Goal: Task Accomplishment & Management: Manage account settings

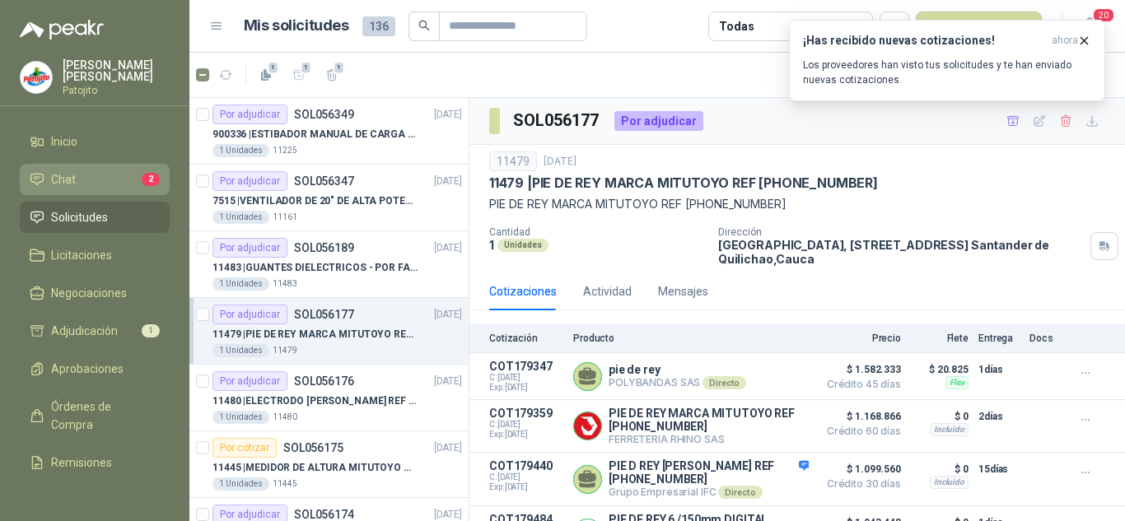
scroll to position [196, 0]
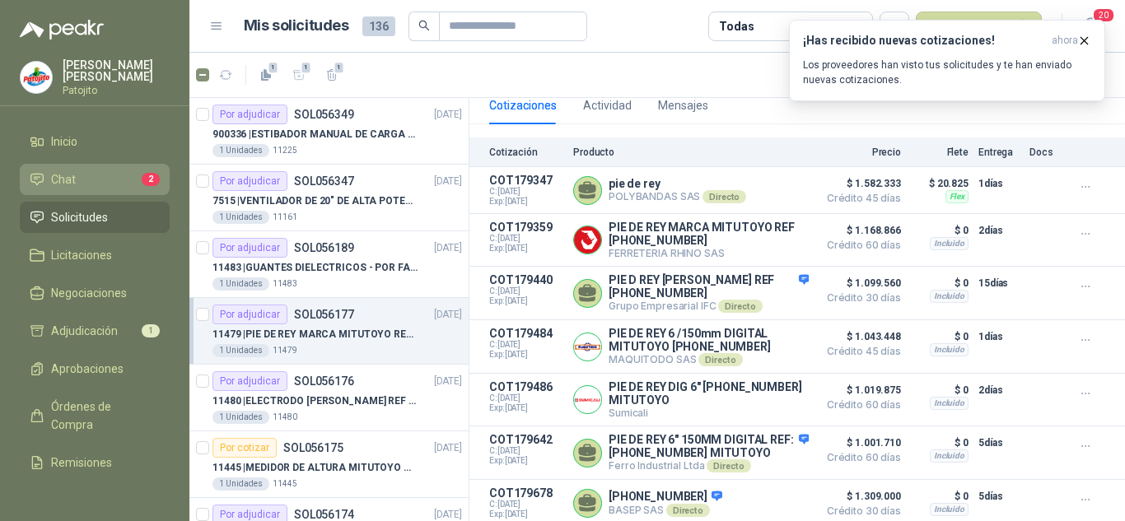
click at [86, 186] on li "Chat 2" at bounding box center [95, 179] width 130 height 18
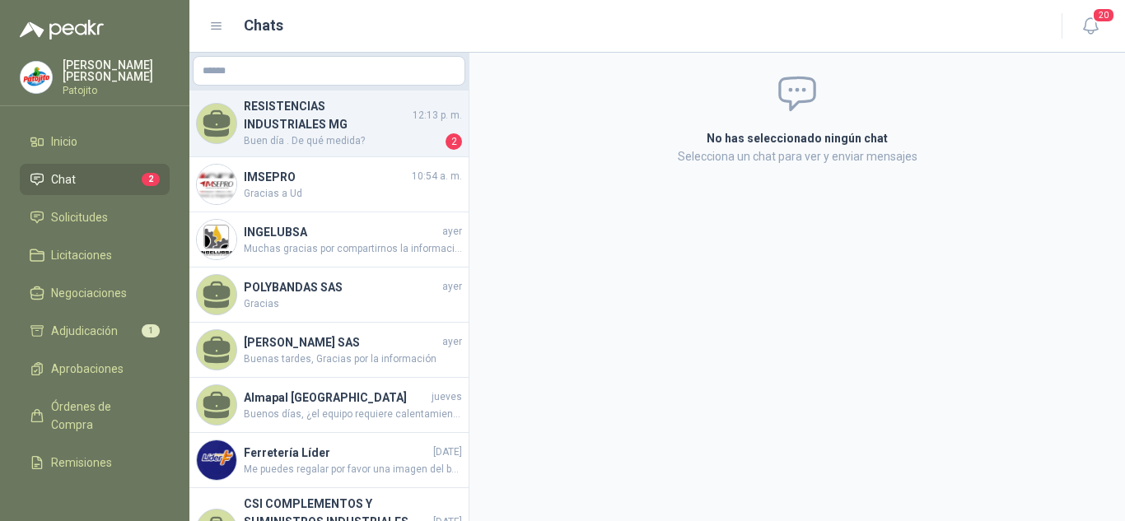
click at [324, 137] on span "Buen día . De qué medida?" at bounding box center [343, 141] width 198 height 16
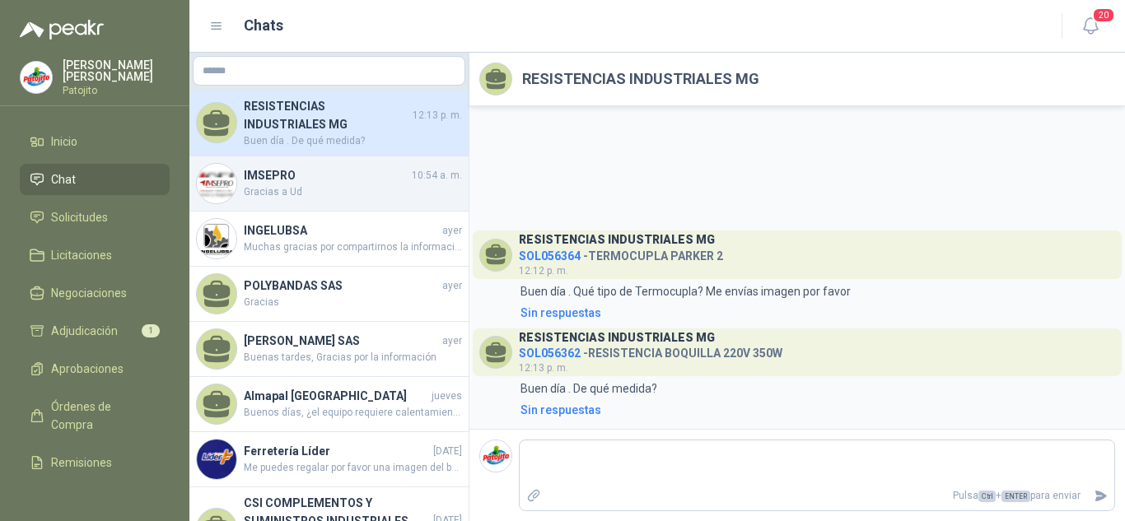
click at [299, 185] on span "Gracias a Ud" at bounding box center [353, 192] width 218 height 16
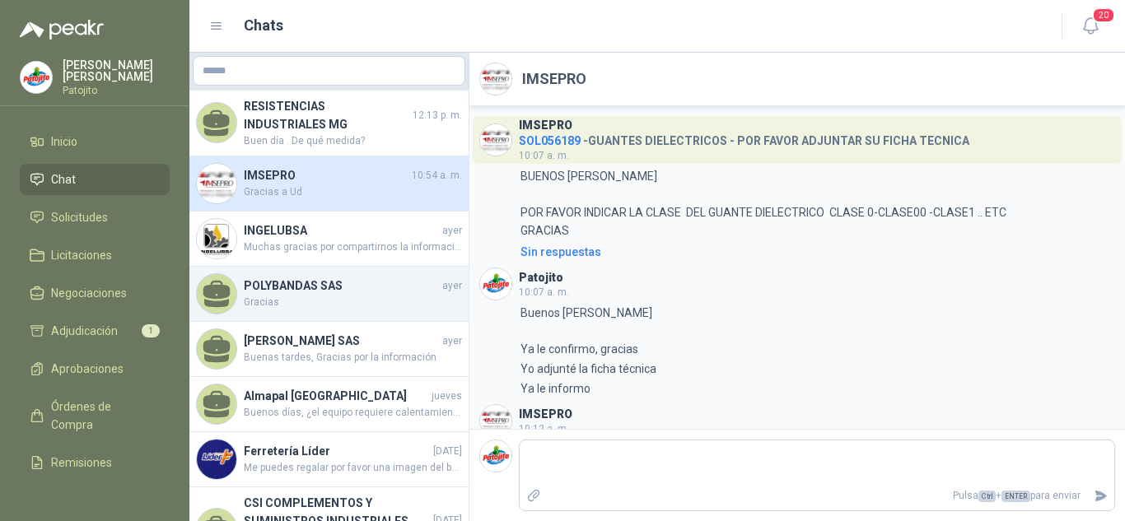
scroll to position [333, 0]
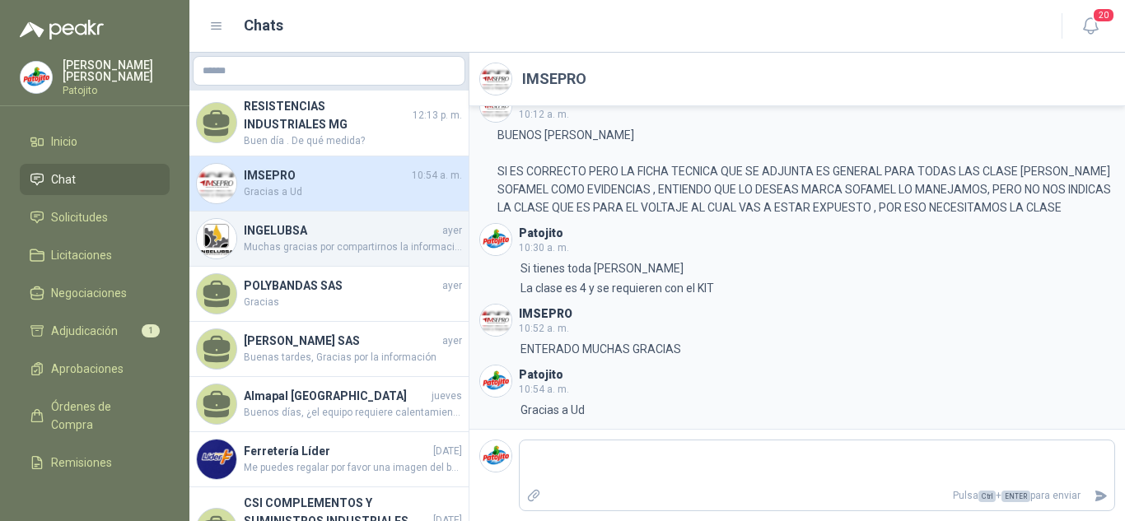
click at [349, 249] on span "Muchas gracias por compartirnos la información del producto en uso. Queremos of…" at bounding box center [353, 248] width 218 height 16
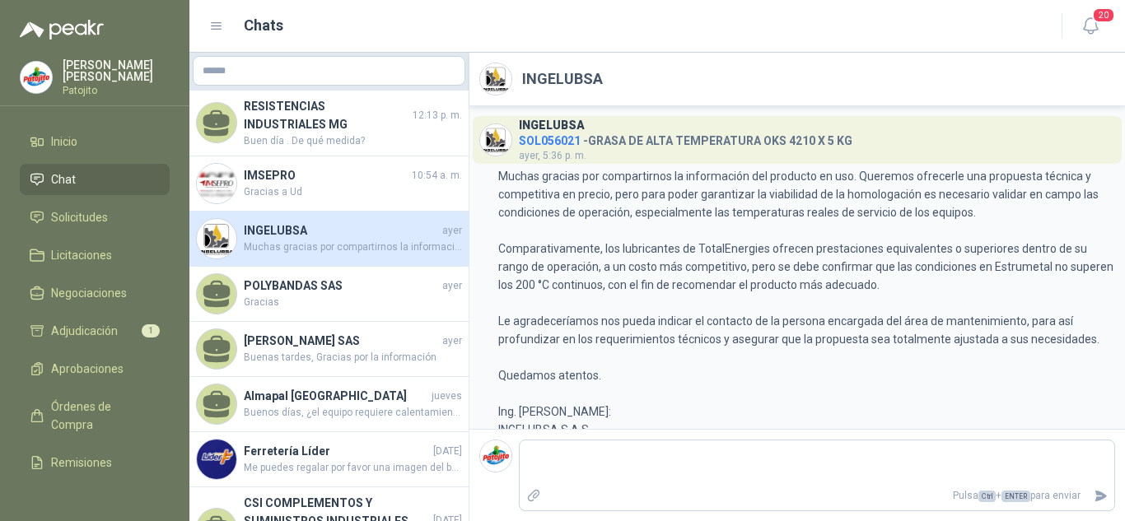
scroll to position [77, 0]
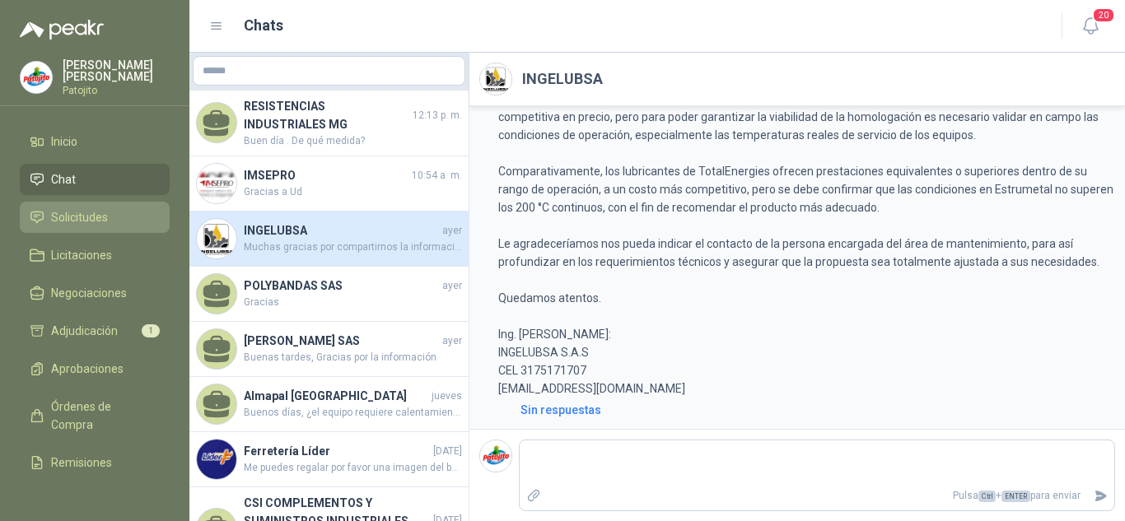
click at [91, 224] on span "Solicitudes" at bounding box center [79, 217] width 57 height 18
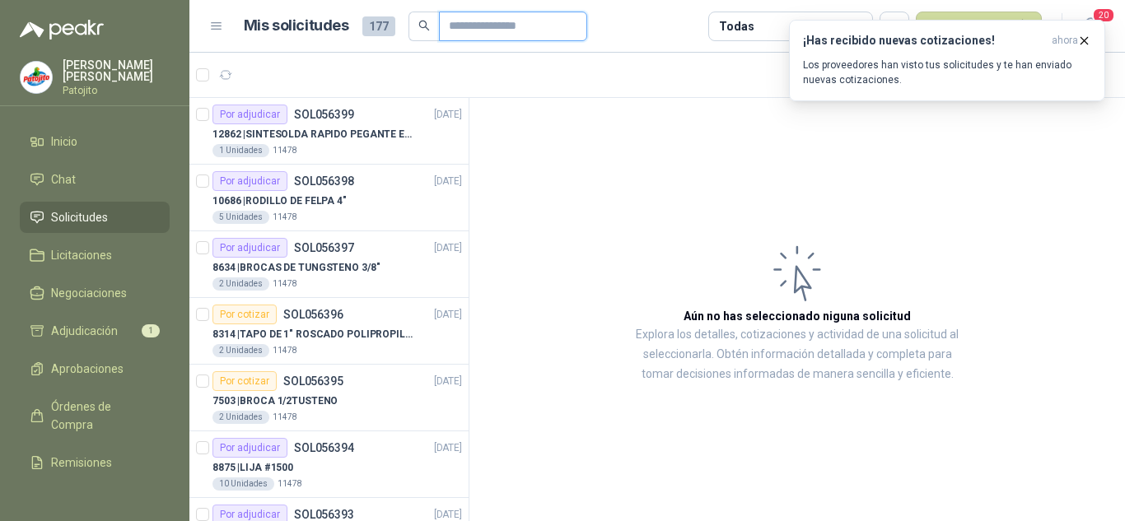
click at [474, 28] on input "text" at bounding box center [506, 26] width 115 height 28
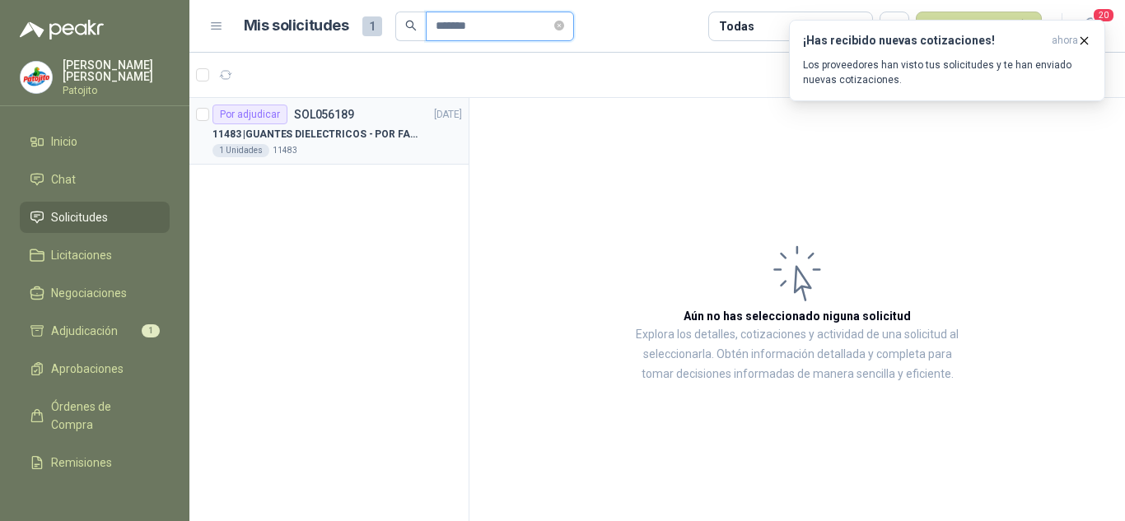
type input "*******"
click at [399, 121] on div "Por adjudicar SOL056189 [DATE]" at bounding box center [338, 115] width 250 height 20
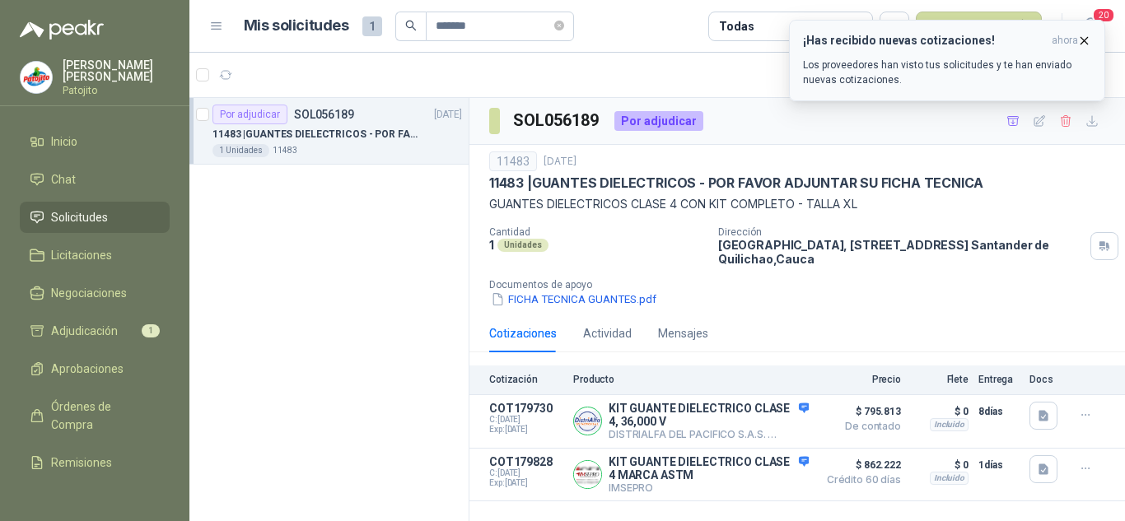
click at [1089, 36] on icon "button" at bounding box center [1084, 41] width 14 height 14
click at [86, 139] on li "Inicio" at bounding box center [95, 142] width 130 height 18
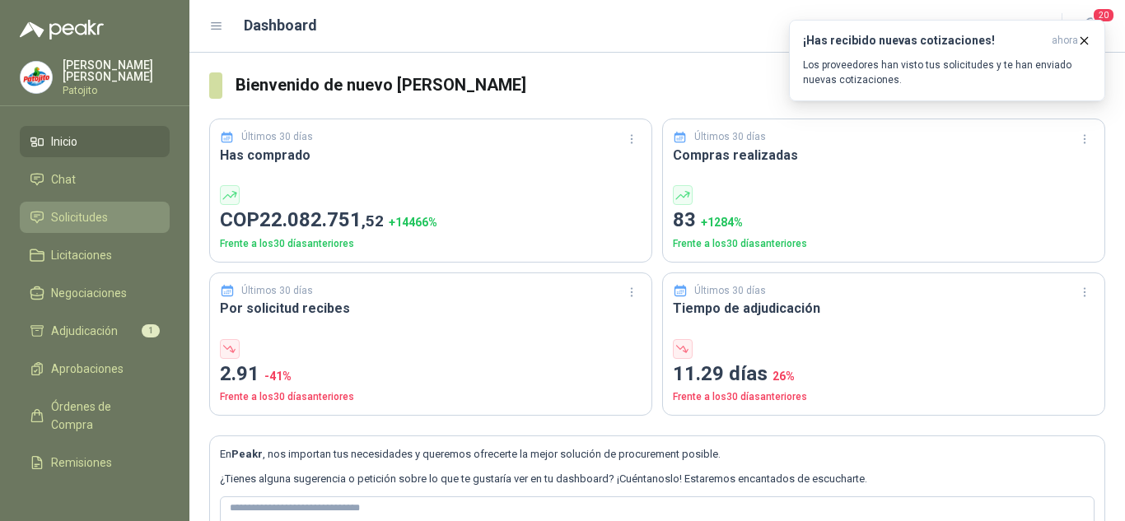
click at [97, 214] on span "Solicitudes" at bounding box center [79, 217] width 57 height 18
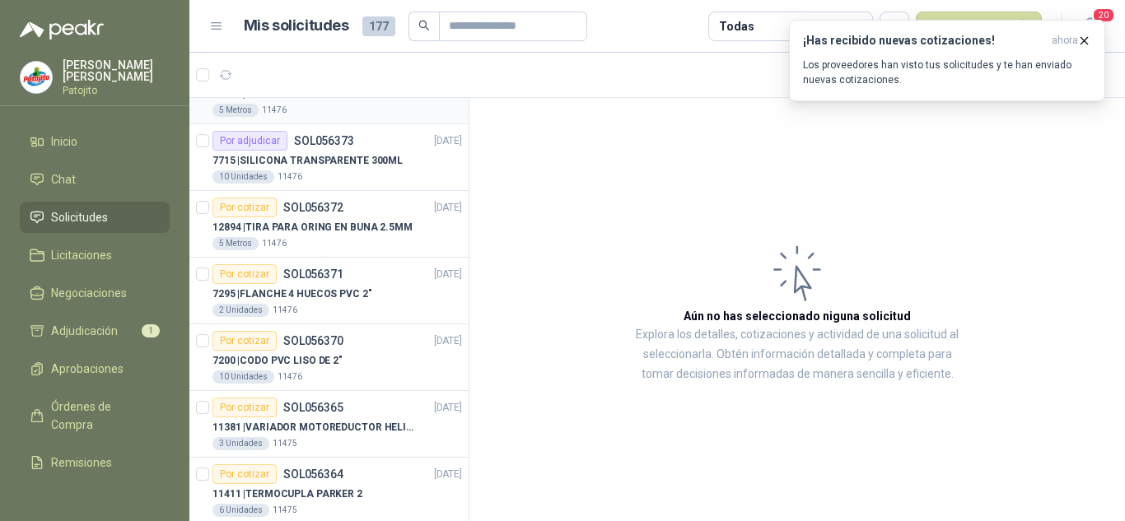
scroll to position [1647, 0]
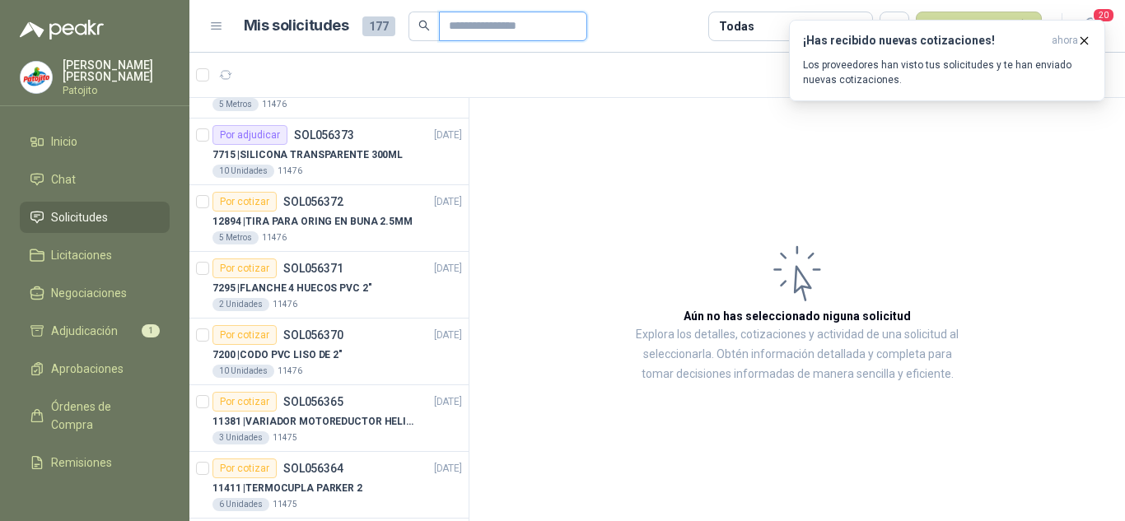
click at [483, 28] on input "text" at bounding box center [506, 26] width 115 height 28
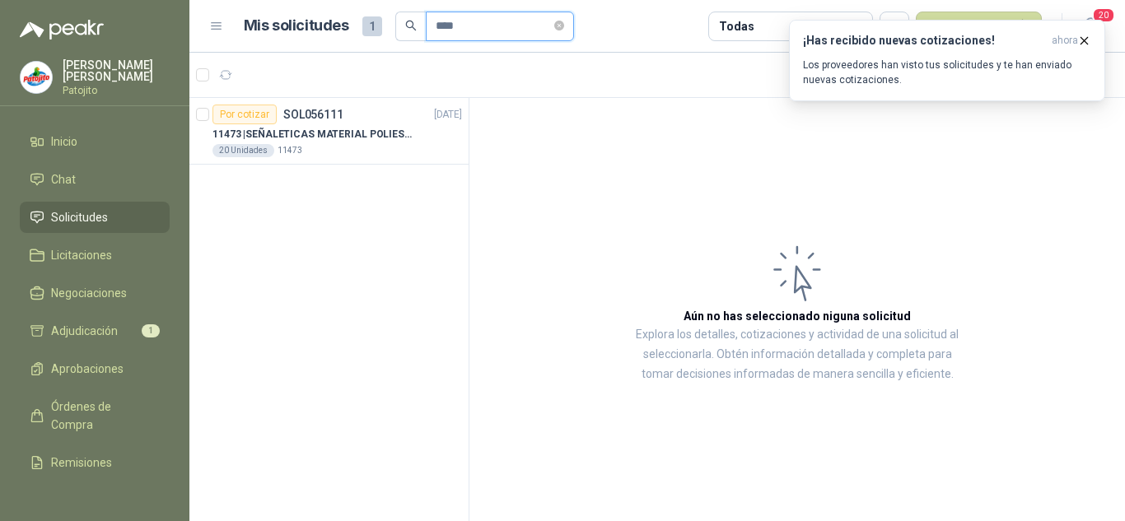
scroll to position [0, 0]
type input "****"
click at [332, 137] on p "11473 | SEÑALETICAS MATERIAL POLIESTILENO CON VINILO LAMINADO CALIBRE 60" at bounding box center [315, 135] width 205 height 16
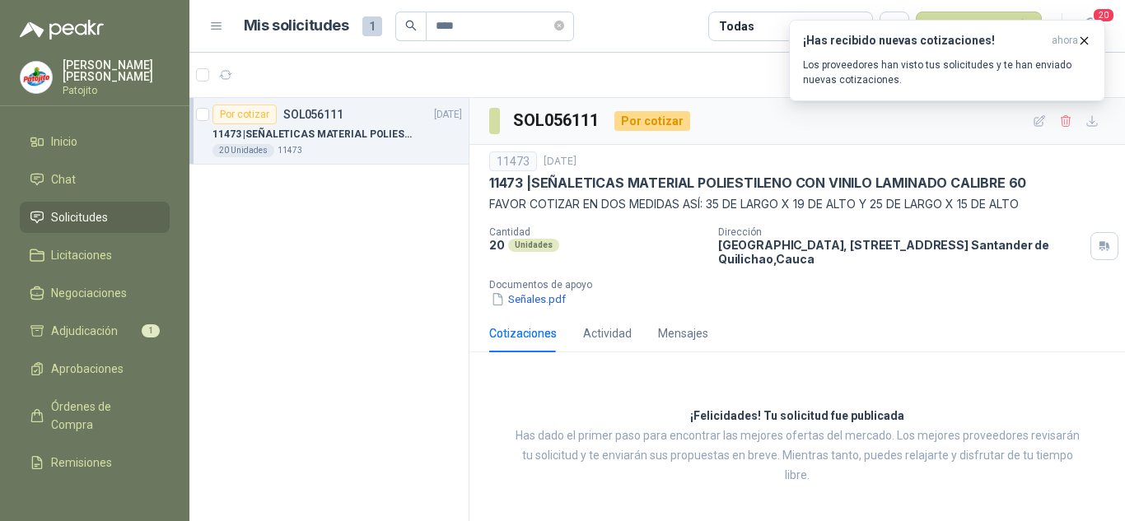
click at [553, 114] on h3 "SOL056111" at bounding box center [557, 121] width 88 height 26
copy h3 "SOL056111"
click at [1086, 35] on icon "button" at bounding box center [1084, 41] width 14 height 14
click at [733, 133] on div "SOL056111 Por cotizar" at bounding box center [797, 121] width 656 height 47
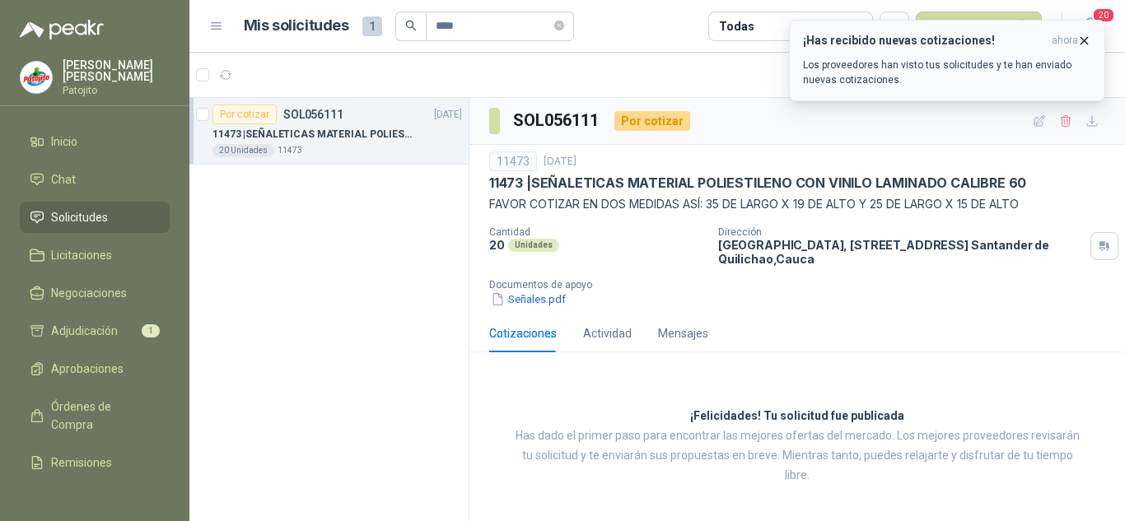
click at [1088, 36] on icon "button" at bounding box center [1084, 41] width 14 height 14
click at [1079, 38] on icon "button" at bounding box center [1084, 41] width 14 height 14
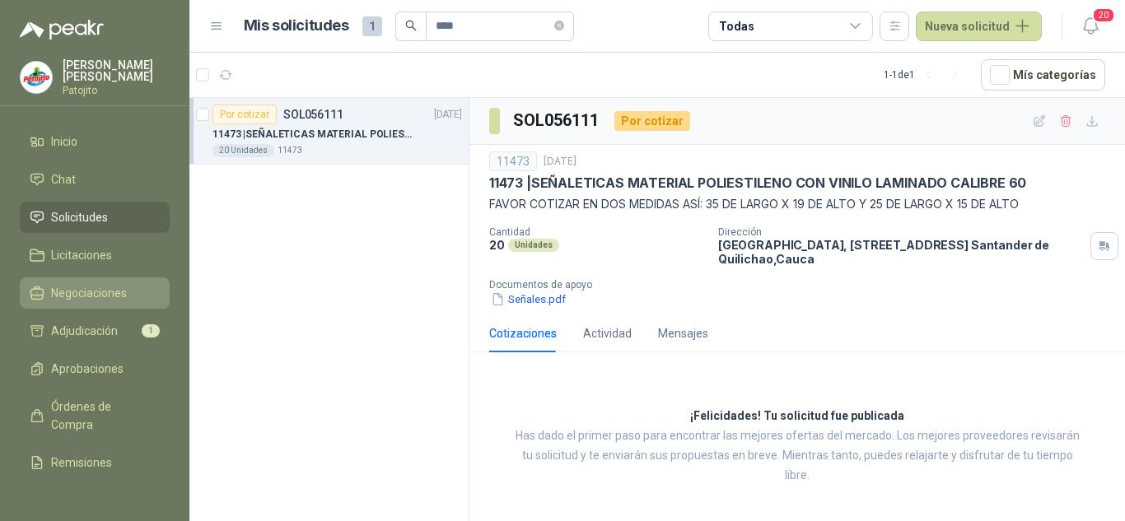
click at [78, 285] on span "Negociaciones" at bounding box center [89, 293] width 76 height 18
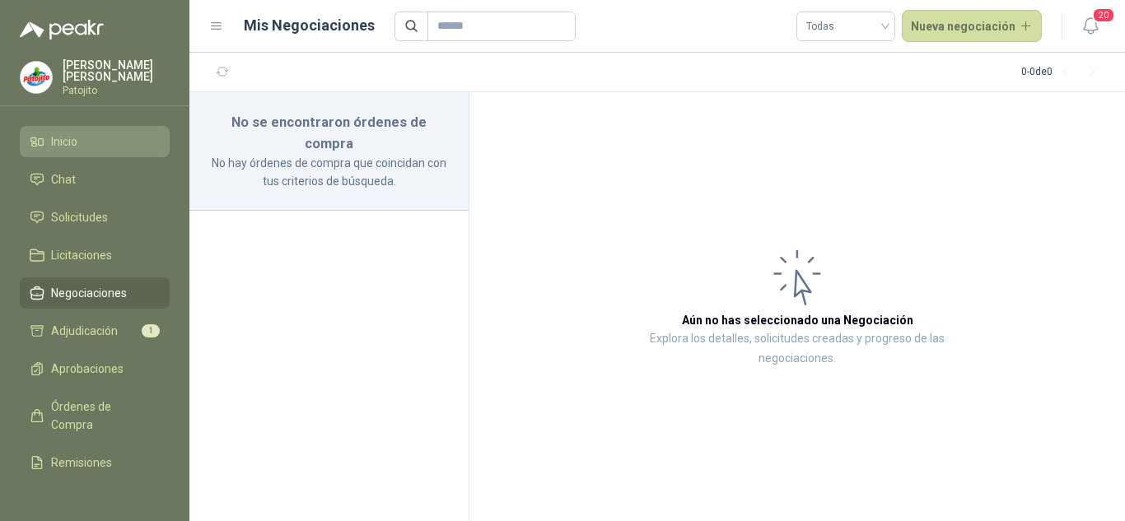
click at [87, 137] on li "Inicio" at bounding box center [95, 142] width 130 height 18
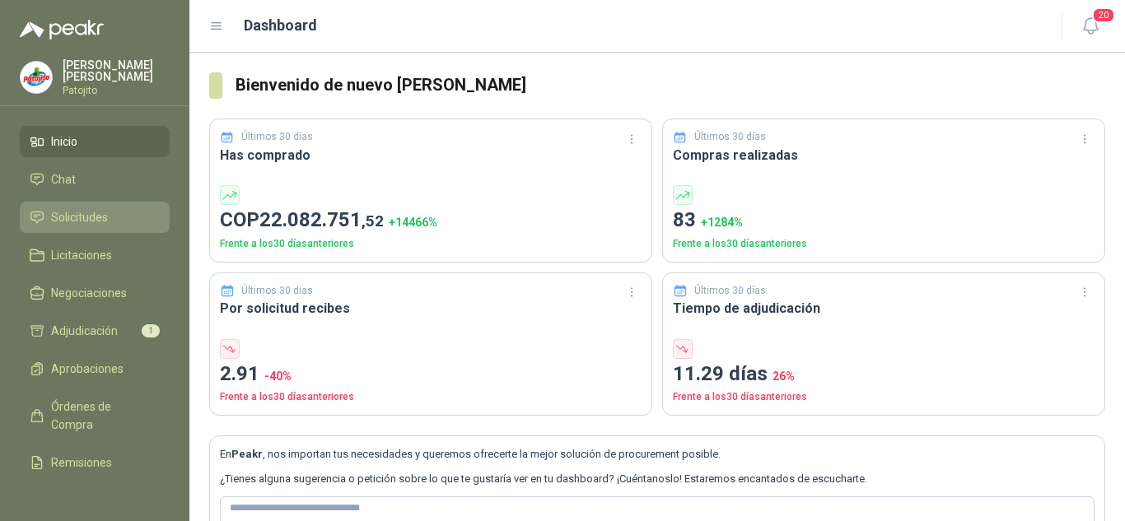
click at [96, 219] on span "Solicitudes" at bounding box center [79, 217] width 57 height 18
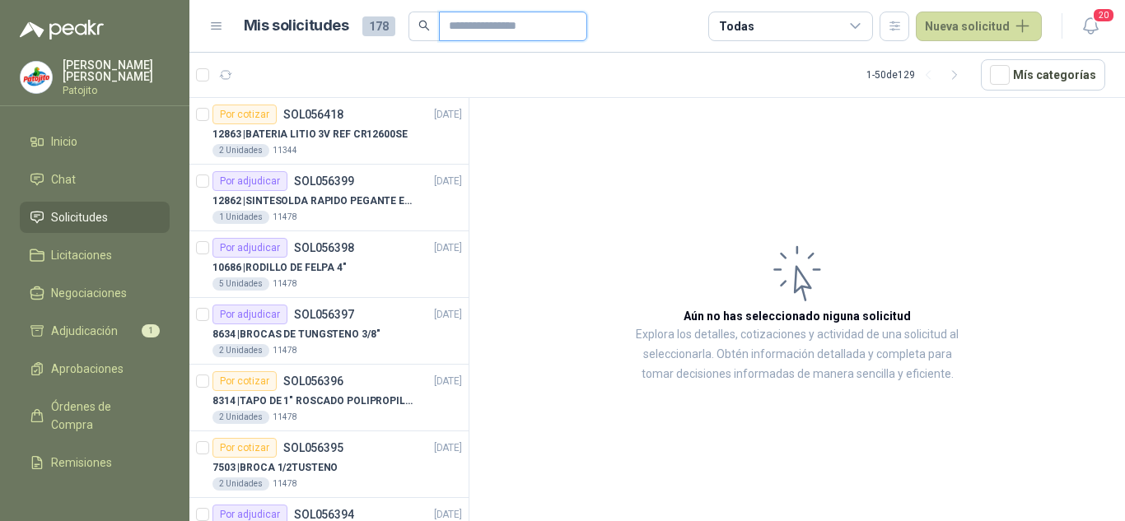
click at [488, 26] on input "text" at bounding box center [506, 26] width 115 height 28
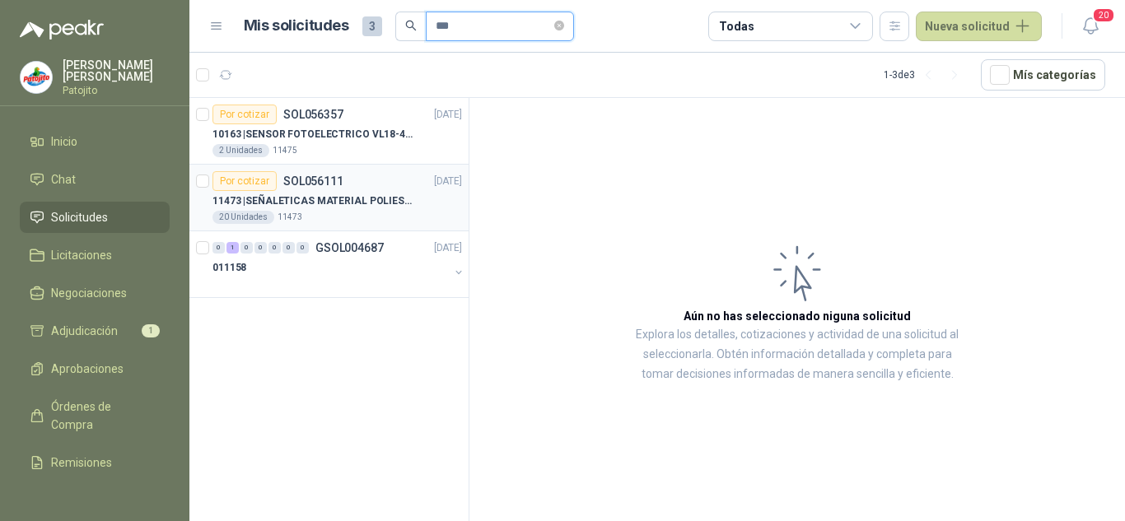
type input "***"
click at [372, 209] on div "11473 | SEÑALETICAS MATERIAL POLIESTILENO CON VINILO LAMINADO CALIBRE 60" at bounding box center [338, 201] width 250 height 20
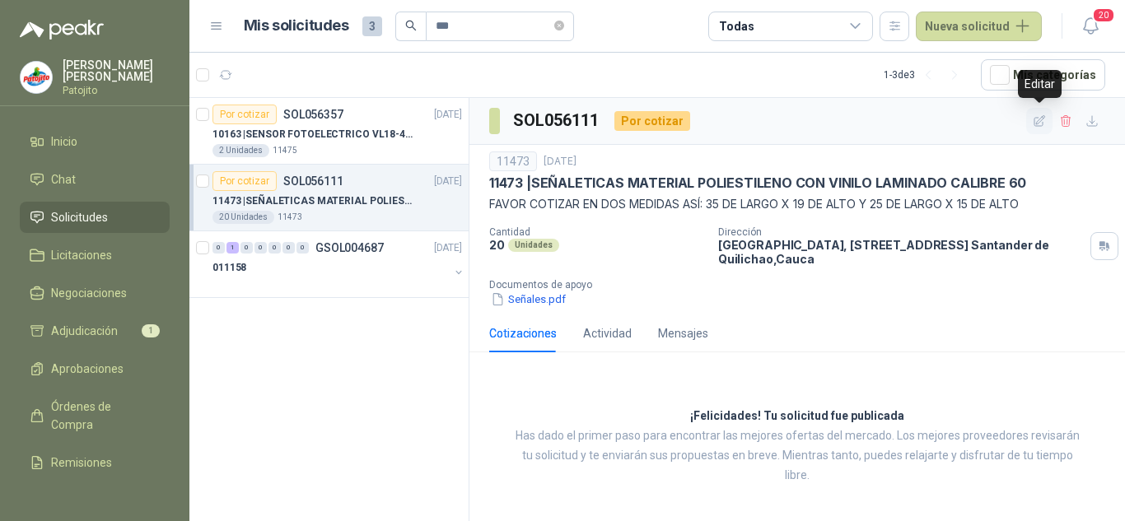
click at [1046, 116] on icon "button" at bounding box center [1040, 121] width 14 height 14
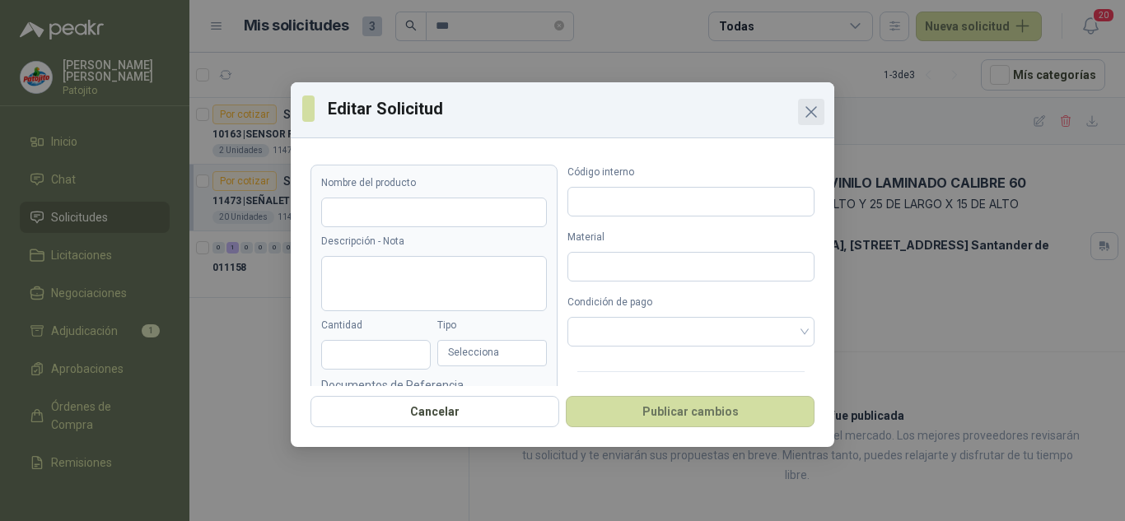
click at [812, 113] on icon "Close" at bounding box center [811, 112] width 10 height 10
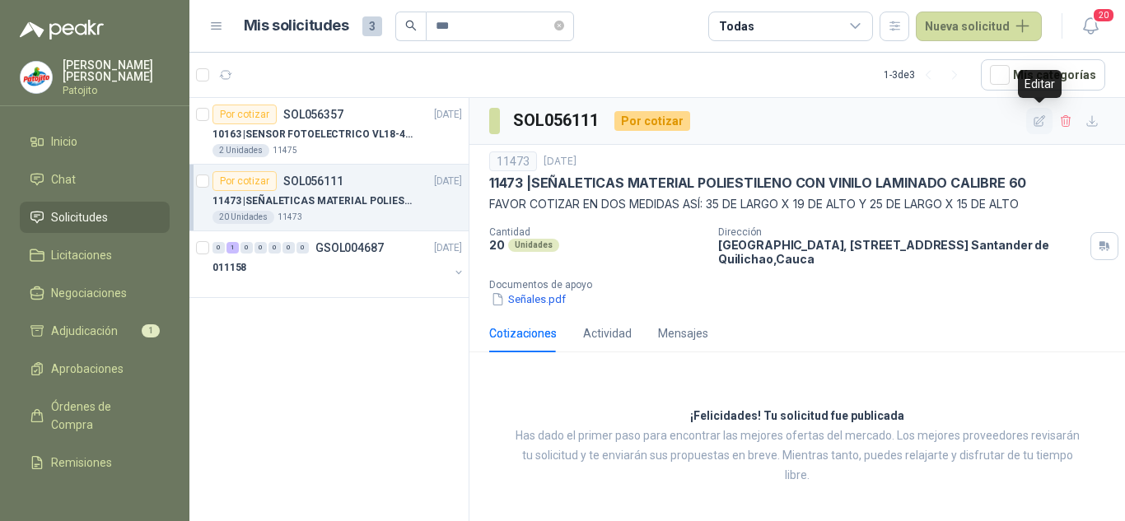
click at [1044, 119] on icon "button" at bounding box center [1040, 121] width 14 height 14
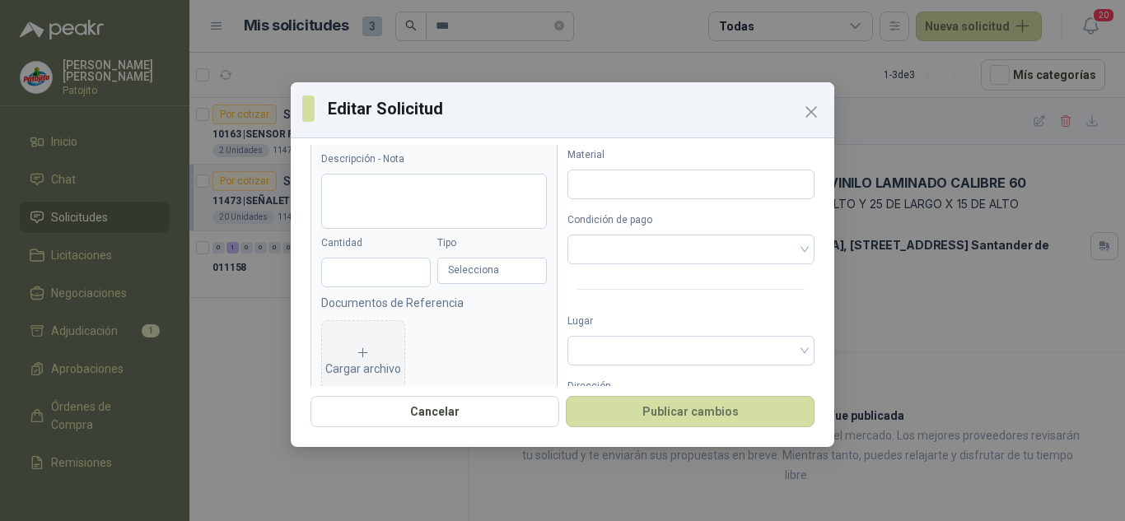
scroll to position [148, 0]
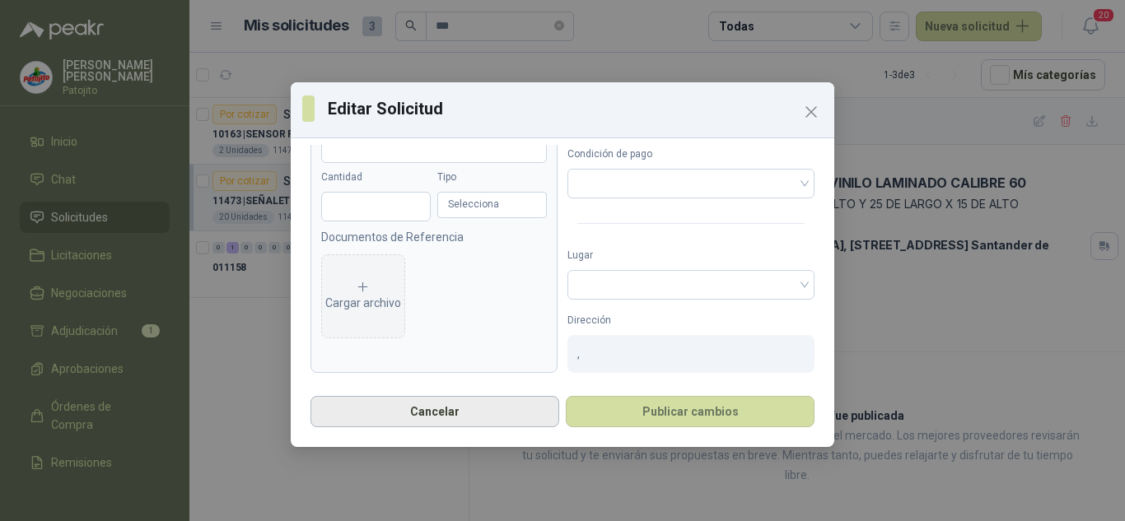
click at [435, 417] on button "Cancelar" at bounding box center [435, 411] width 249 height 31
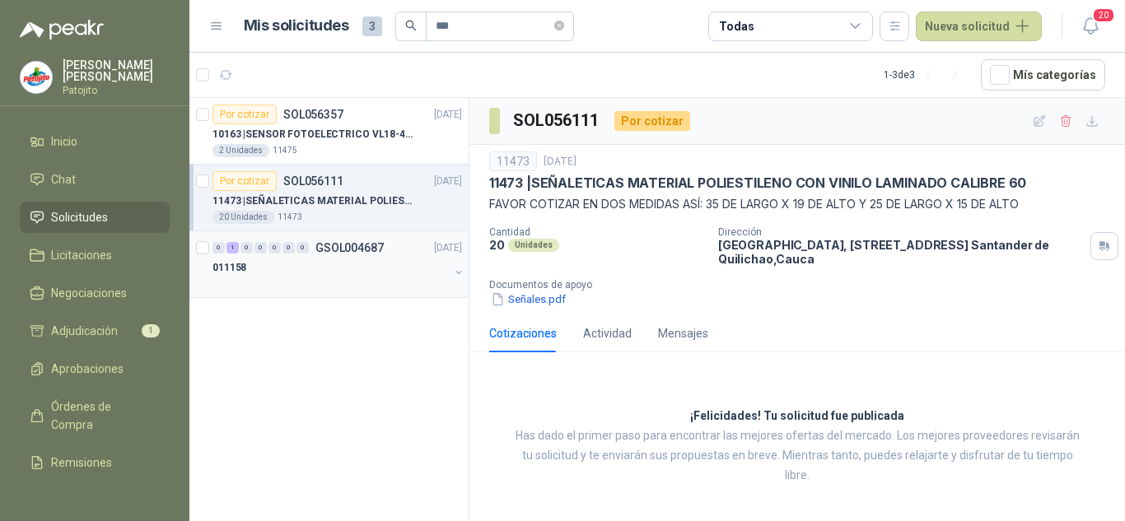
click at [337, 250] on p "GSOL004687" at bounding box center [349, 248] width 68 height 12
click at [382, 231] on article "Por cotizar SOL056111 [DATE] 11473 | SEÑALETICAS MATERIAL POLIESTILENO CON VINI…" at bounding box center [328, 198] width 279 height 67
click at [367, 142] on div "10163 | SENSOR FOTOELECTRICO VL18-4P3640 10-30" at bounding box center [338, 134] width 250 height 20
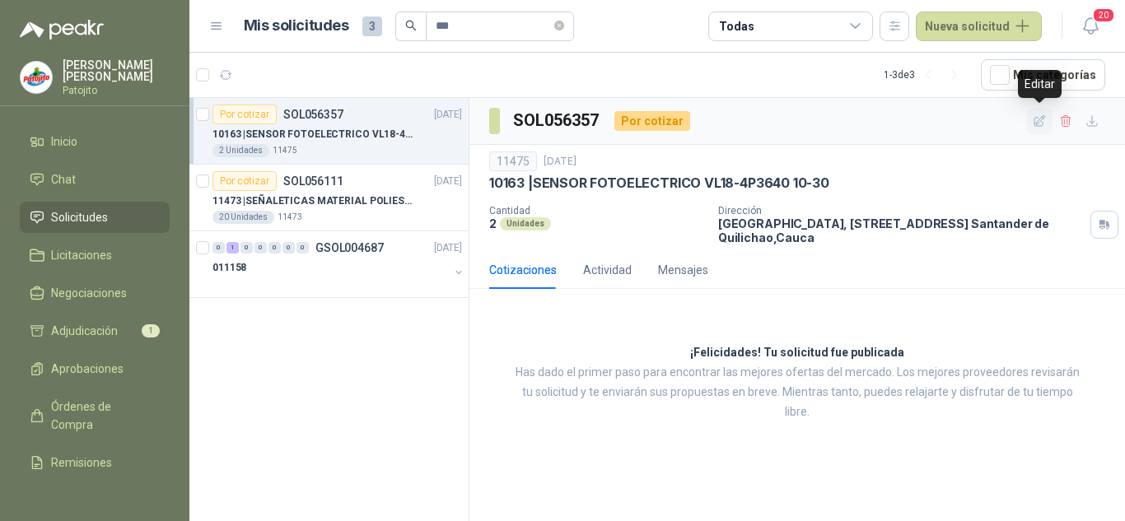
click at [1039, 119] on icon "button" at bounding box center [1040, 121] width 14 height 14
type input "**********"
type input "*"
type input "*****"
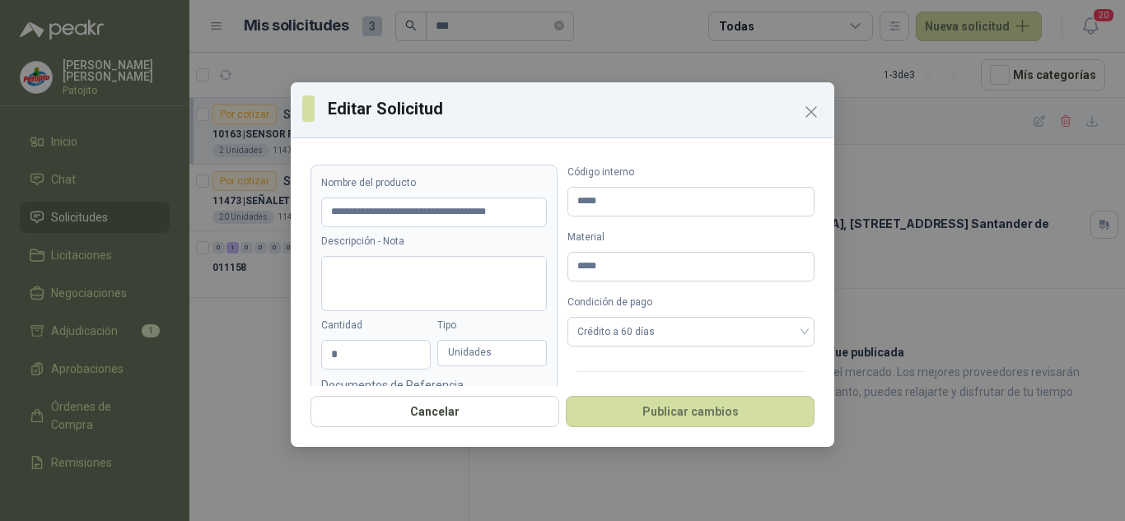
click at [932, 250] on div "**********" at bounding box center [562, 260] width 1125 height 521
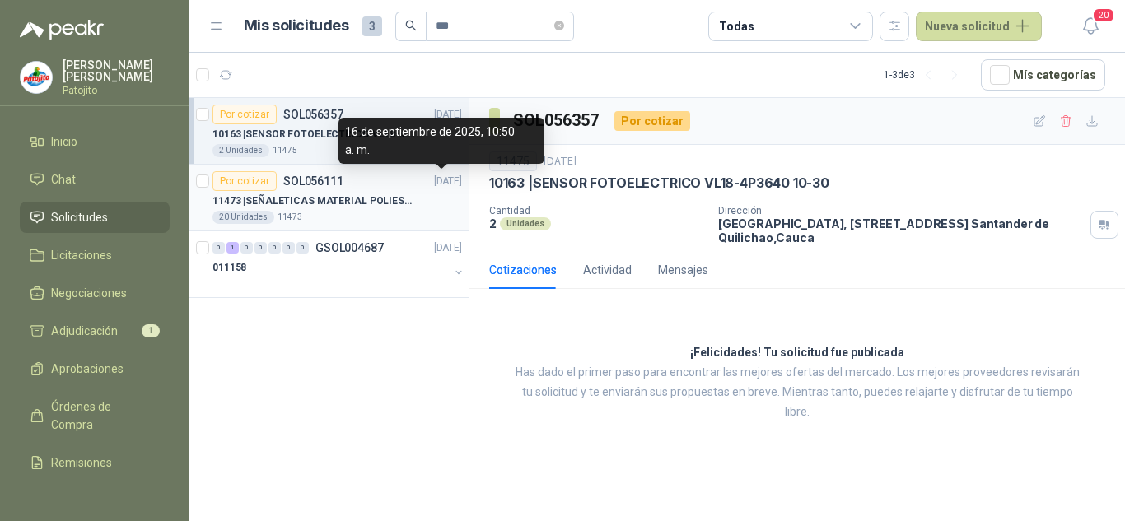
click at [434, 188] on p "[DATE]" at bounding box center [448, 182] width 28 height 16
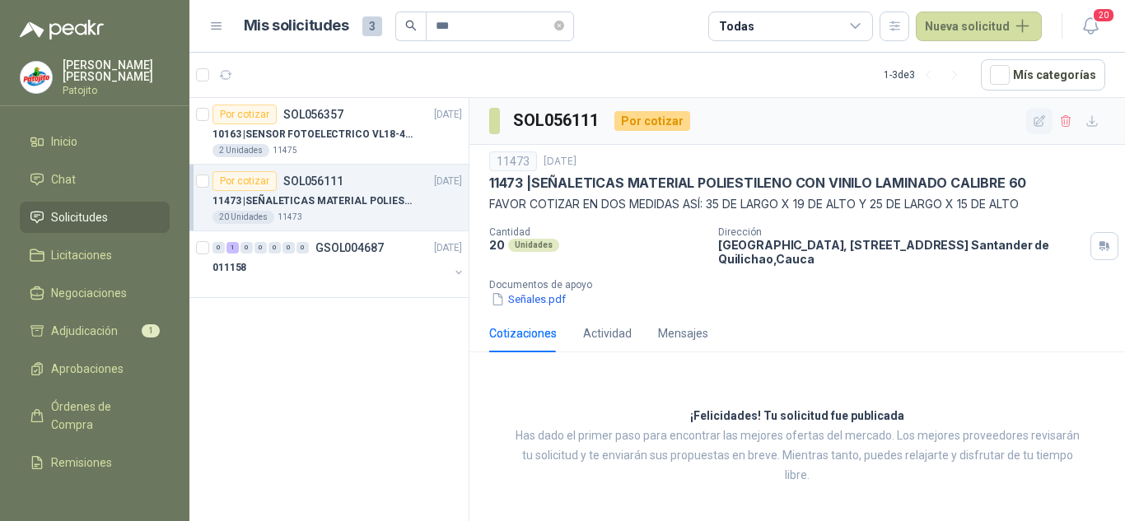
click at [1034, 119] on button "button" at bounding box center [1039, 121] width 26 height 26
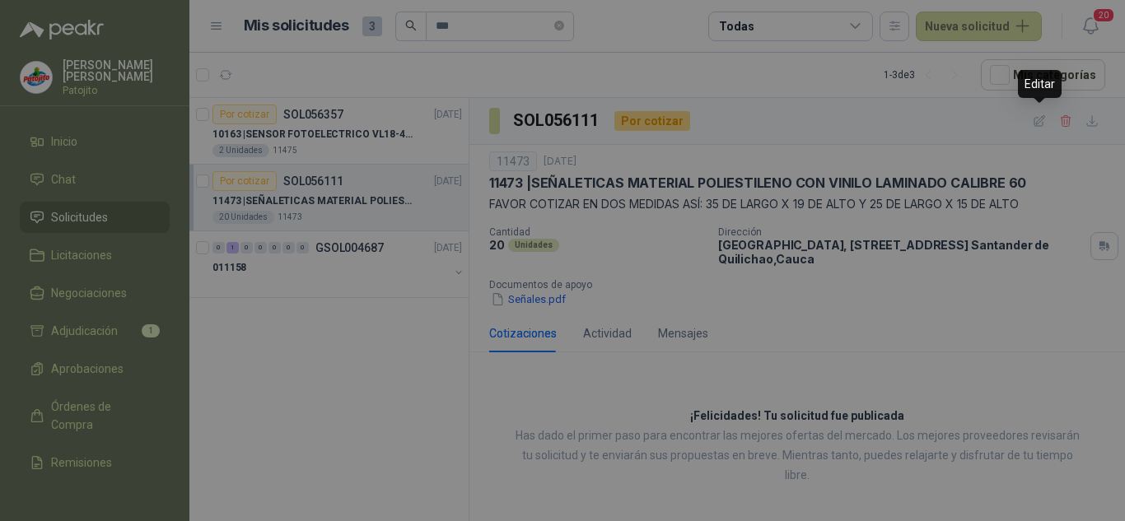
type input "**********"
type textarea "**********"
type input "**"
type input "*****"
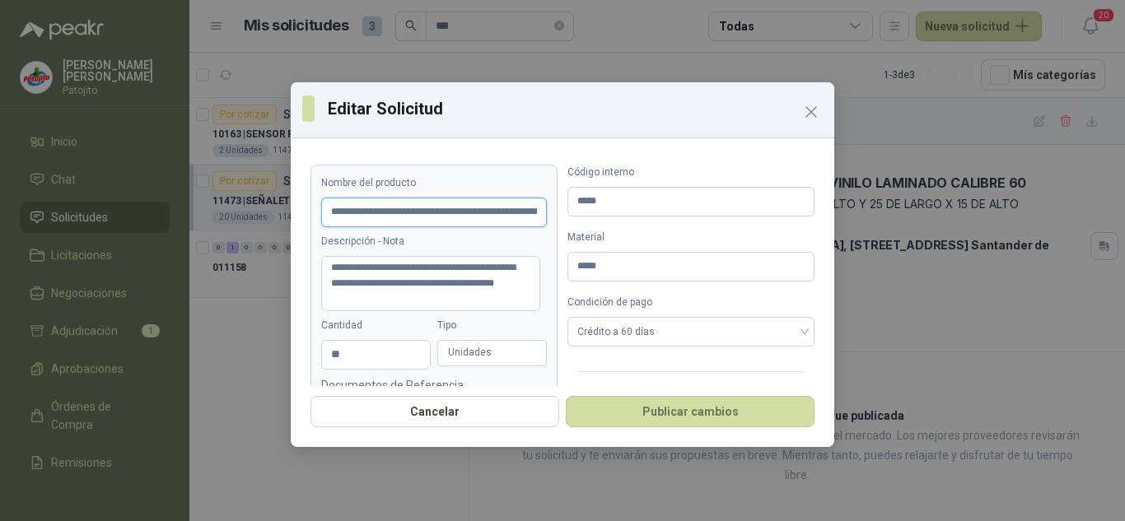
click at [459, 206] on input "**********" at bounding box center [434, 213] width 226 height 30
type input "**********"
click at [815, 118] on icon "Close" at bounding box center [811, 112] width 20 height 20
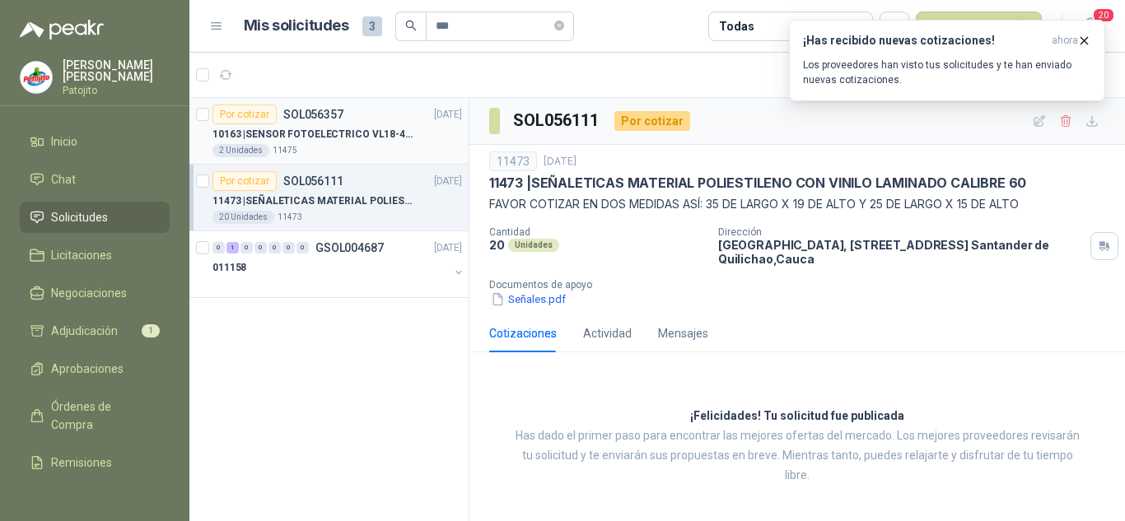
click at [312, 133] on p "10163 | SENSOR FOTOELECTRICO VL18-4P3640 10-30" at bounding box center [315, 135] width 205 height 16
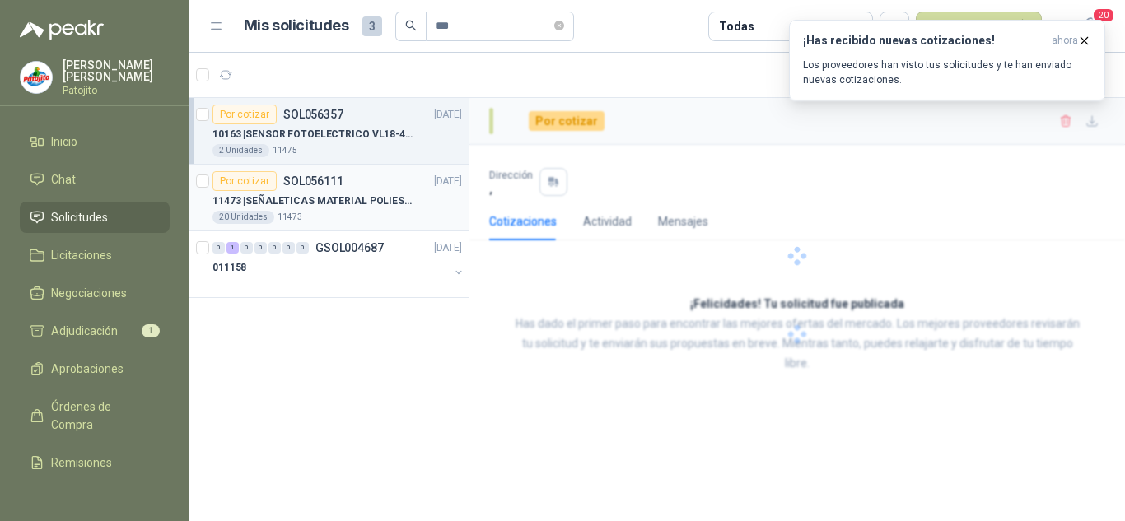
click at [348, 215] on div "20 Unidades 11473" at bounding box center [338, 217] width 250 height 13
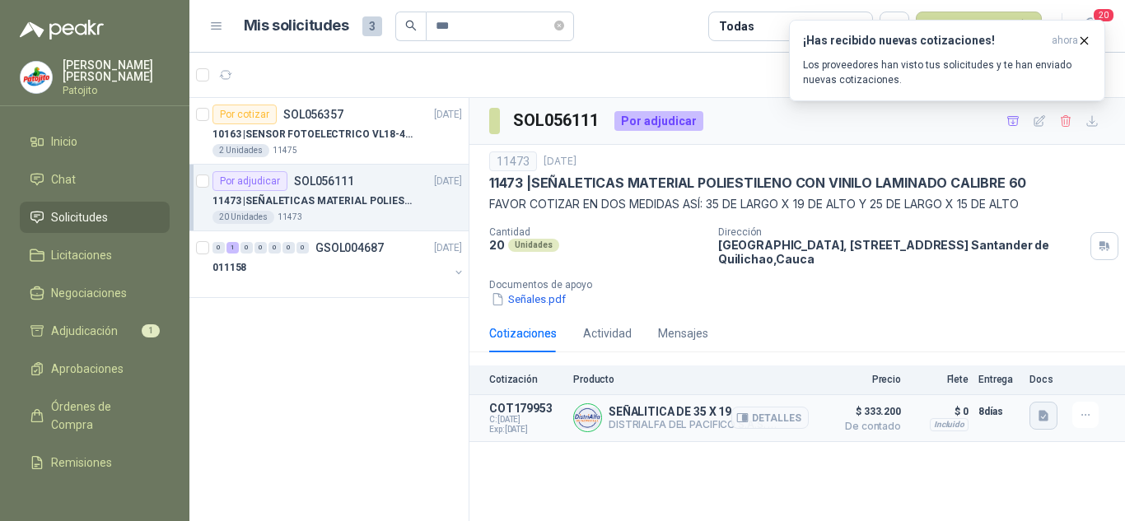
click at [1043, 417] on icon "button" at bounding box center [1044, 415] width 10 height 11
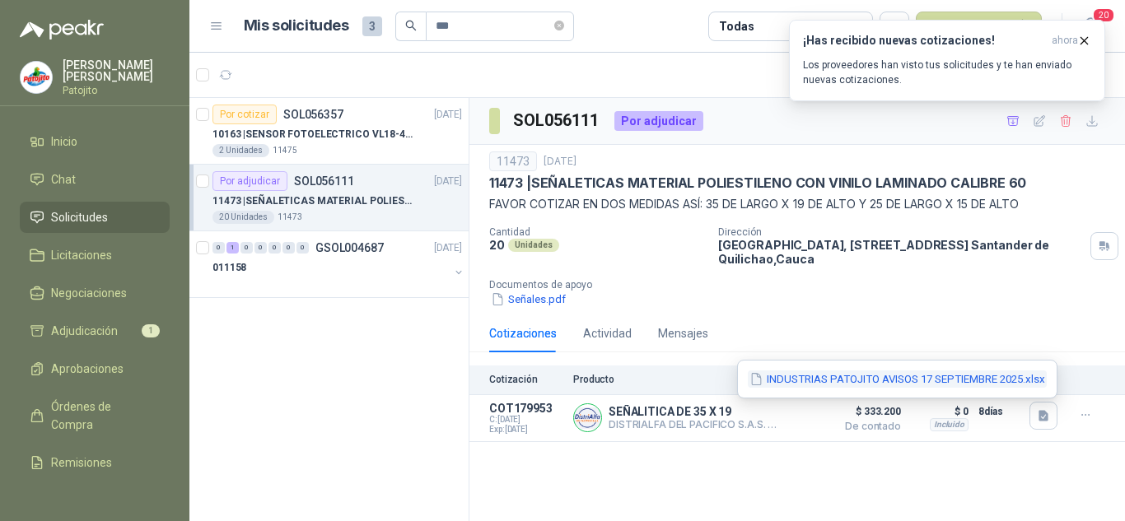
click at [852, 382] on button "INDUSTRIAS PATOJITO AVISOS 17 SEPTIEMBRE 2025.xlsx" at bounding box center [897, 379] width 299 height 17
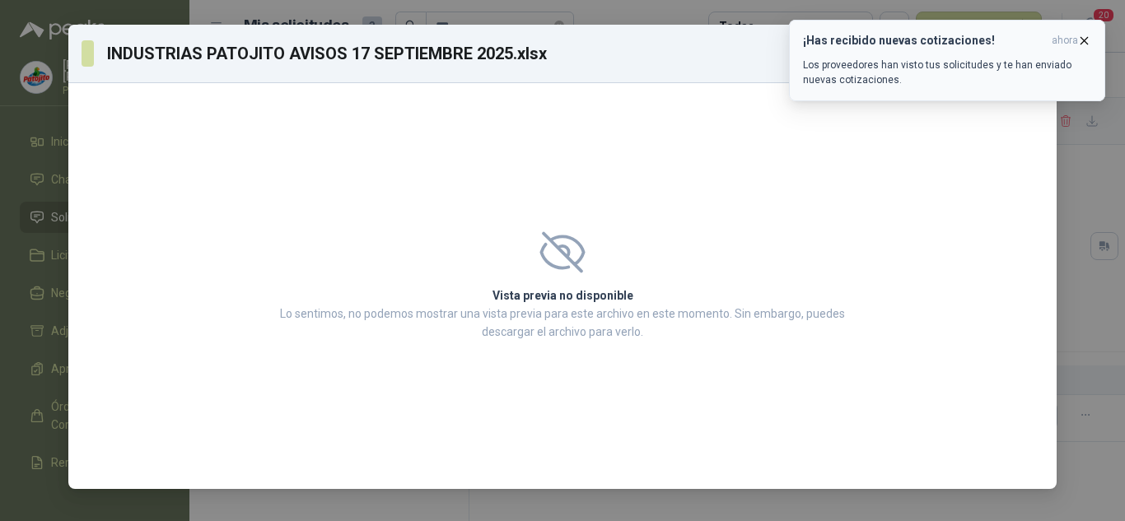
click at [1080, 40] on icon "button" at bounding box center [1084, 41] width 14 height 14
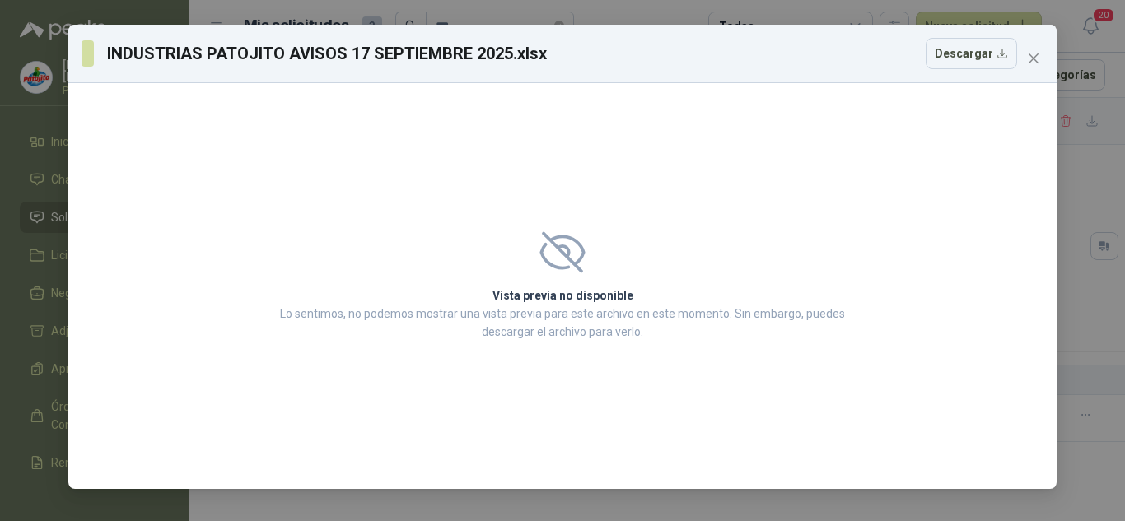
click at [1098, 223] on div "INDUSTRIAS PATOJITO AVISOS 17 SEPTIEMBRE 2025.xlsx Descargar Vista previa no di…" at bounding box center [562, 260] width 1125 height 521
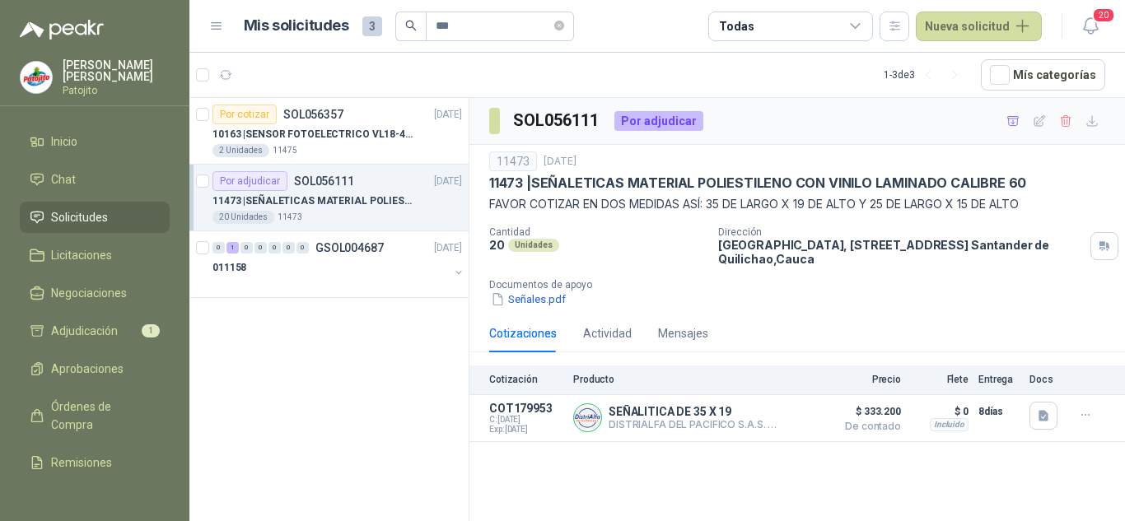
click at [345, 192] on div "11473 | SEÑALETICAS MATERIAL POLIESTILENO CON VINILO LAMINADO CALIBRE 60" at bounding box center [338, 201] width 250 height 20
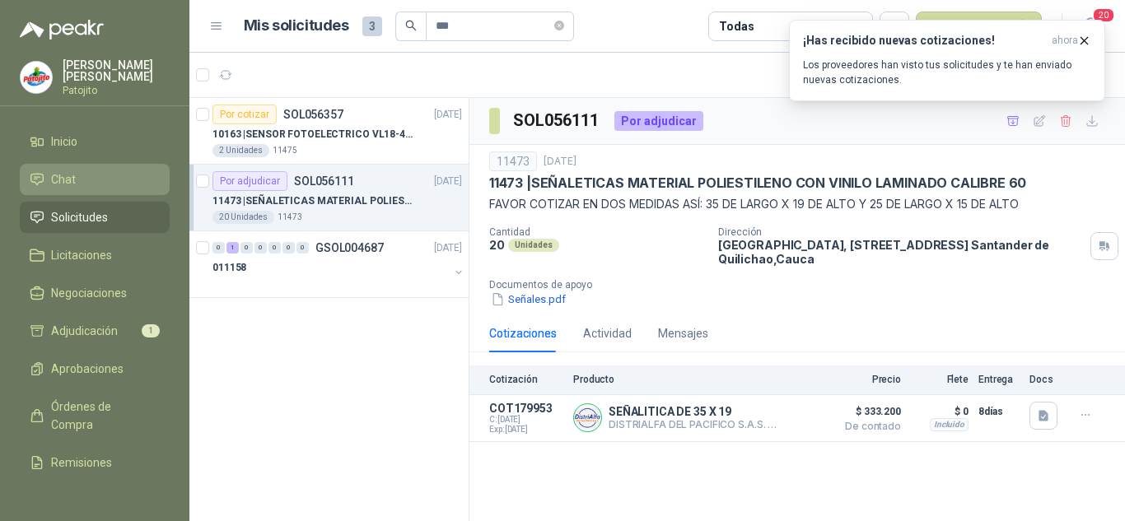
click at [97, 171] on li "Chat" at bounding box center [95, 179] width 130 height 18
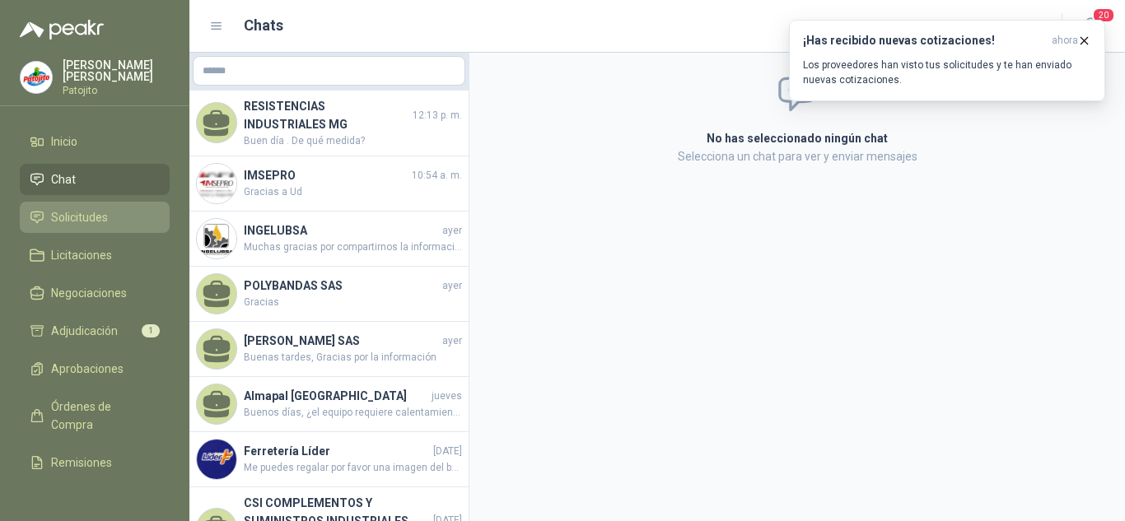
click at [102, 222] on span "Solicitudes" at bounding box center [79, 217] width 57 height 18
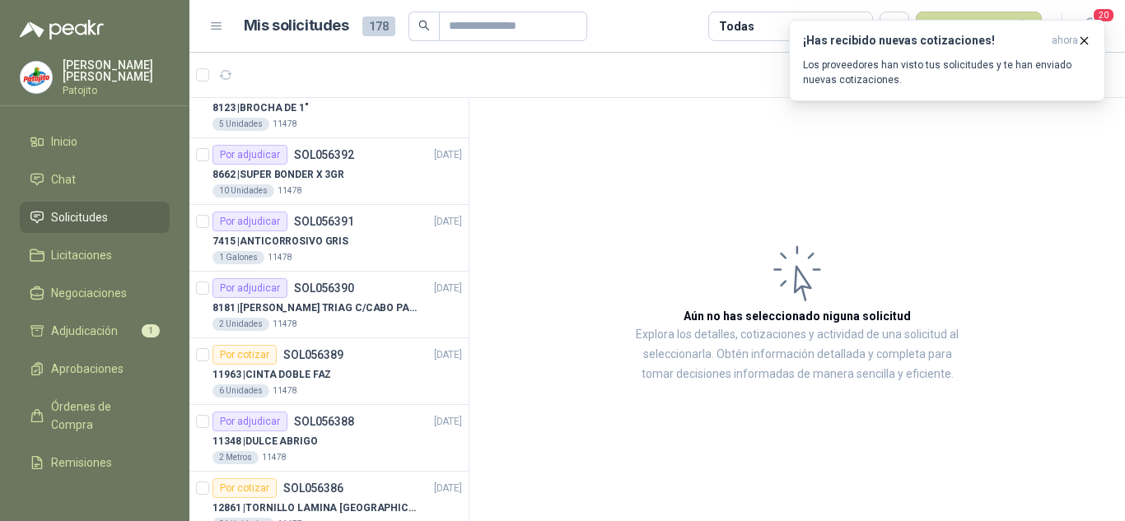
scroll to position [494, 0]
click at [485, 19] on input "text" at bounding box center [506, 26] width 115 height 28
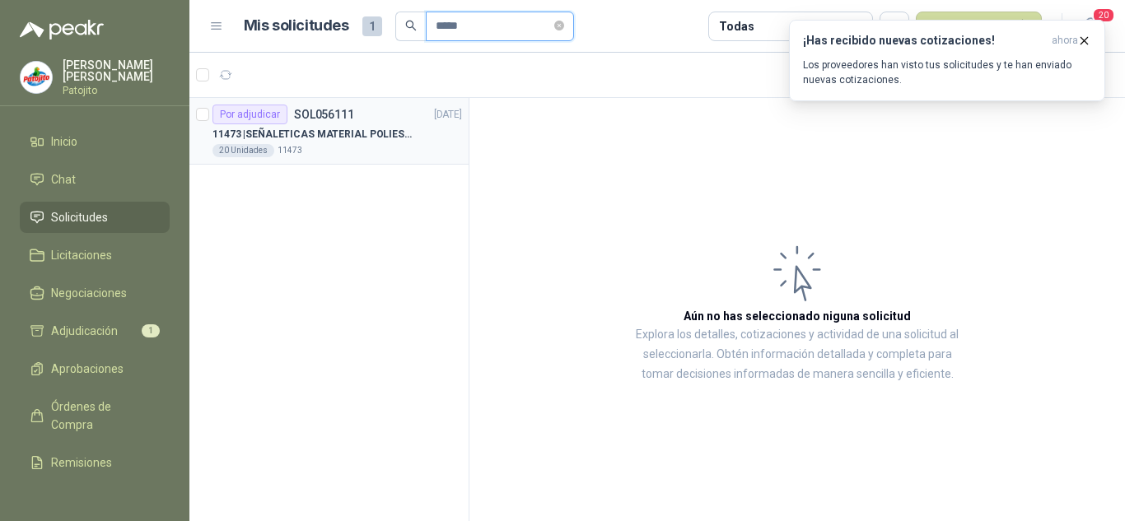
type input "*****"
click at [409, 140] on p "11473 | SEÑALETICAS MATERIAL POLIESTILENO CON VINILO LAMINADO CALIBRE 60" at bounding box center [315, 135] width 205 height 16
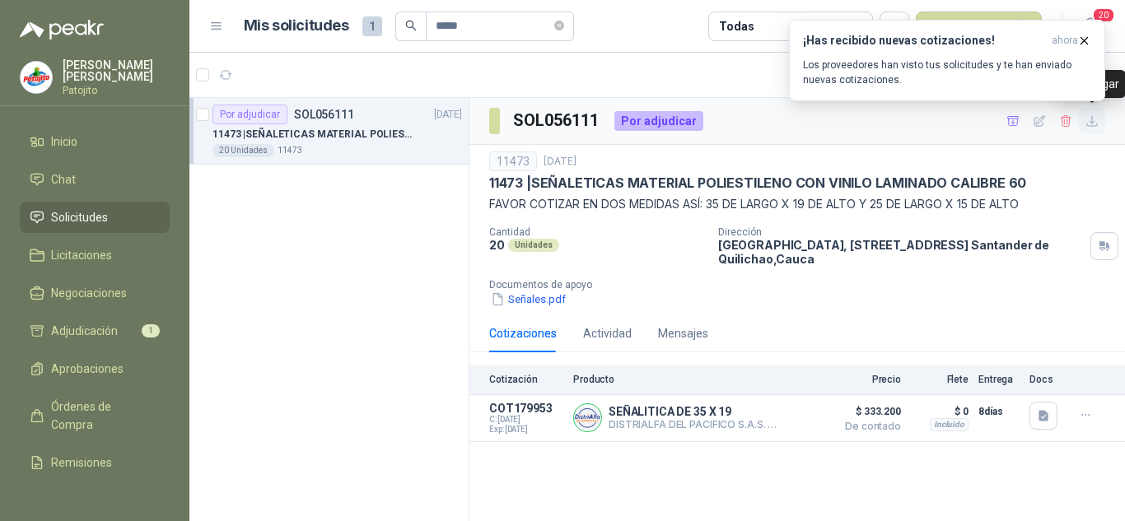
click at [1095, 116] on icon "button" at bounding box center [1093, 121] width 14 height 14
click at [311, 135] on p "11473 | SEÑALETICAS MATERIAL POLIESTILENO CON VINILO LAMINADO CALIBRE 60" at bounding box center [315, 135] width 205 height 16
click at [220, 70] on icon "button" at bounding box center [226, 75] width 14 height 14
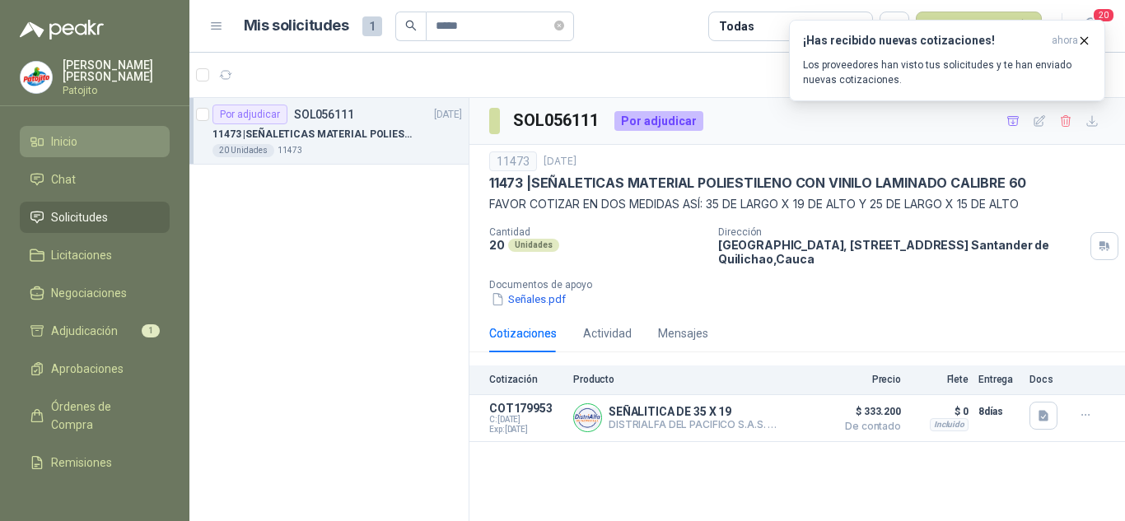
click at [73, 148] on span "Inicio" at bounding box center [64, 142] width 26 height 18
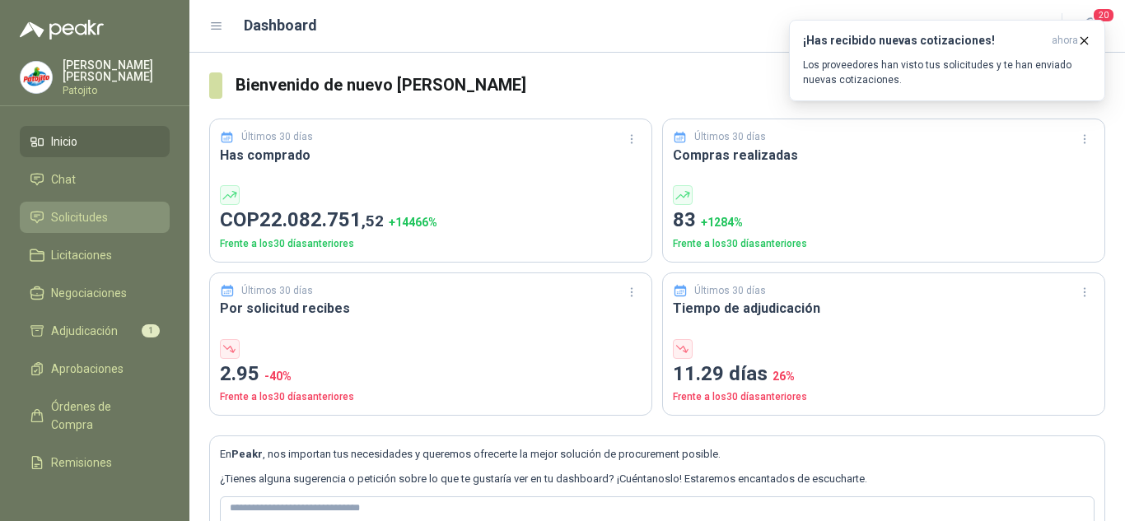
click at [77, 224] on span "Solicitudes" at bounding box center [79, 217] width 57 height 18
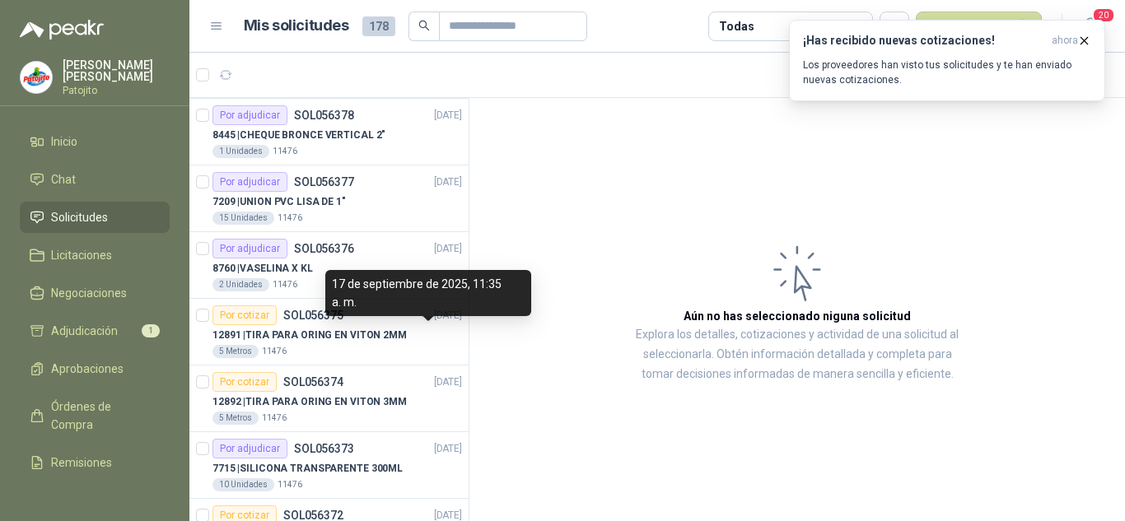
scroll to position [1354, 0]
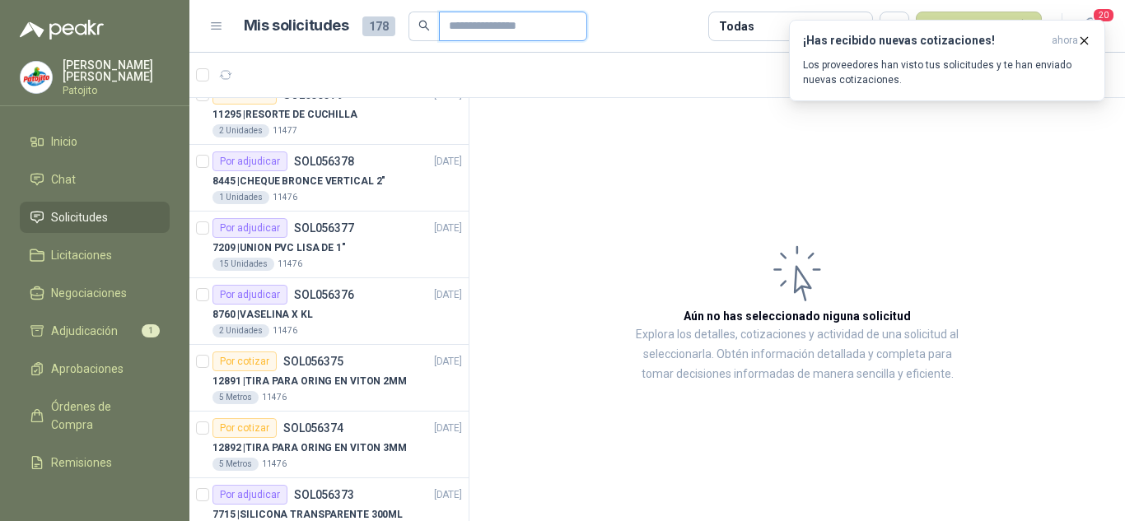
click at [469, 26] on input "text" at bounding box center [506, 26] width 115 height 28
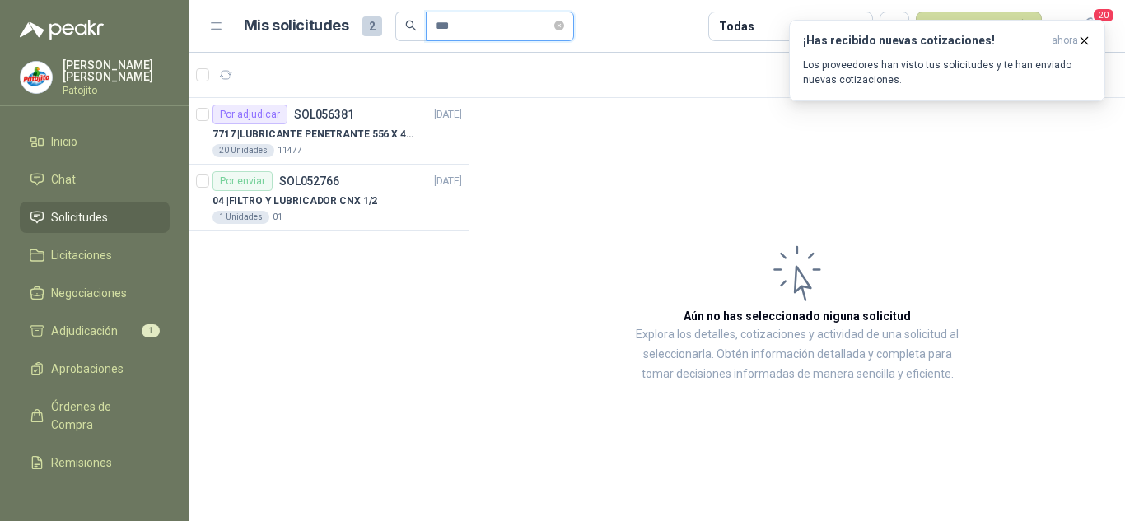
scroll to position [0, 0]
type input "****"
click at [355, 128] on p "7717 | LUBRICANTE PENETRANTE 556 X 400CC" at bounding box center [315, 135] width 205 height 16
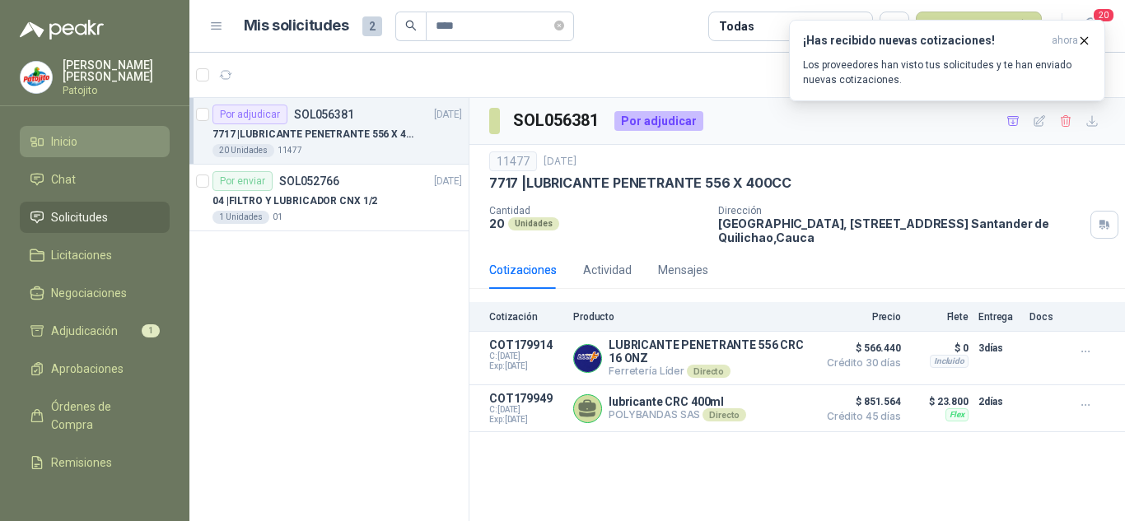
click at [77, 147] on span "Inicio" at bounding box center [64, 142] width 26 height 18
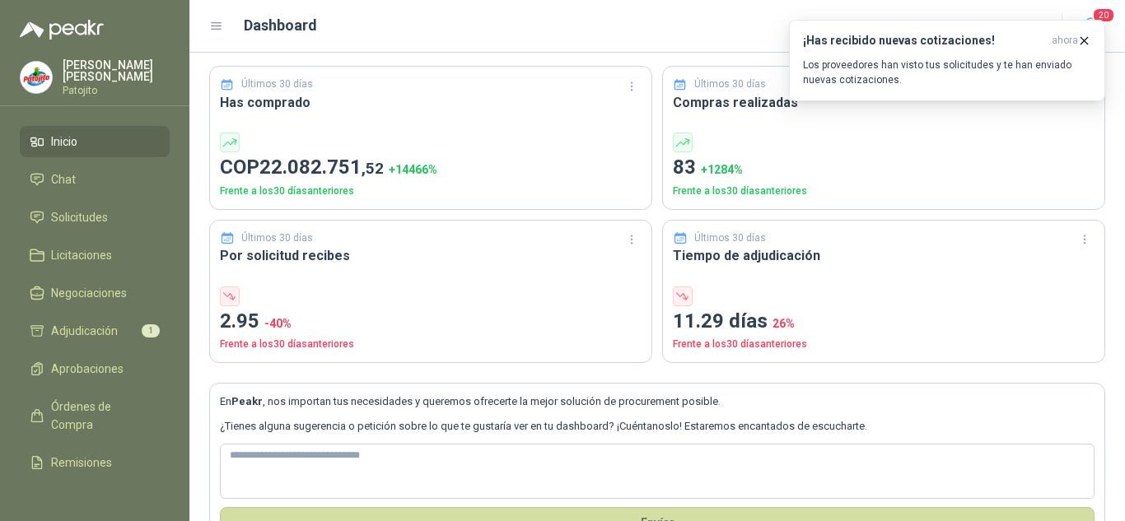
scroll to position [101, 0]
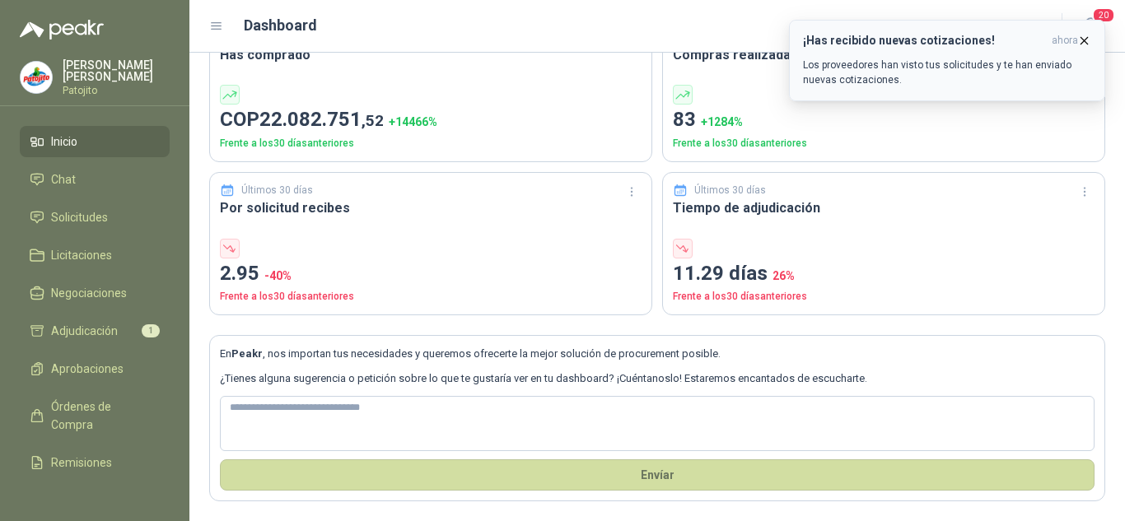
click at [1089, 37] on icon "button" at bounding box center [1084, 41] width 14 height 14
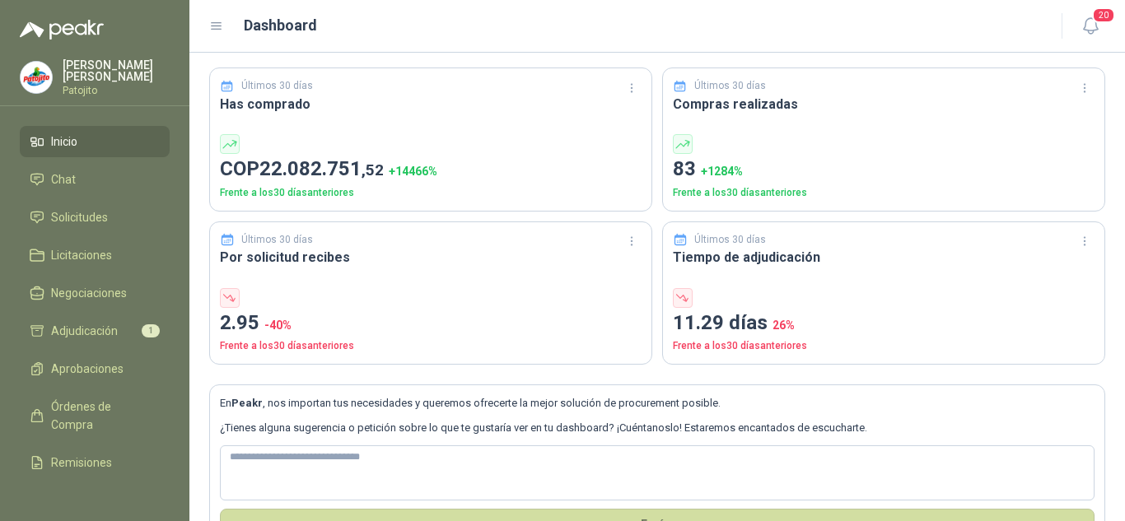
scroll to position [0, 0]
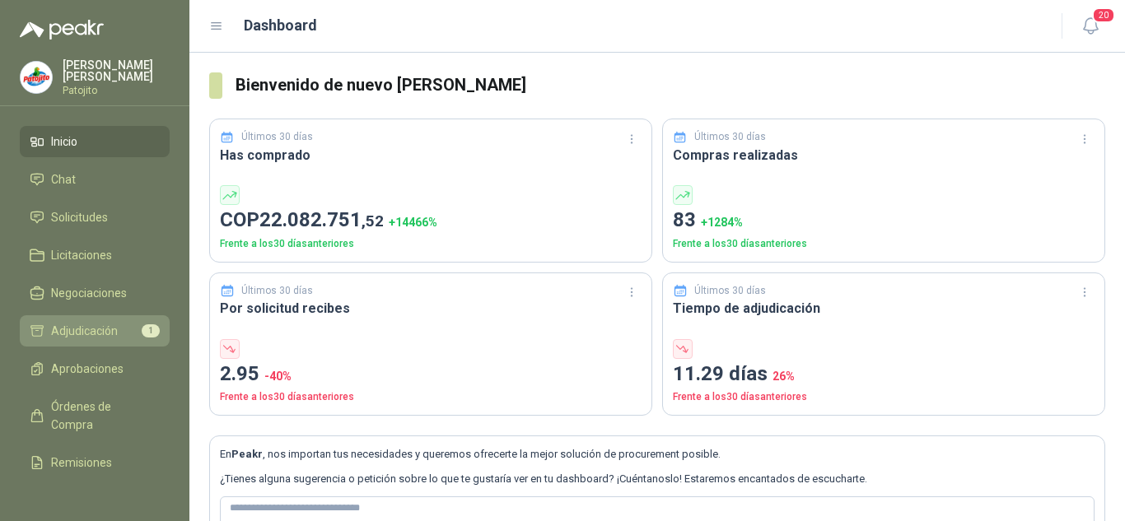
click at [104, 326] on span "Adjudicación" at bounding box center [84, 331] width 67 height 18
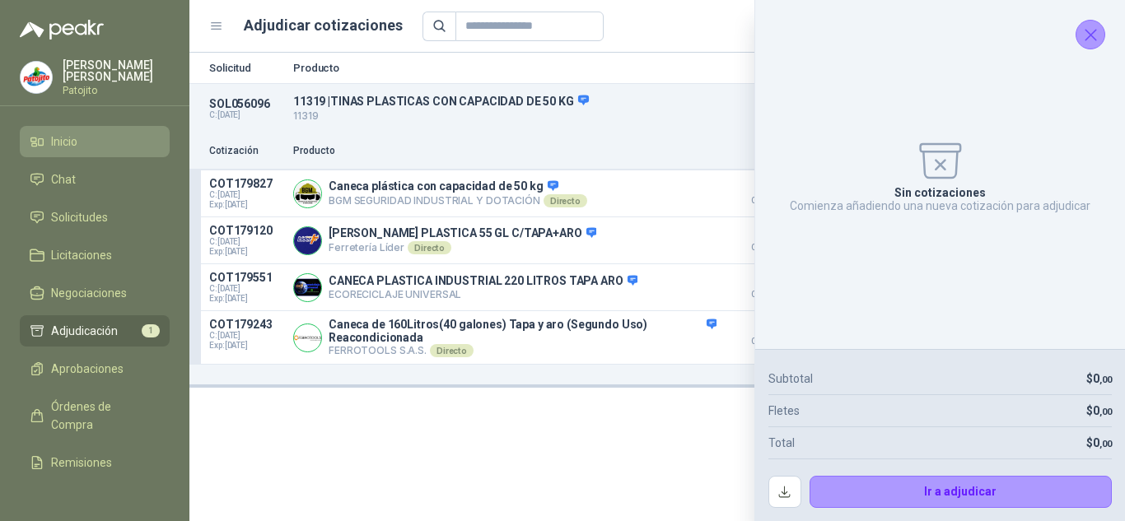
click at [37, 128] on link "Inicio" at bounding box center [95, 141] width 150 height 31
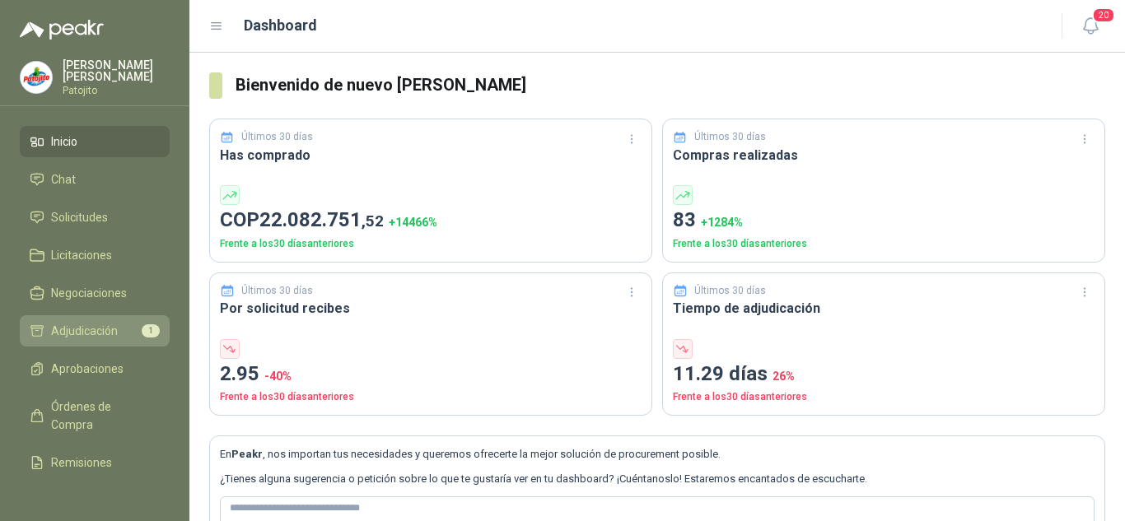
click at [67, 322] on span "Adjudicación" at bounding box center [84, 331] width 67 height 18
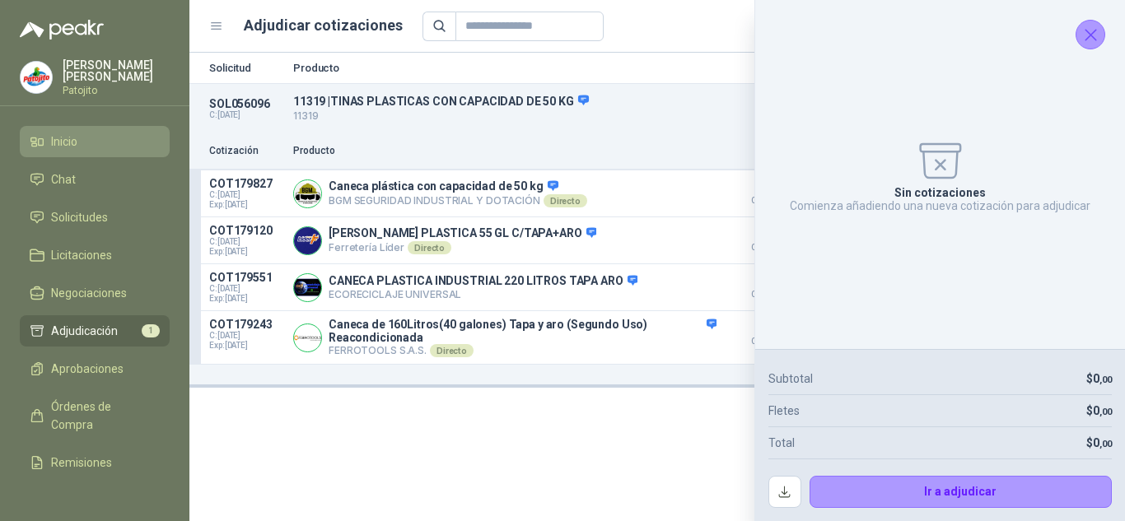
click at [87, 138] on li "Inicio" at bounding box center [95, 142] width 130 height 18
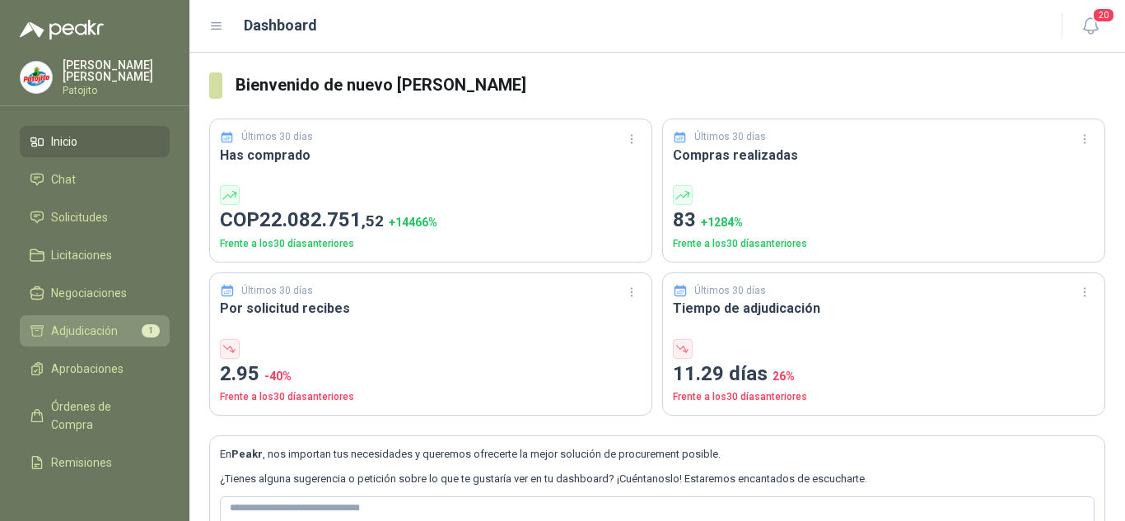
click at [86, 325] on span "Adjudicación" at bounding box center [84, 331] width 67 height 18
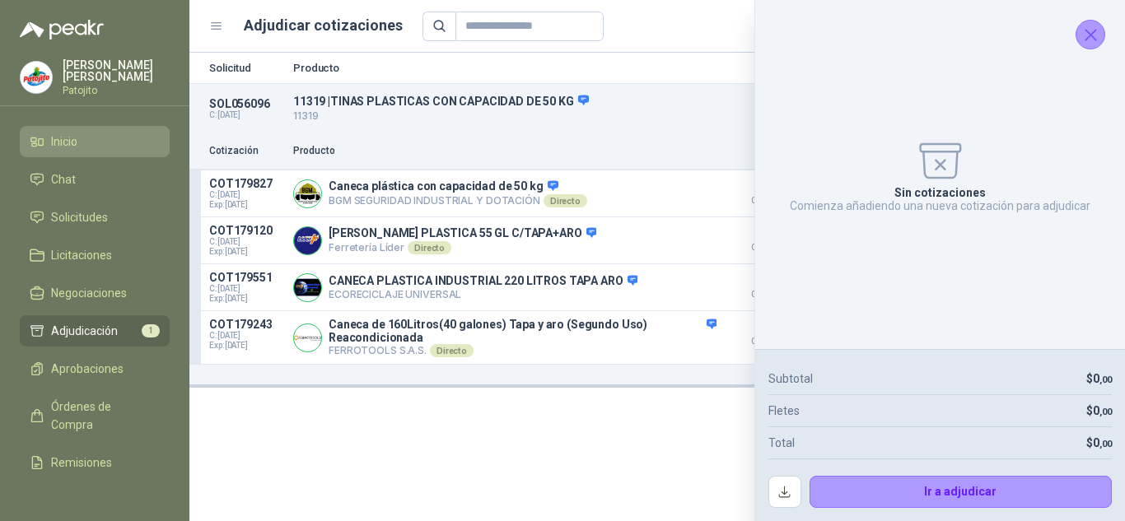
click at [91, 129] on link "Inicio" at bounding box center [95, 141] width 150 height 31
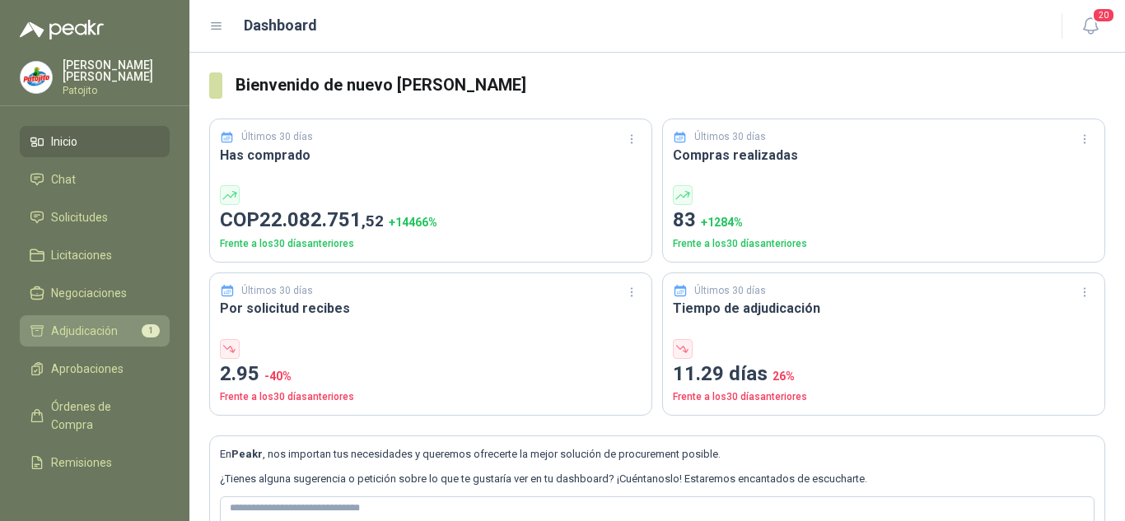
click at [119, 329] on li "Adjudicación 1" at bounding box center [95, 331] width 130 height 18
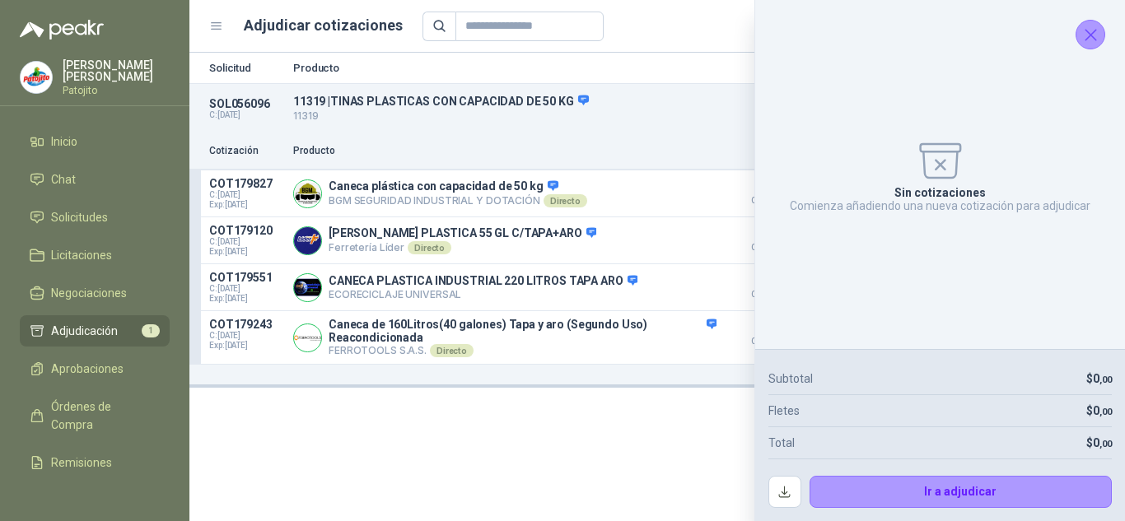
click at [1094, 35] on icon "Cerrar" at bounding box center [1091, 35] width 21 height 21
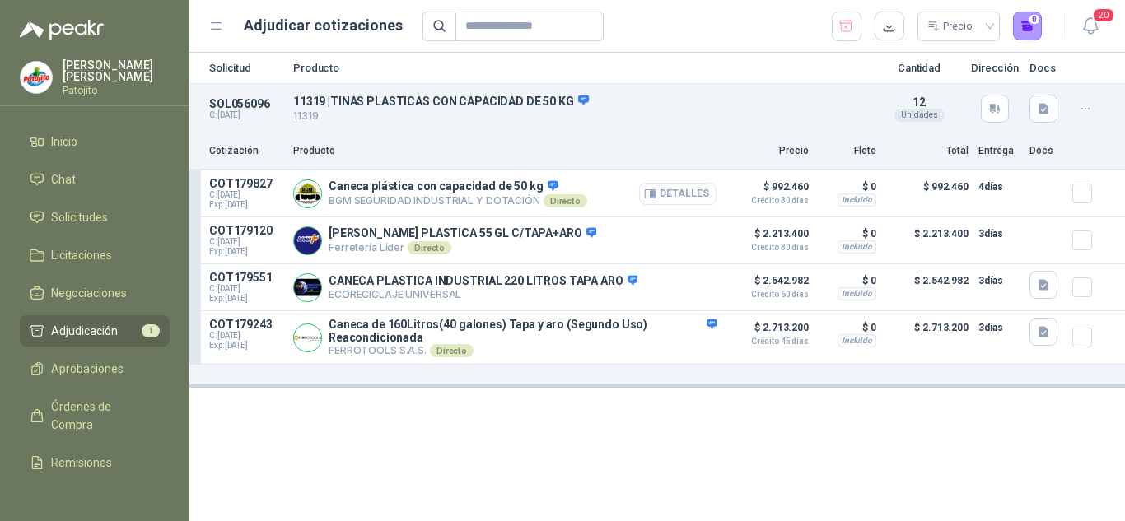
click at [681, 189] on button "Detalles" at bounding box center [677, 194] width 77 height 22
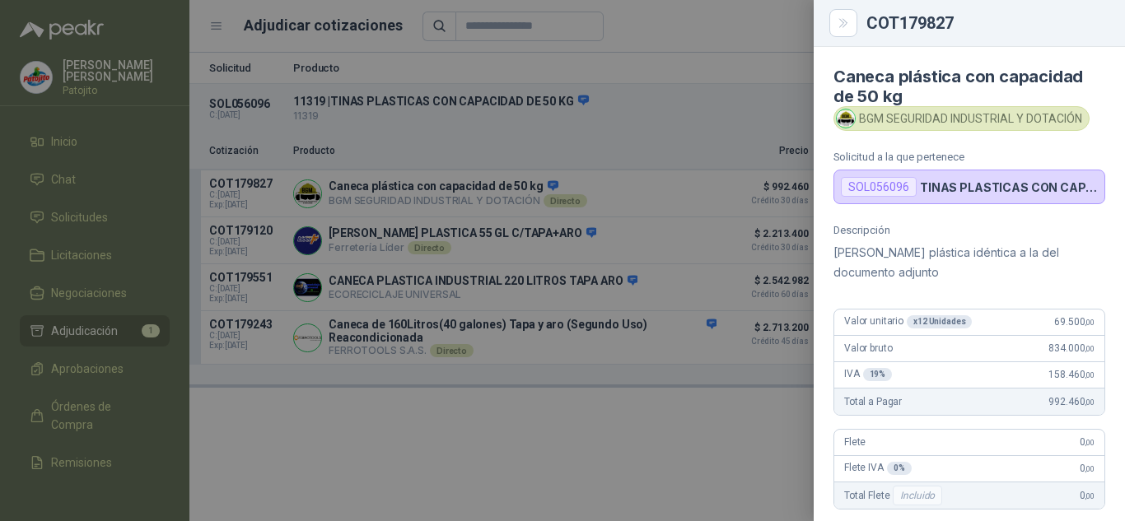
scroll to position [364, 0]
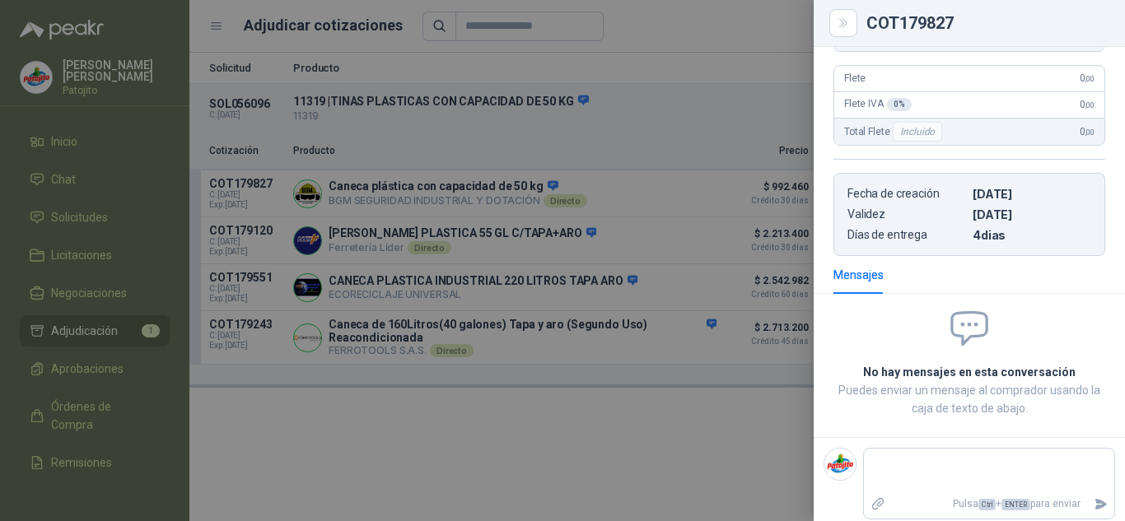
click at [655, 426] on div at bounding box center [562, 260] width 1125 height 521
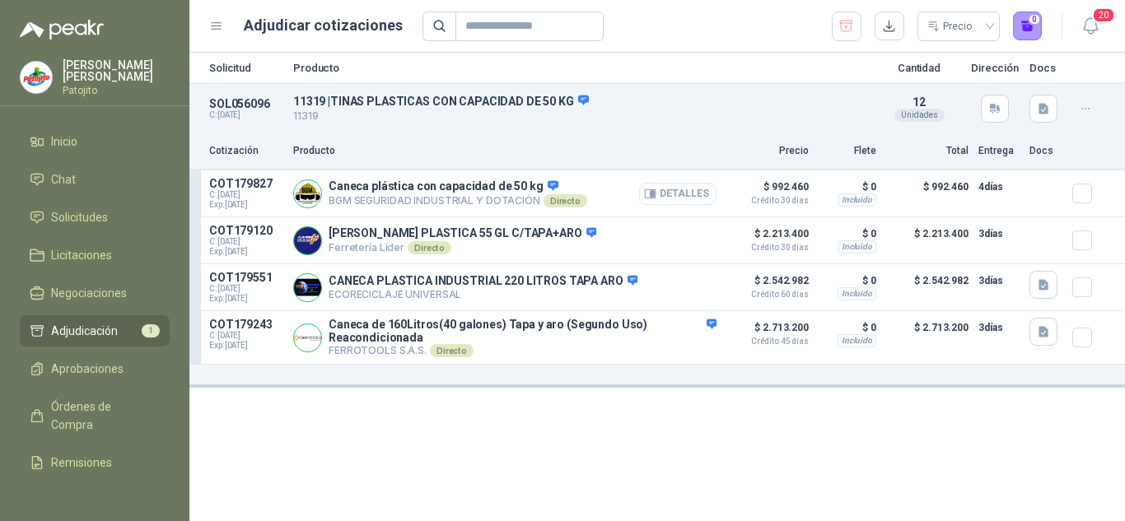
click at [704, 190] on button "Detalles" at bounding box center [677, 194] width 77 height 22
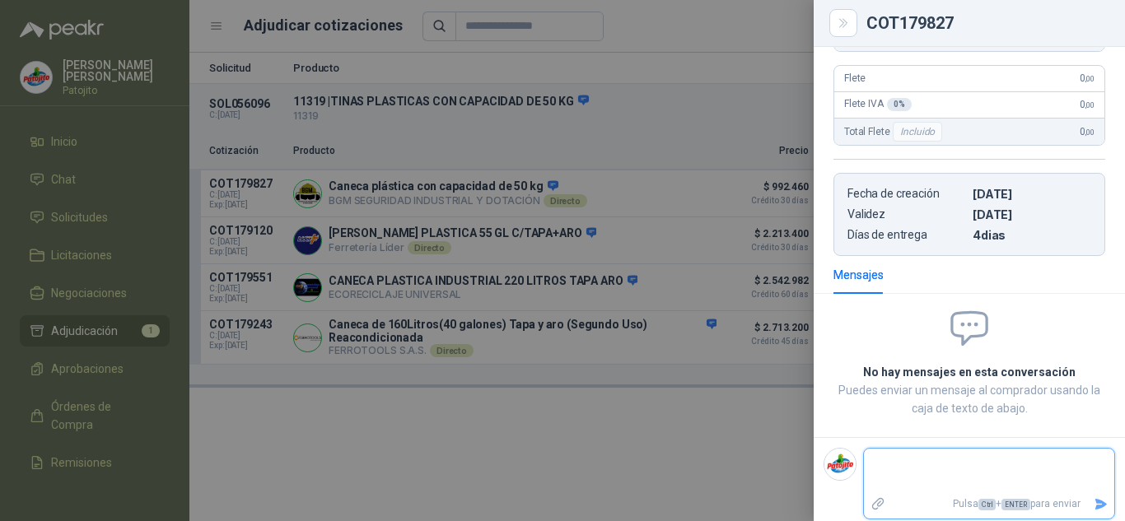
click at [936, 463] on textarea at bounding box center [989, 471] width 250 height 38
type textarea "*"
type textarea "**"
type textarea "***"
type textarea "****"
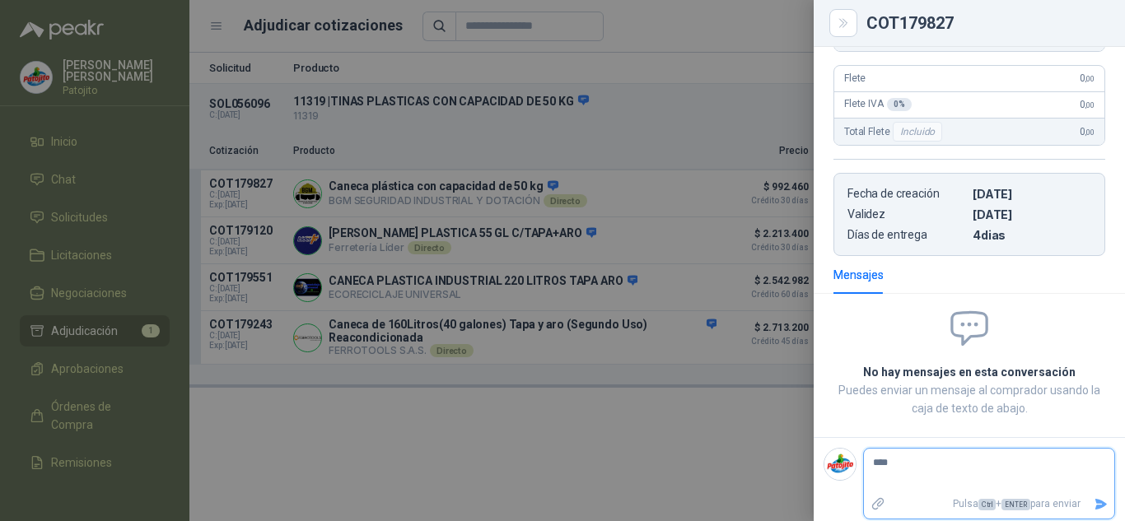
type textarea "****"
type textarea "******"
type textarea "*******"
type textarea "********"
type textarea "*********"
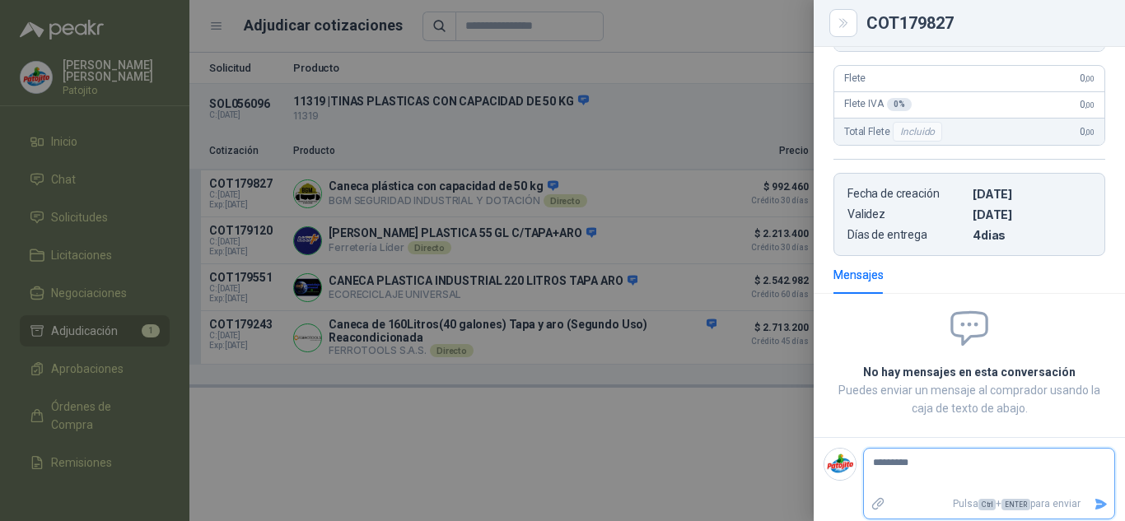
type textarea "**********"
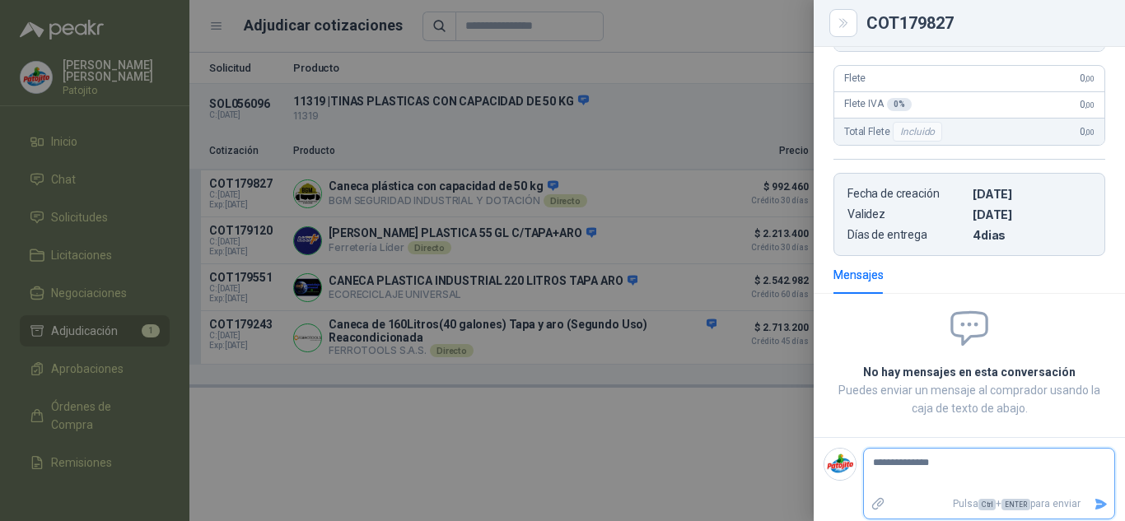
type textarea "**********"
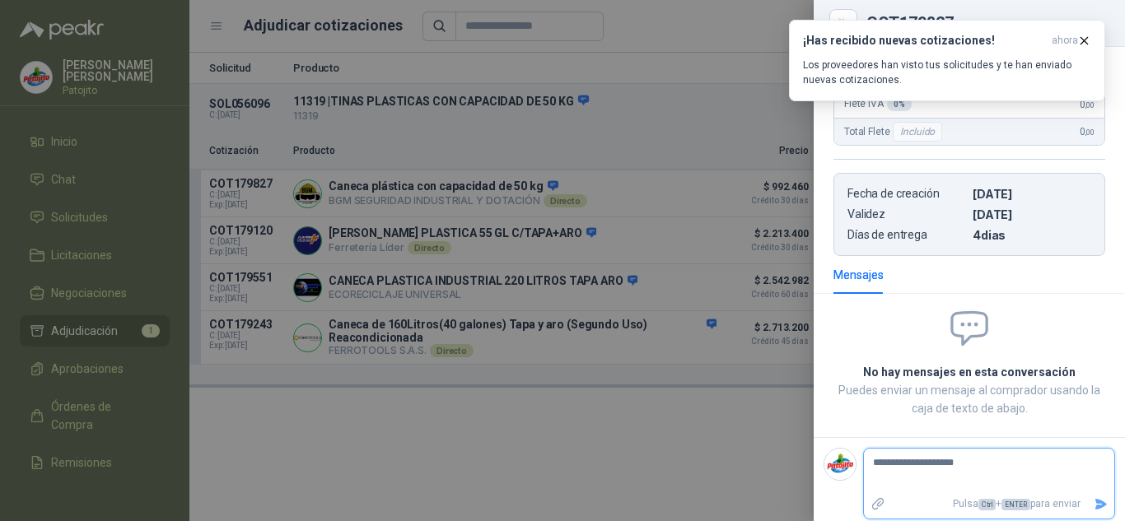
type textarea "**********"
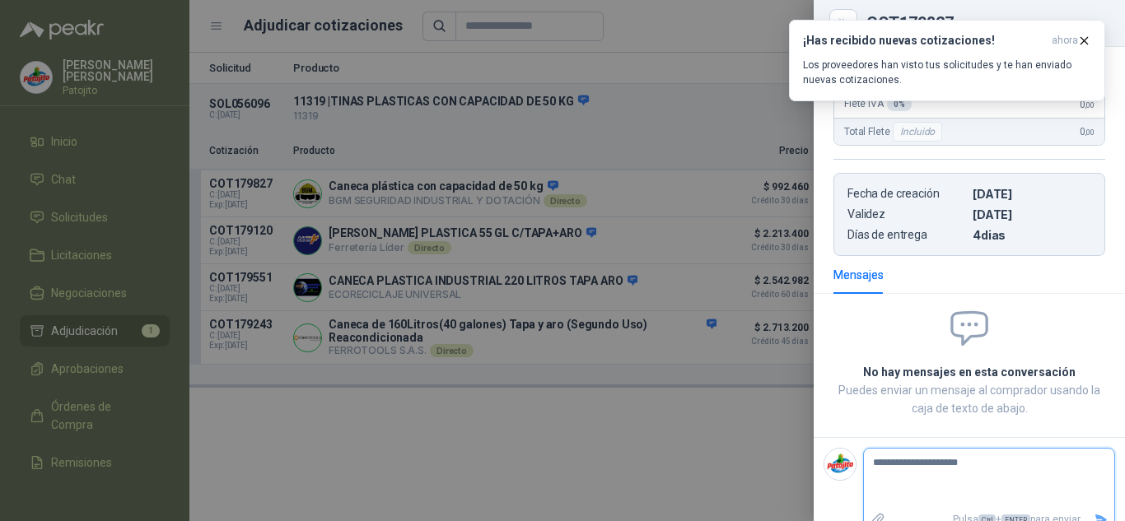
type textarea "**********"
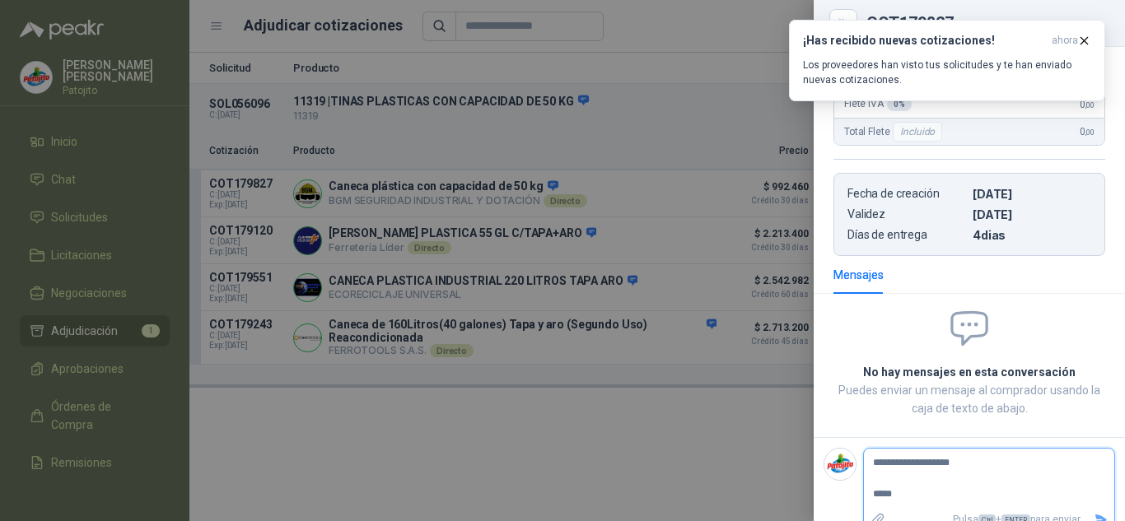
type textarea "**********"
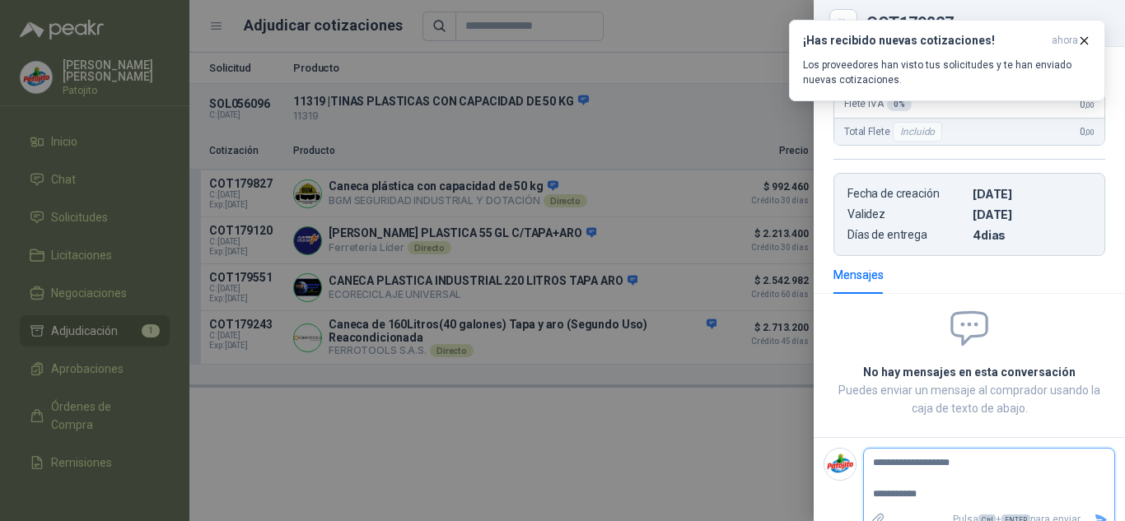
type textarea "**********"
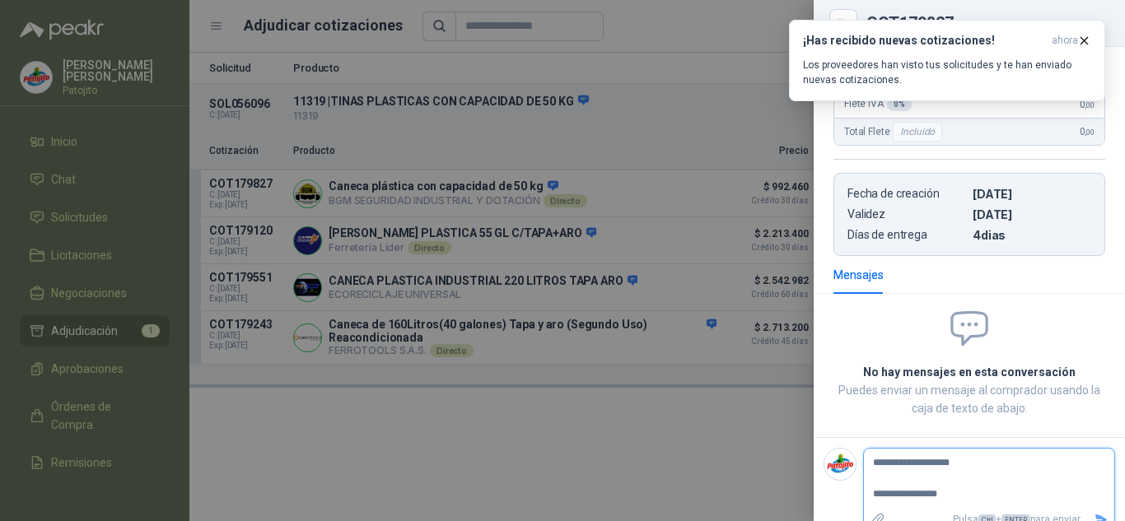
type textarea "**********"
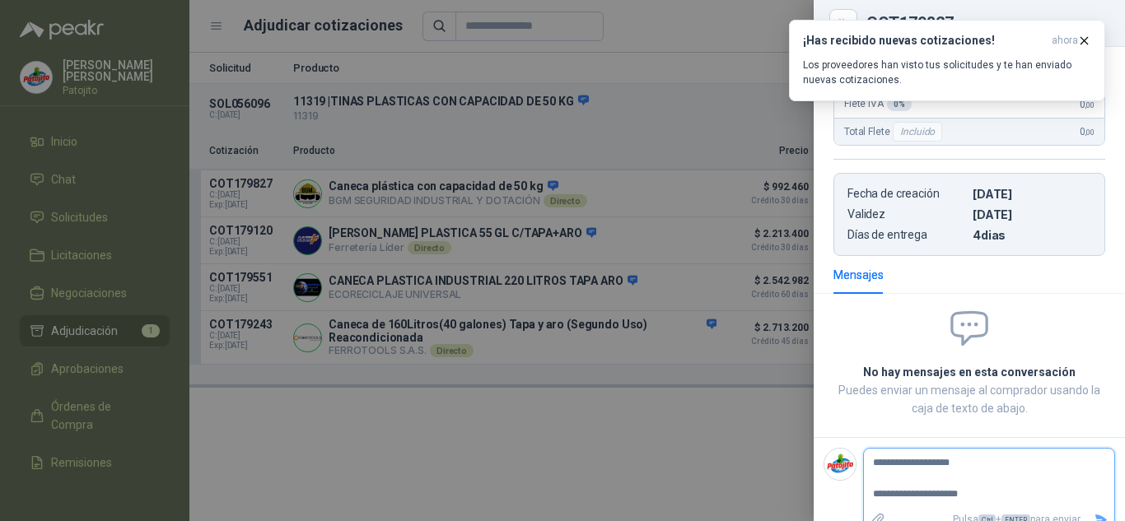
type textarea "**********"
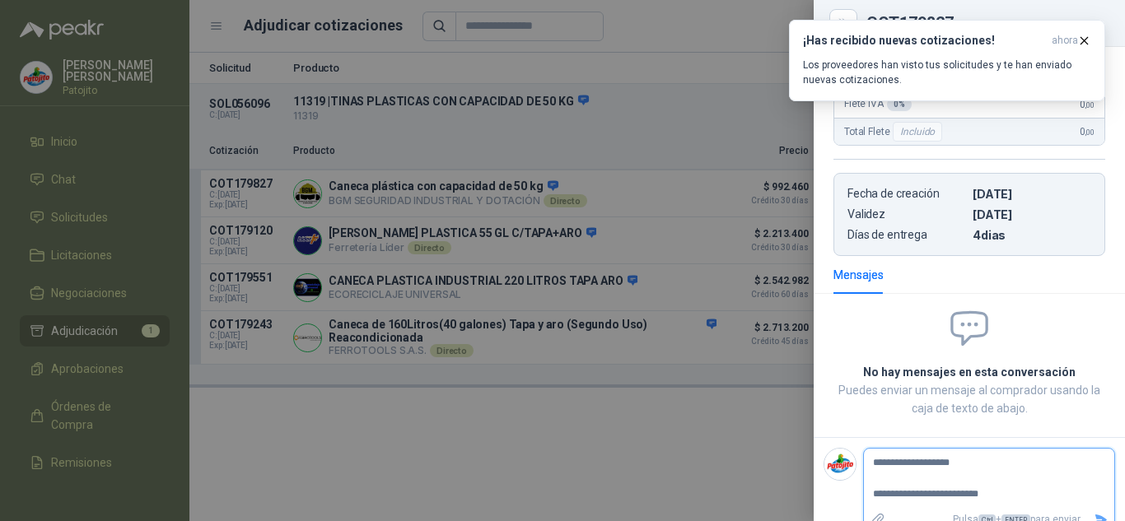
type textarea "**********"
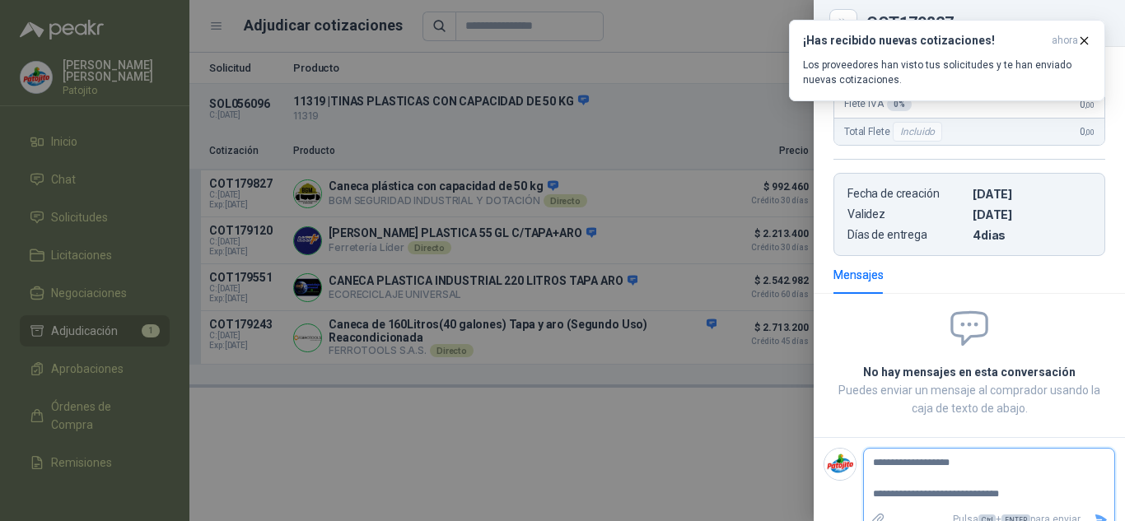
type textarea "**********"
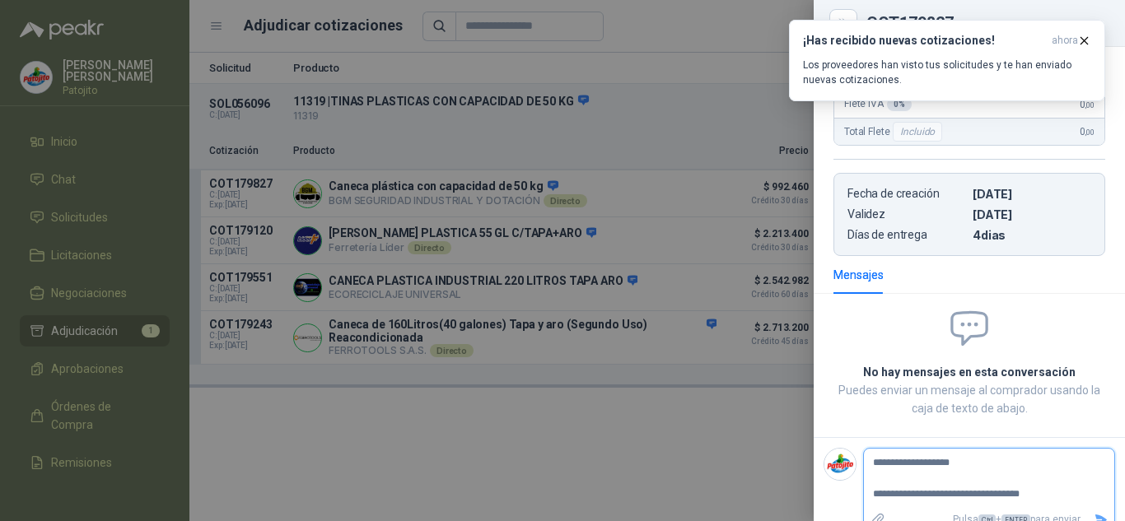
type textarea "**********"
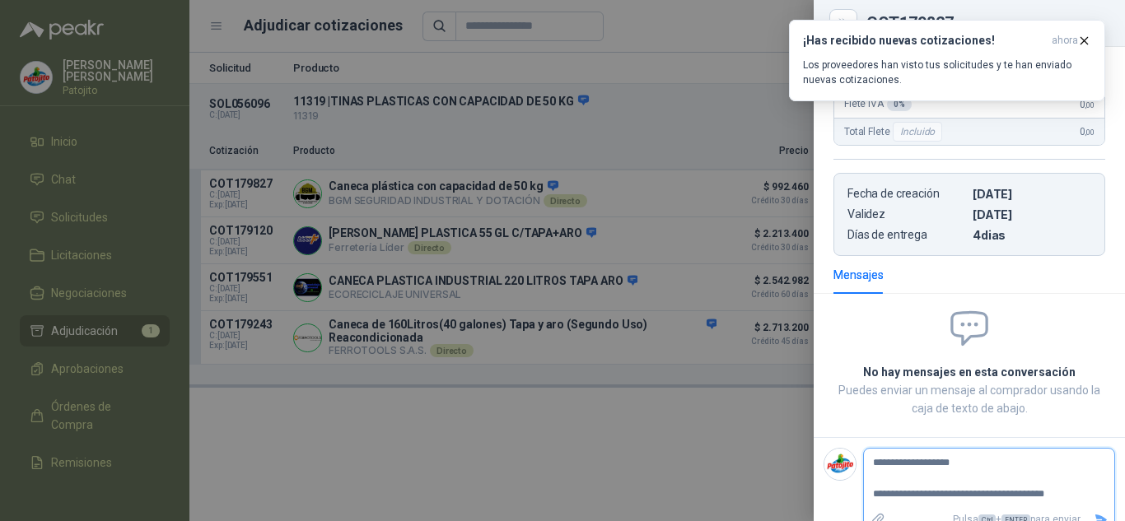
type textarea "**********"
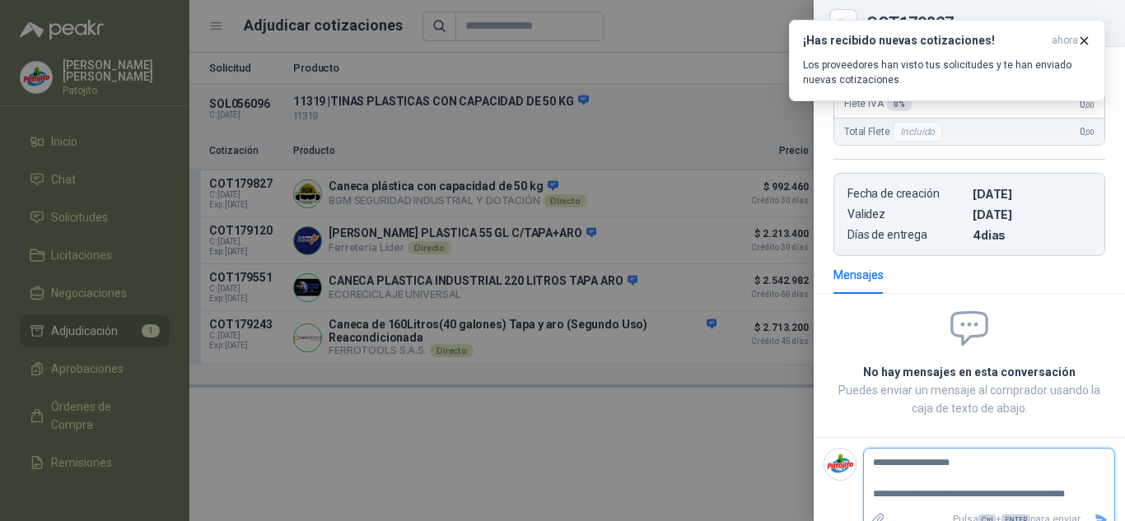
type textarea "**********"
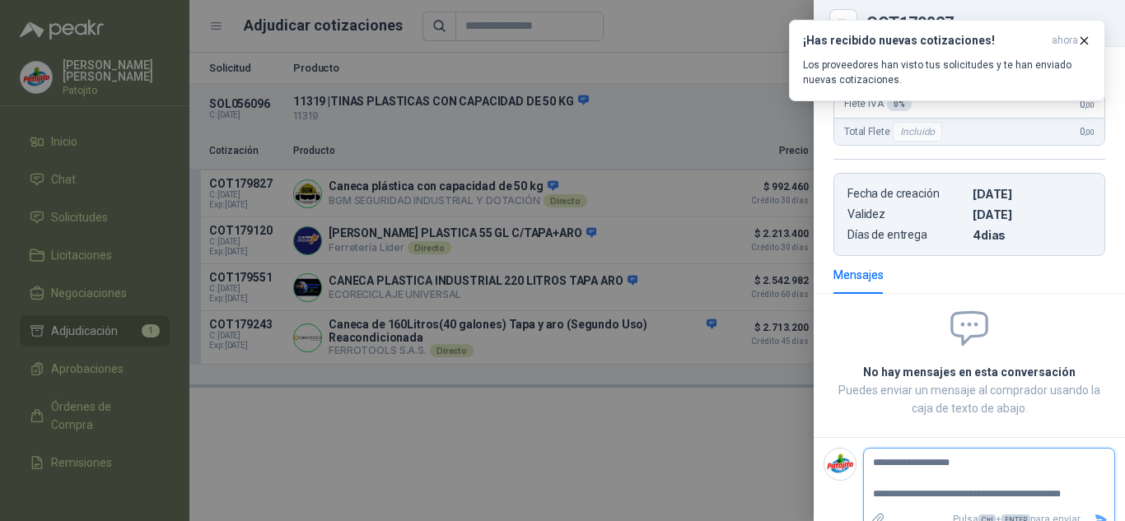
type textarea "**********"
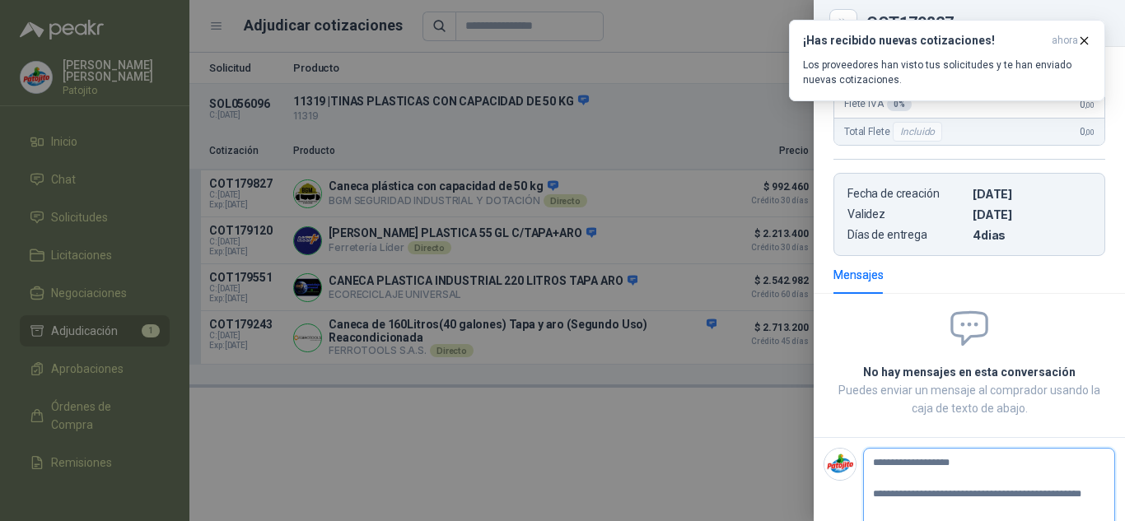
type textarea "**********"
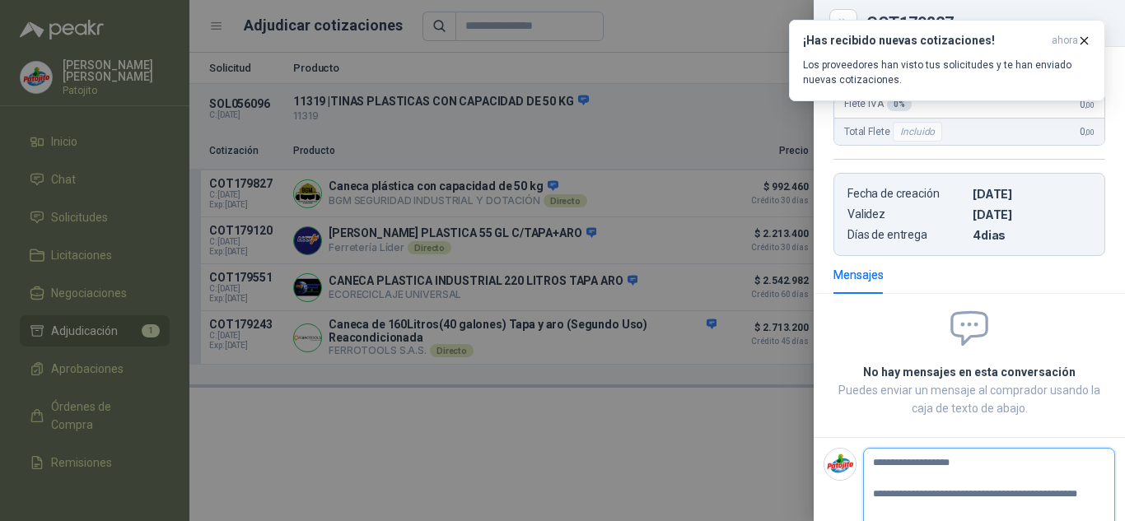
type textarea "**********"
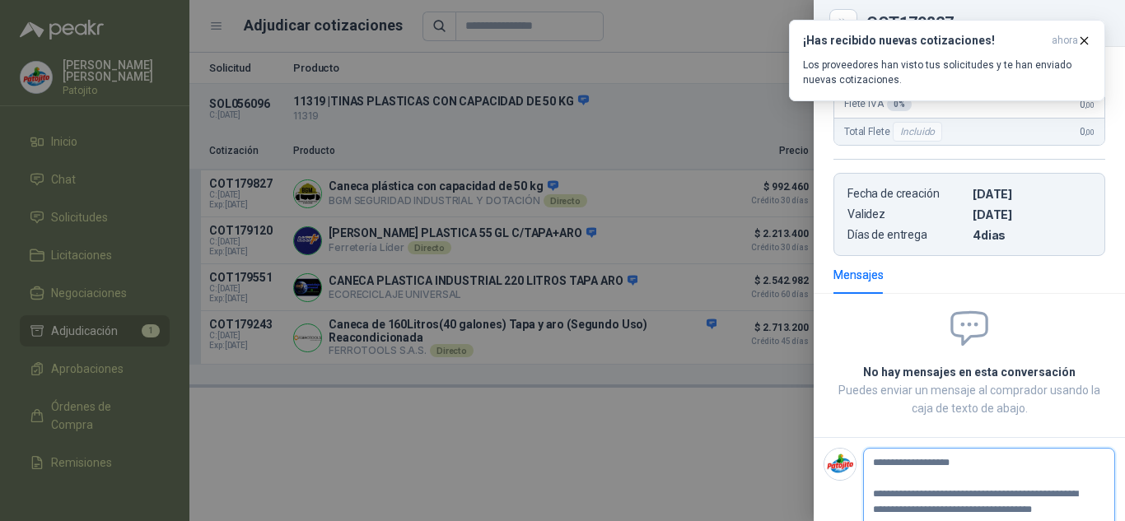
scroll to position [403, 0]
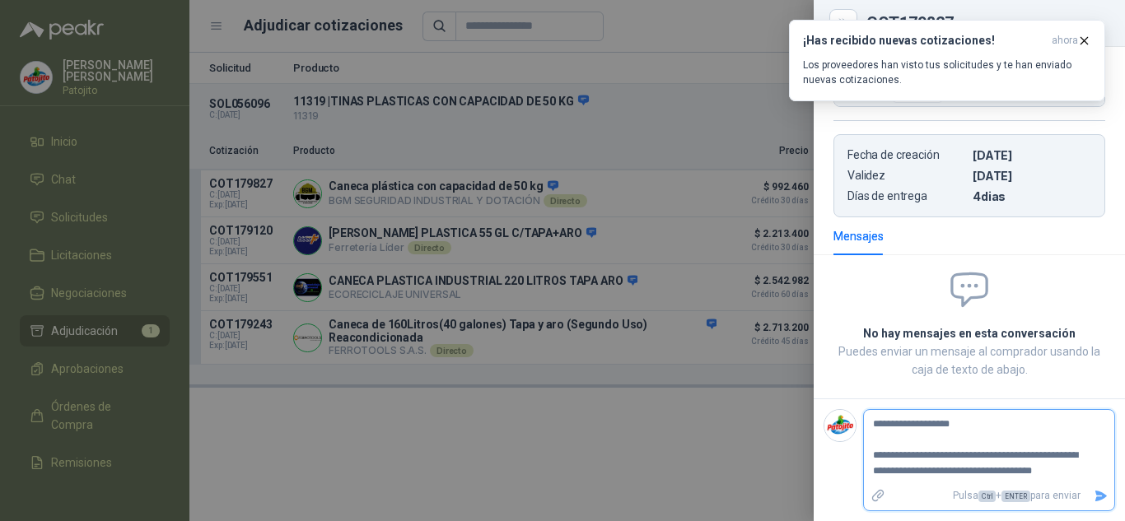
click at [1095, 498] on icon "Enviar" at bounding box center [1101, 496] width 12 height 11
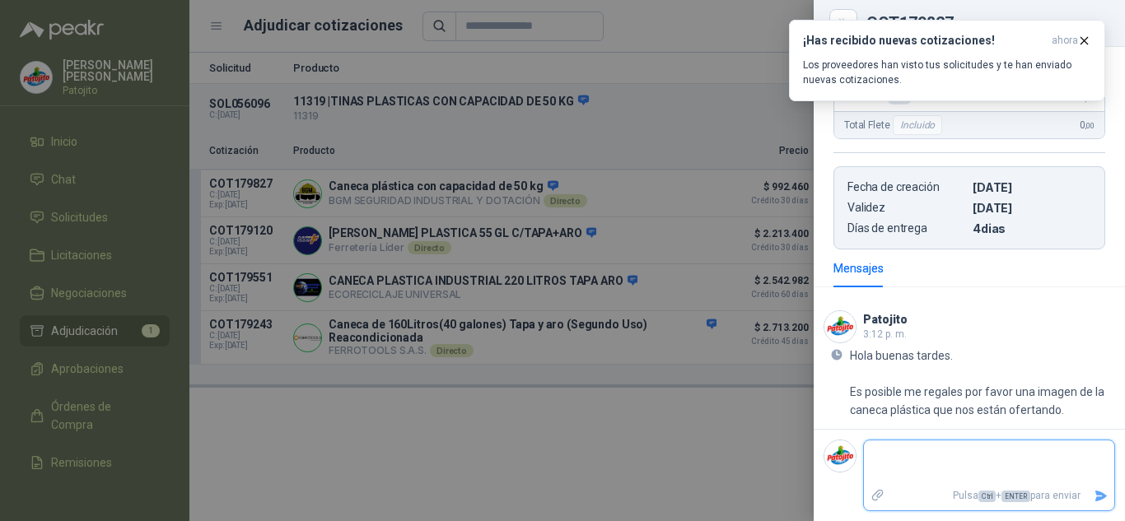
scroll to position [371, 0]
click at [383, 469] on div at bounding box center [562, 260] width 1125 height 521
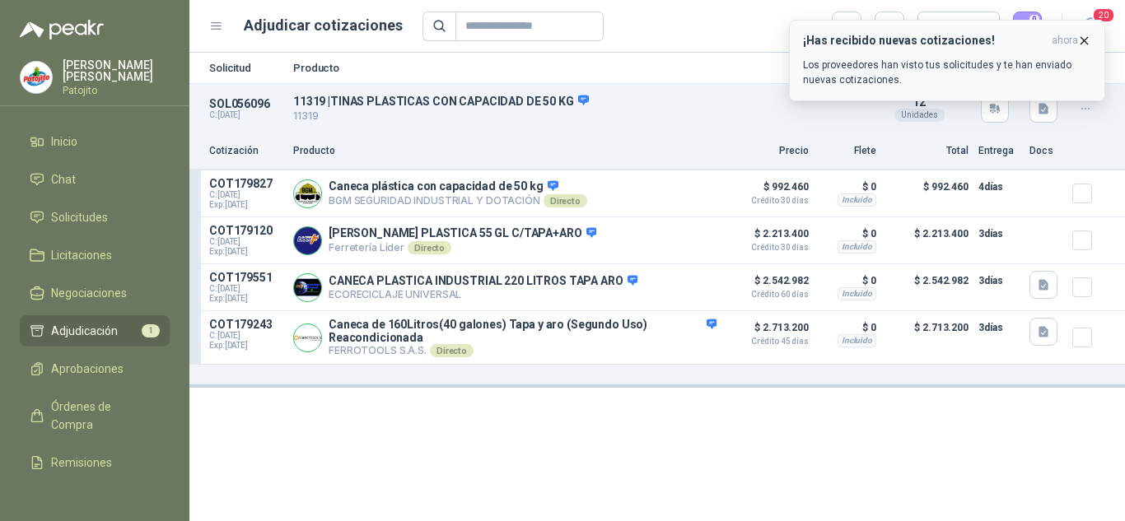
click at [1082, 35] on icon "button" at bounding box center [1084, 41] width 14 height 14
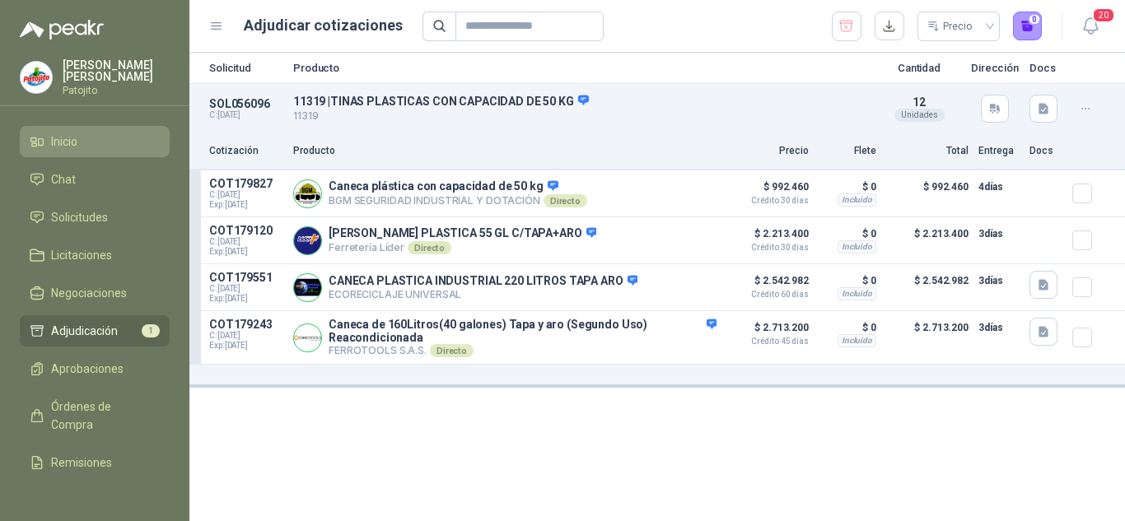
click at [73, 147] on span "Inicio" at bounding box center [64, 142] width 26 height 18
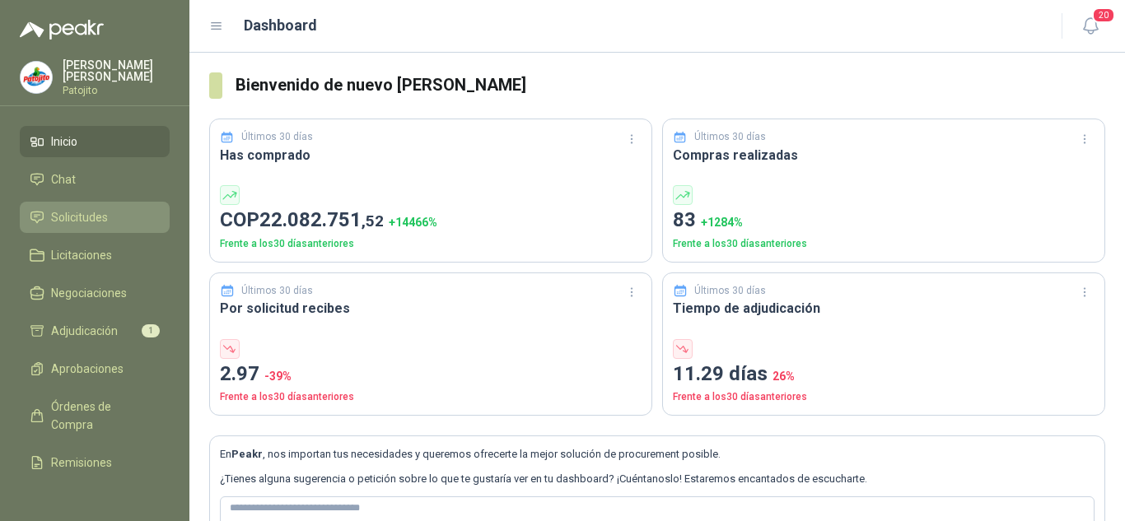
click at [96, 213] on span "Solicitudes" at bounding box center [79, 217] width 57 height 18
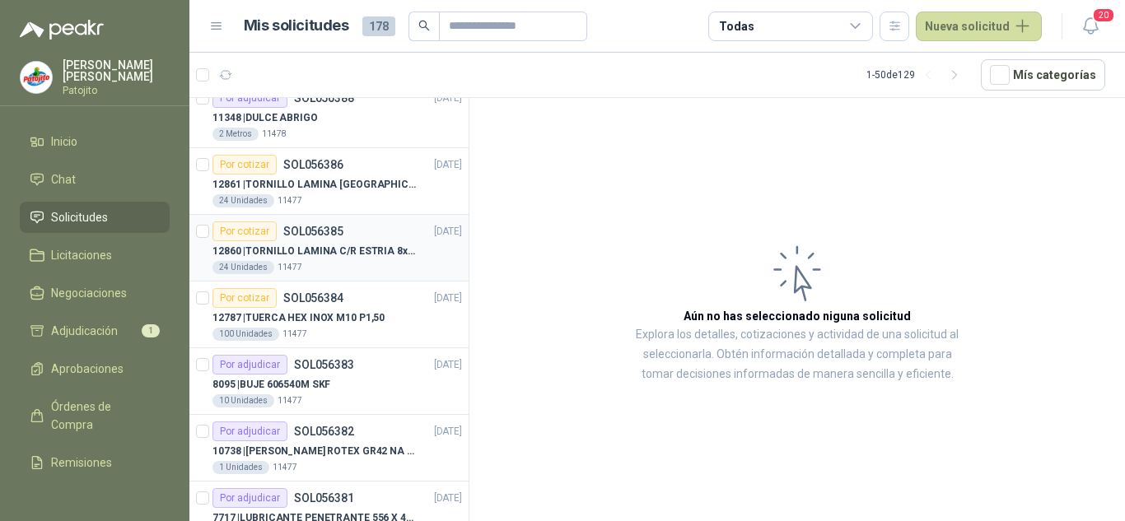
scroll to position [906, 0]
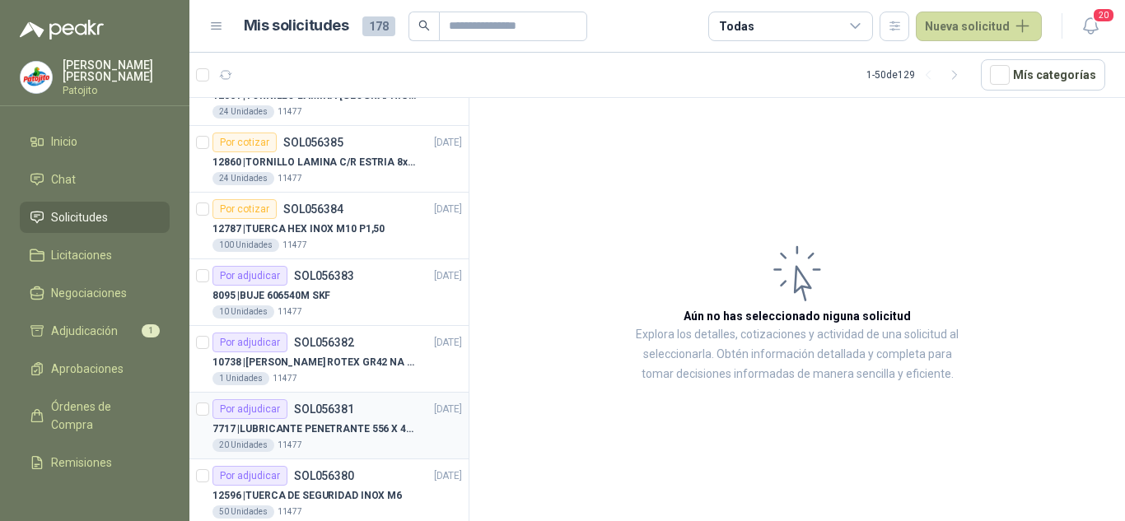
click at [380, 418] on div "Por adjudicar SOL056381 [DATE]" at bounding box center [338, 409] width 250 height 20
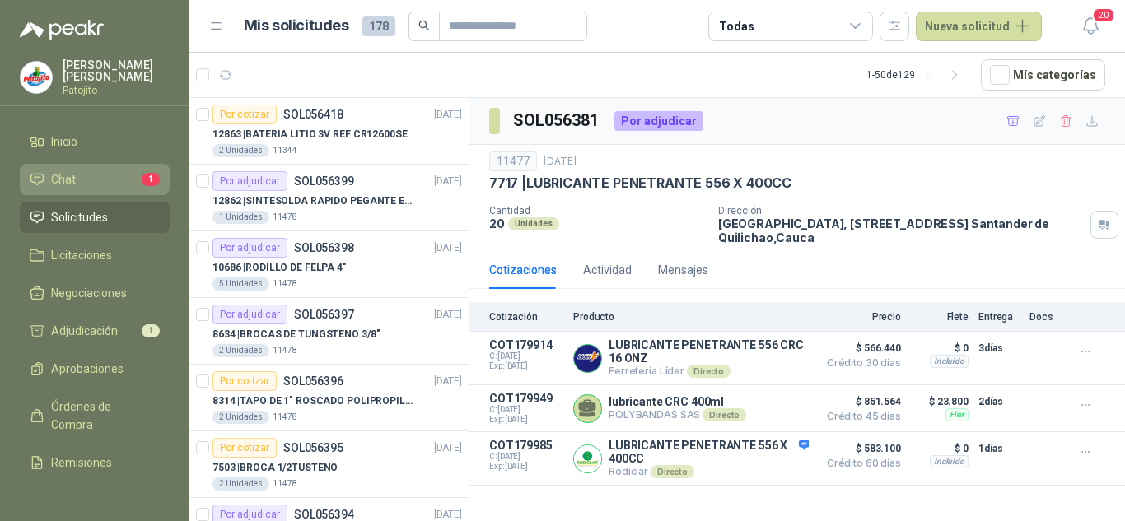
click at [117, 180] on li "Chat 1" at bounding box center [95, 179] width 130 height 18
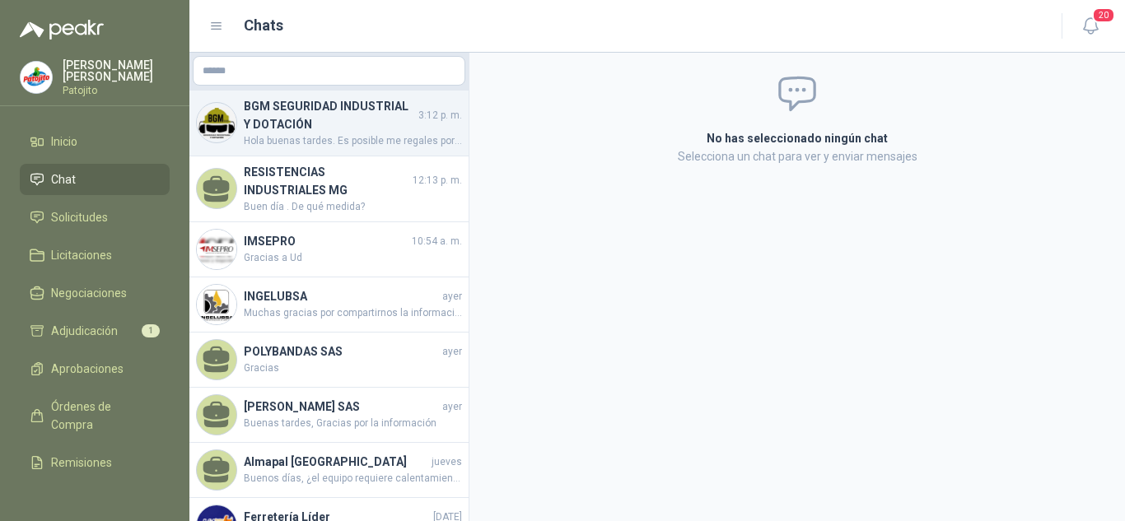
click at [313, 134] on span "Hola buenas tardes. Es posible me regales por favor una imagen de la caneca plá…" at bounding box center [353, 141] width 218 height 16
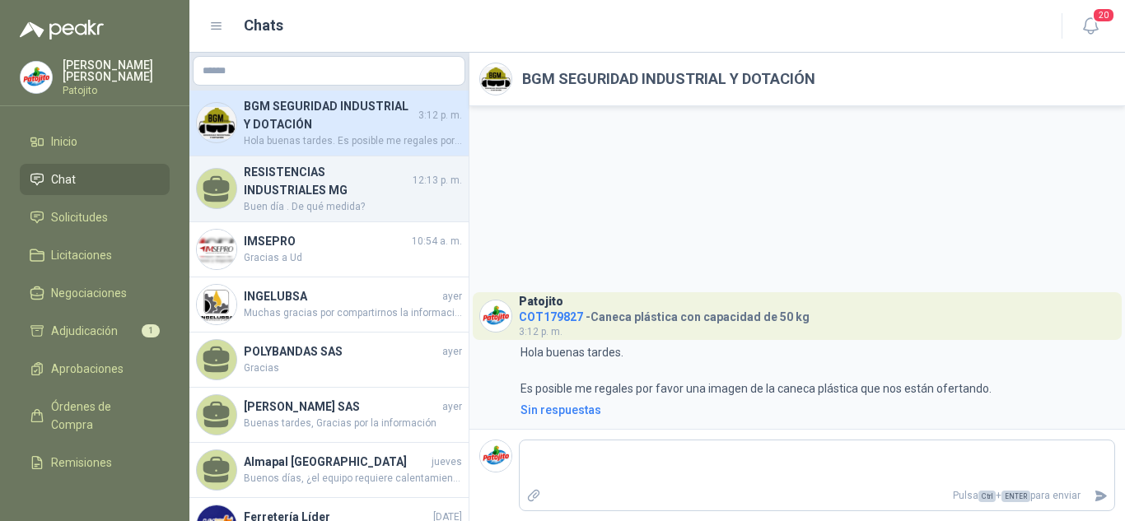
click at [339, 184] on h4 "RESISTENCIAS INDUSTRIALES MG" at bounding box center [327, 181] width 166 height 36
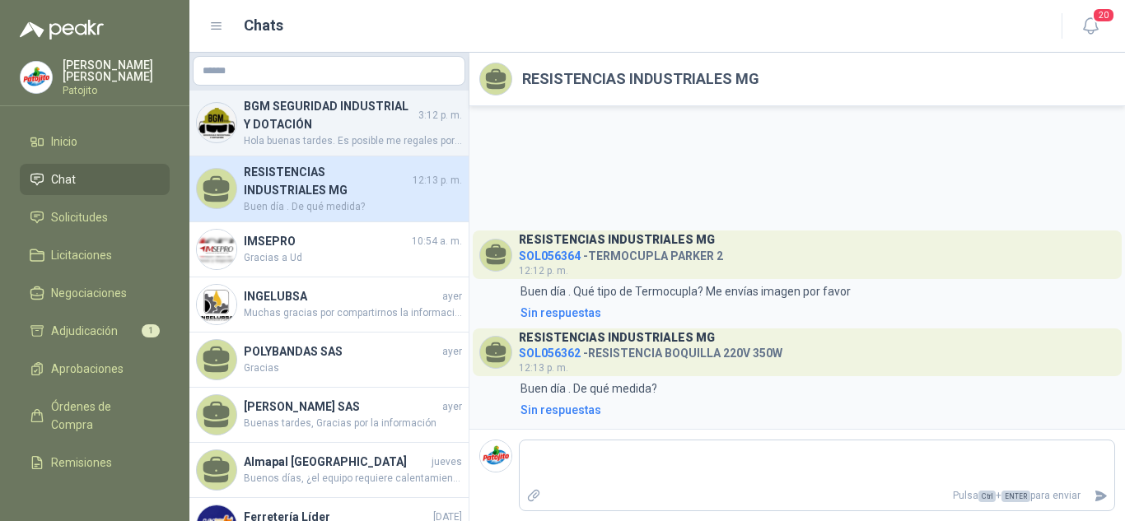
click at [342, 139] on span "Hola buenas tardes. Es posible me regales por favor una imagen de la caneca plá…" at bounding box center [353, 141] width 218 height 16
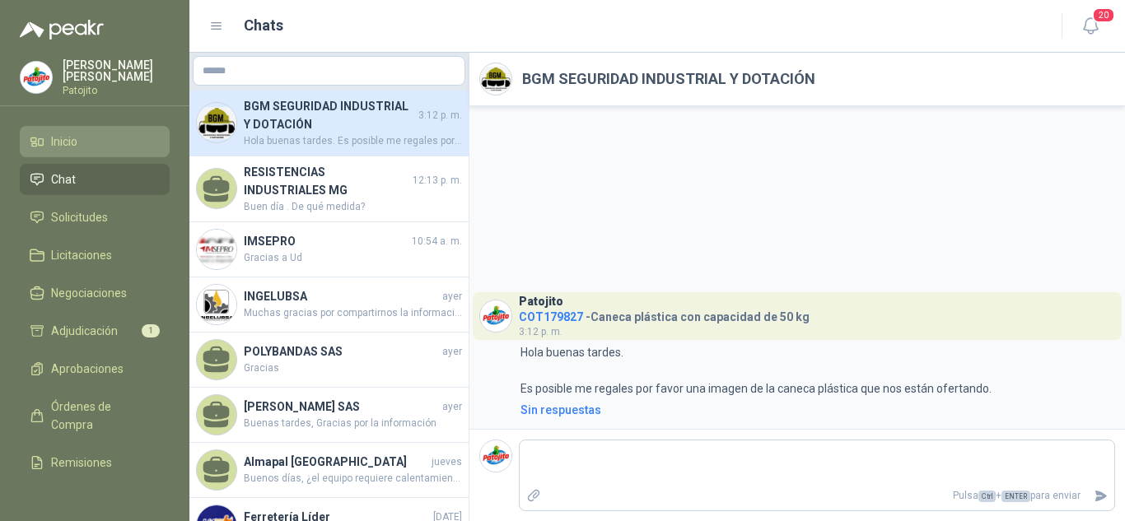
click at [57, 139] on span "Inicio" at bounding box center [64, 142] width 26 height 18
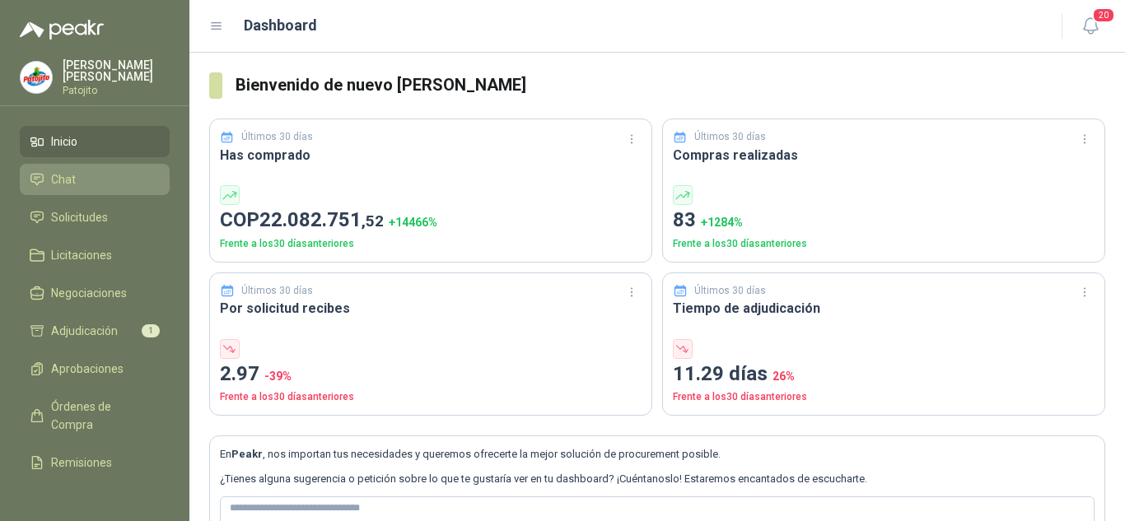
click at [84, 180] on li "Chat" at bounding box center [95, 179] width 130 height 18
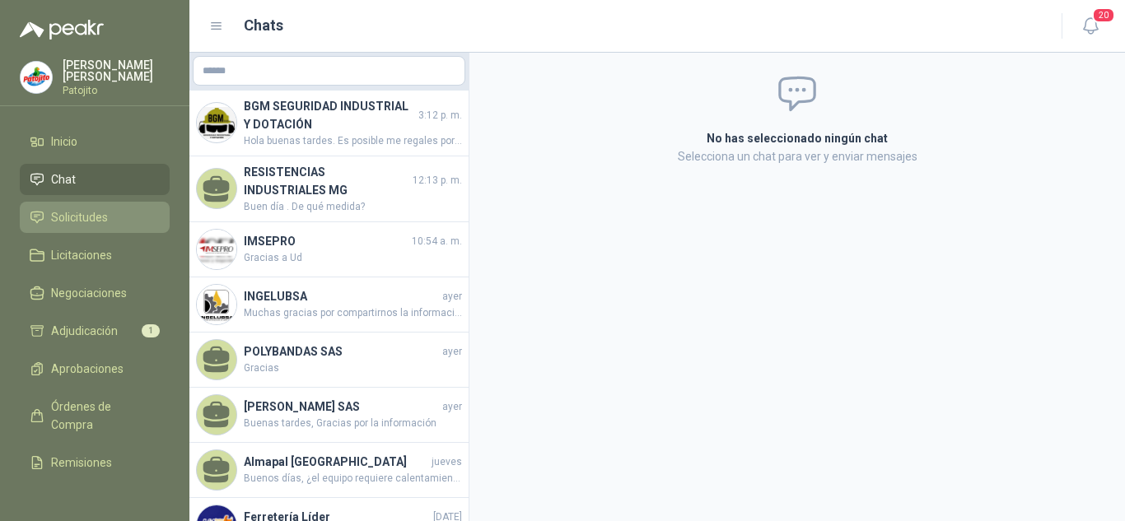
click at [89, 221] on span "Solicitudes" at bounding box center [79, 217] width 57 height 18
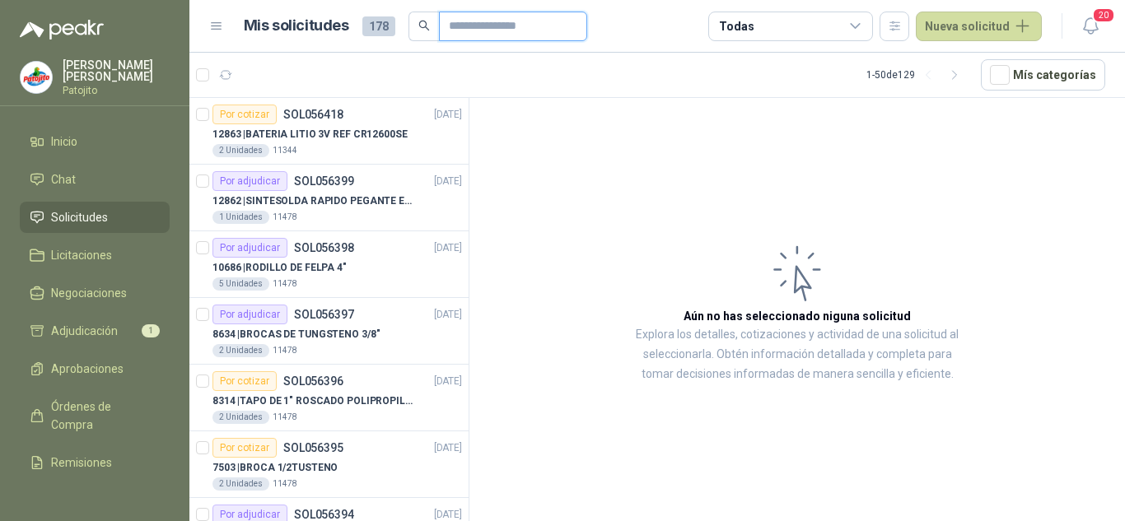
click at [455, 35] on input "text" at bounding box center [506, 26] width 115 height 28
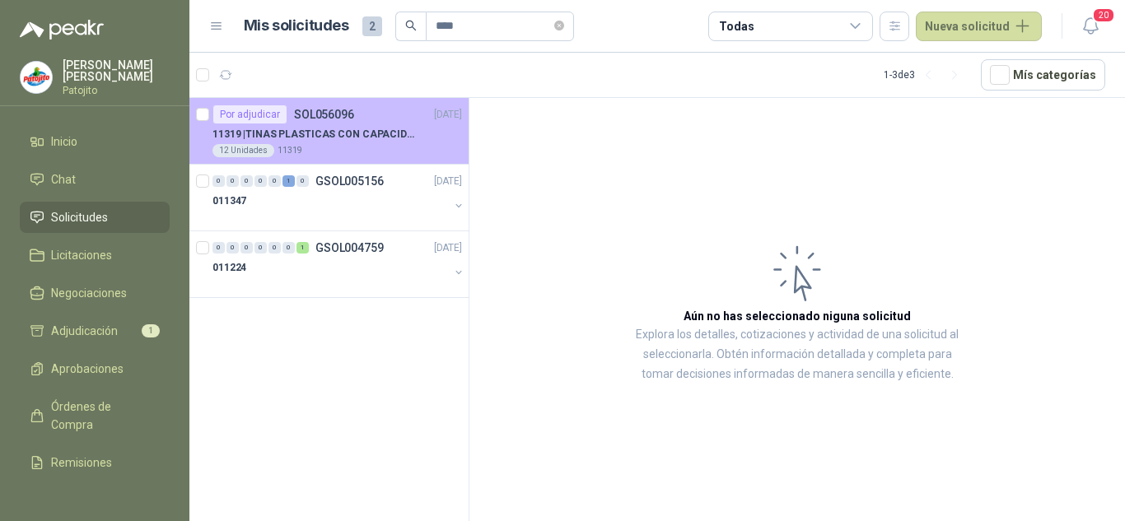
click at [358, 130] on p "11319 | TINAS PLASTICAS CON CAPACIDAD DE 50 KG" at bounding box center [315, 135] width 205 height 16
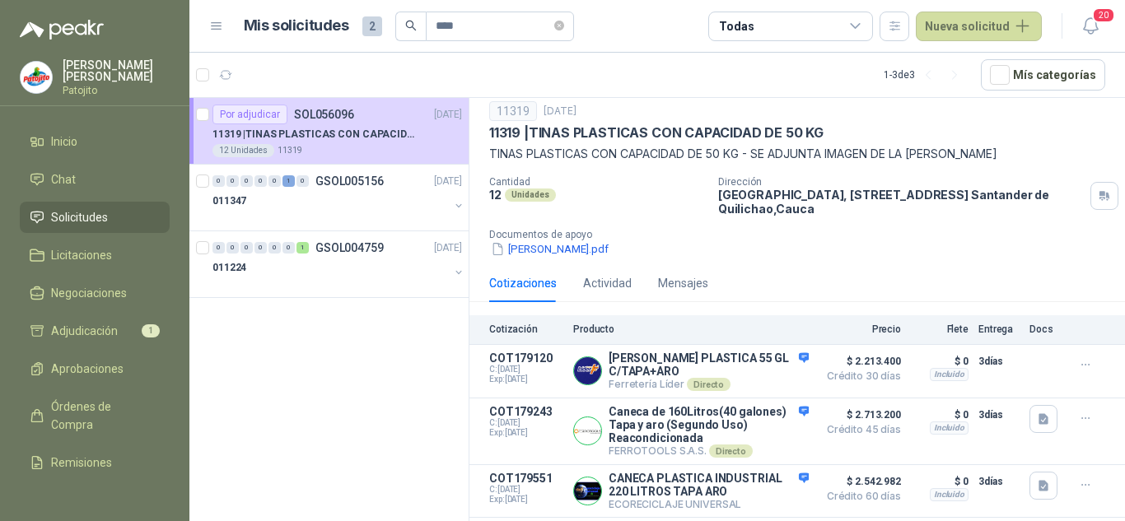
scroll to position [102, 0]
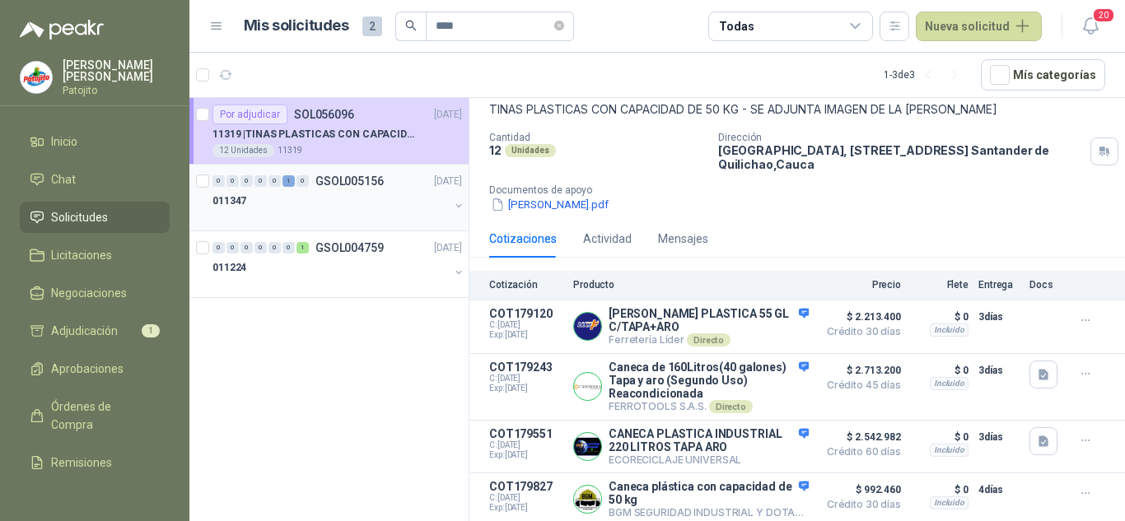
click at [308, 201] on div "011347" at bounding box center [331, 201] width 236 height 20
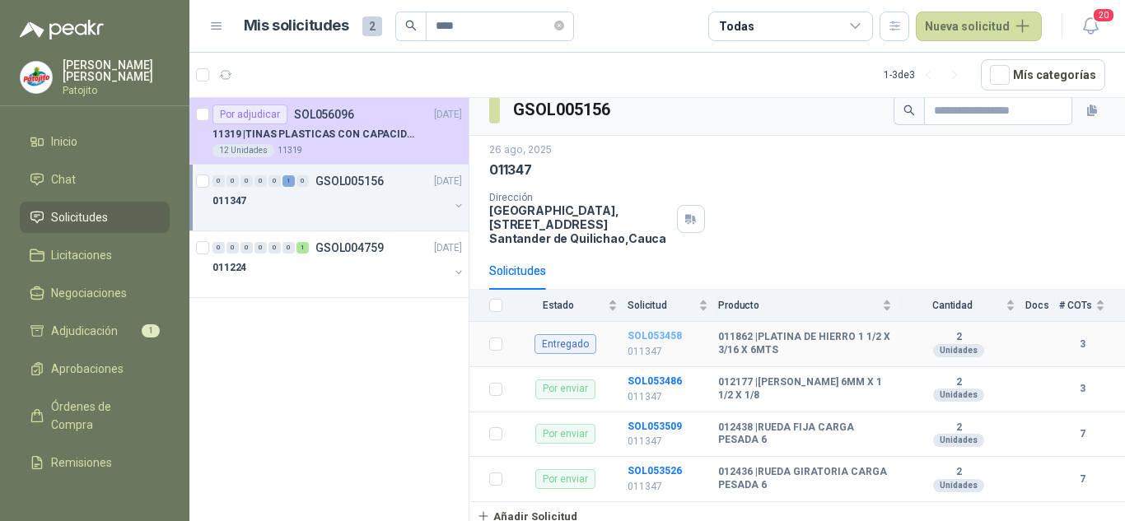
scroll to position [16, 0]
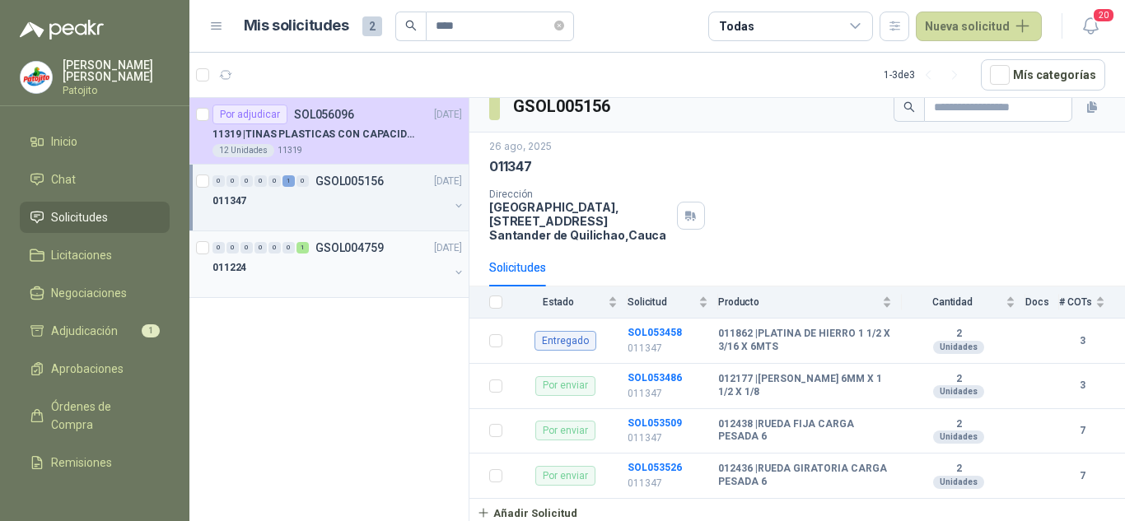
click at [380, 257] on div "0 0 0 0 0 0 1 GSOL004759 [DATE]" at bounding box center [339, 248] width 253 height 20
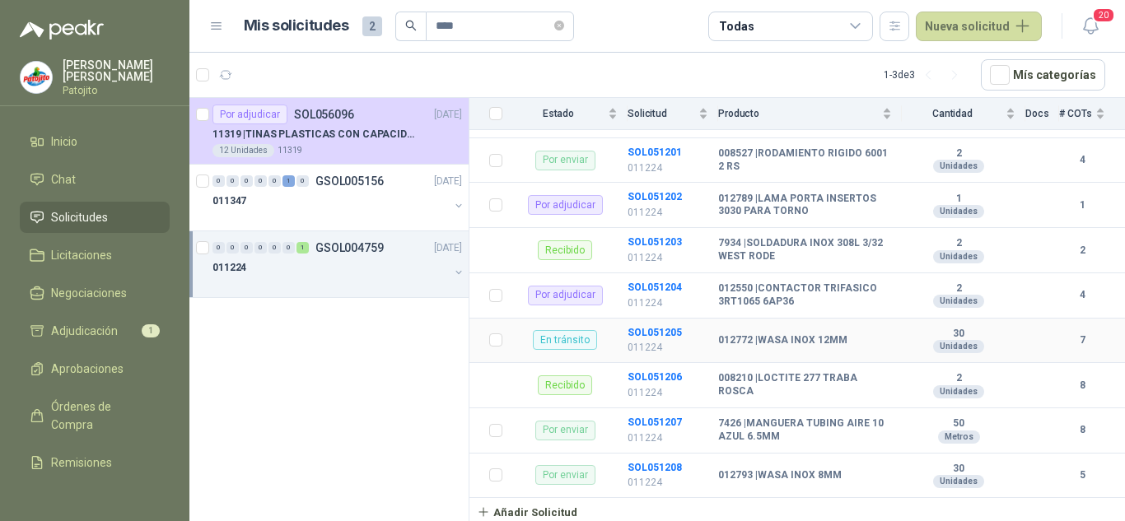
scroll to position [1609, 0]
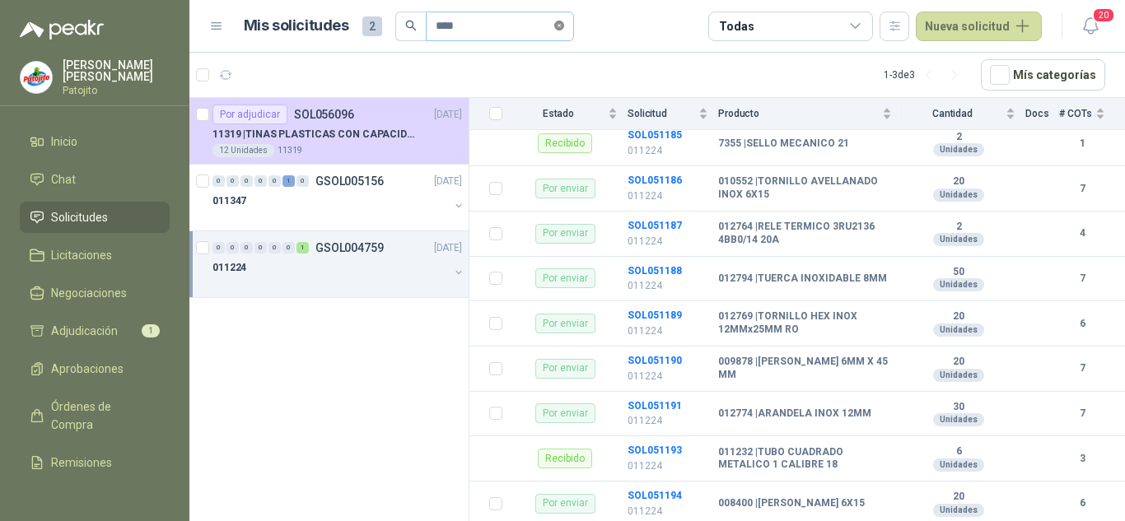
click at [563, 26] on icon "close-circle" at bounding box center [559, 26] width 10 height 10
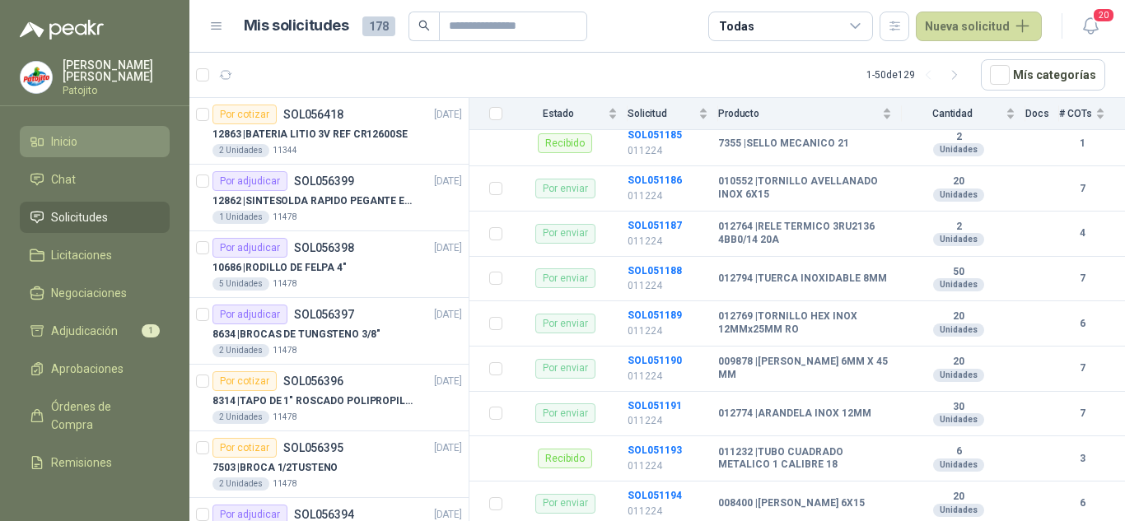
click at [72, 130] on link "Inicio" at bounding box center [95, 141] width 150 height 31
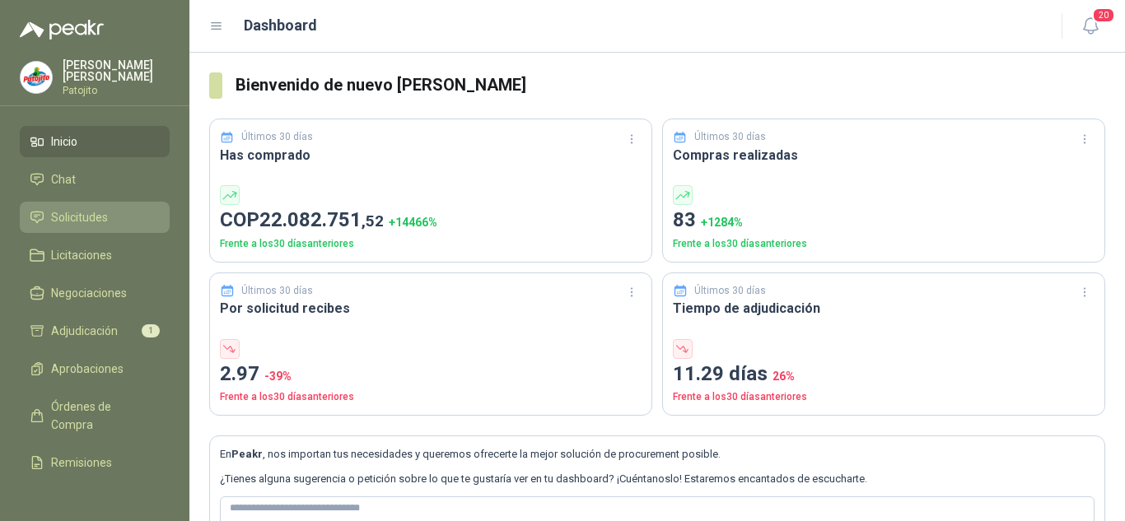
click at [77, 210] on span "Solicitudes" at bounding box center [79, 217] width 57 height 18
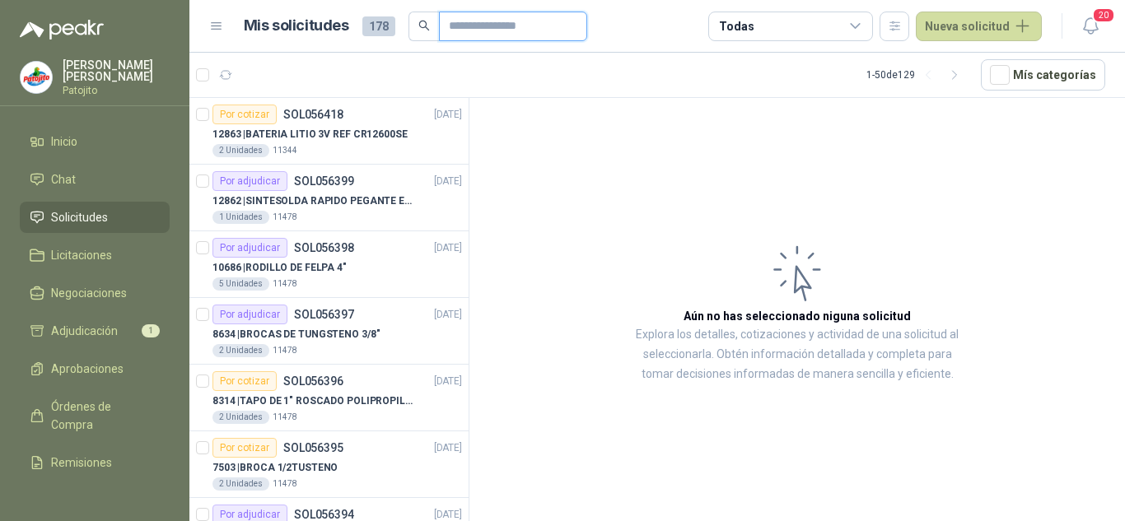
click at [480, 21] on input "text" at bounding box center [506, 26] width 115 height 28
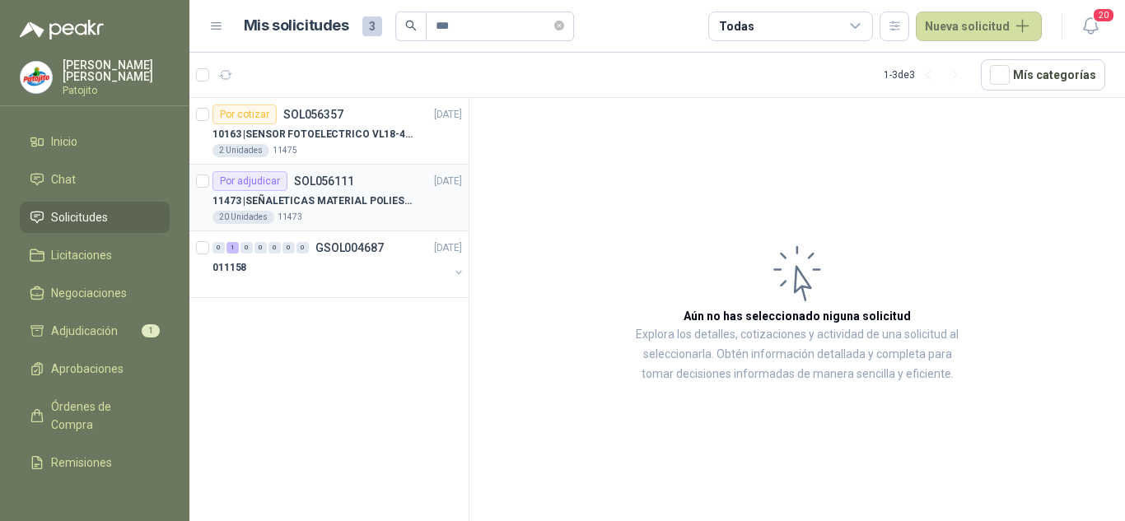
click at [340, 191] on div "11473 | SEÑALETICAS MATERIAL POLIESTILENO CON VINILO LAMINADO CALIBRE 60" at bounding box center [338, 201] width 250 height 20
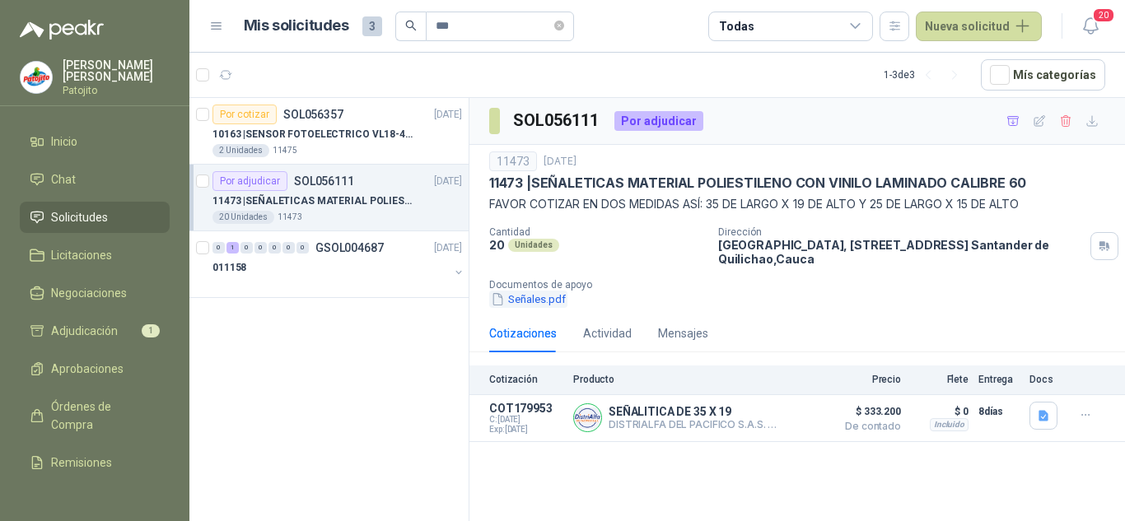
click at [533, 300] on button "Señales.pdf" at bounding box center [528, 299] width 78 height 17
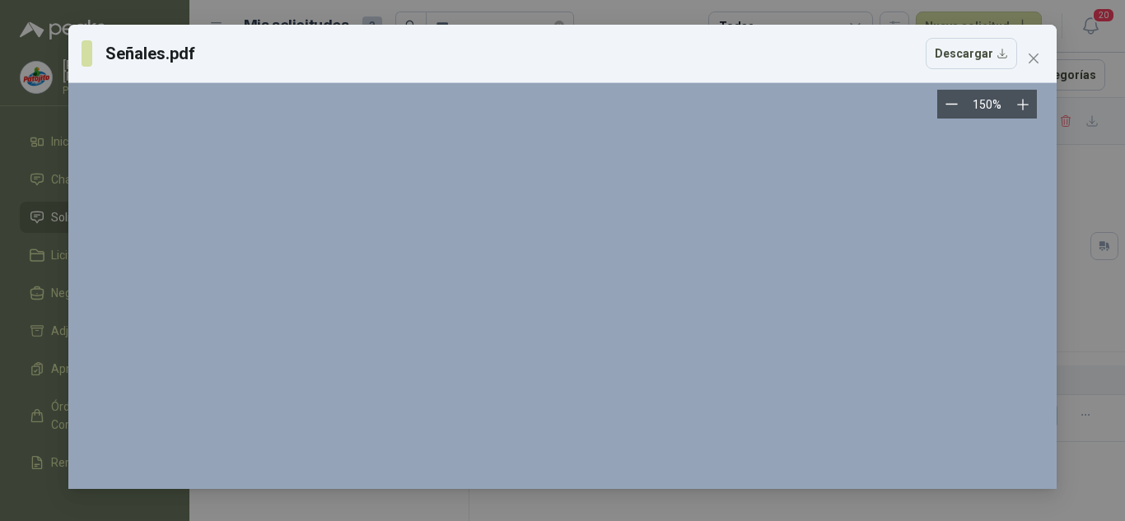
scroll to position [329, 0]
click at [1027, 52] on icon "close" at bounding box center [1033, 58] width 13 height 13
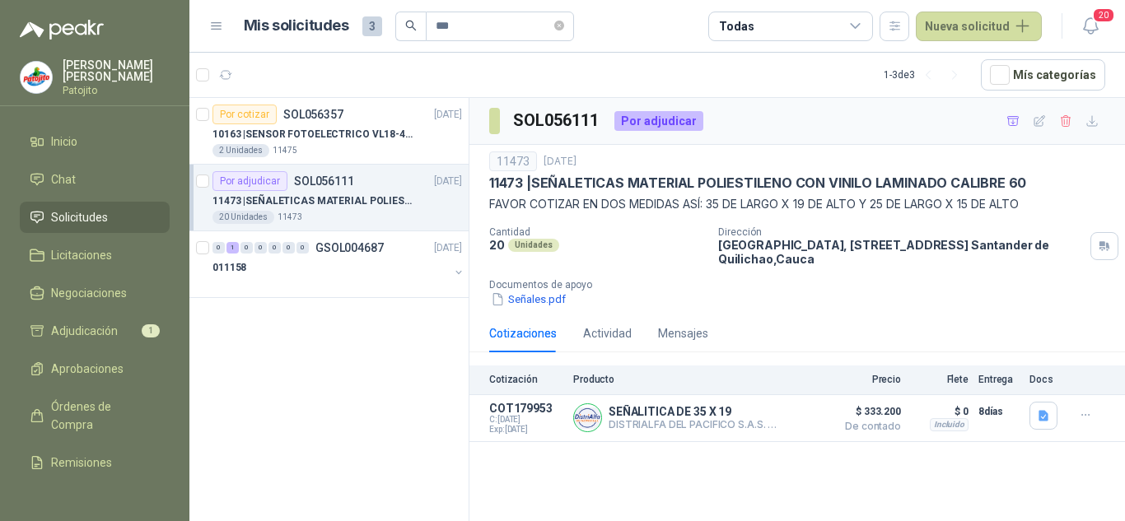
click at [91, 204] on link "Solicitudes" at bounding box center [95, 217] width 150 height 31
click at [101, 214] on span "Solicitudes" at bounding box center [79, 217] width 57 height 18
click at [107, 253] on span "Licitaciones" at bounding box center [81, 255] width 61 height 18
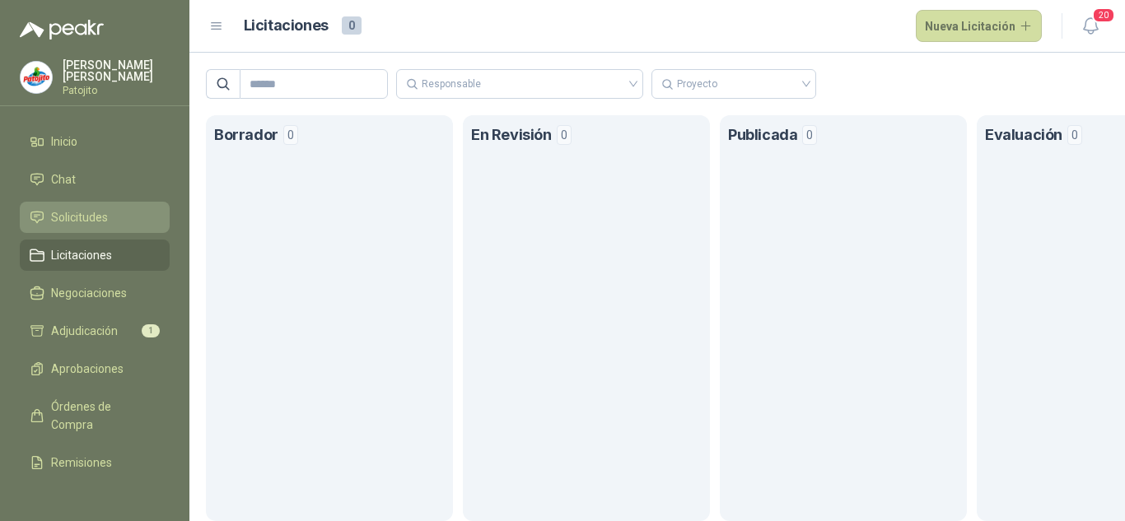
click at [94, 215] on span "Solicitudes" at bounding box center [79, 217] width 57 height 18
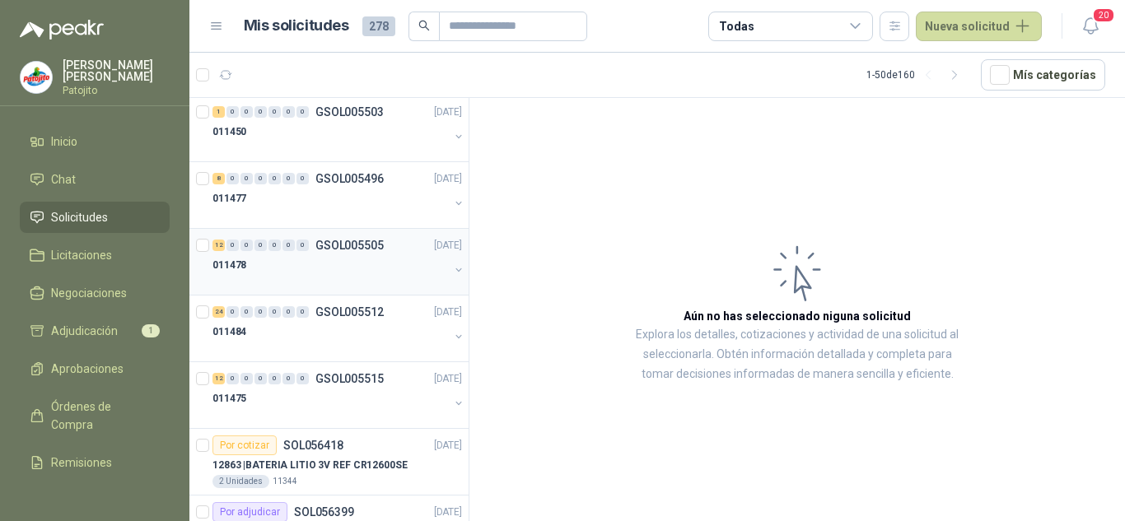
scroll to position [1730, 0]
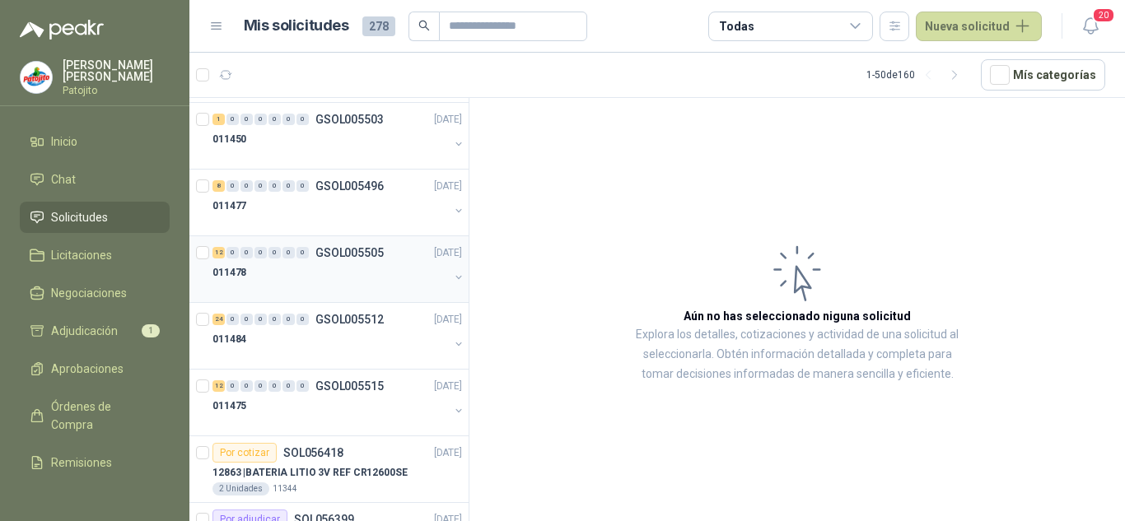
click at [338, 278] on div "011478" at bounding box center [331, 273] width 236 height 20
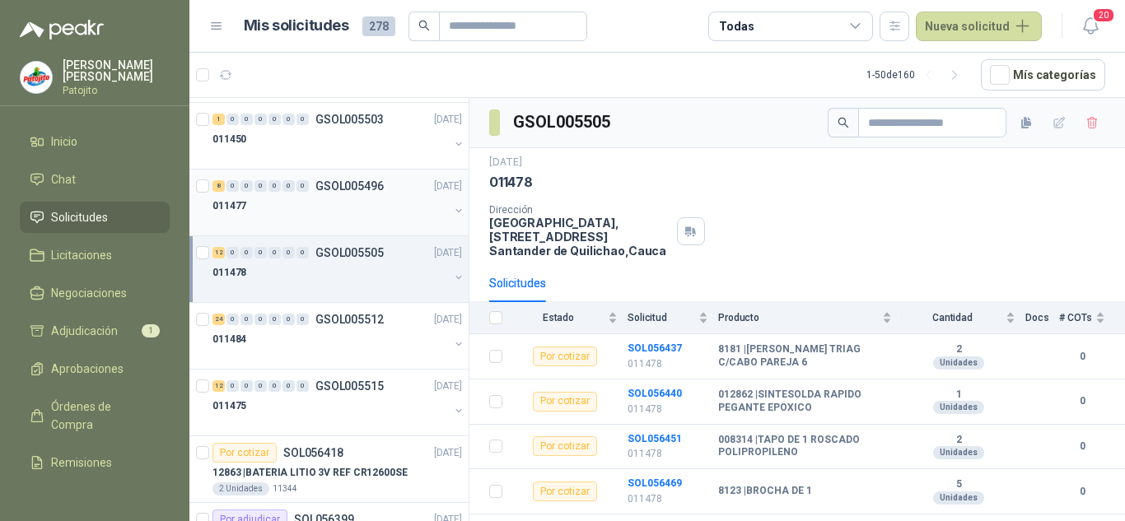
click at [348, 209] on div "011477" at bounding box center [331, 206] width 236 height 20
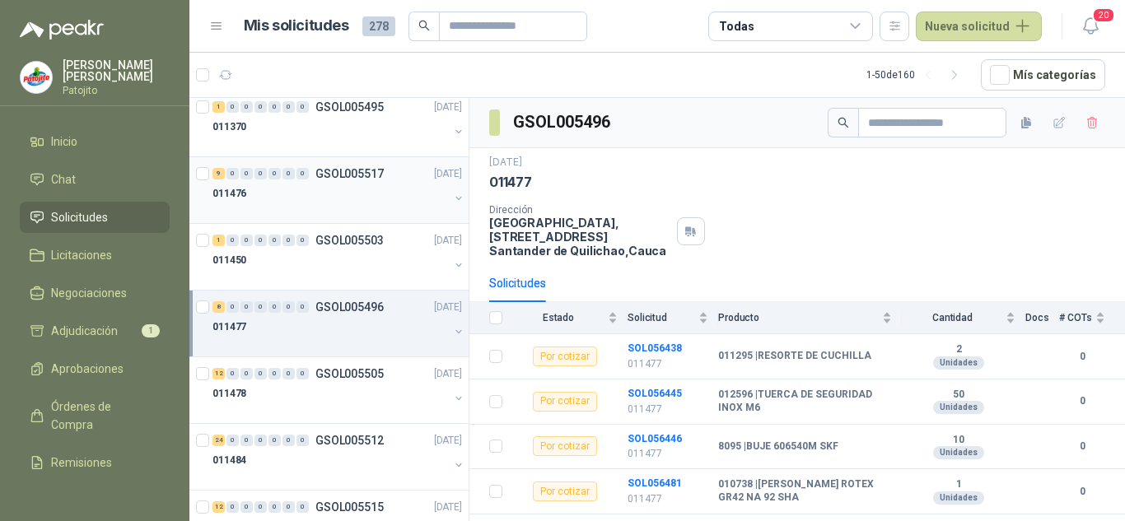
scroll to position [1565, 0]
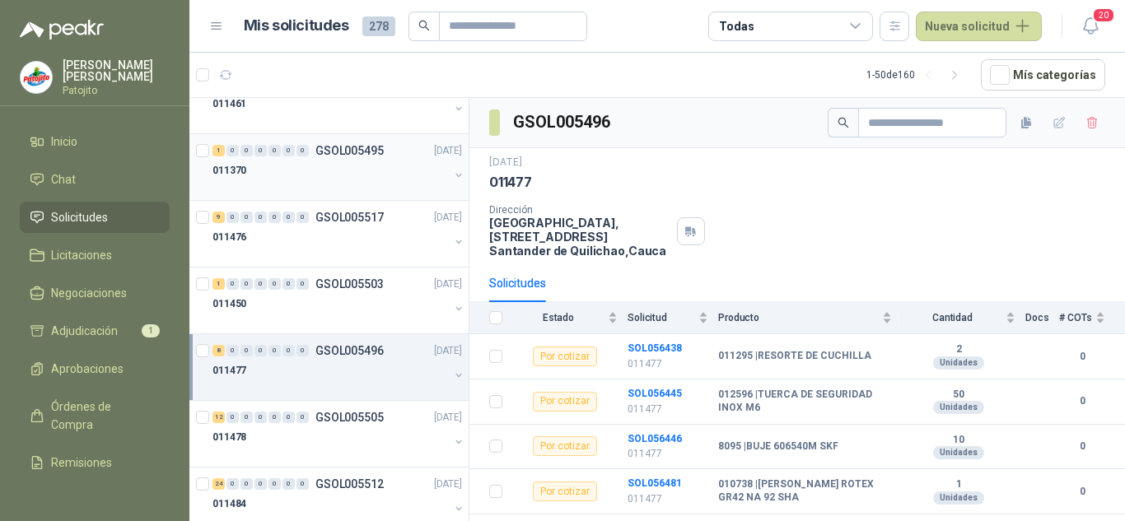
click at [340, 180] on div at bounding box center [331, 186] width 236 height 13
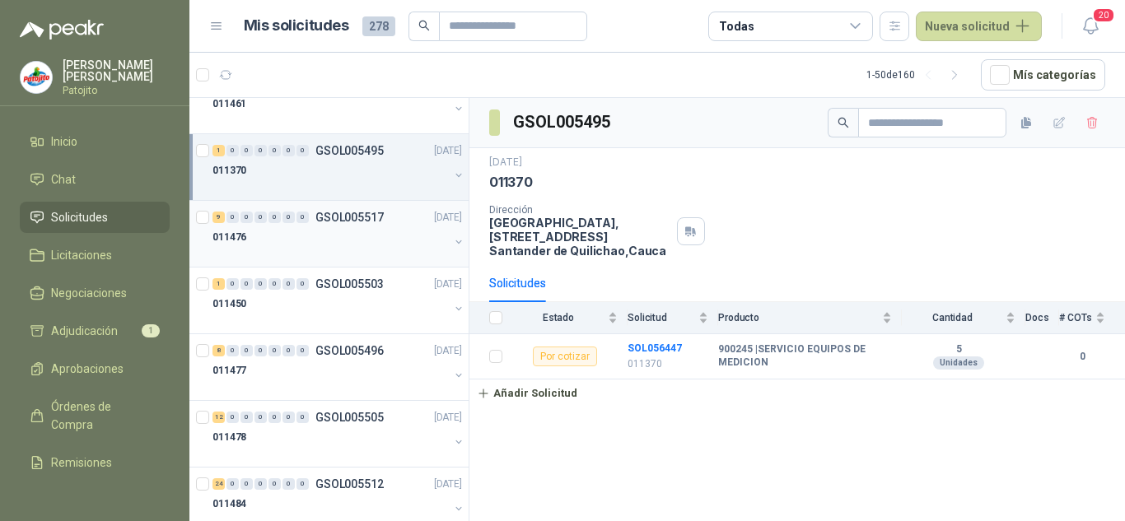
scroll to position [1483, 0]
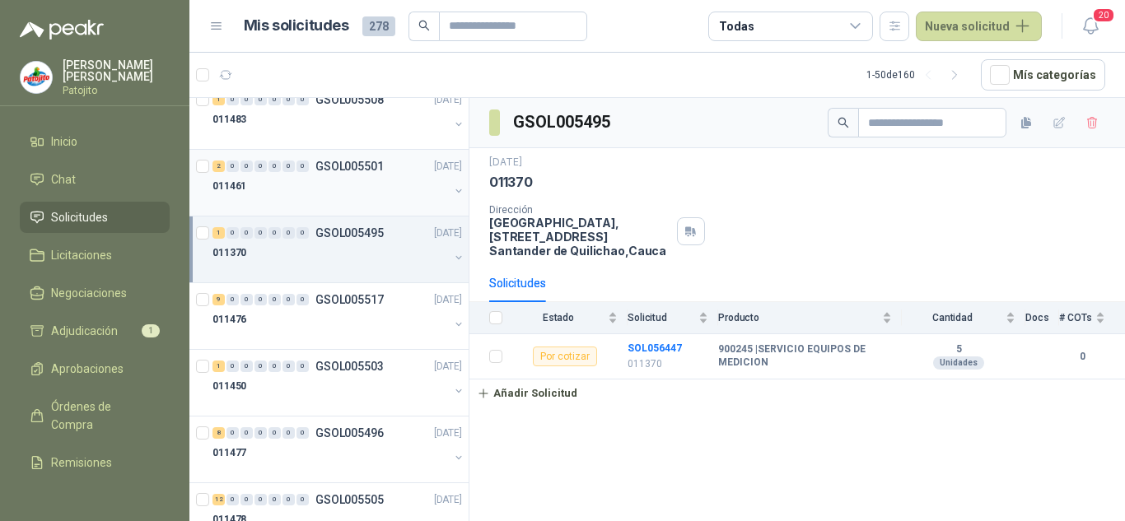
click at [373, 204] on div at bounding box center [331, 202] width 236 height 13
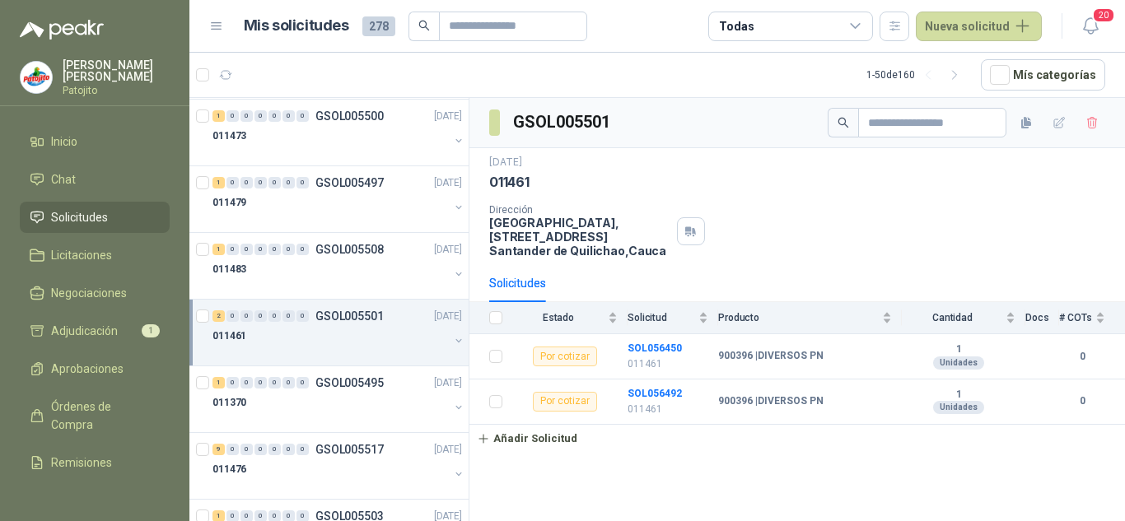
scroll to position [1318, 0]
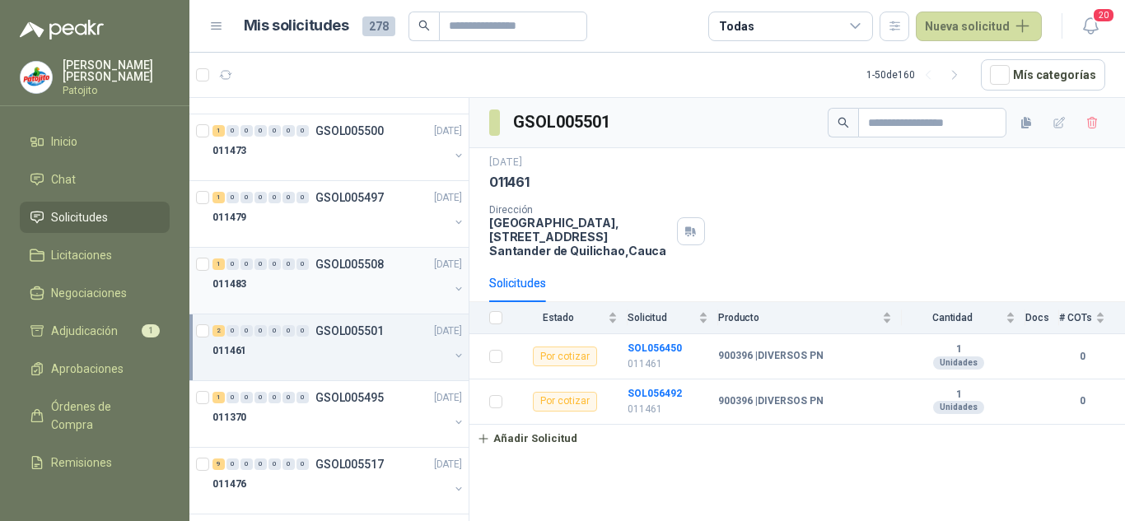
click at [365, 276] on div "011483" at bounding box center [331, 284] width 236 height 20
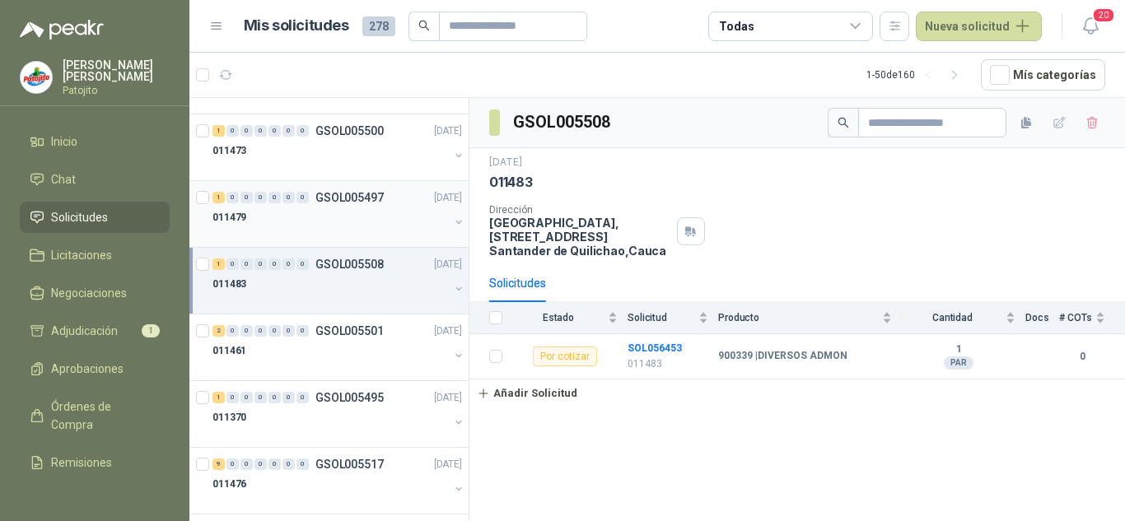
click at [367, 221] on div "011479" at bounding box center [331, 218] width 236 height 20
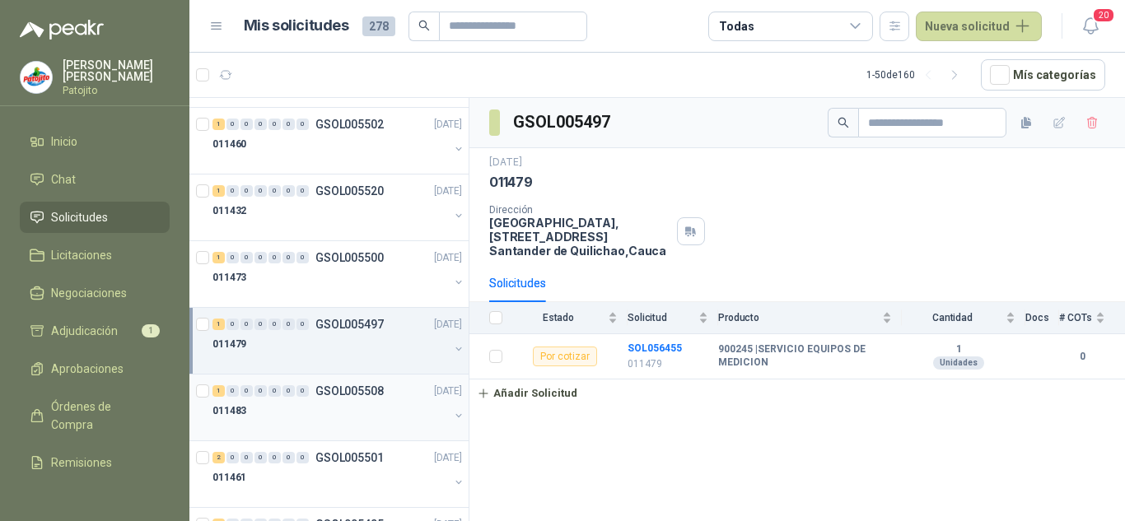
scroll to position [1153, 0]
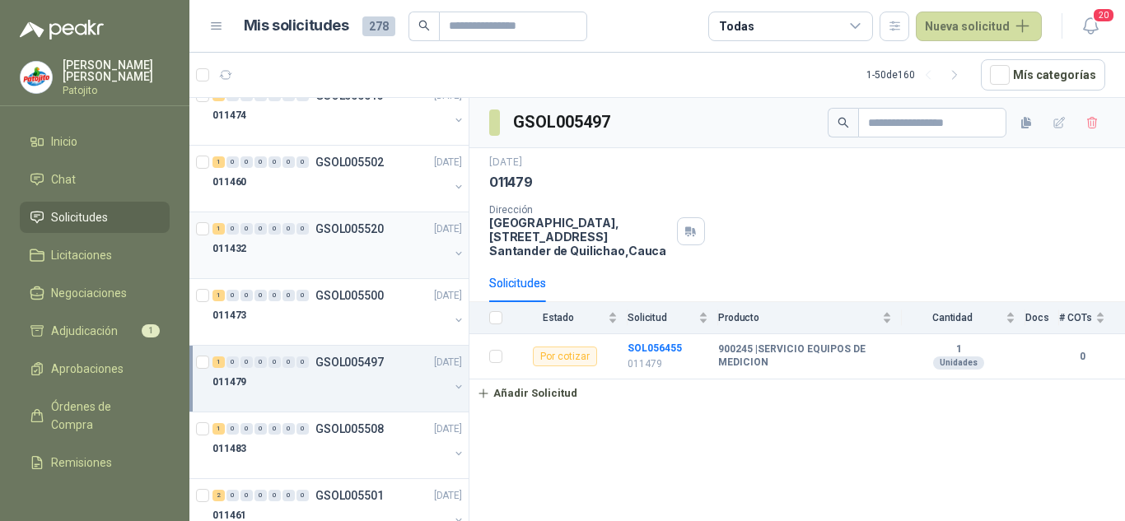
click at [361, 238] on div "1 0 0 0 0 0 0 GSOL005520 [DATE]" at bounding box center [339, 229] width 253 height 20
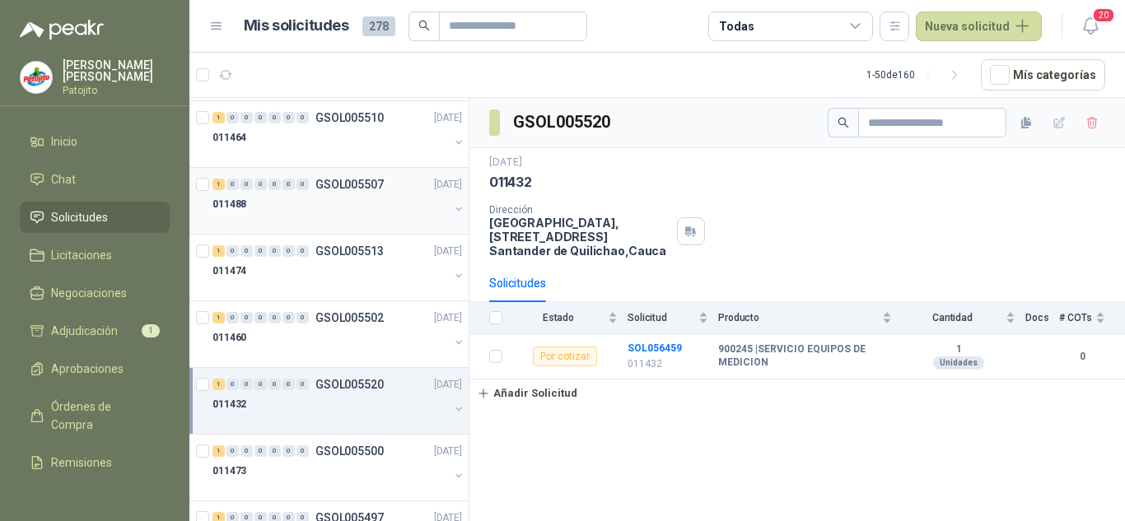
scroll to position [988, 0]
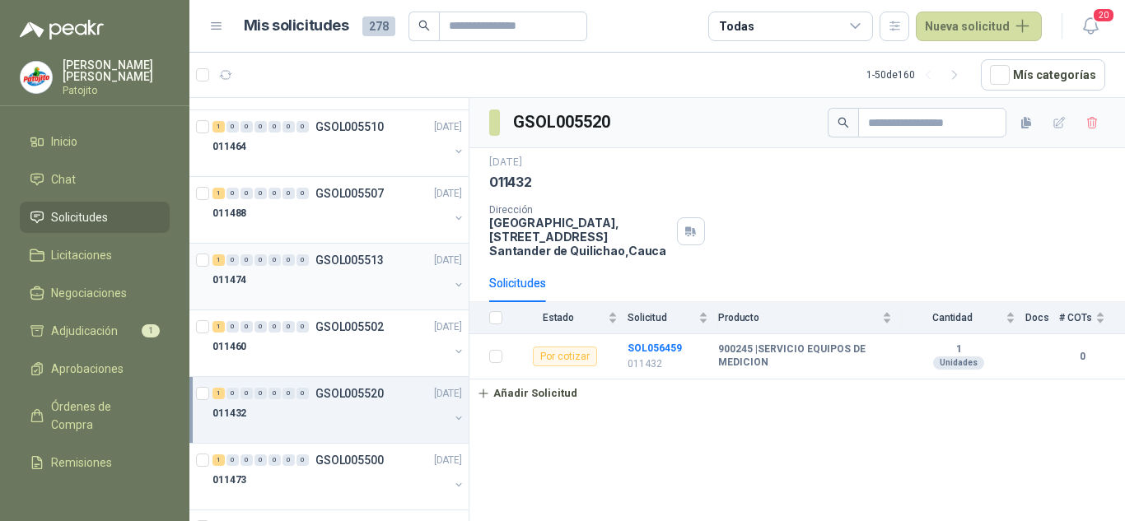
click at [372, 268] on div "1 0 0 0 0 0 0 GSOL005513 [DATE]" at bounding box center [339, 260] width 253 height 20
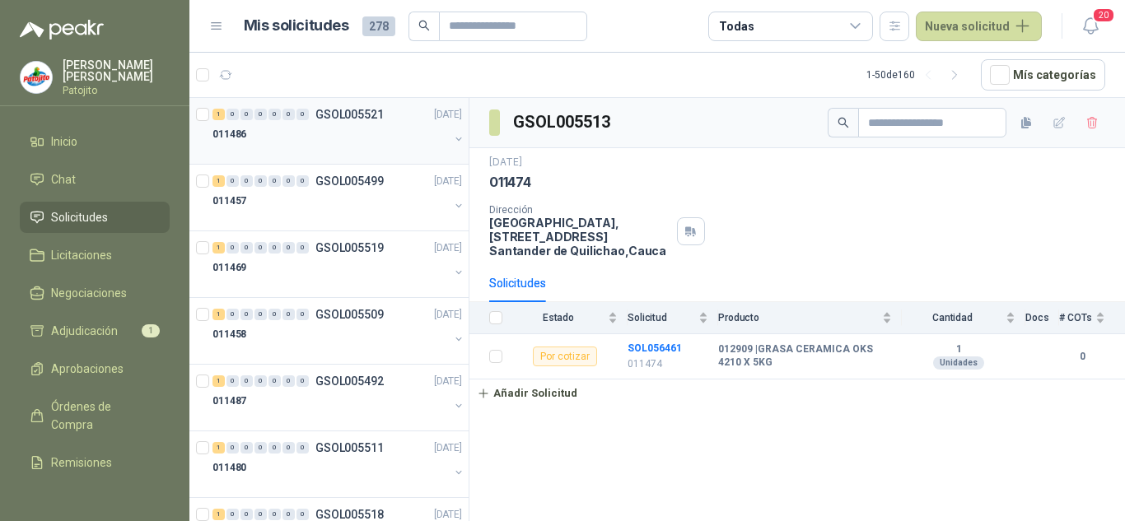
click at [330, 149] on div at bounding box center [331, 150] width 236 height 13
click at [335, 145] on div at bounding box center [331, 150] width 236 height 13
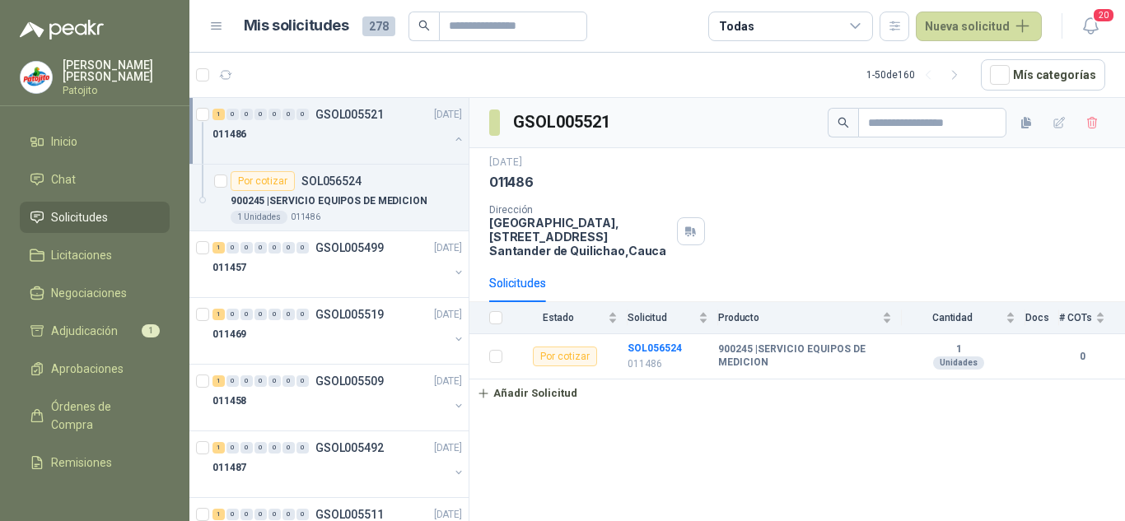
click at [371, 124] on div "011486" at bounding box center [331, 134] width 236 height 20
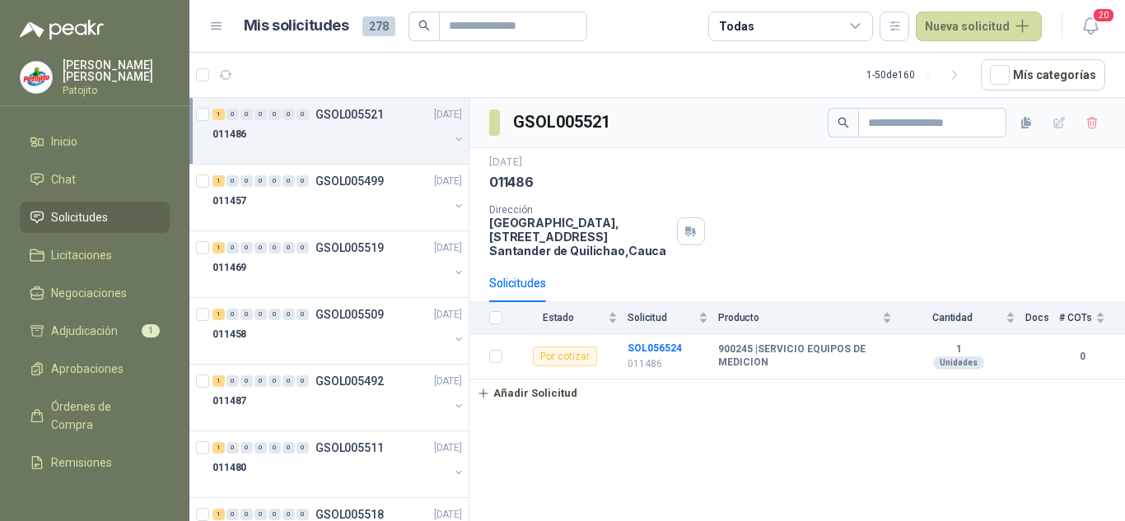
click at [377, 135] on div "011486" at bounding box center [331, 134] width 236 height 20
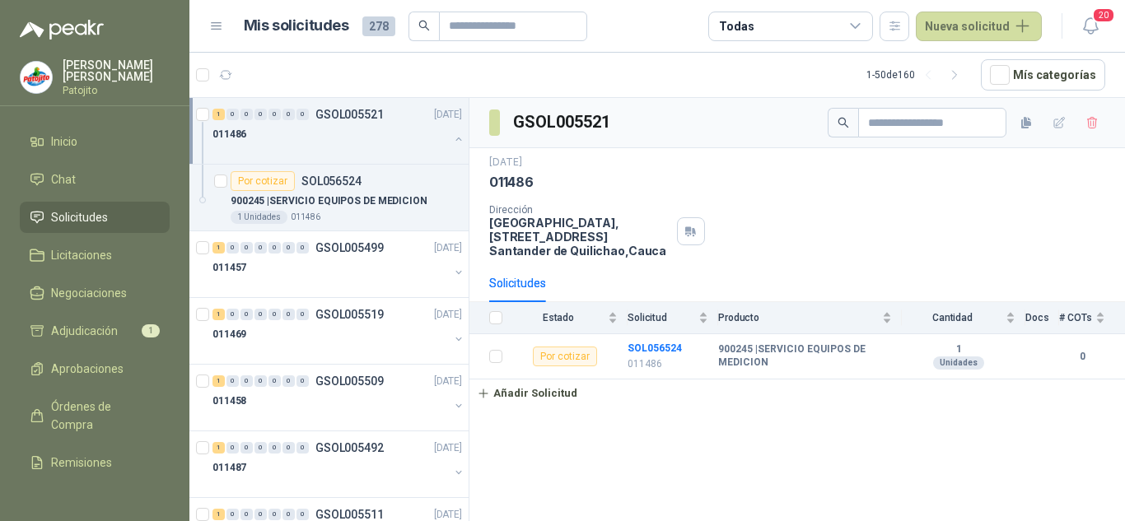
click at [377, 135] on div "011486" at bounding box center [331, 134] width 236 height 20
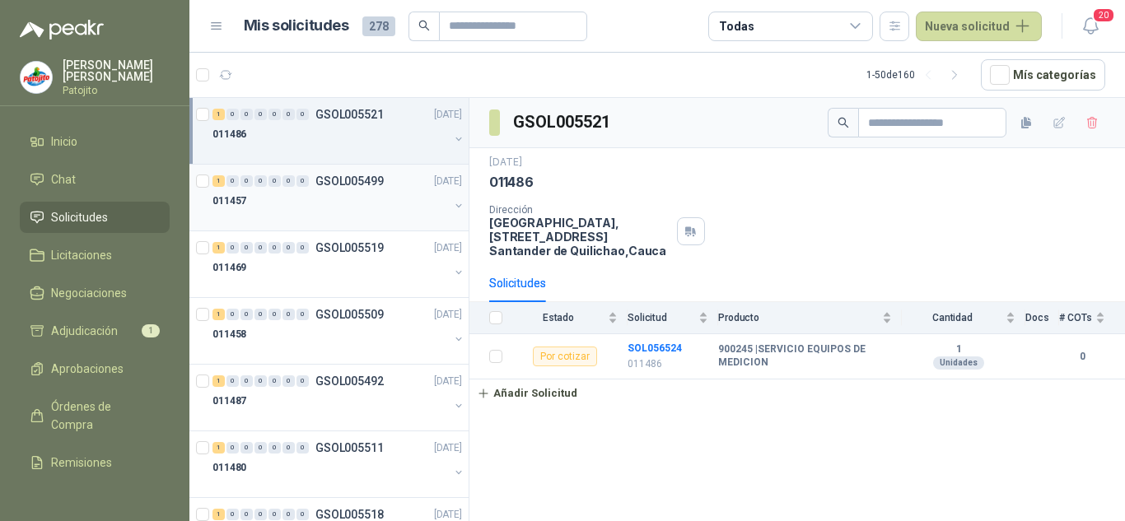
click at [379, 200] on div "011457" at bounding box center [331, 201] width 236 height 20
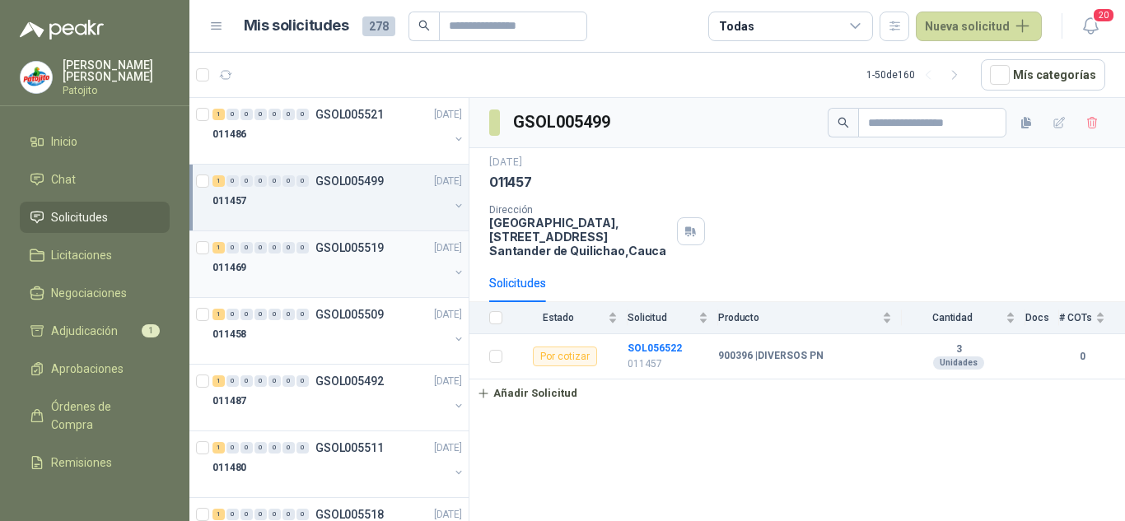
click at [369, 243] on p "GSOL005519" at bounding box center [349, 248] width 68 height 12
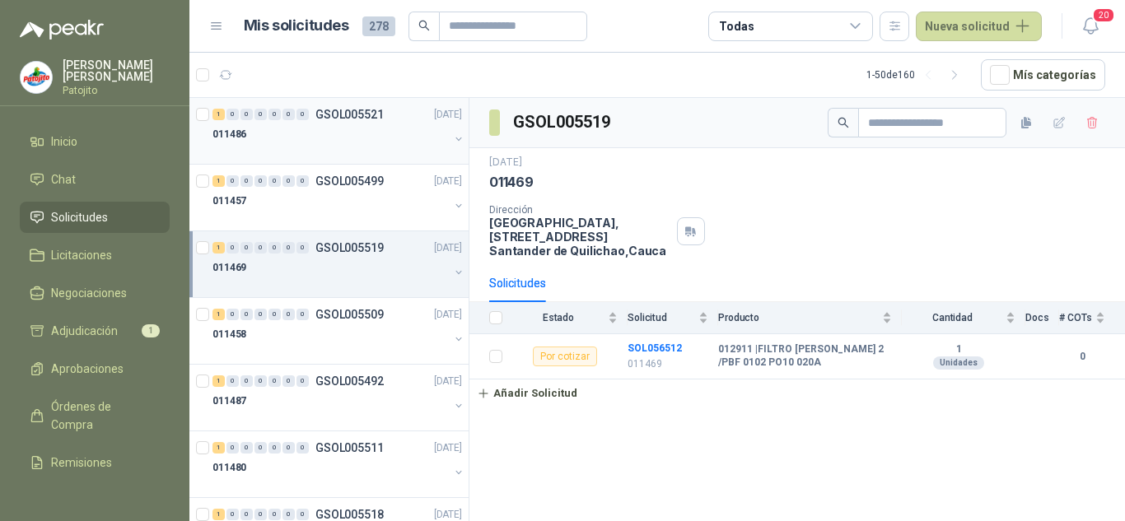
click at [371, 143] on div "011486" at bounding box center [331, 134] width 236 height 20
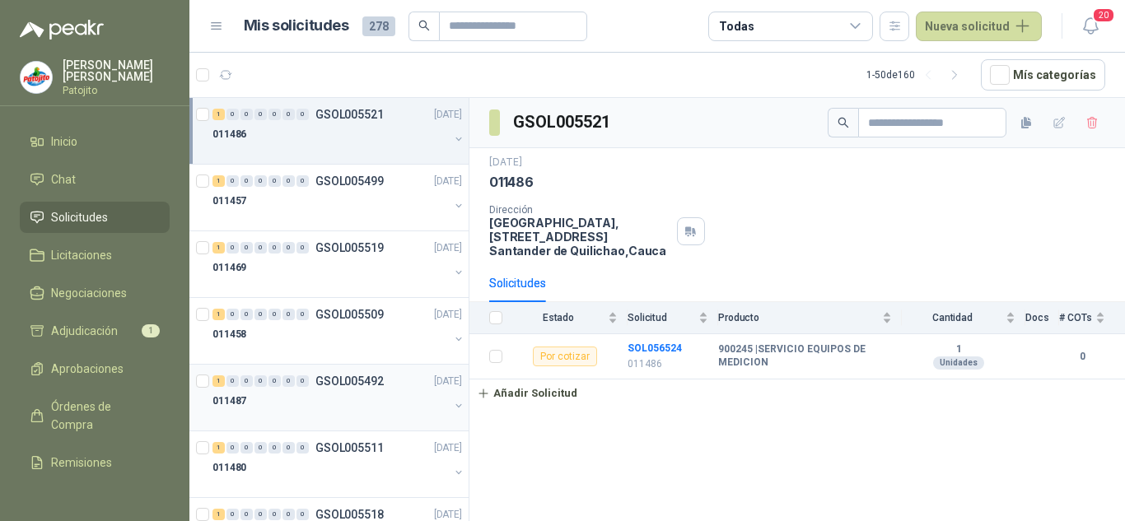
click at [375, 401] on div "011487" at bounding box center [331, 401] width 236 height 20
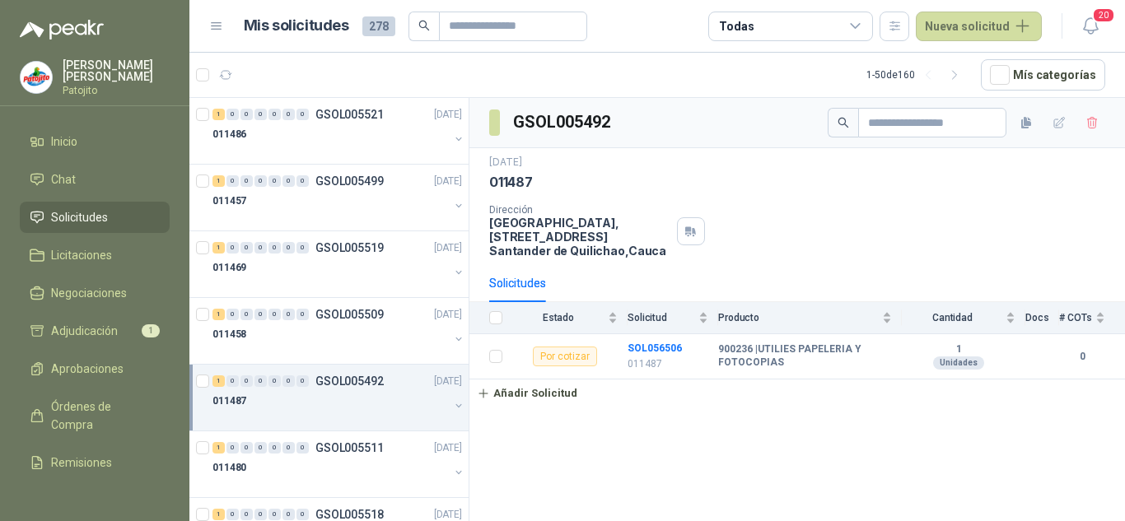
scroll to position [82, 0]
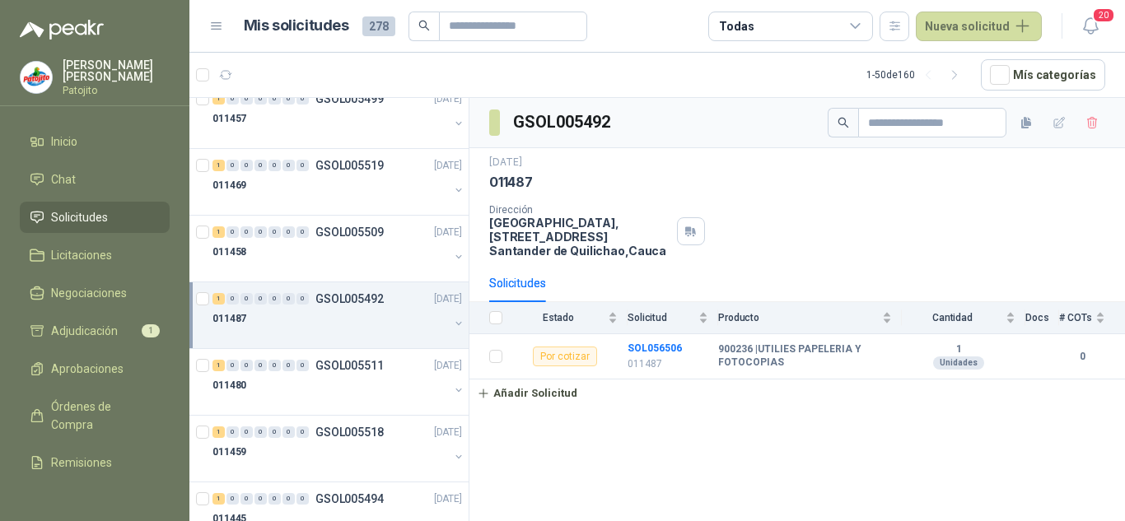
click at [345, 371] on p "GSOL005511" at bounding box center [349, 366] width 68 height 12
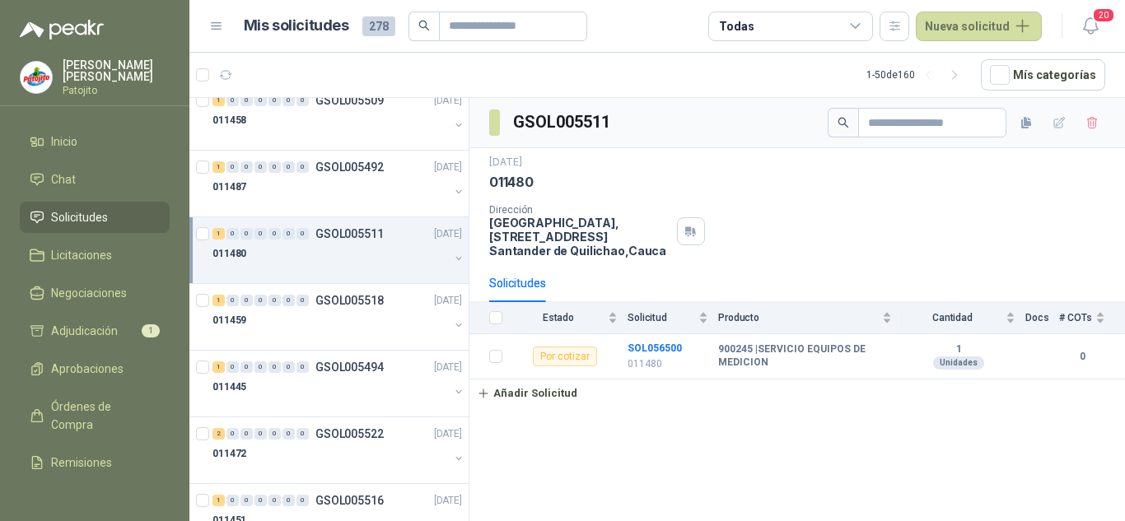
scroll to position [247, 0]
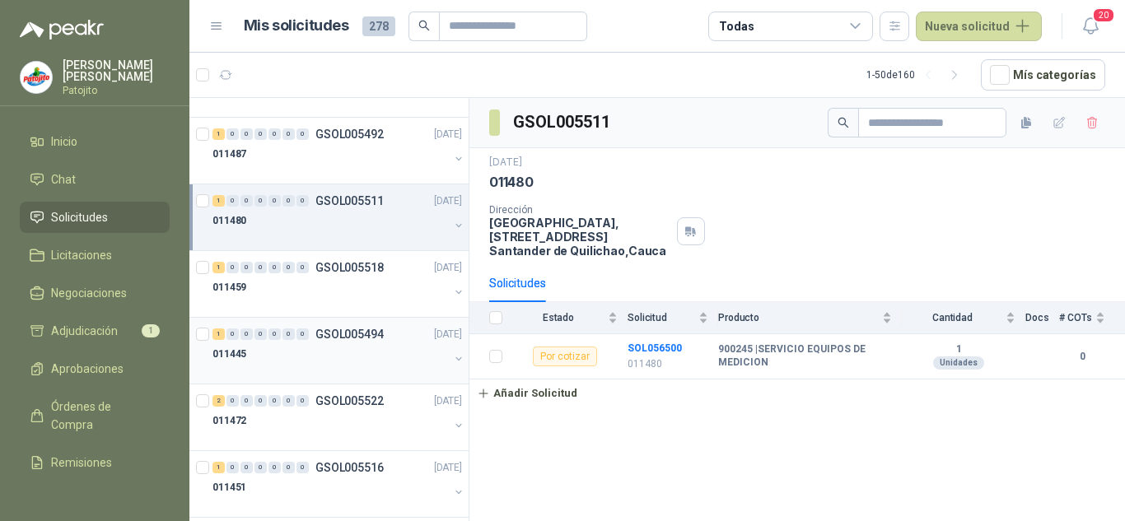
click at [348, 325] on div "1 0 0 0 0 0 0 GSOL005494 [DATE]" at bounding box center [339, 335] width 253 height 20
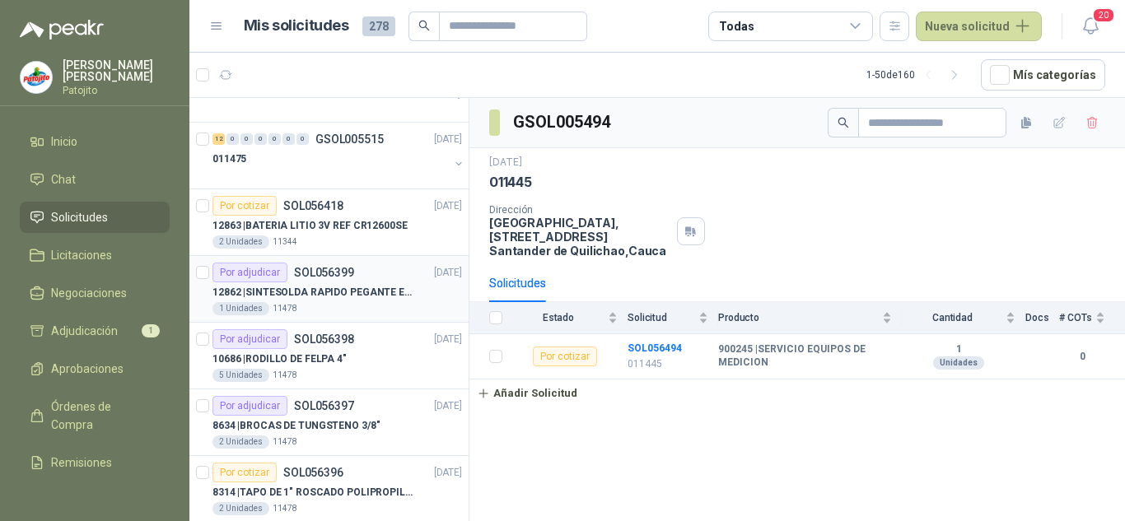
scroll to position [1894, 0]
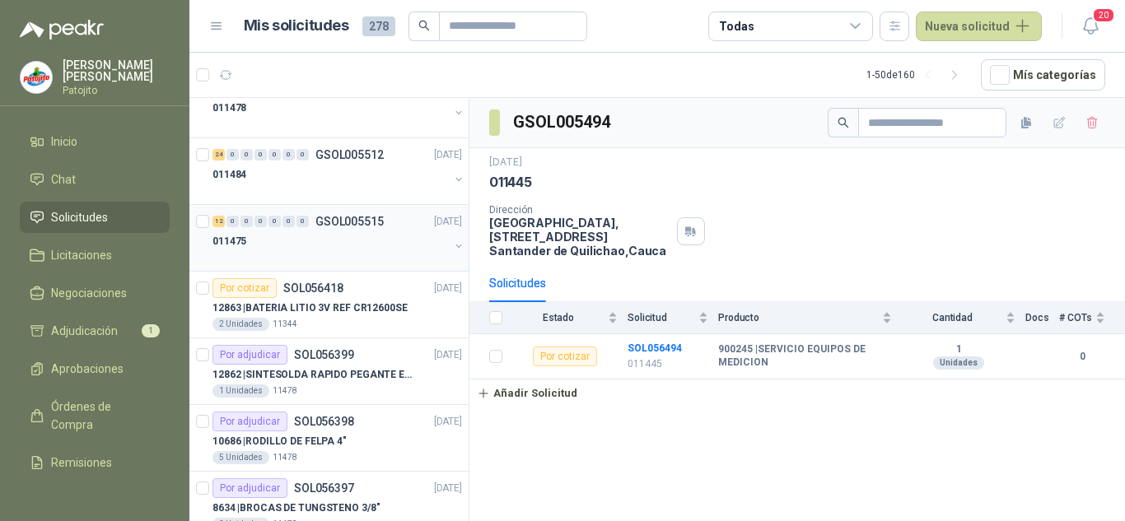
click at [348, 248] on div "011475" at bounding box center [331, 241] width 236 height 20
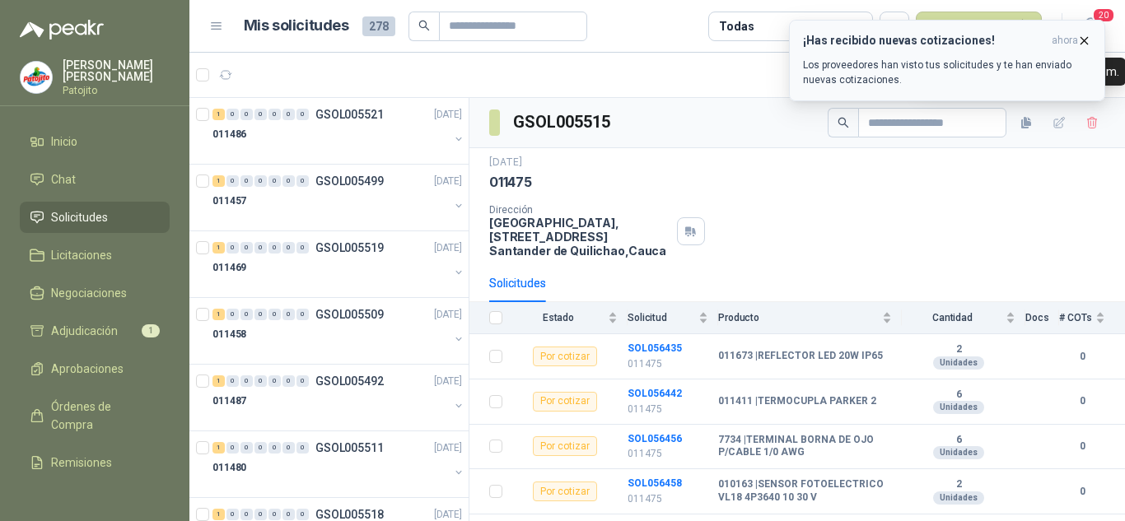
click at [1078, 39] on icon "button" at bounding box center [1084, 41] width 14 height 14
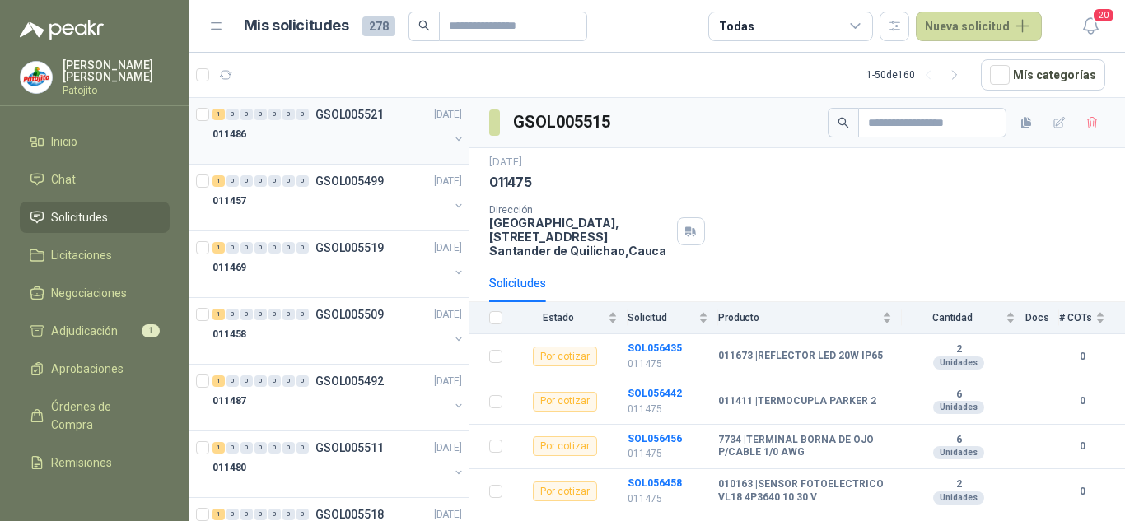
click at [339, 124] on div "011486" at bounding box center [331, 134] width 236 height 20
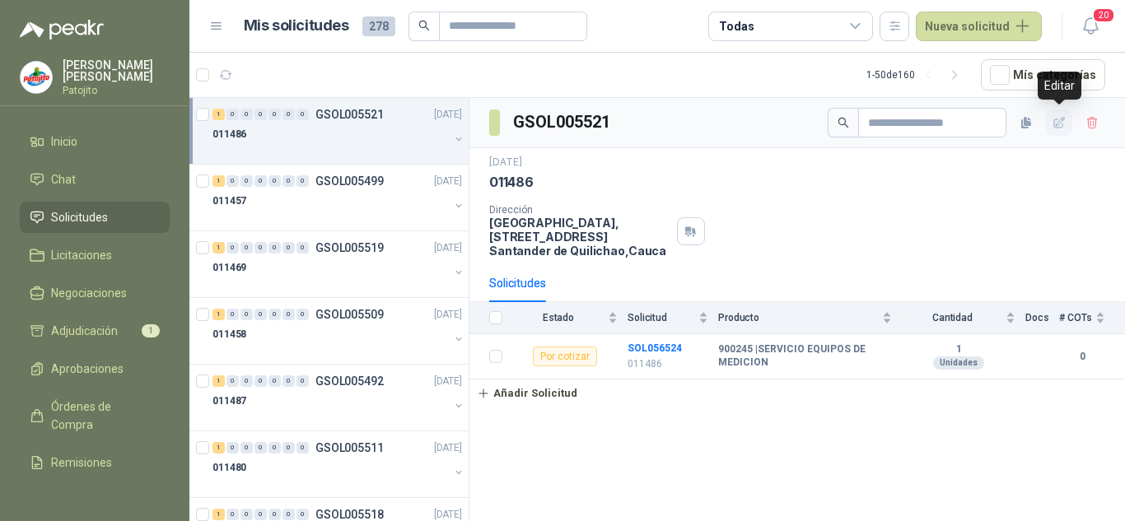
click at [1059, 116] on icon "button" at bounding box center [1060, 123] width 14 height 14
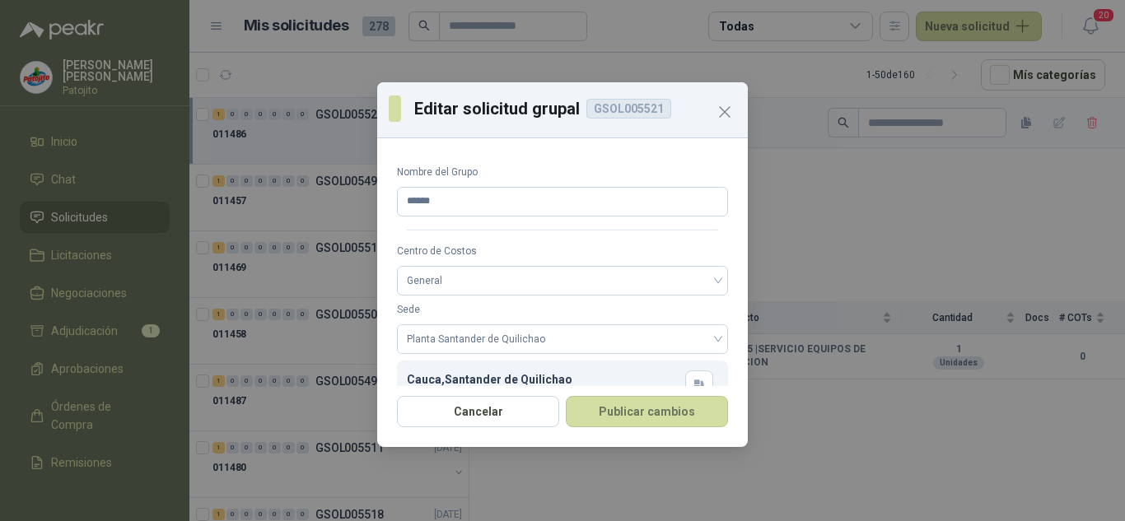
scroll to position [62, 0]
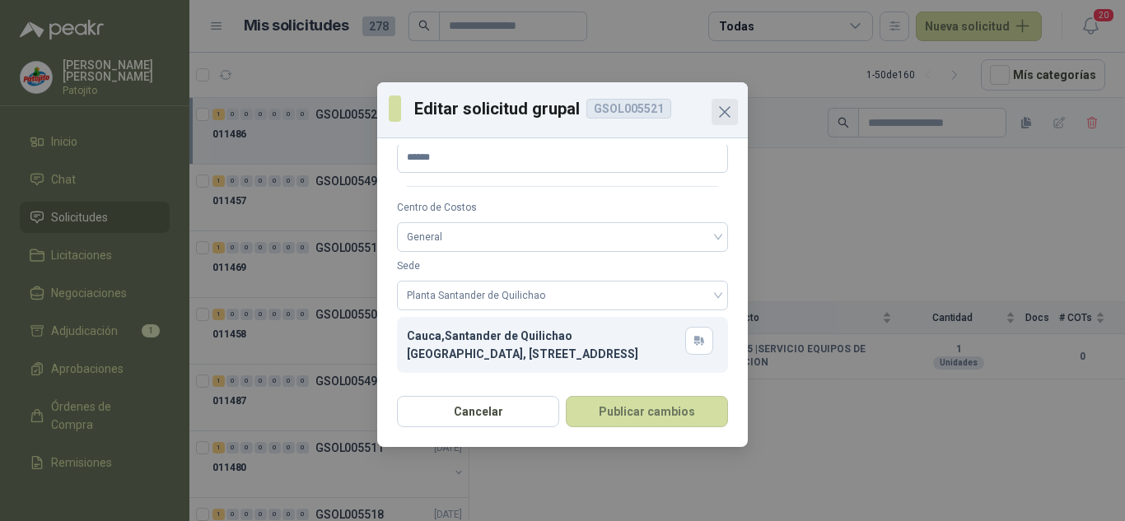
click at [726, 107] on icon "Close" at bounding box center [725, 112] width 20 height 20
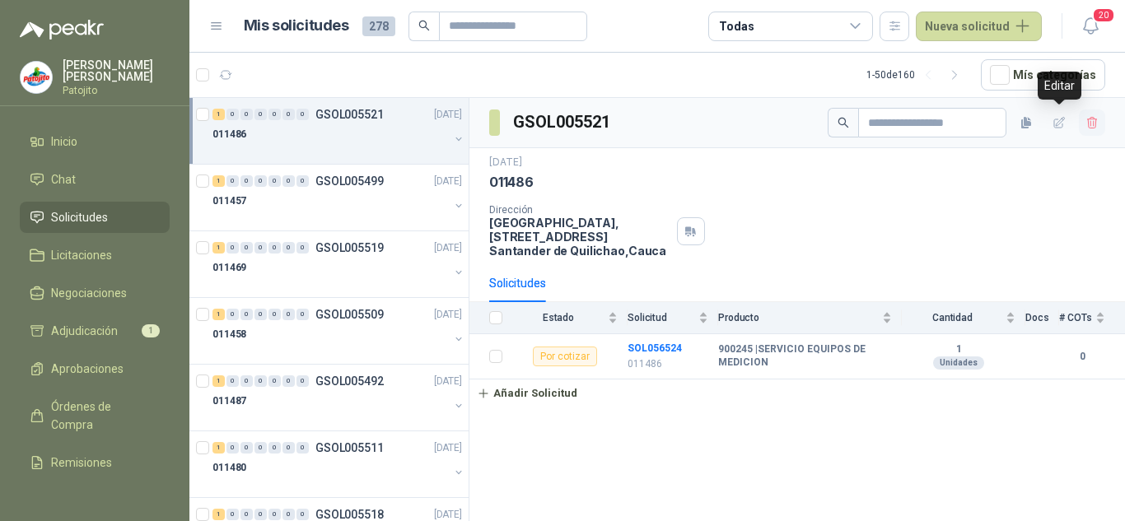
click at [1086, 119] on icon "button" at bounding box center [1093, 123] width 14 height 14
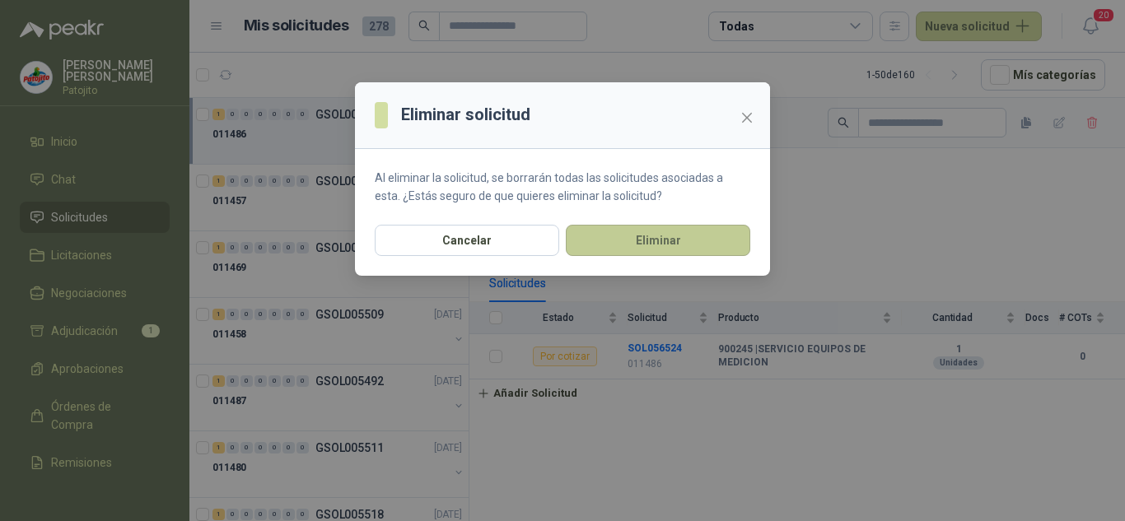
click at [611, 236] on button "Eliminar" at bounding box center [658, 240] width 184 height 31
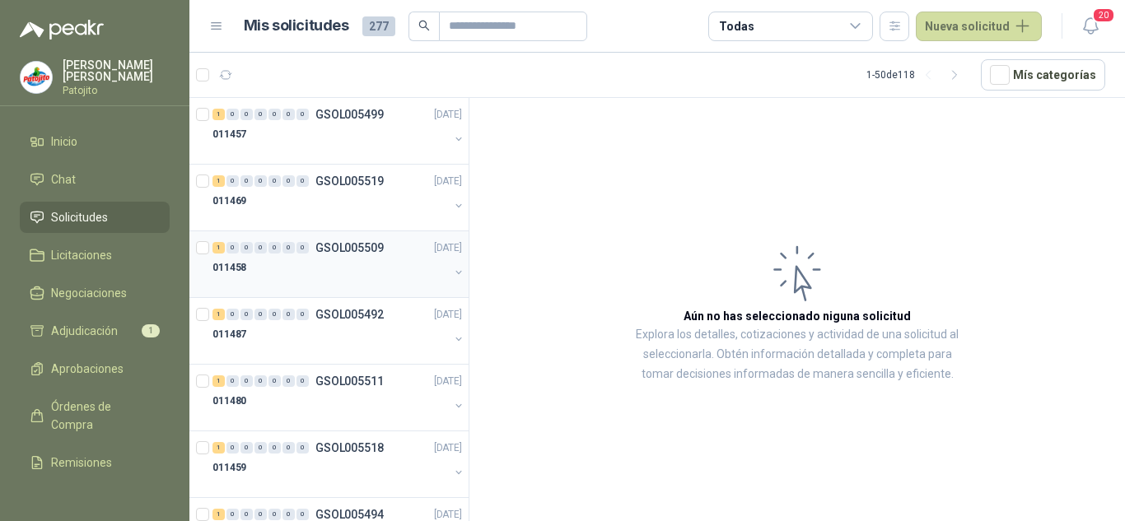
click at [287, 269] on div "011458" at bounding box center [331, 268] width 236 height 20
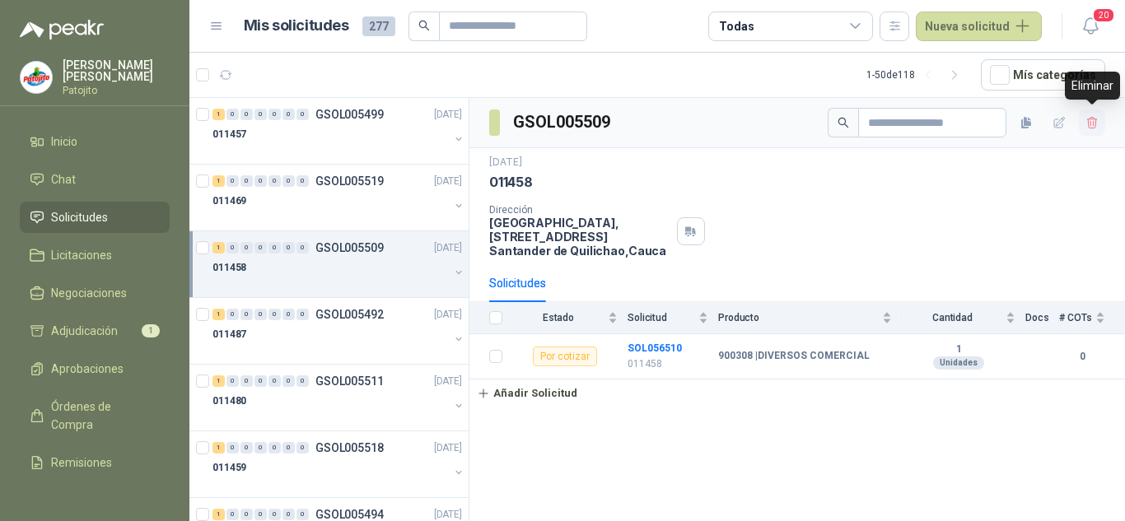
click at [1099, 122] on icon "button" at bounding box center [1093, 123] width 14 height 14
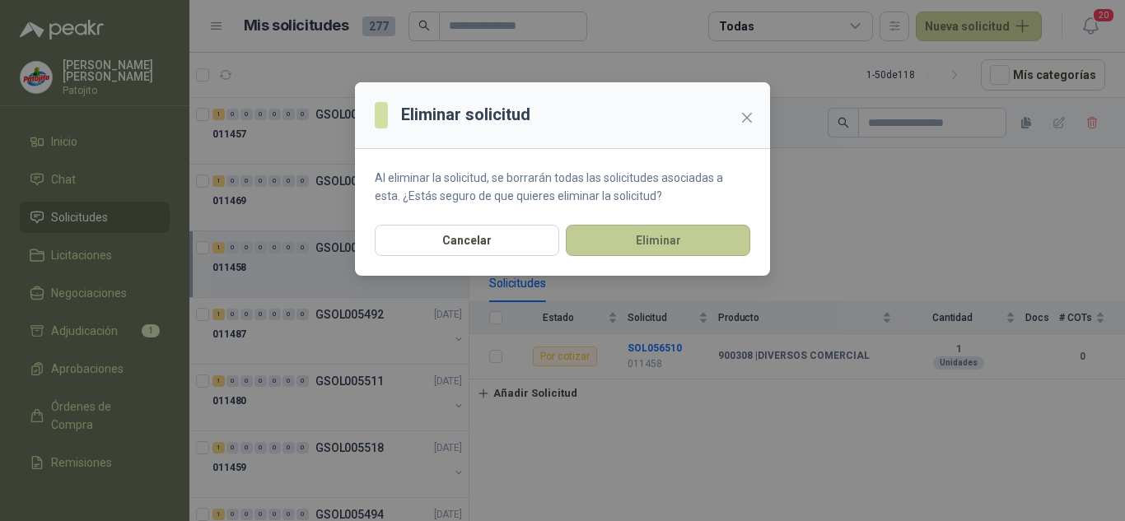
click at [720, 235] on button "Eliminar" at bounding box center [658, 240] width 184 height 31
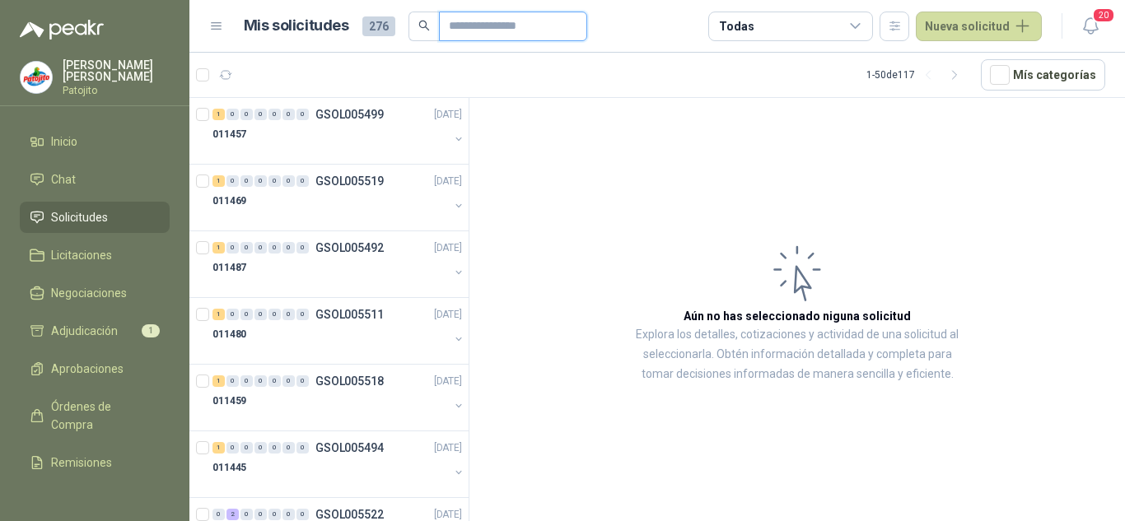
click at [507, 21] on input "text" at bounding box center [506, 26] width 115 height 28
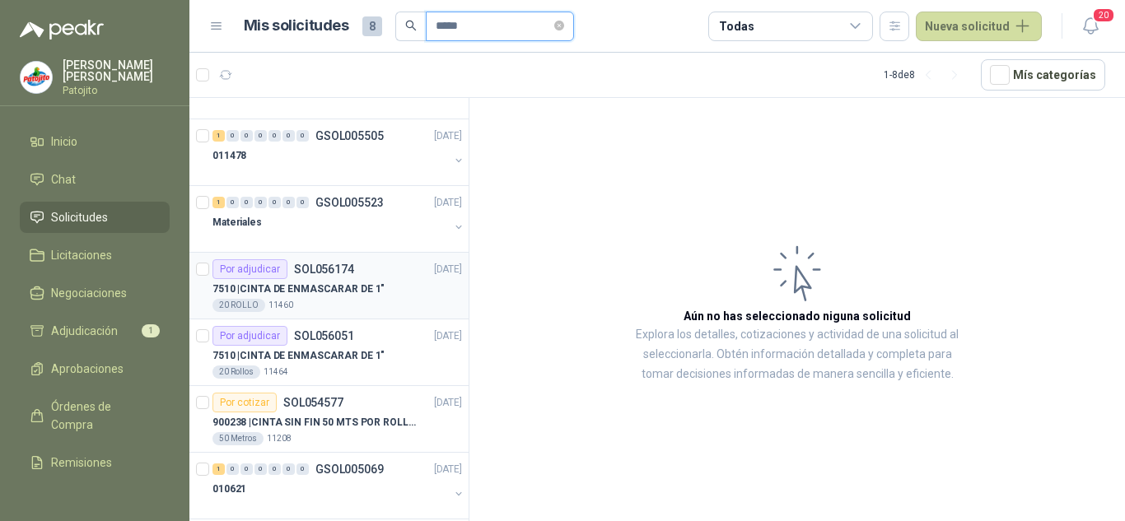
scroll to position [128, 0]
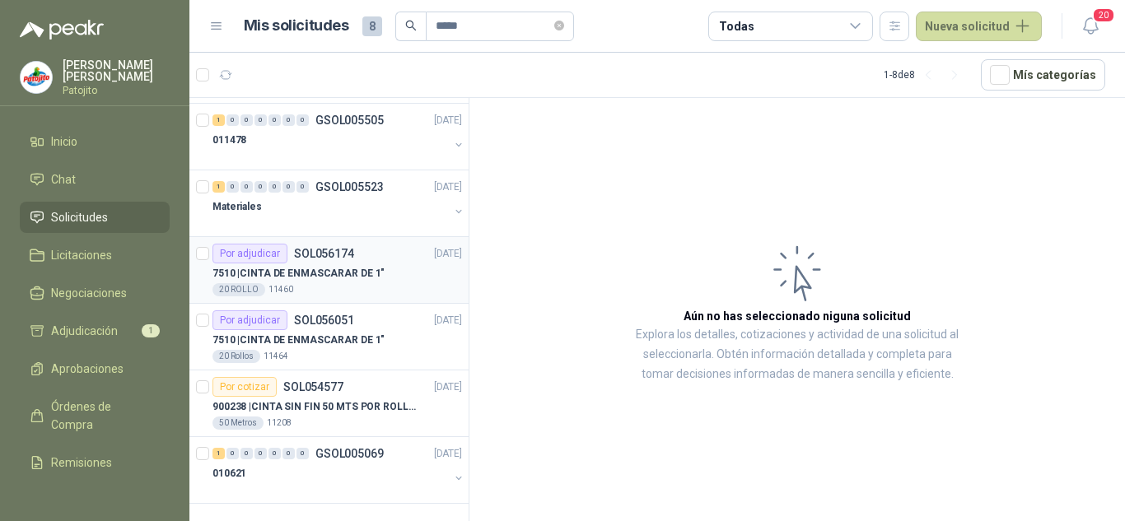
click at [336, 275] on p "7510 | CINTA DE ENMASCARAR DE 1"" at bounding box center [299, 274] width 172 height 16
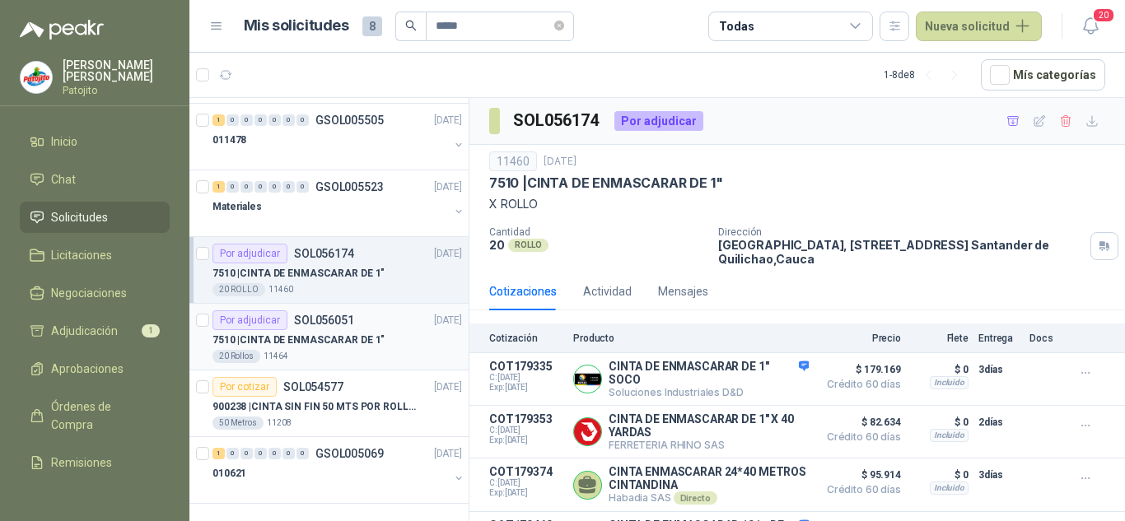
click at [343, 329] on div "Por adjudicar SOL056051" at bounding box center [284, 321] width 142 height 20
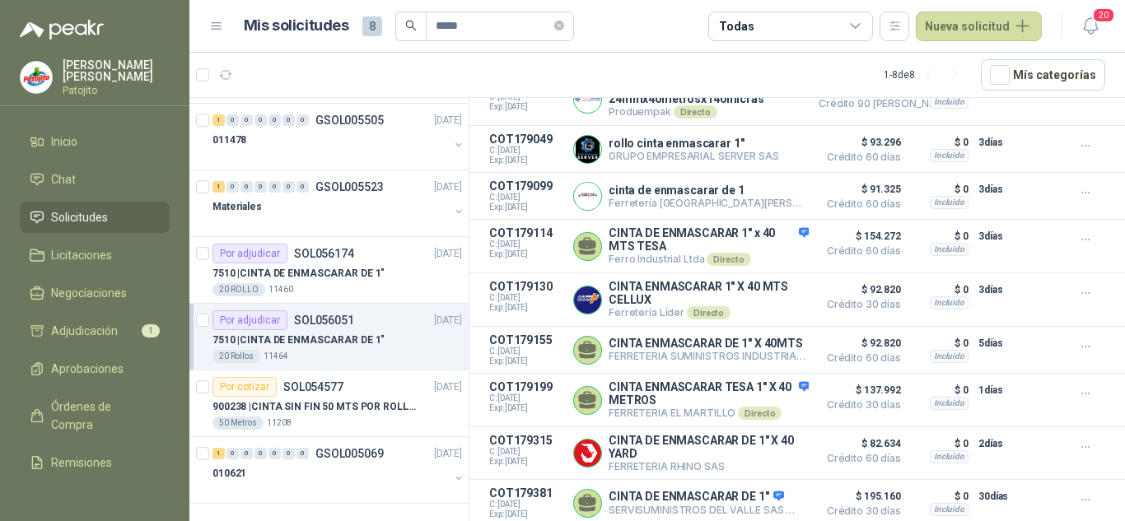
scroll to position [355, 0]
click at [330, 402] on p "900238 | CINTA SIN FIN 50 MTS POR ROLLO - VER DOC ADJUNTO" at bounding box center [315, 407] width 205 height 16
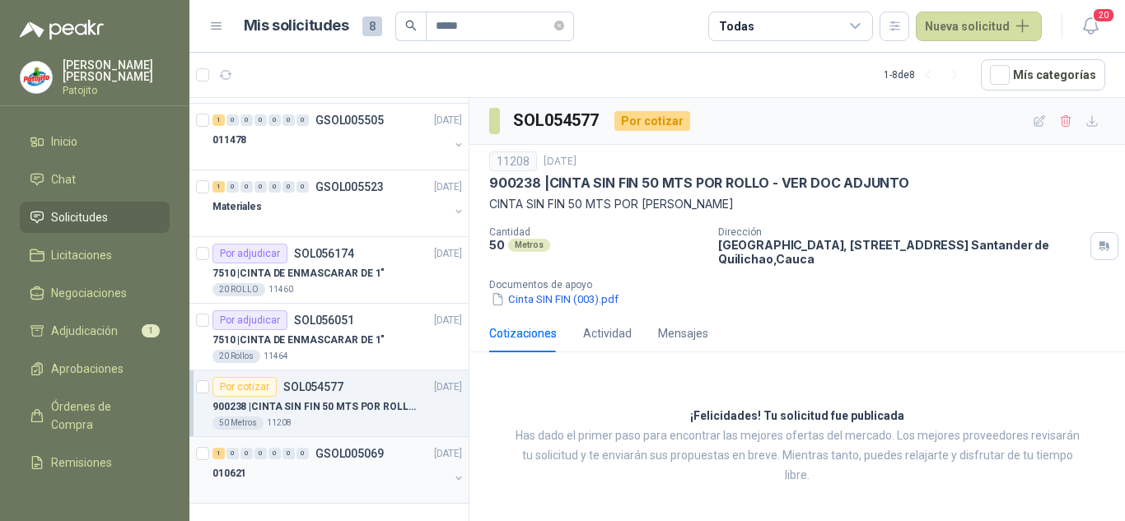
click at [326, 490] on div at bounding box center [331, 489] width 236 height 13
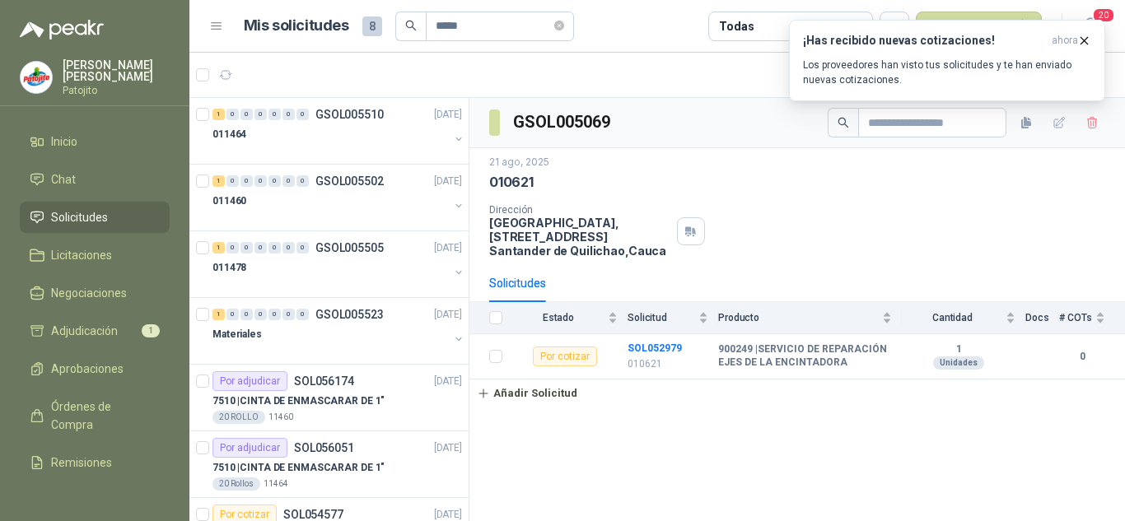
click at [76, 214] on span "Solicitudes" at bounding box center [79, 217] width 57 height 18
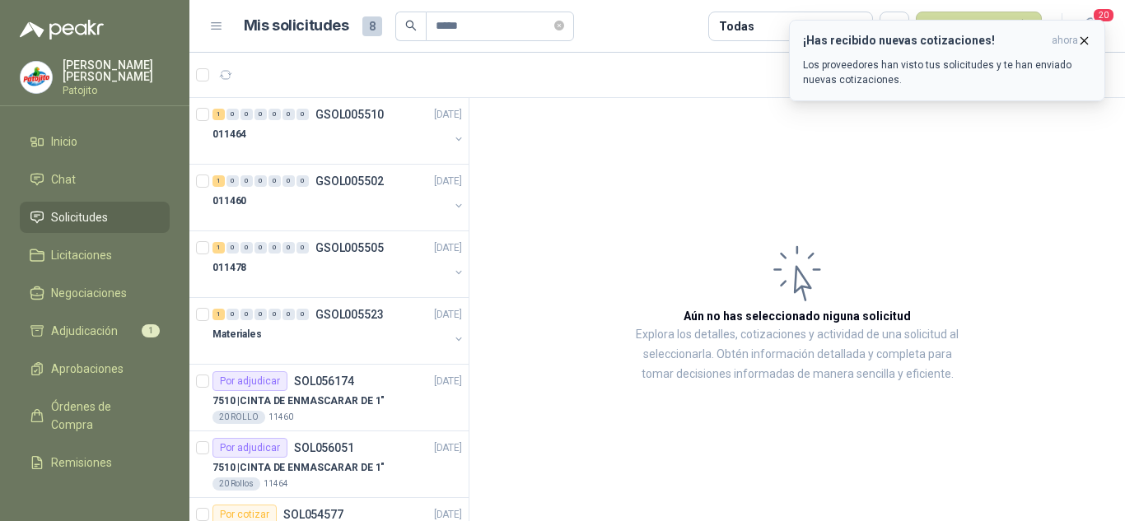
click at [1086, 40] on icon "button" at bounding box center [1084, 41] width 14 height 14
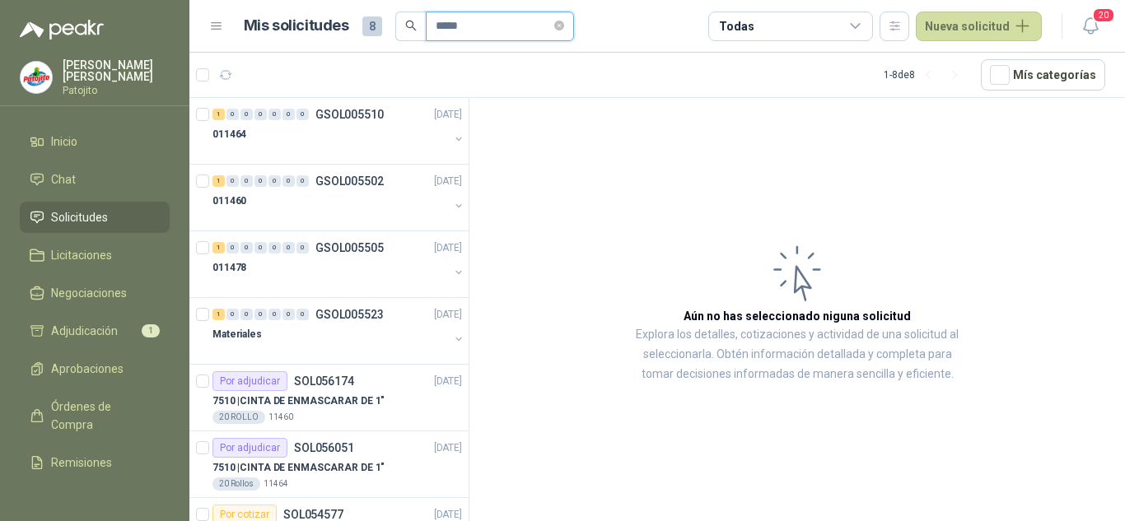
click at [520, 24] on input "*****" at bounding box center [493, 26] width 115 height 28
click at [564, 22] on icon "close-circle" at bounding box center [559, 26] width 10 height 10
click at [500, 30] on input "text" at bounding box center [493, 26] width 115 height 28
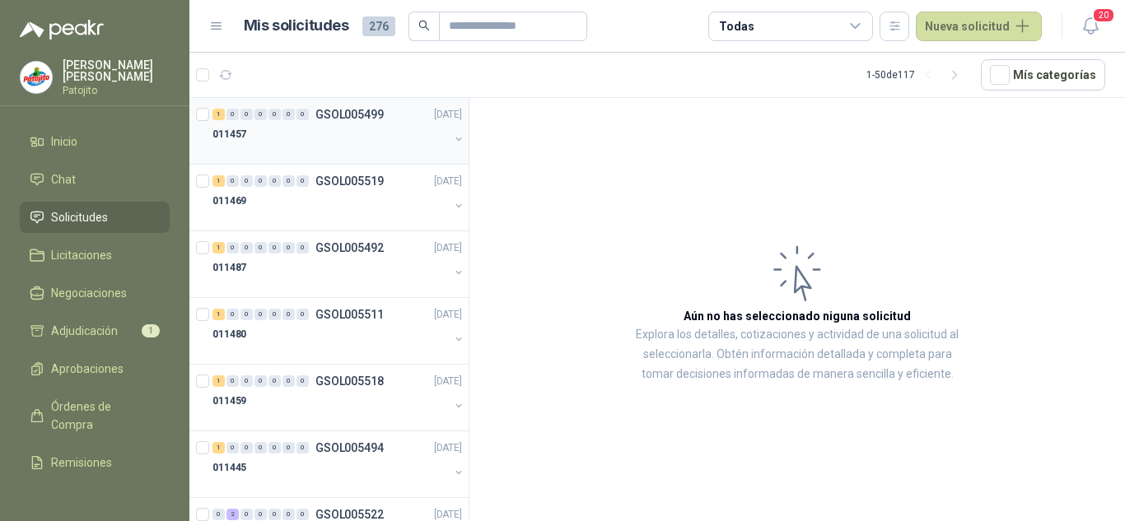
click at [351, 144] on div at bounding box center [331, 150] width 236 height 13
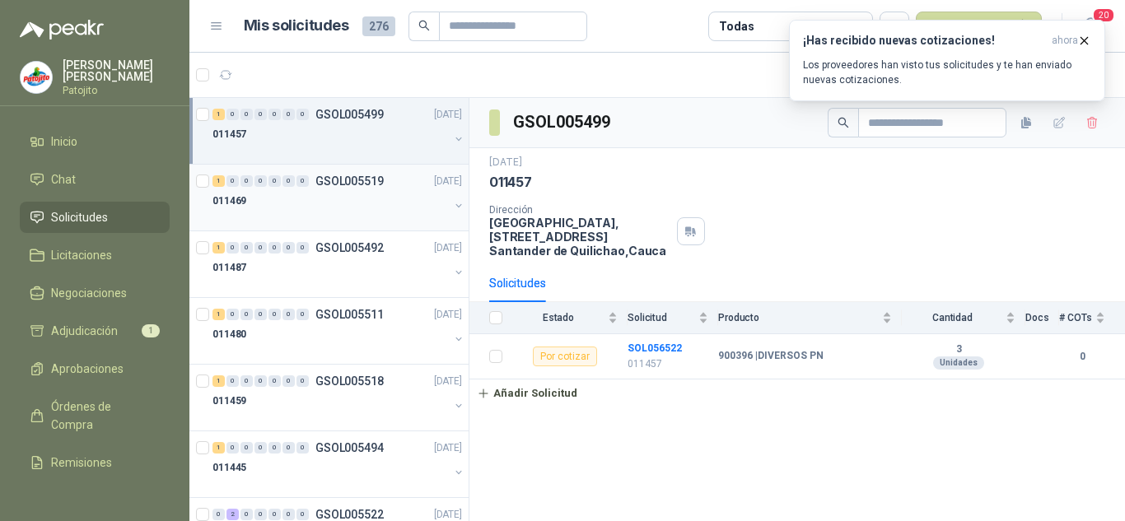
click at [321, 206] on div "011469" at bounding box center [331, 201] width 236 height 20
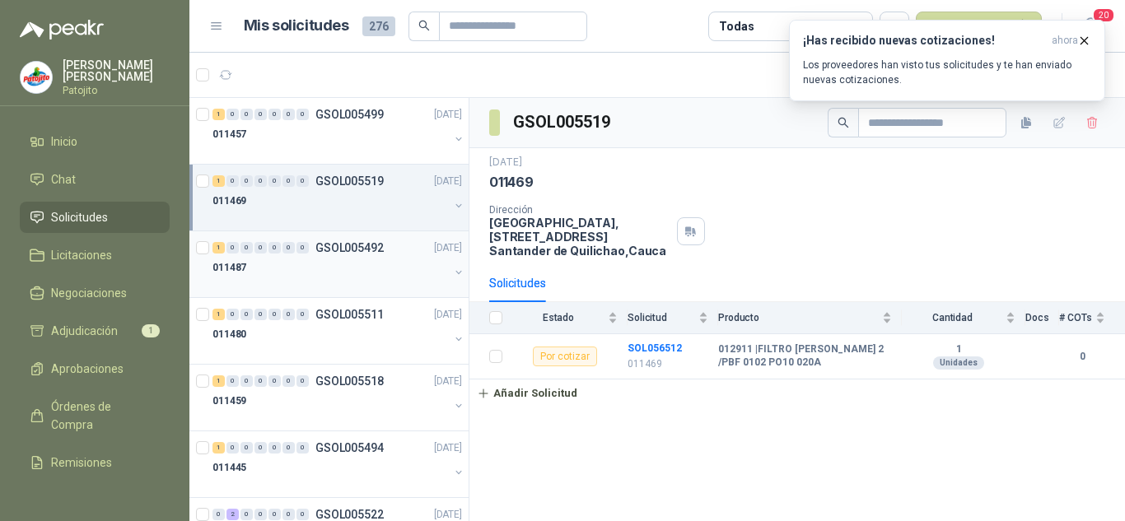
click at [310, 272] on div "011487" at bounding box center [331, 268] width 236 height 20
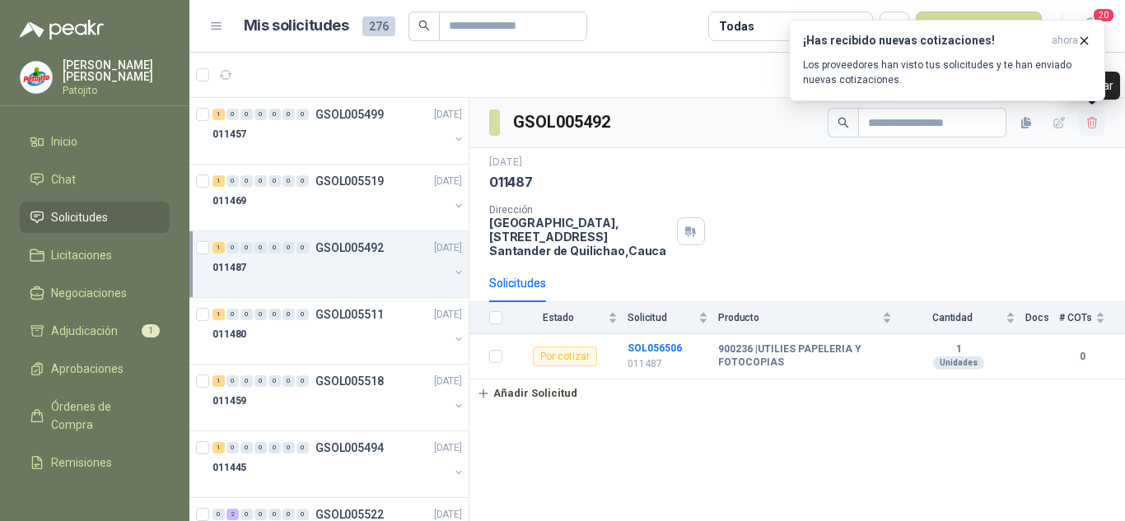
click at [1083, 120] on button "button" at bounding box center [1092, 123] width 26 height 26
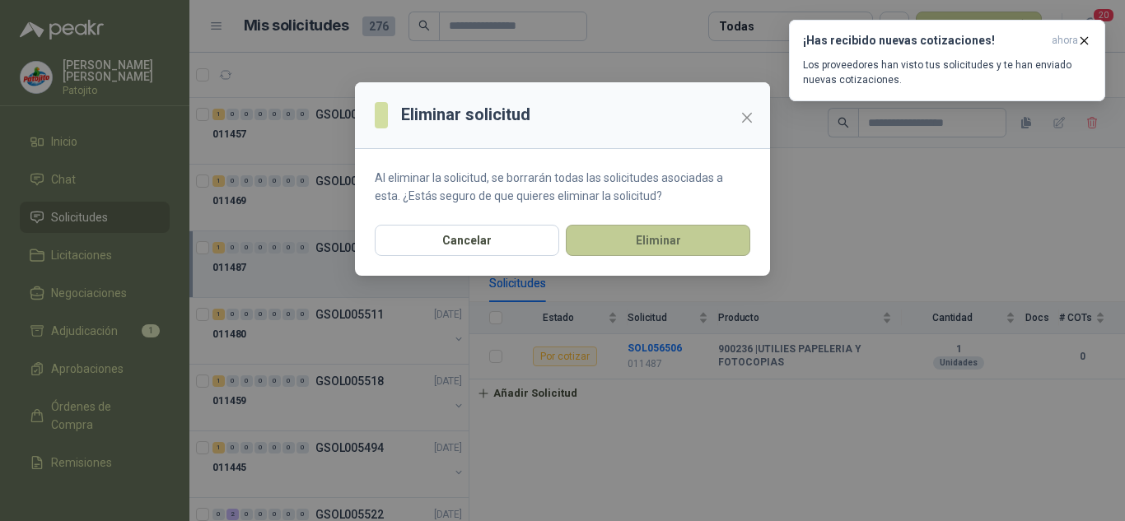
click at [629, 242] on button "Eliminar" at bounding box center [658, 240] width 184 height 31
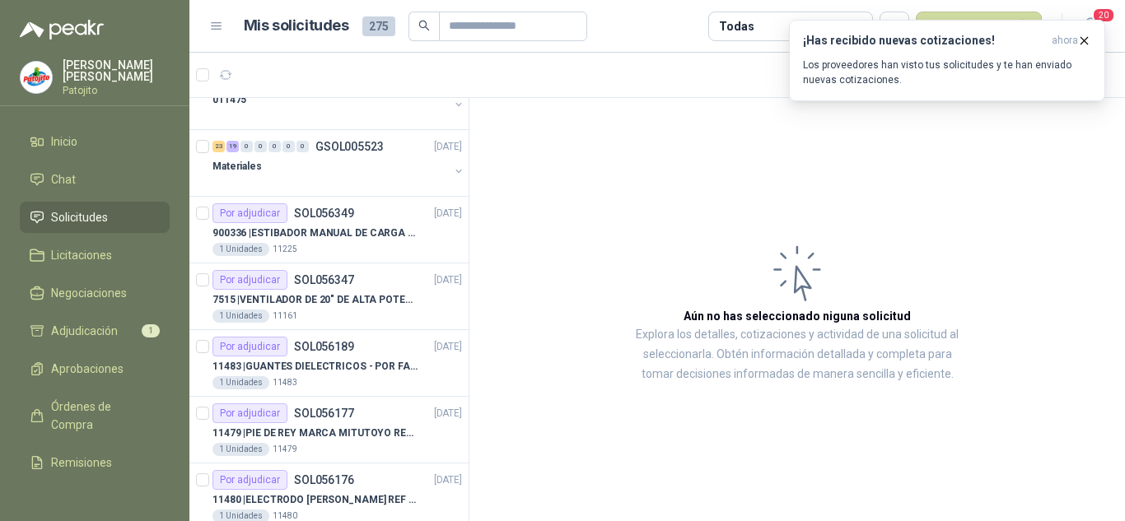
scroll to position [1730, 0]
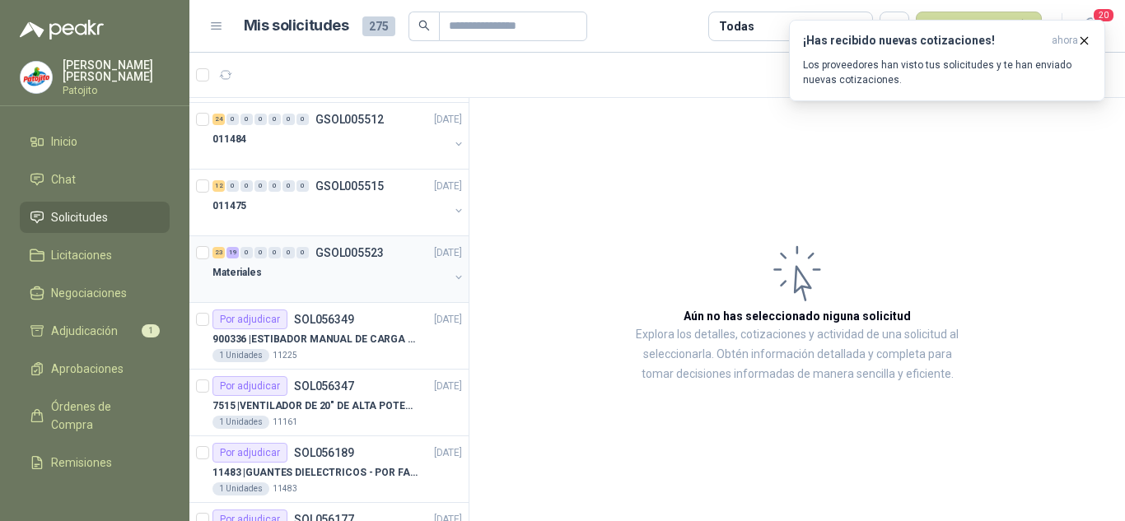
click at [344, 267] on div "Materiales" at bounding box center [331, 273] width 236 height 20
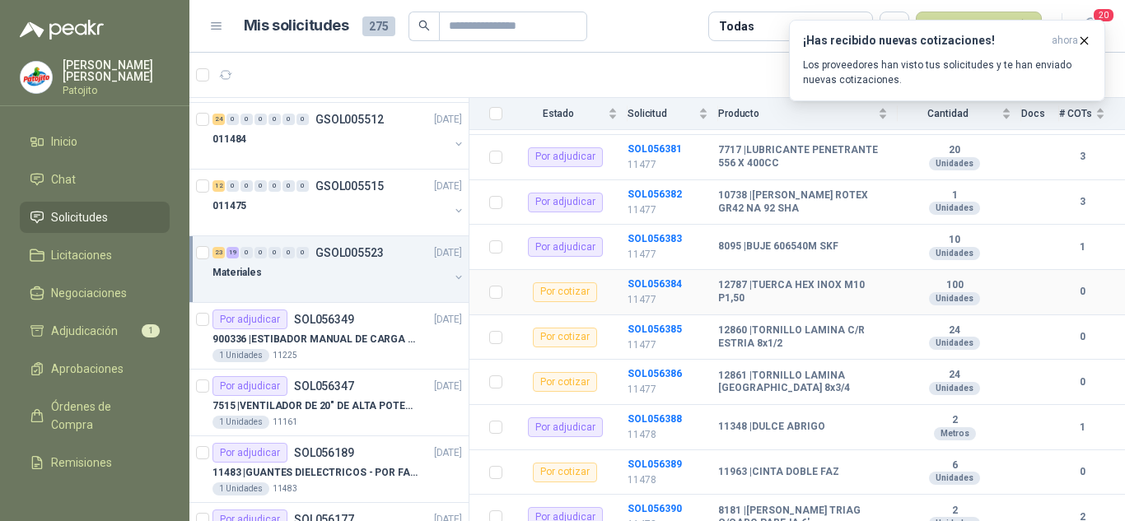
scroll to position [1727, 0]
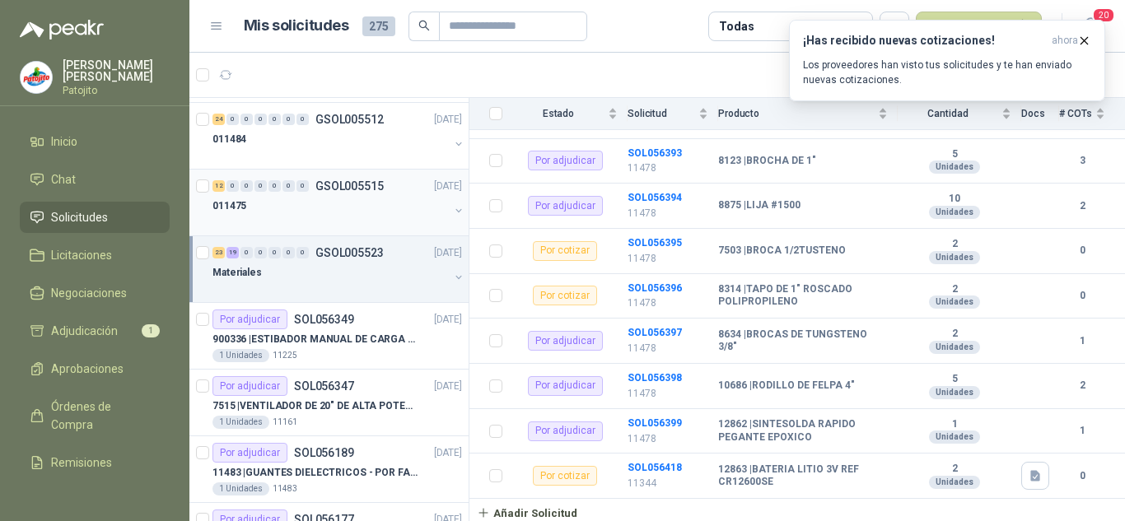
click at [338, 199] on div "011475" at bounding box center [331, 206] width 236 height 20
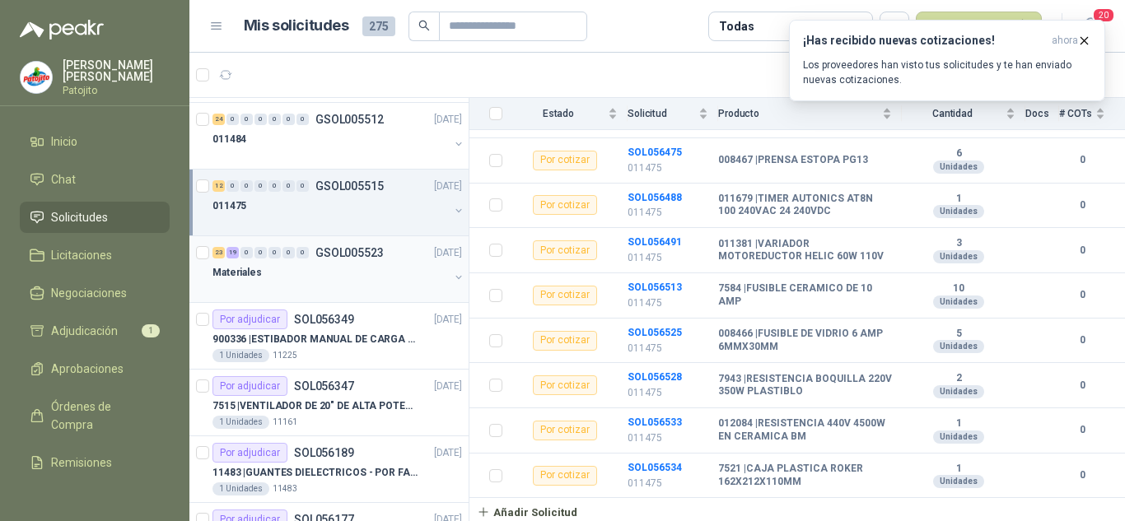
scroll to position [1647, 0]
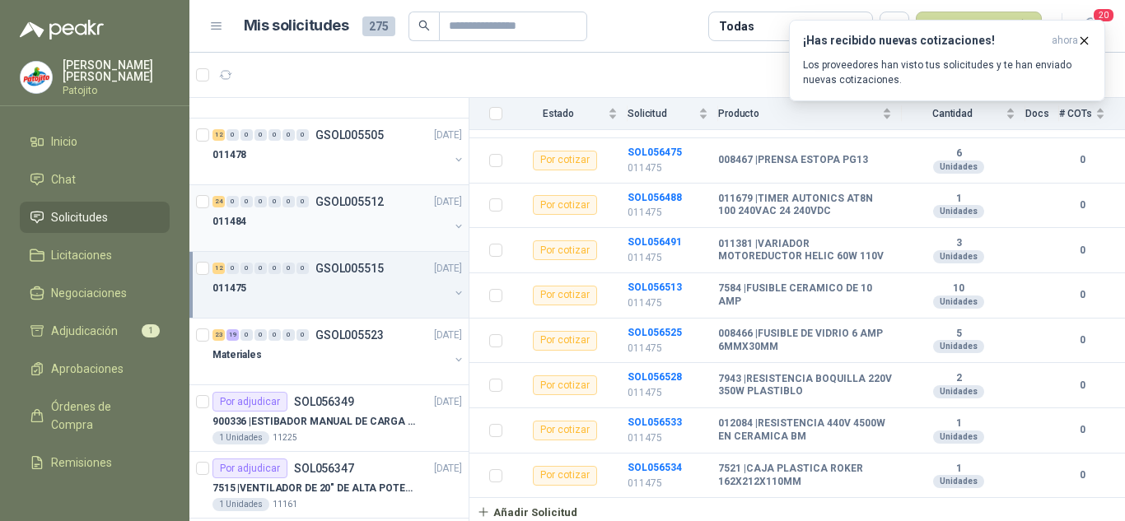
click at [315, 222] on div "011484" at bounding box center [331, 222] width 236 height 20
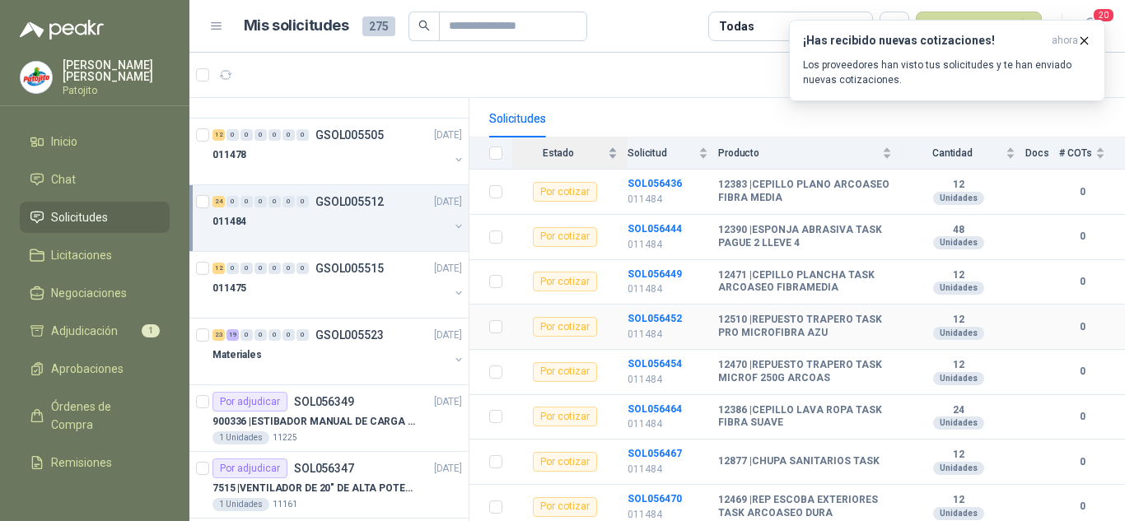
scroll to position [247, 0]
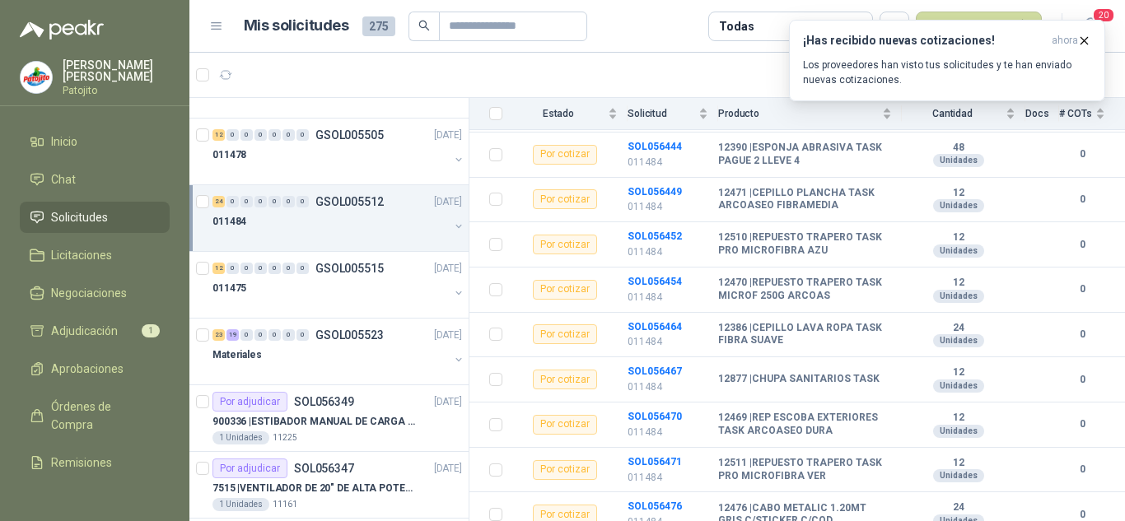
click at [344, 217] on div "011484" at bounding box center [331, 222] width 236 height 20
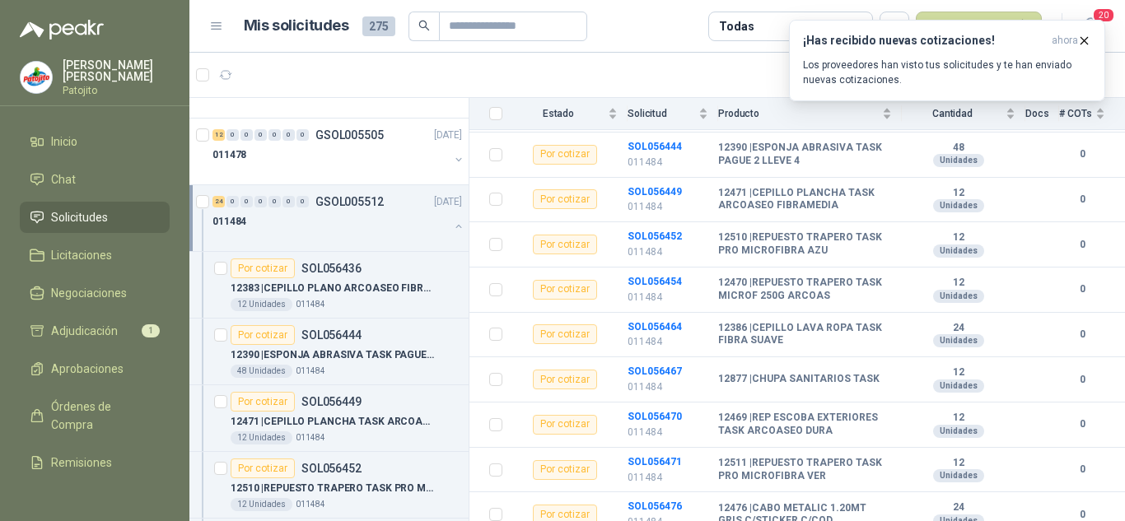
scroll to position [6, 0]
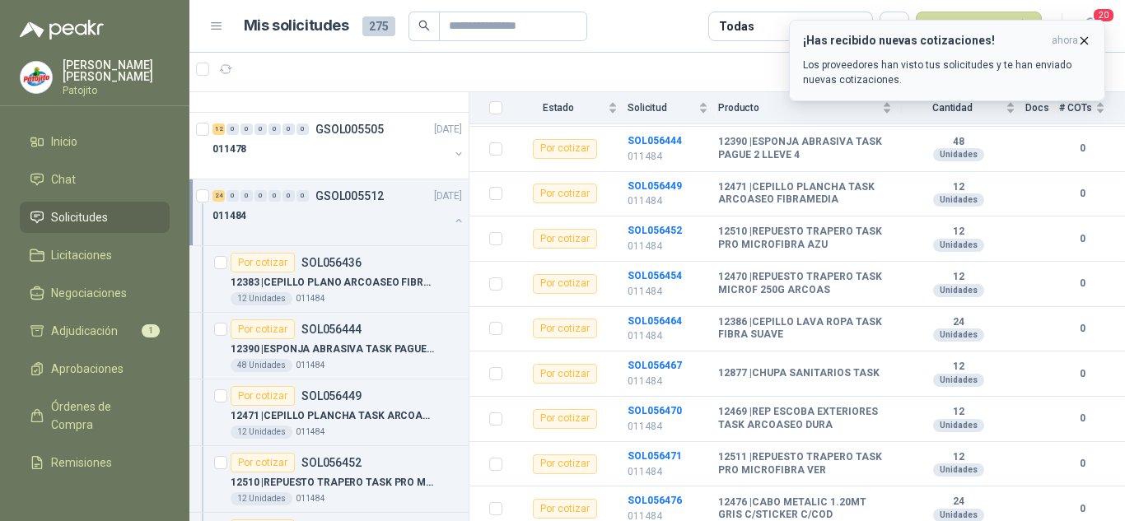
click at [1083, 39] on icon "button" at bounding box center [1084, 40] width 7 height 7
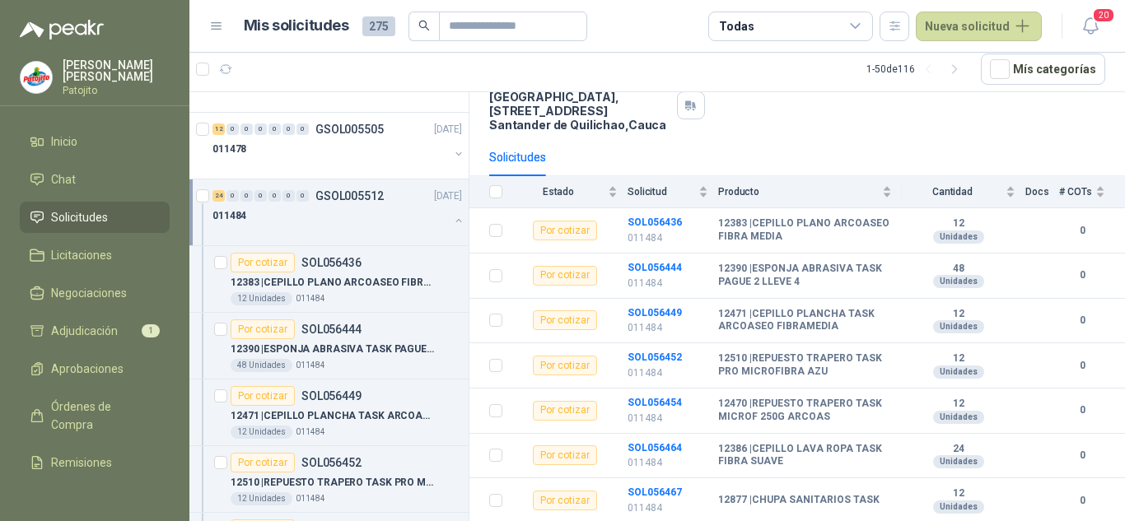
scroll to position [0, 0]
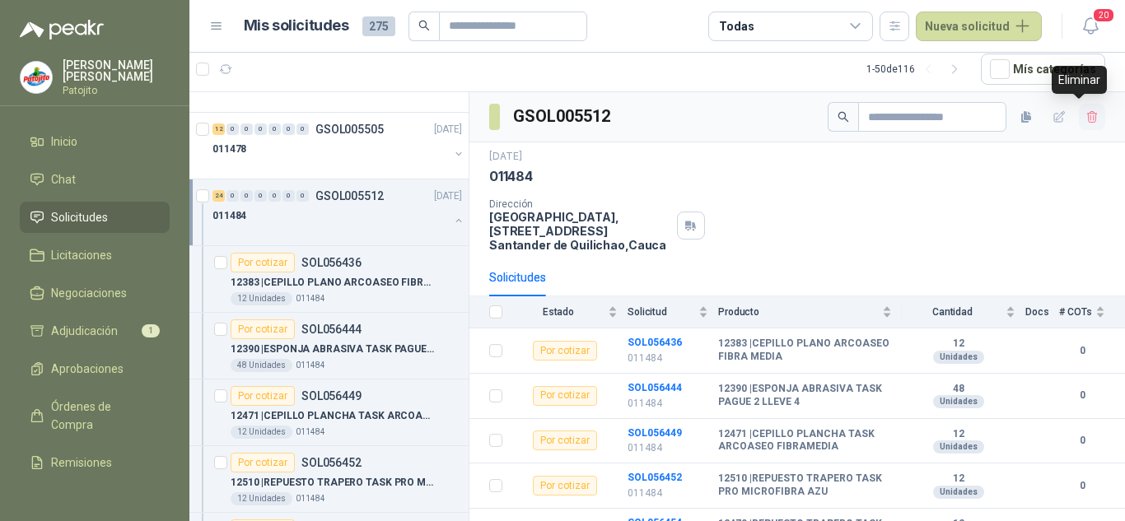
click at [1088, 111] on button "button" at bounding box center [1092, 117] width 26 height 26
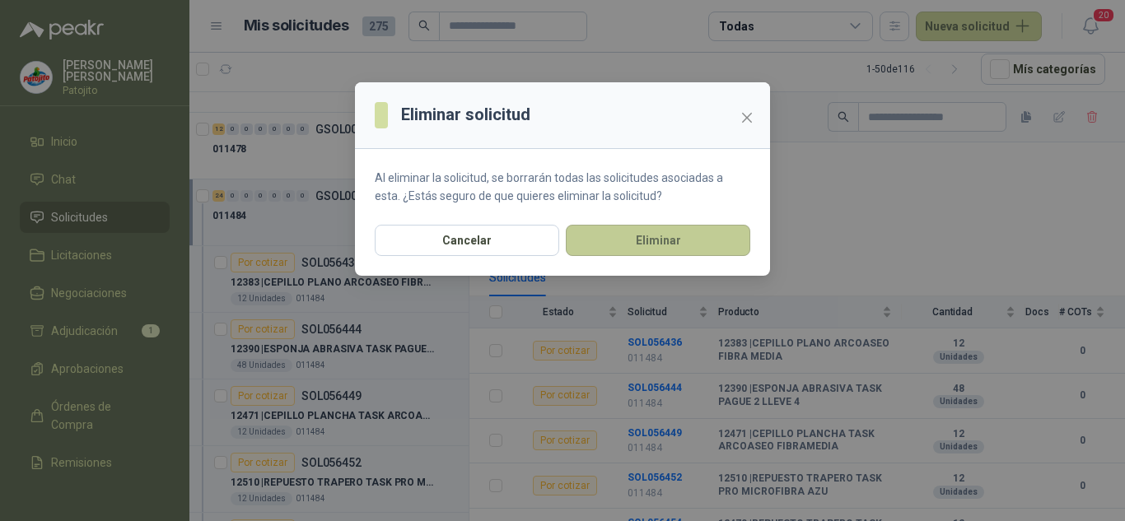
click at [690, 236] on button "Eliminar" at bounding box center [658, 240] width 184 height 31
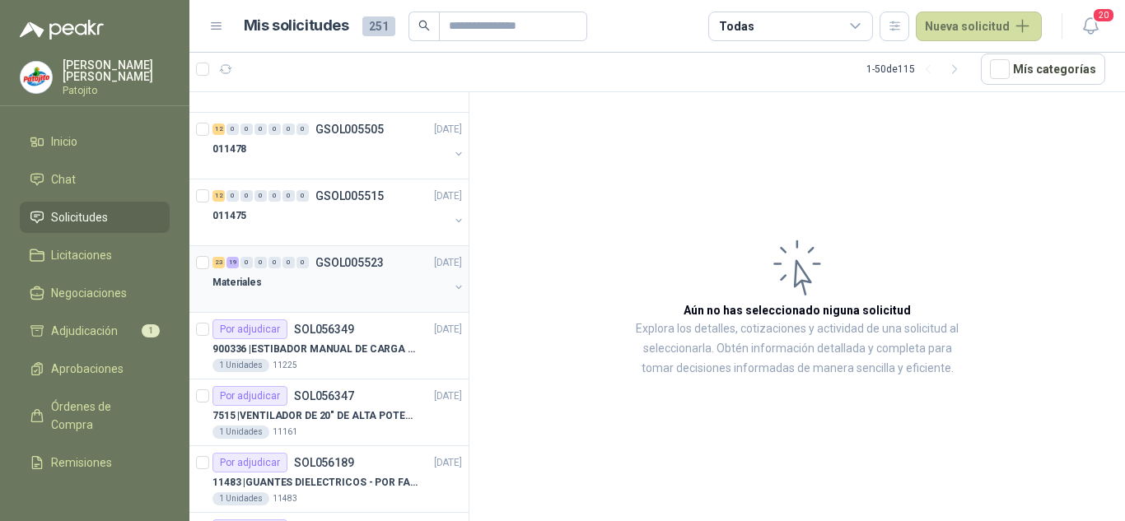
click at [326, 294] on div at bounding box center [331, 298] width 236 height 13
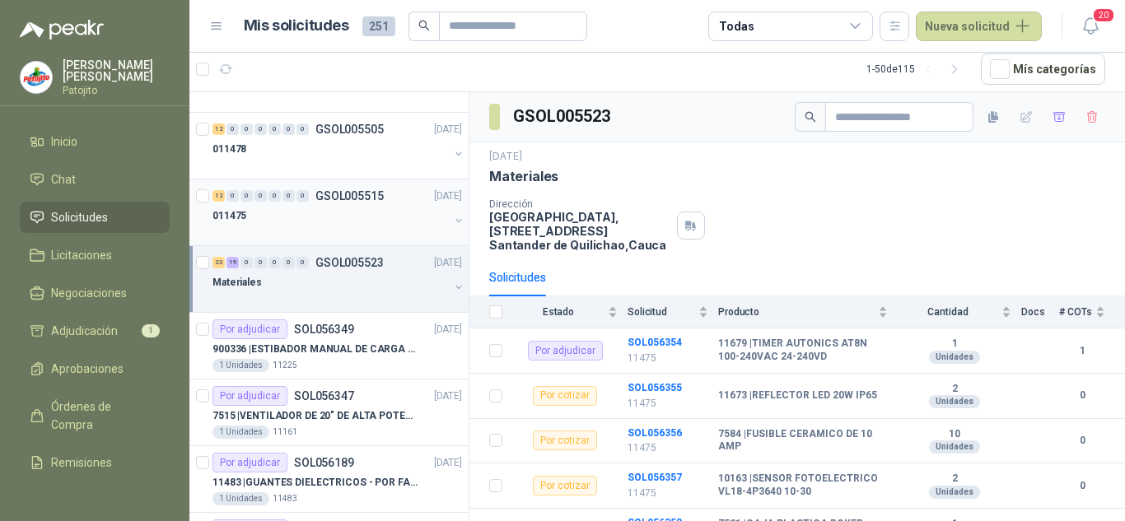
click at [302, 215] on div "011475" at bounding box center [331, 216] width 236 height 20
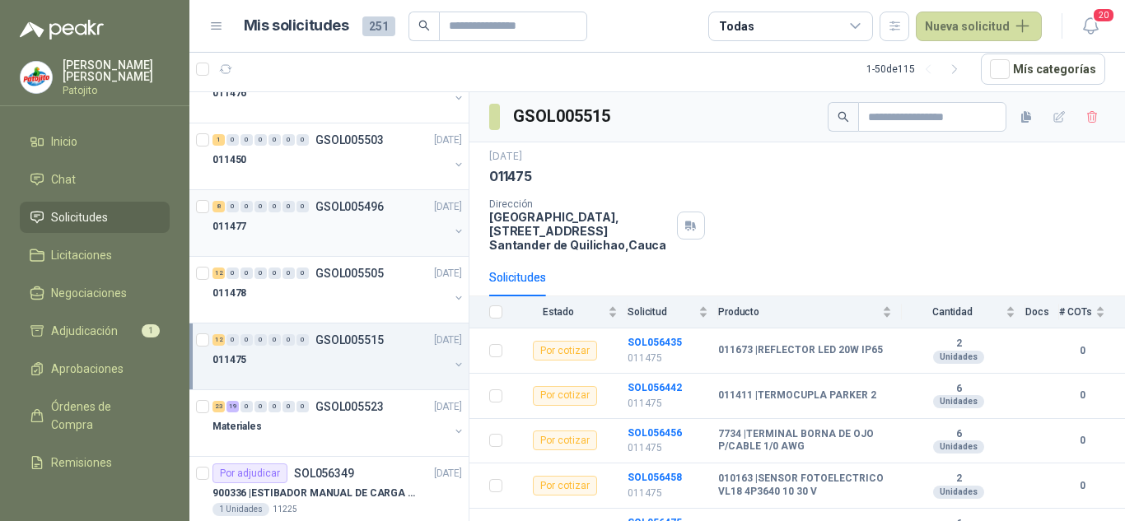
scroll to position [1483, 0]
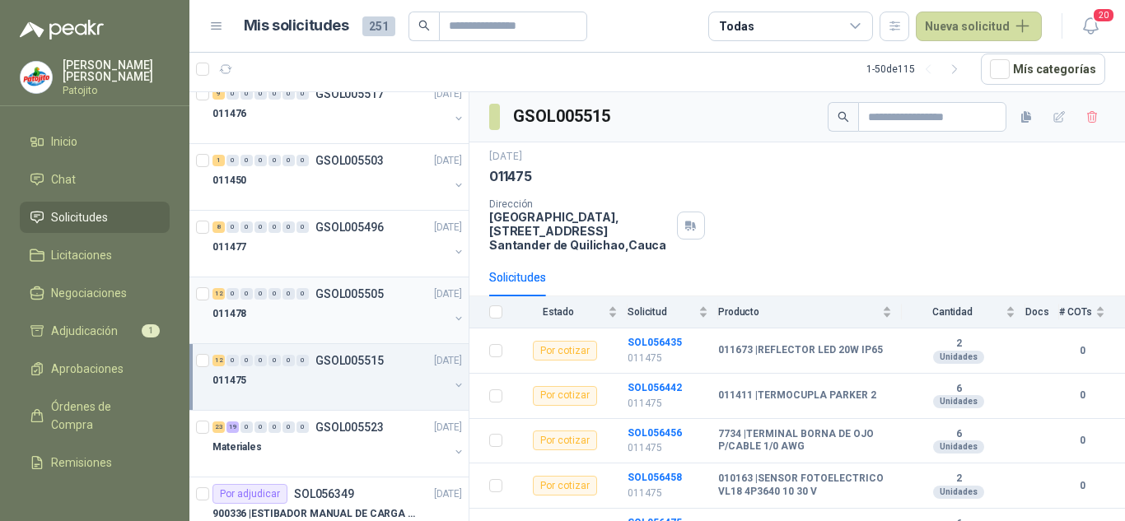
click at [338, 317] on div "011478" at bounding box center [331, 314] width 236 height 20
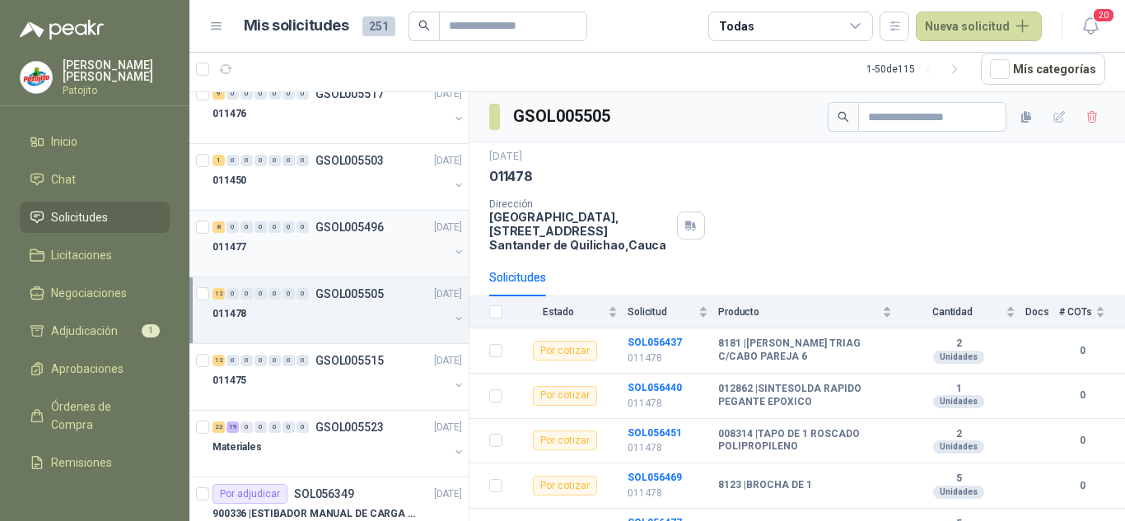
click at [331, 246] on div "011477" at bounding box center [331, 247] width 236 height 20
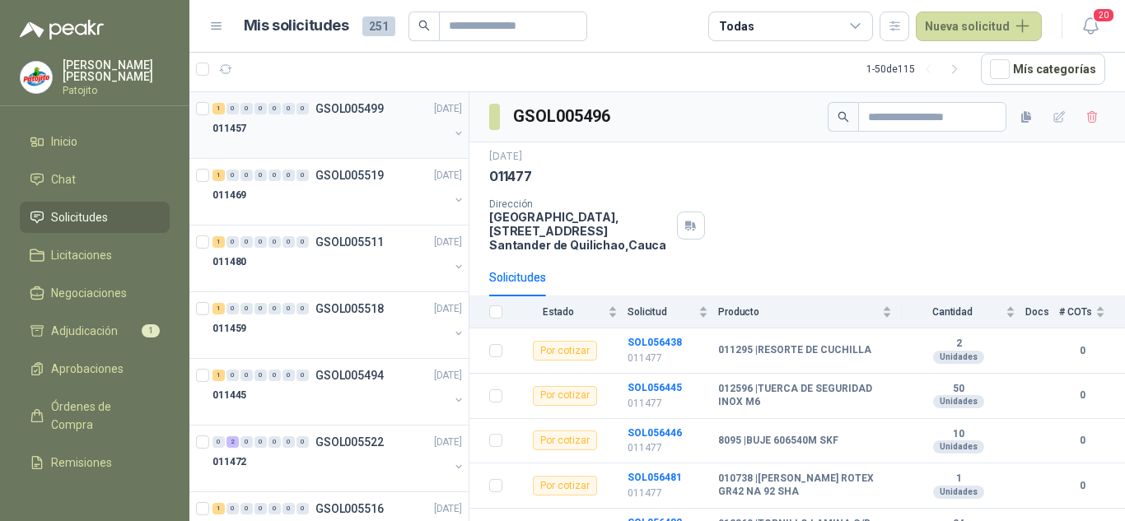
click at [347, 124] on div "011457" at bounding box center [331, 129] width 236 height 20
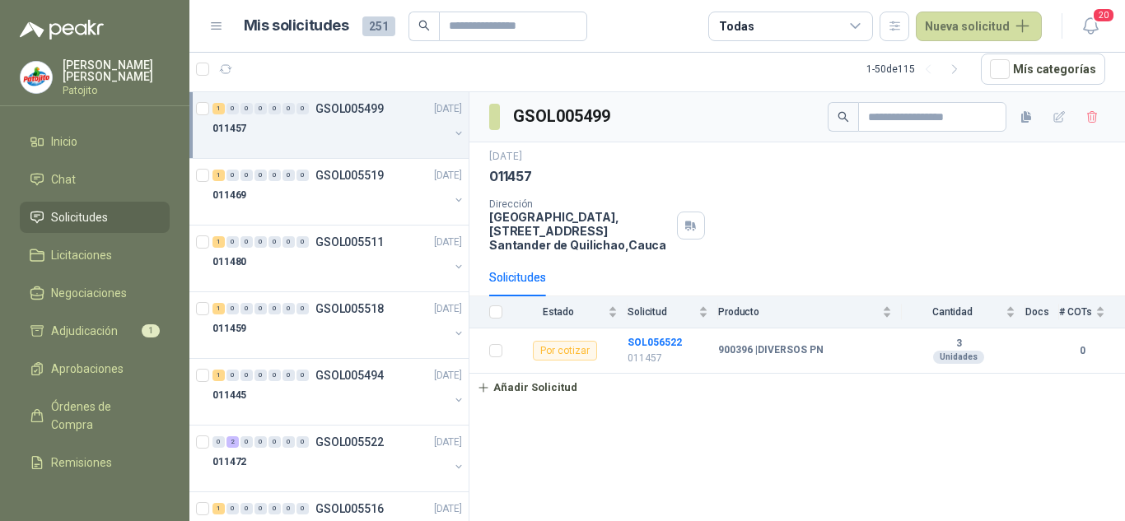
scroll to position [33, 0]
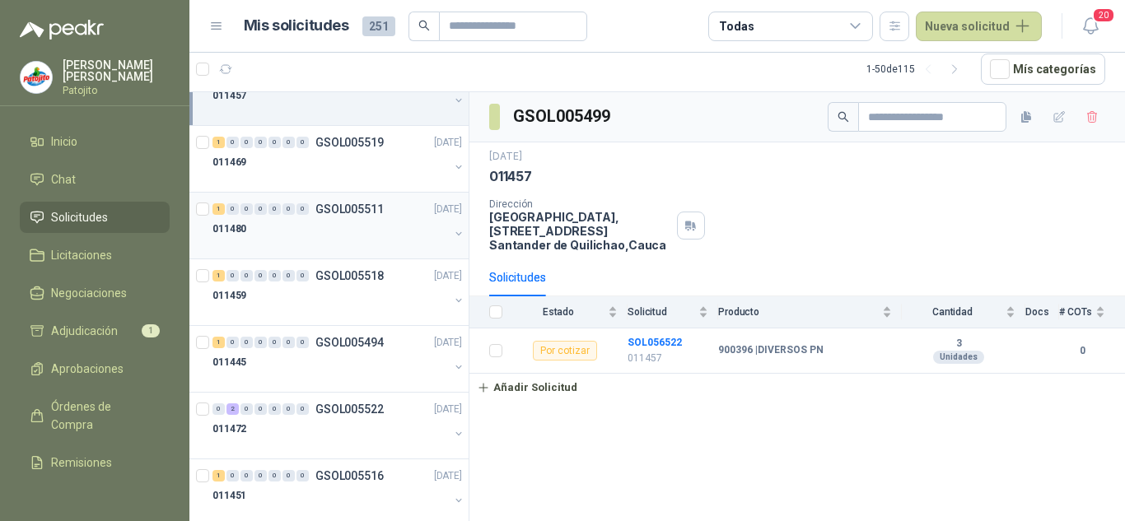
click at [350, 206] on p "GSOL005511" at bounding box center [349, 209] width 68 height 12
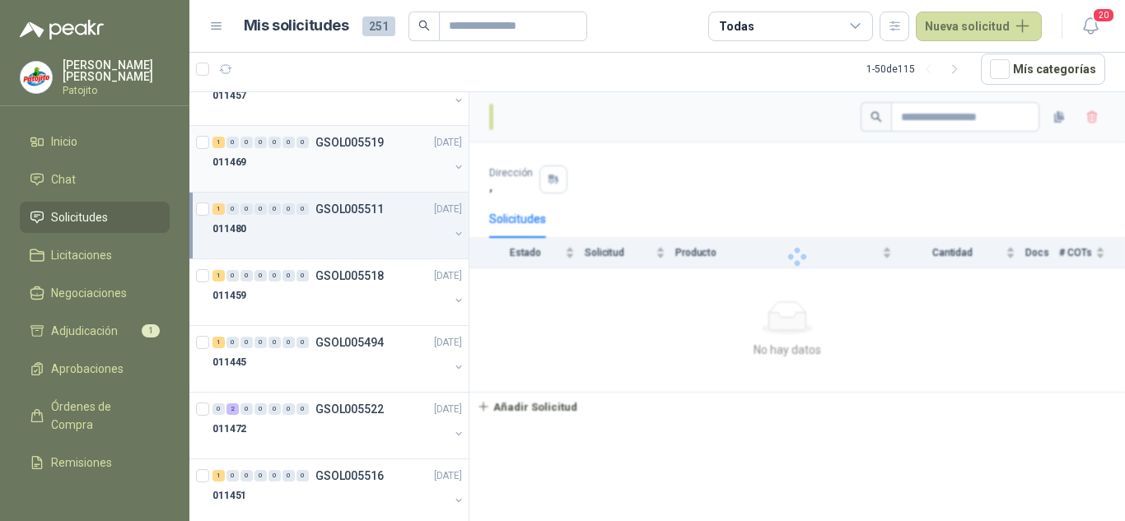
click at [350, 175] on div at bounding box center [331, 178] width 236 height 13
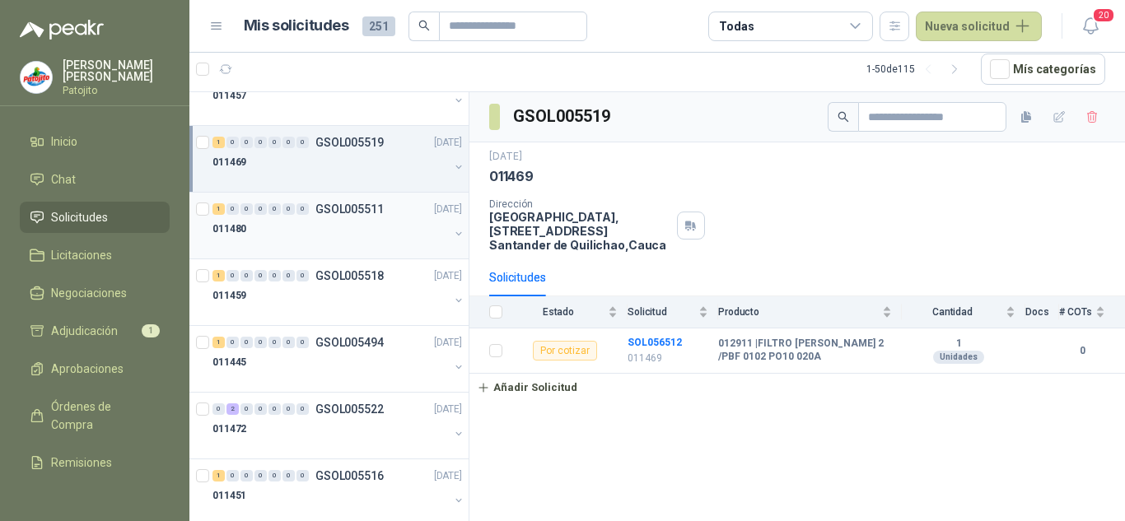
click at [341, 219] on div "011480" at bounding box center [331, 229] width 236 height 20
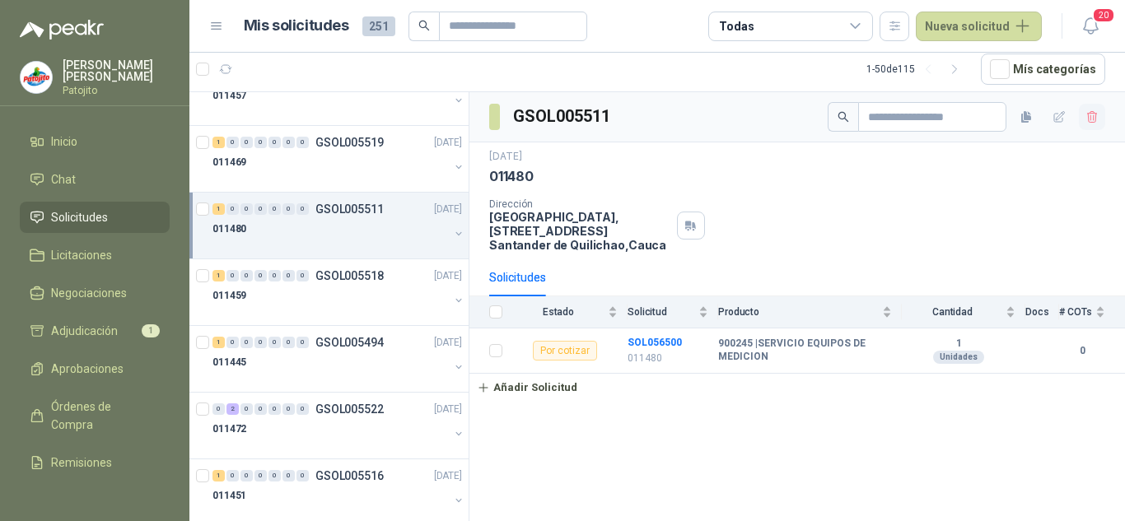
click at [1086, 112] on icon "button" at bounding box center [1093, 117] width 14 height 14
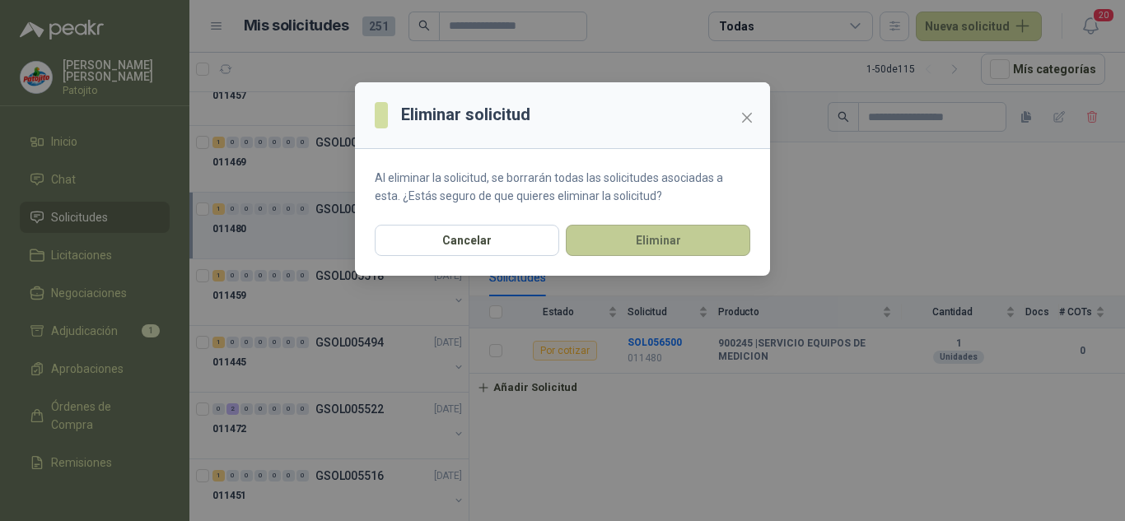
click at [673, 228] on button "Eliminar" at bounding box center [658, 240] width 184 height 31
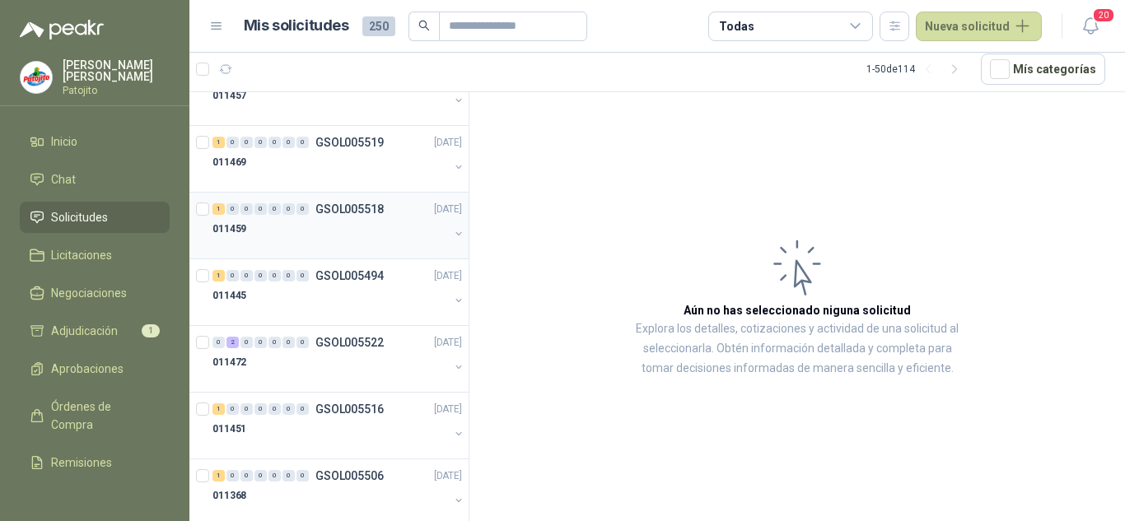
click at [303, 233] on div "011459" at bounding box center [331, 229] width 236 height 20
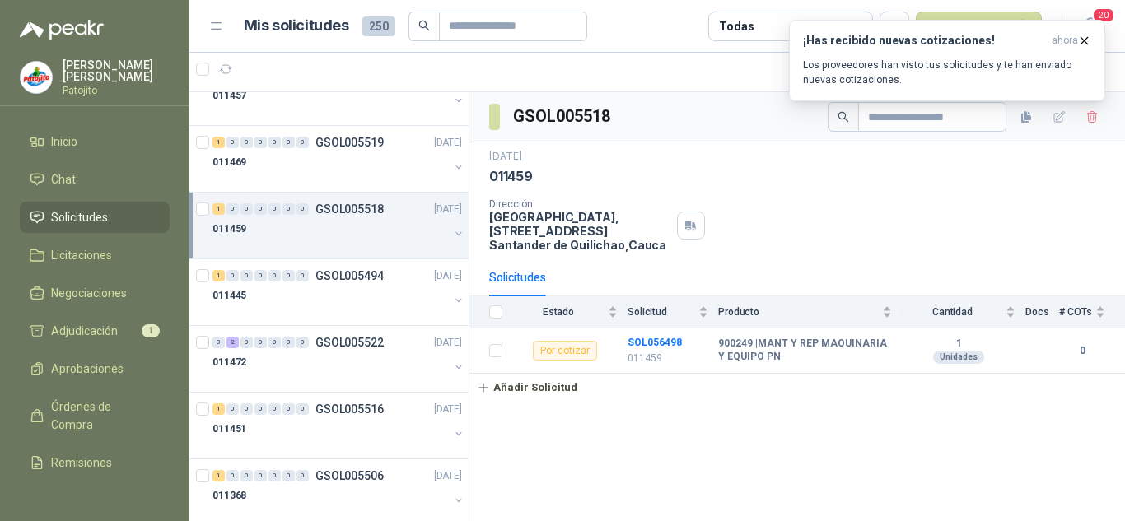
click at [333, 229] on div "011459" at bounding box center [331, 229] width 236 height 20
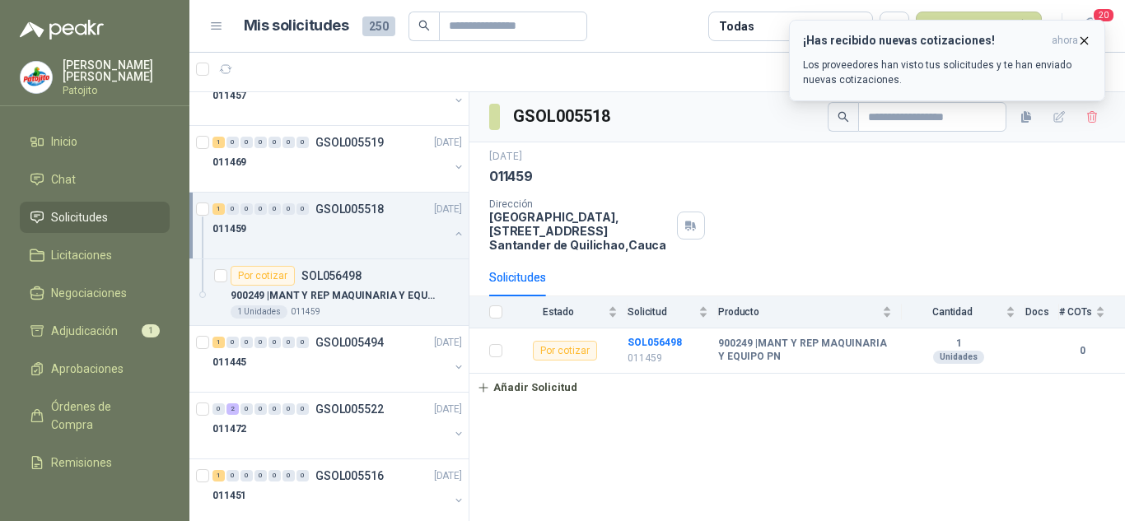
click at [1091, 35] on button "¡Has recibido nuevas cotizaciones! ahora Los proveedores han visto tus solicitu…" at bounding box center [947, 61] width 316 height 82
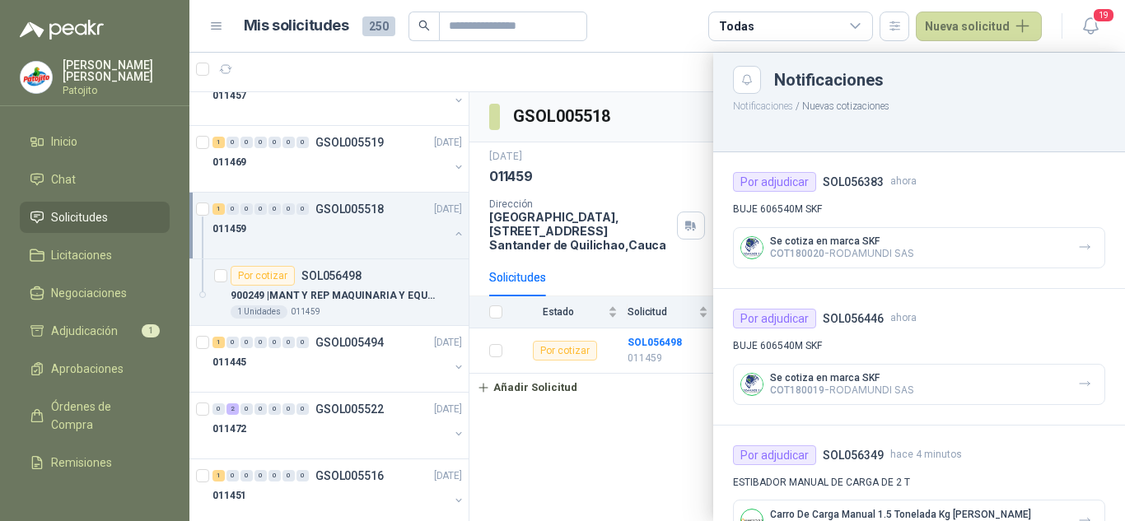
click at [671, 175] on div at bounding box center [657, 287] width 936 height 469
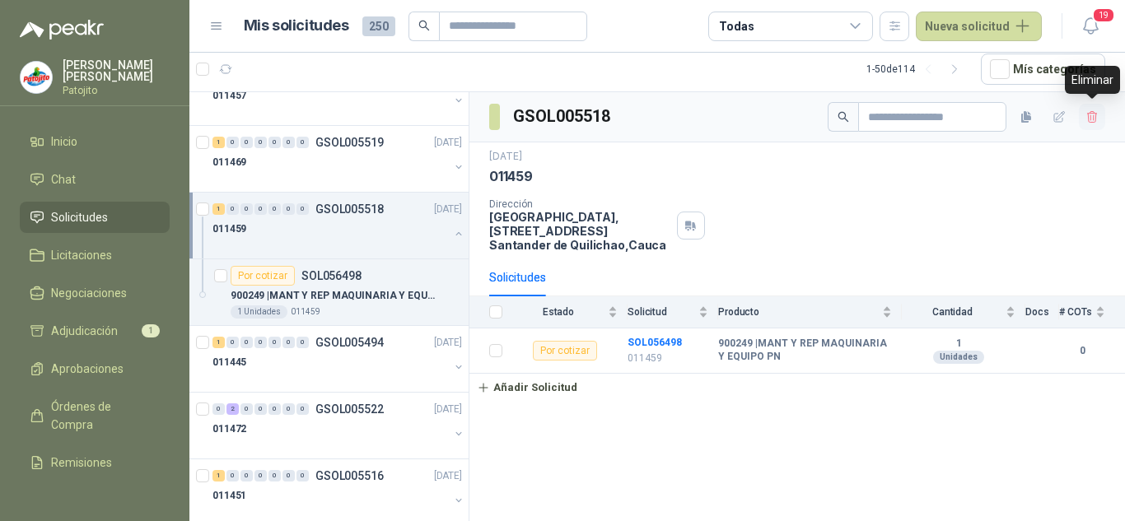
click at [1100, 120] on button "button" at bounding box center [1092, 117] width 26 height 26
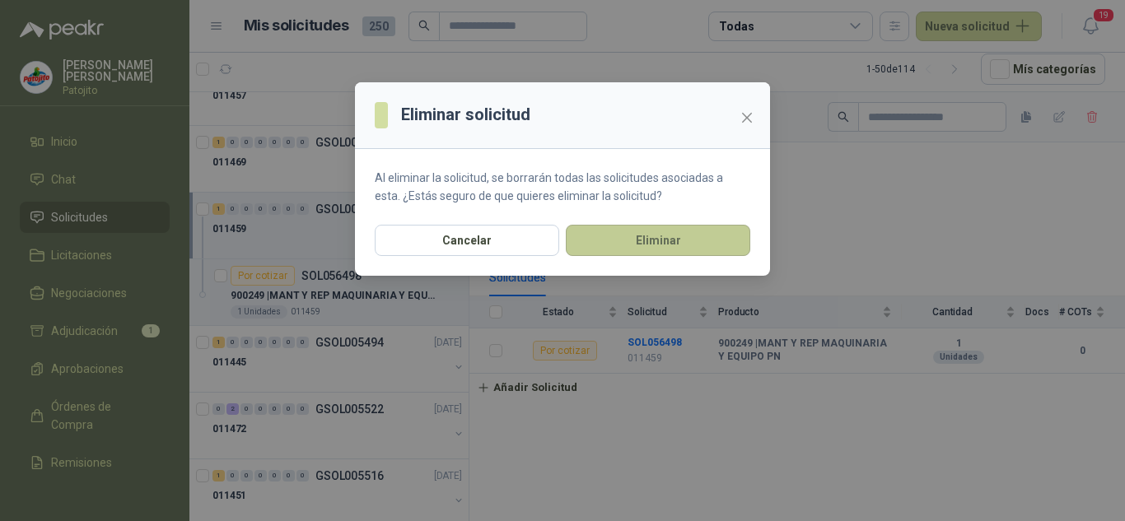
click at [634, 232] on button "Eliminar" at bounding box center [658, 240] width 184 height 31
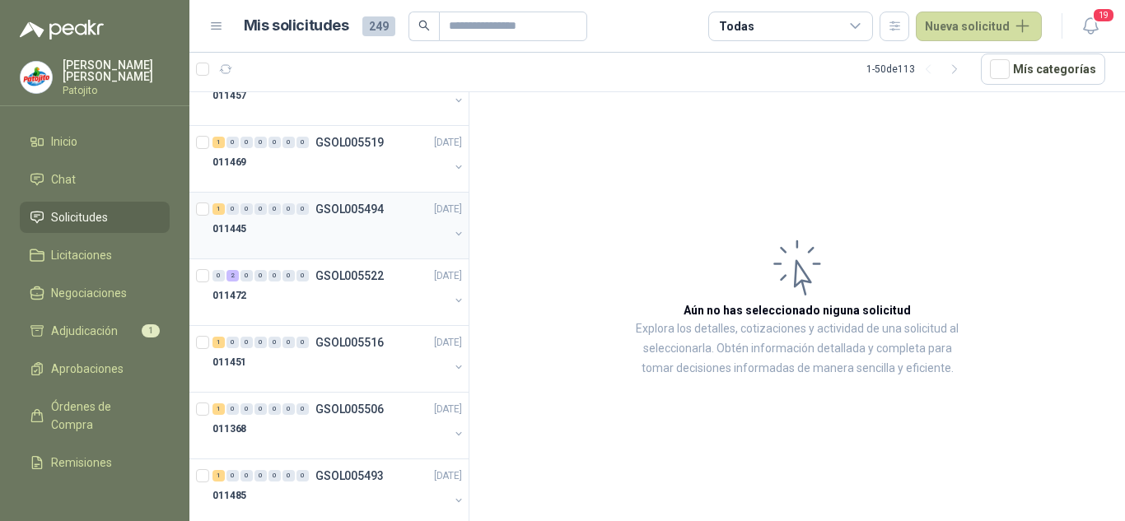
click at [277, 227] on div "011445" at bounding box center [331, 229] width 236 height 20
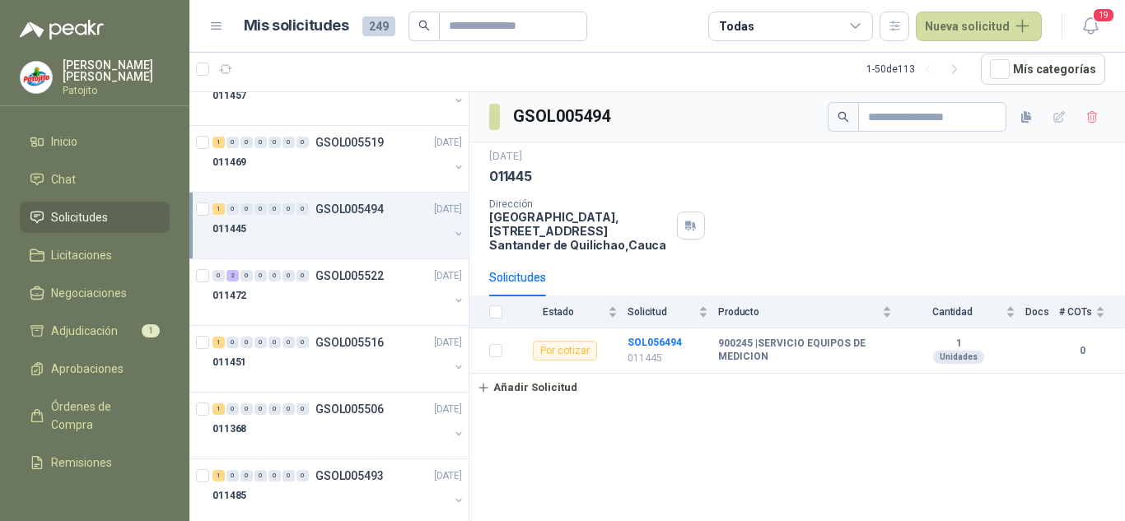
click at [283, 232] on div "011445" at bounding box center [331, 229] width 236 height 20
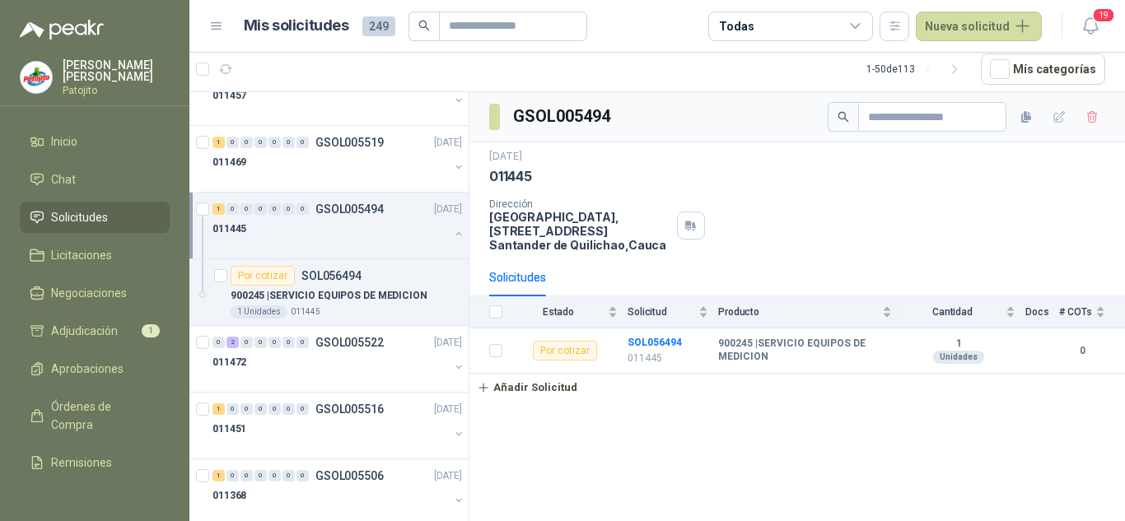
click at [320, 230] on div "011445" at bounding box center [331, 229] width 236 height 20
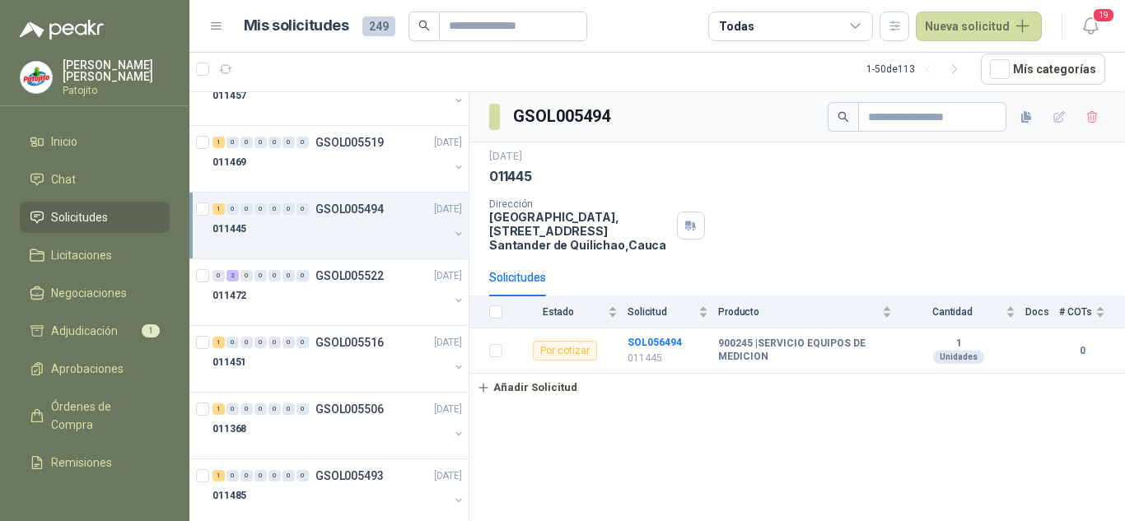
click at [349, 224] on div "011445" at bounding box center [331, 229] width 236 height 20
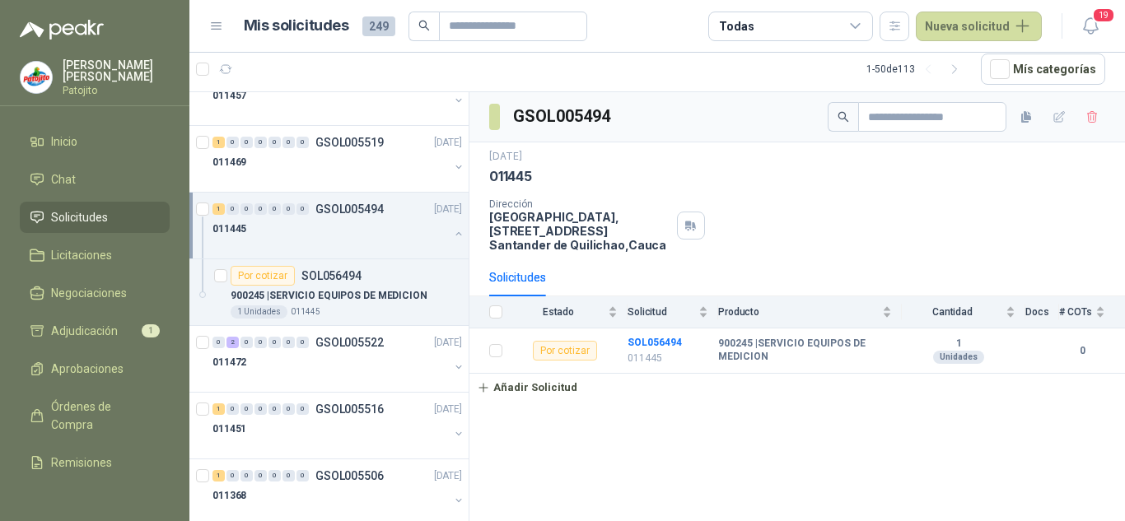
click at [363, 231] on div "011445" at bounding box center [331, 229] width 236 height 20
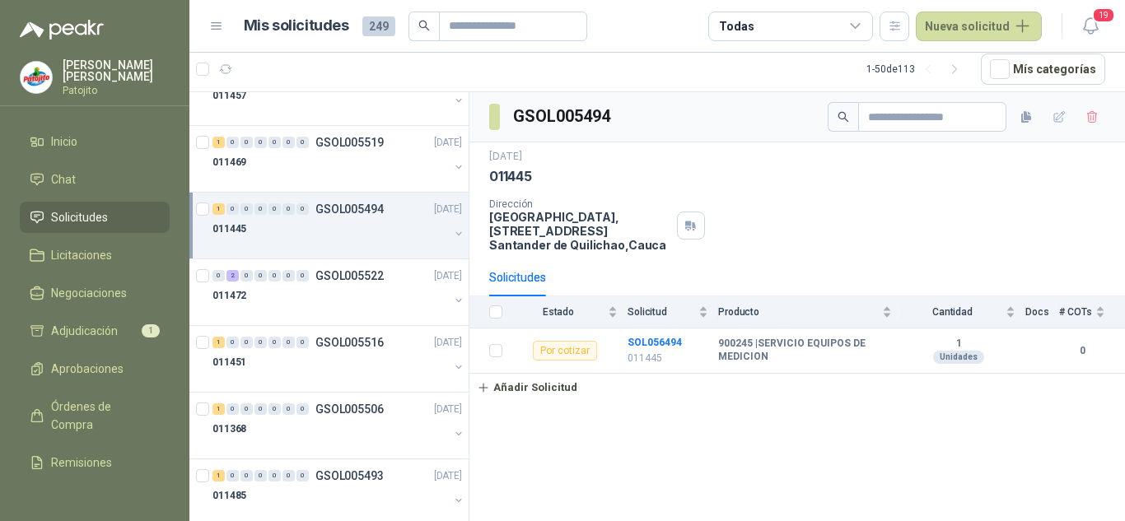
click at [363, 231] on div "011445" at bounding box center [331, 229] width 236 height 20
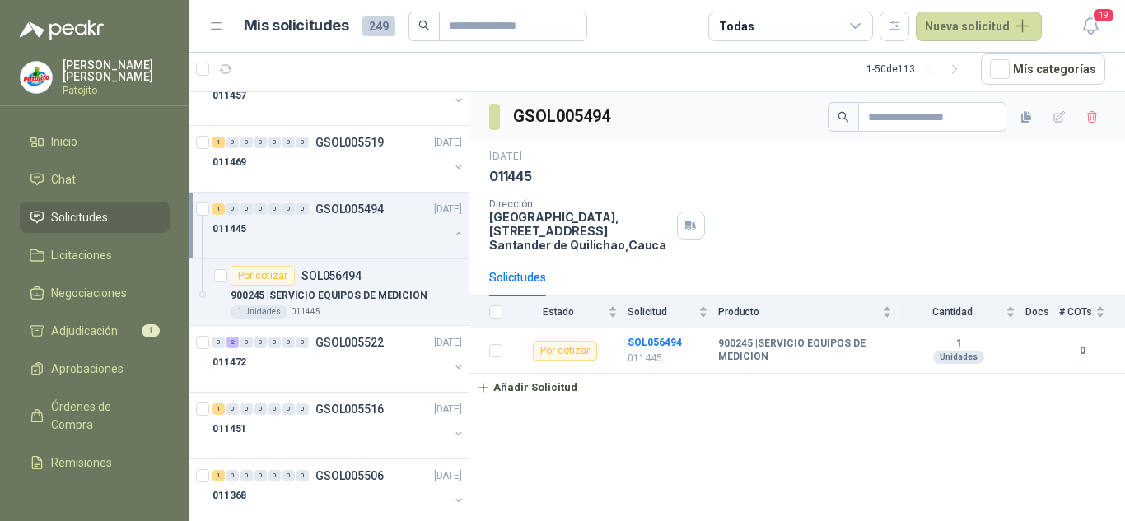
click at [374, 222] on div "011445" at bounding box center [331, 229] width 236 height 20
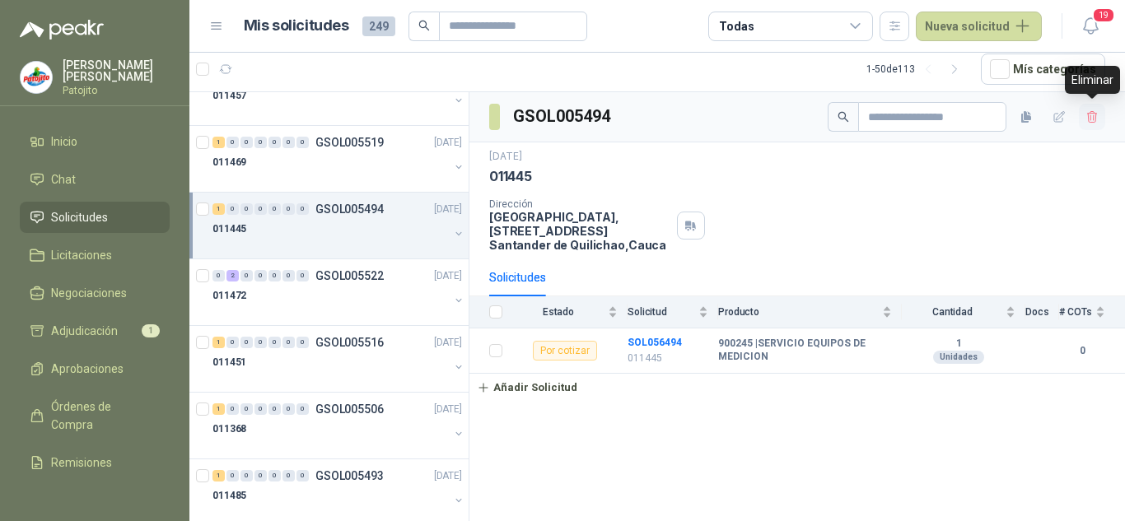
click at [1092, 116] on icon "button" at bounding box center [1093, 117] width 14 height 14
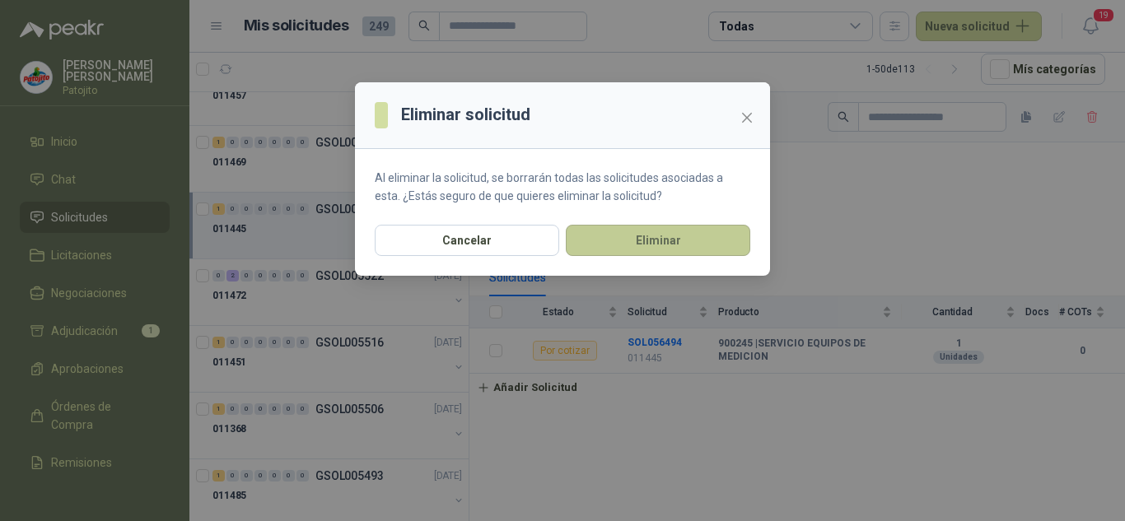
click at [693, 240] on button "Eliminar" at bounding box center [658, 240] width 184 height 31
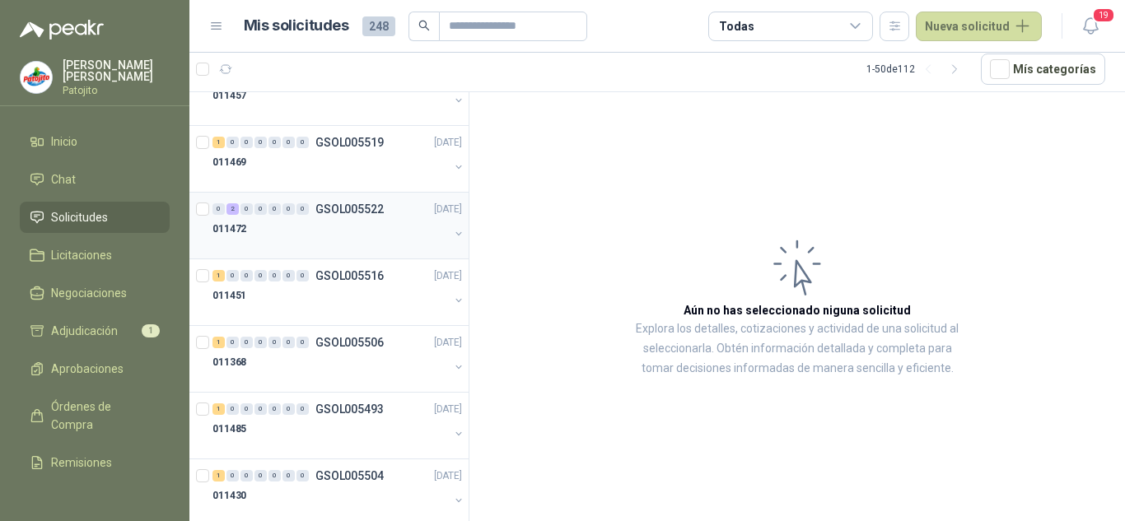
click at [334, 221] on div "011472" at bounding box center [331, 229] width 236 height 20
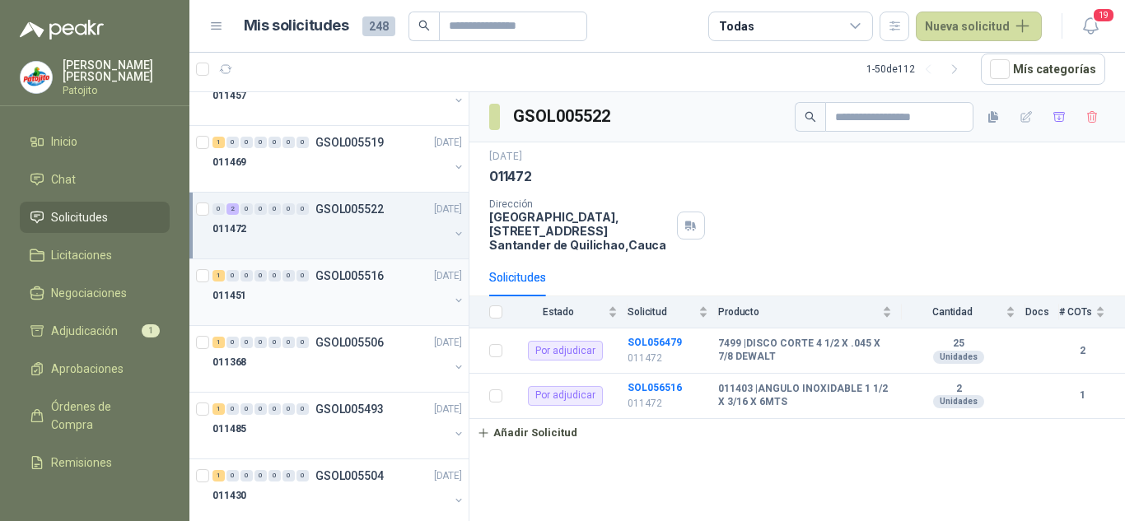
click at [328, 277] on p "GSOL005516" at bounding box center [349, 276] width 68 height 12
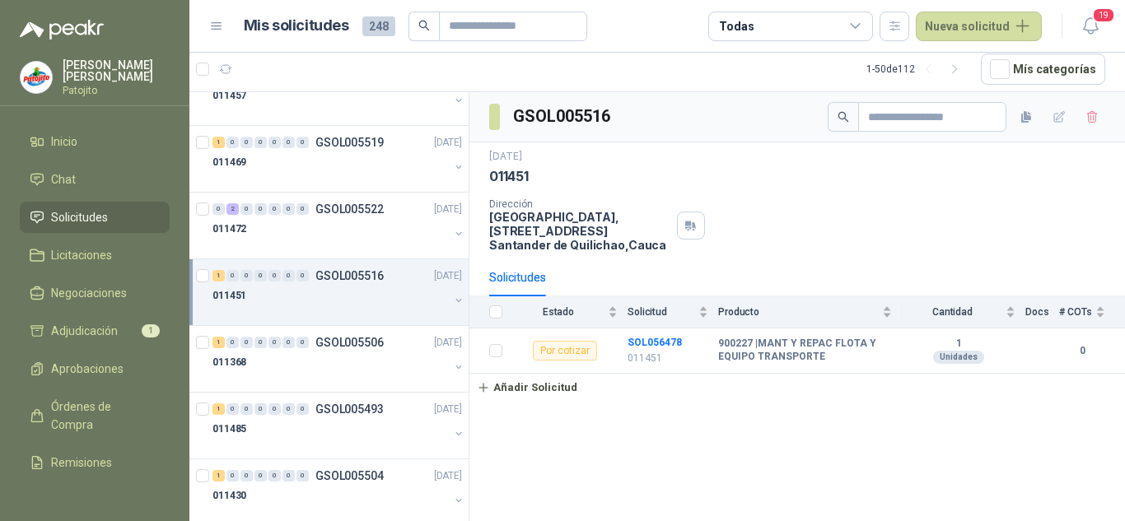
click at [307, 291] on div "011451" at bounding box center [331, 296] width 236 height 20
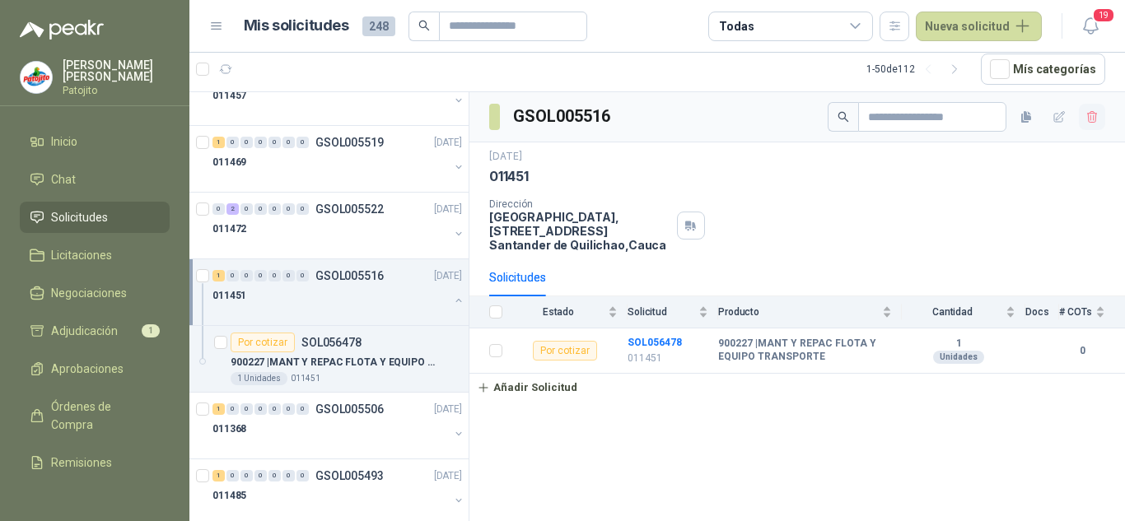
click at [1081, 112] on button "button" at bounding box center [1092, 117] width 26 height 26
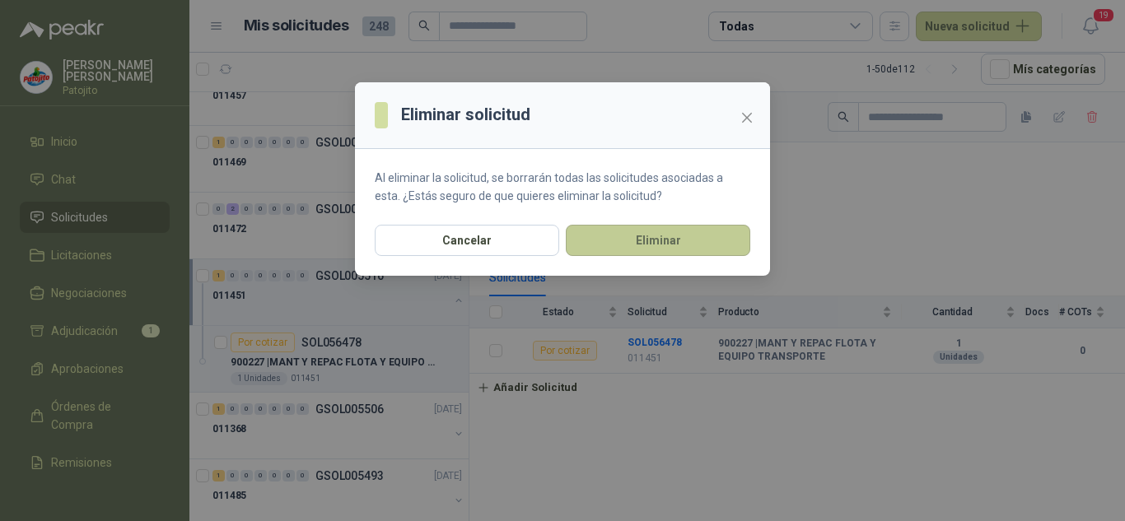
click at [684, 245] on button "Eliminar" at bounding box center [658, 240] width 184 height 31
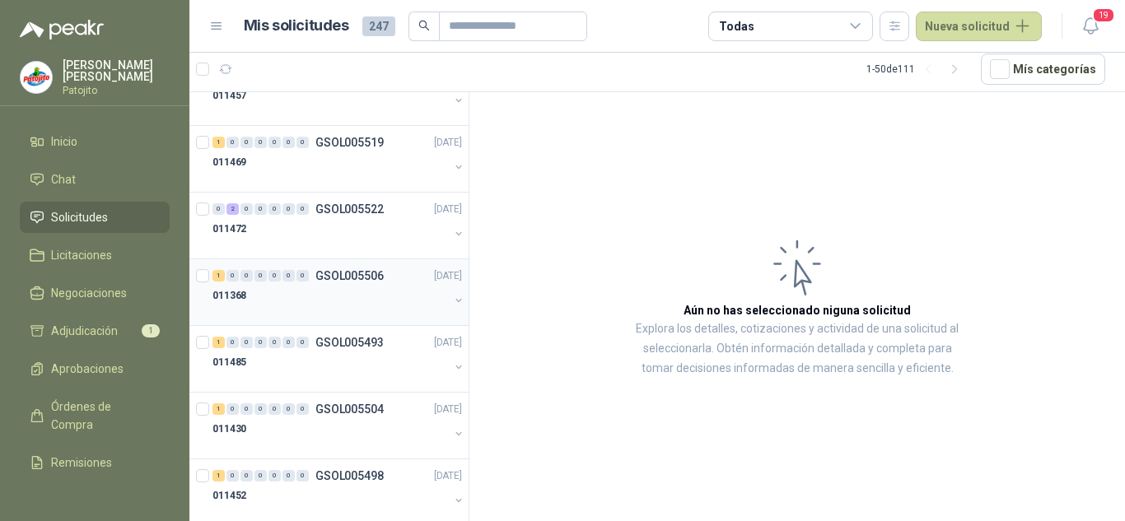
click at [348, 284] on div "1 0 0 0 0 0 0 GSOL005506 [DATE]" at bounding box center [339, 276] width 253 height 20
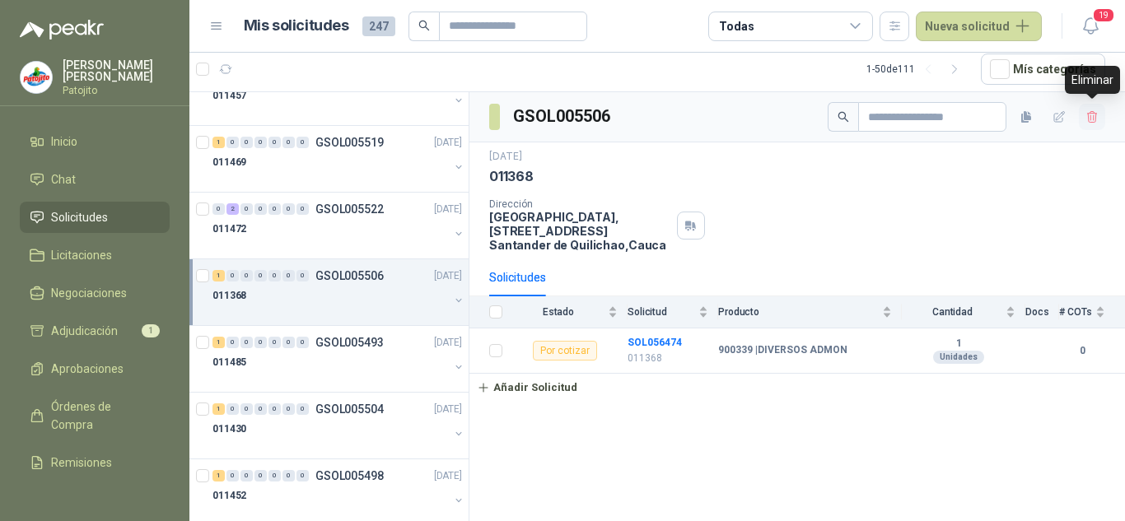
click at [1096, 108] on button "button" at bounding box center [1092, 117] width 26 height 26
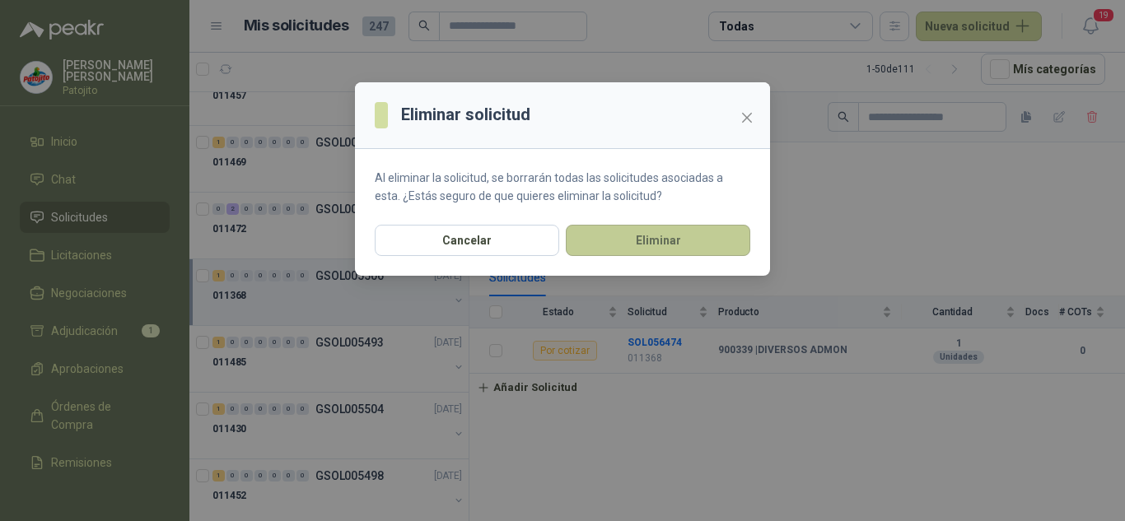
click at [633, 243] on button "Eliminar" at bounding box center [658, 240] width 184 height 31
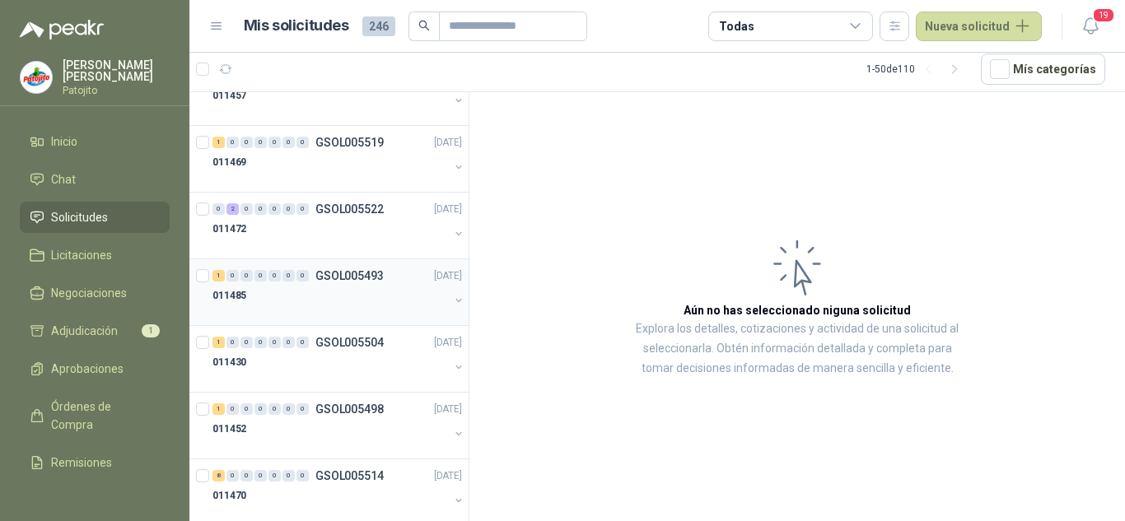
click at [279, 292] on div "011485" at bounding box center [331, 296] width 236 height 20
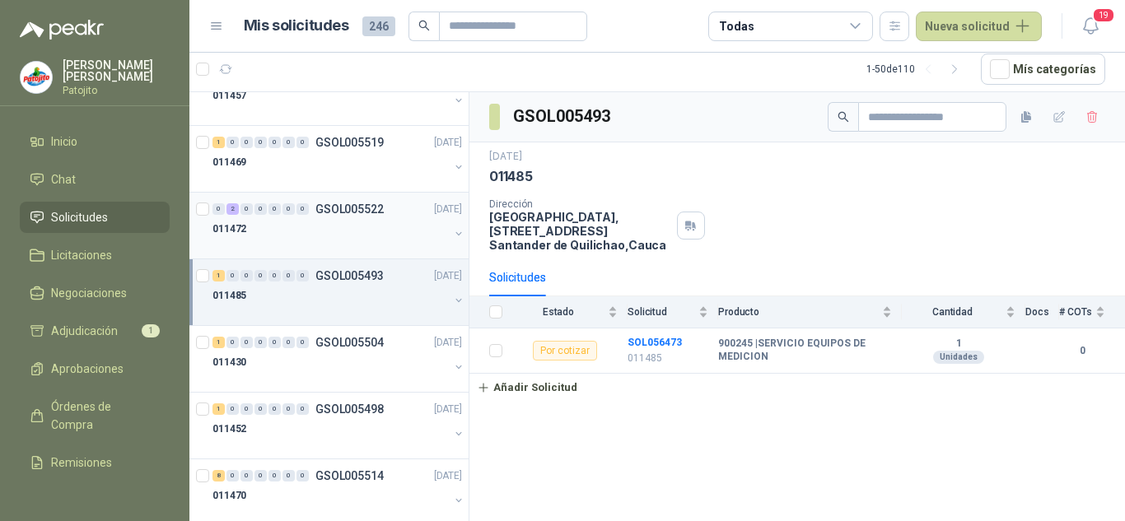
click at [318, 243] on div at bounding box center [331, 245] width 236 height 13
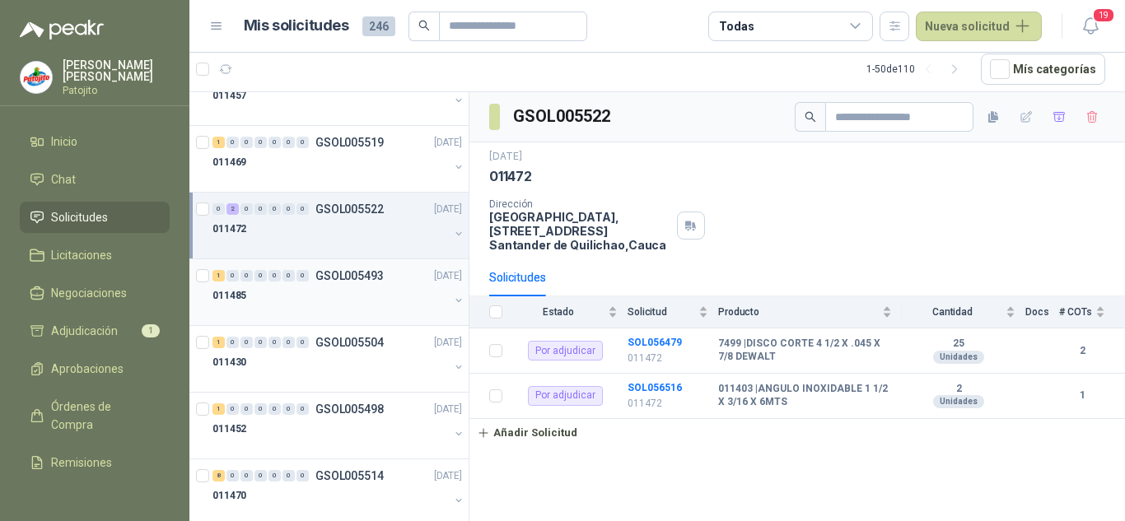
click at [331, 313] on div at bounding box center [331, 312] width 236 height 13
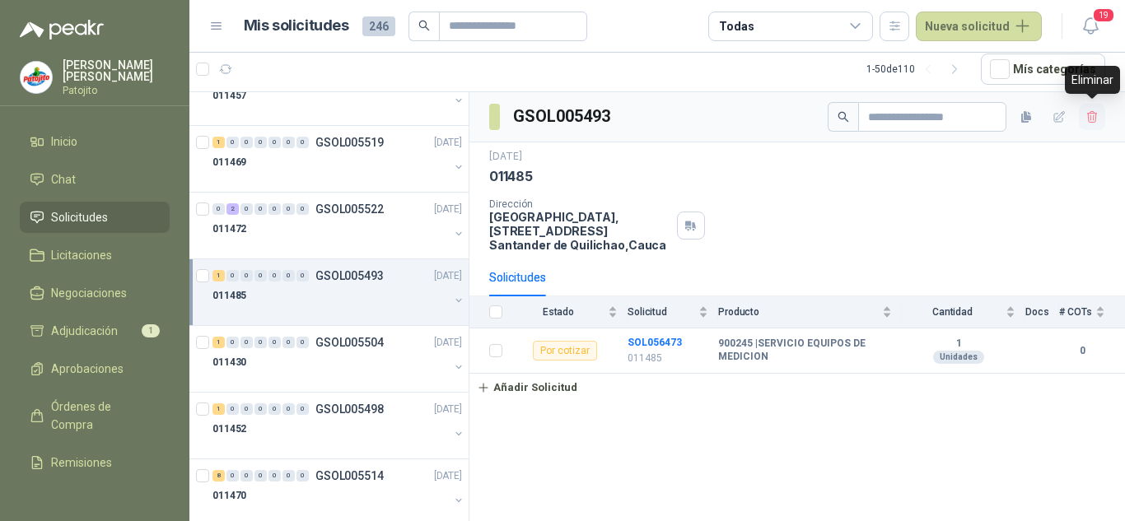
click at [1081, 115] on button "button" at bounding box center [1092, 117] width 26 height 26
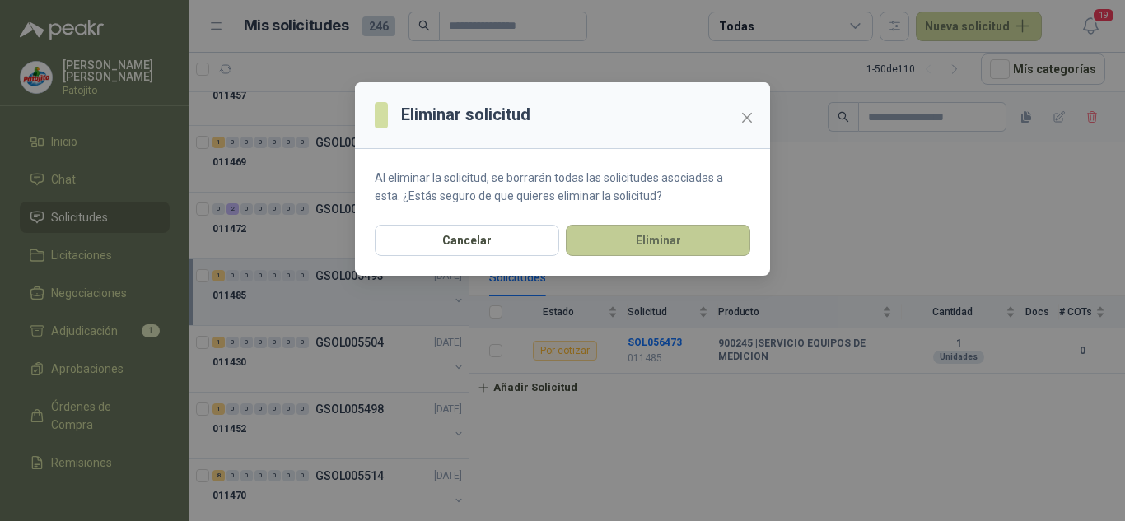
click at [684, 234] on button "Eliminar" at bounding box center [658, 240] width 184 height 31
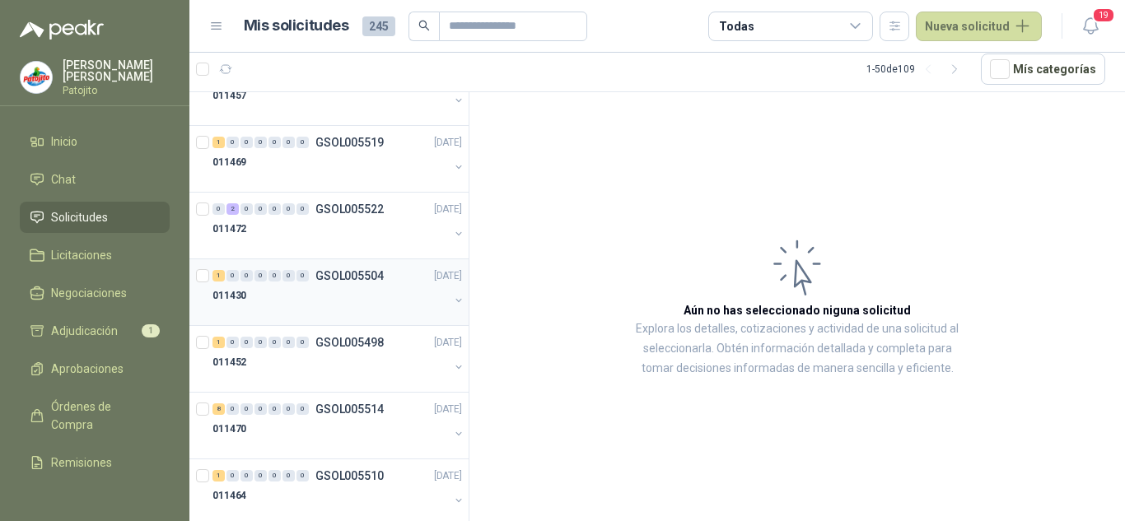
click at [273, 297] on div "011430" at bounding box center [331, 296] width 236 height 20
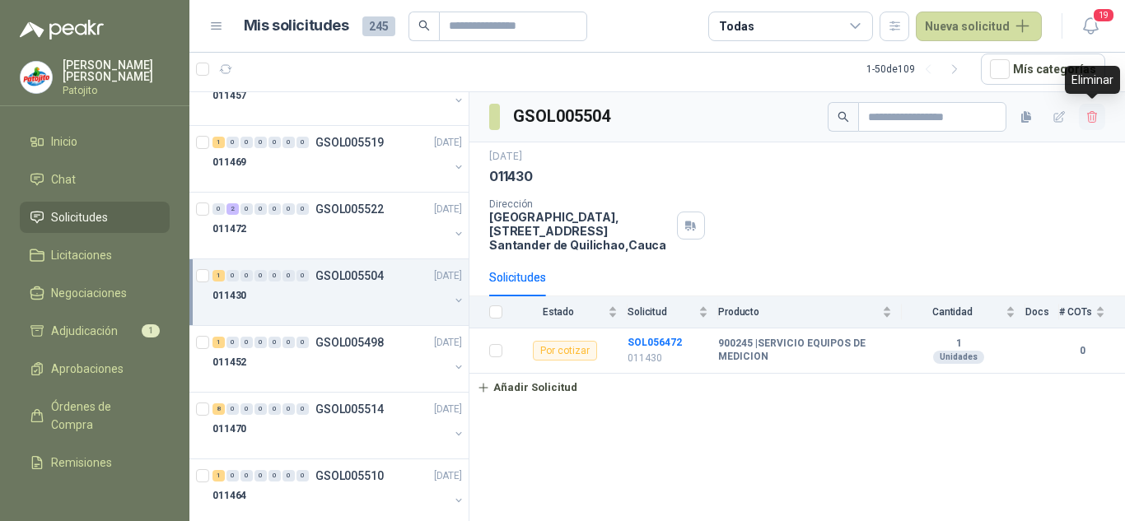
click at [1091, 110] on icon "button" at bounding box center [1093, 117] width 14 height 14
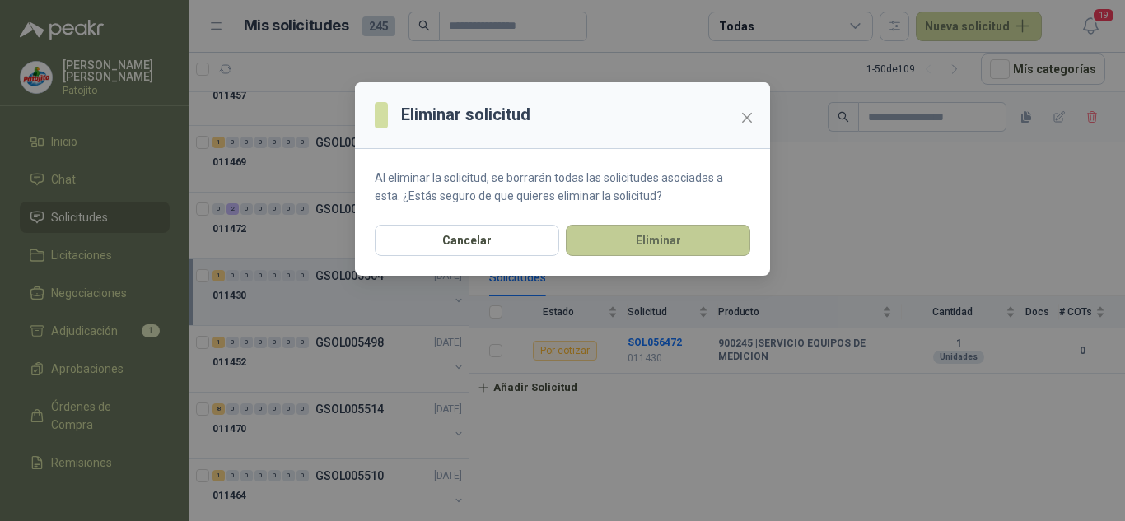
click at [674, 235] on button "Eliminar" at bounding box center [658, 240] width 184 height 31
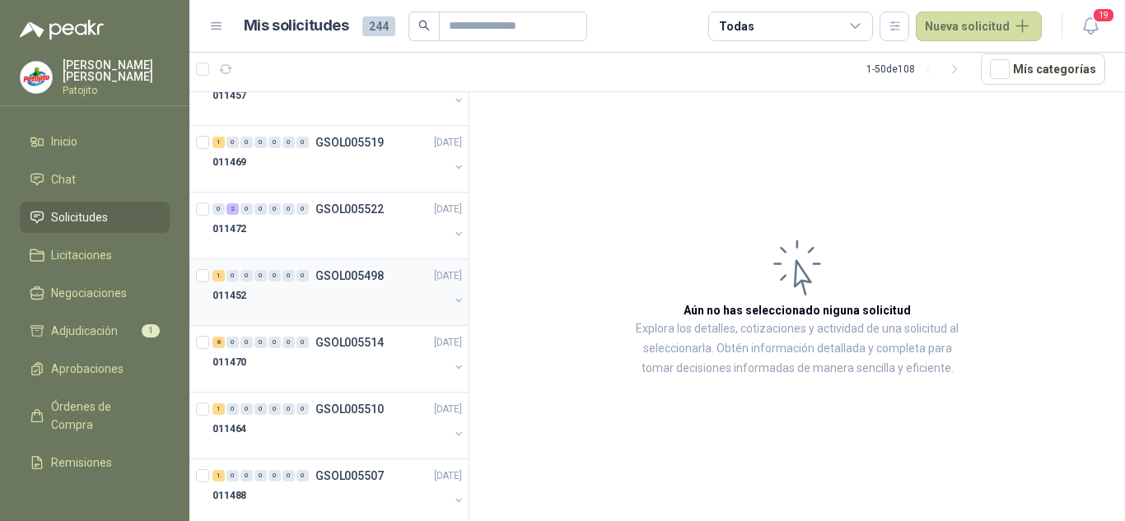
click at [284, 292] on div "011452" at bounding box center [331, 296] width 236 height 20
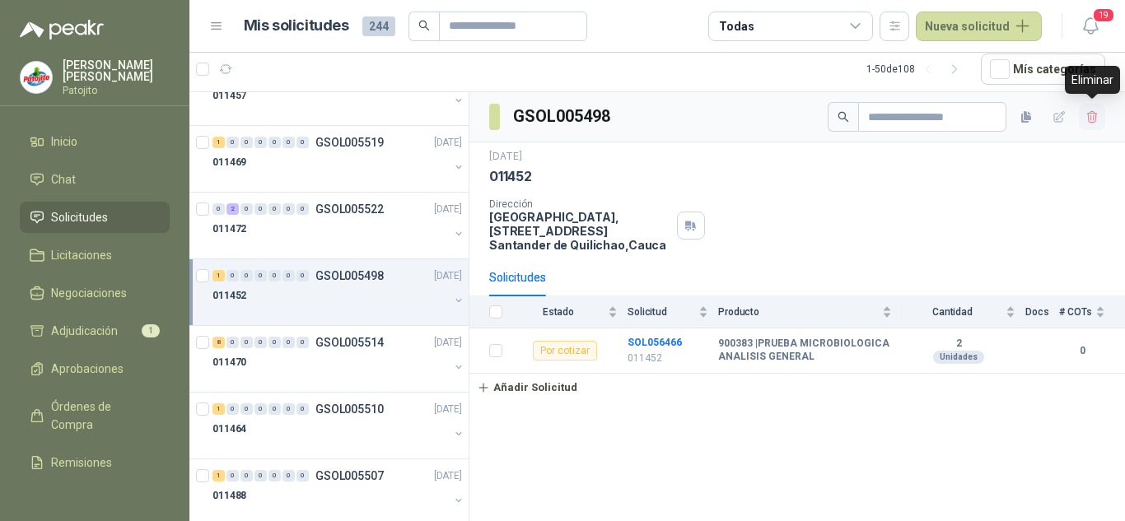
click at [1091, 116] on icon "button" at bounding box center [1091, 117] width 9 height 12
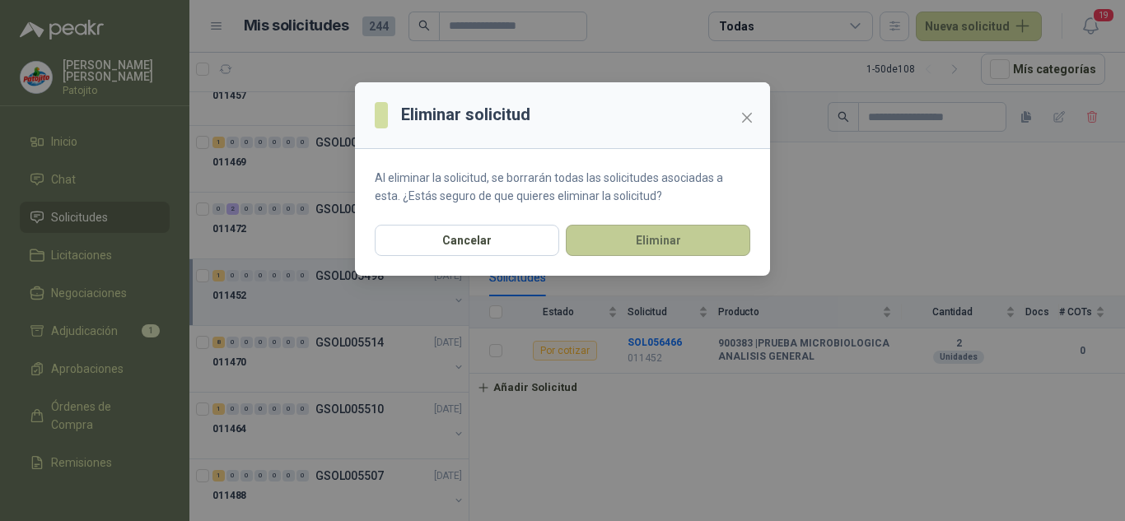
click at [656, 235] on button "Eliminar" at bounding box center [658, 240] width 184 height 31
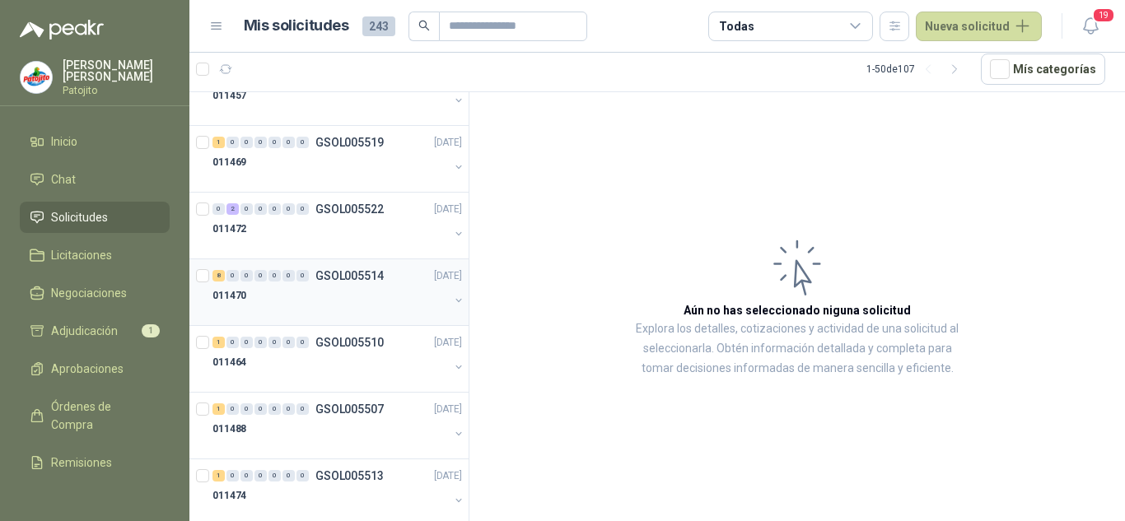
click at [319, 293] on div "011470" at bounding box center [331, 296] width 236 height 20
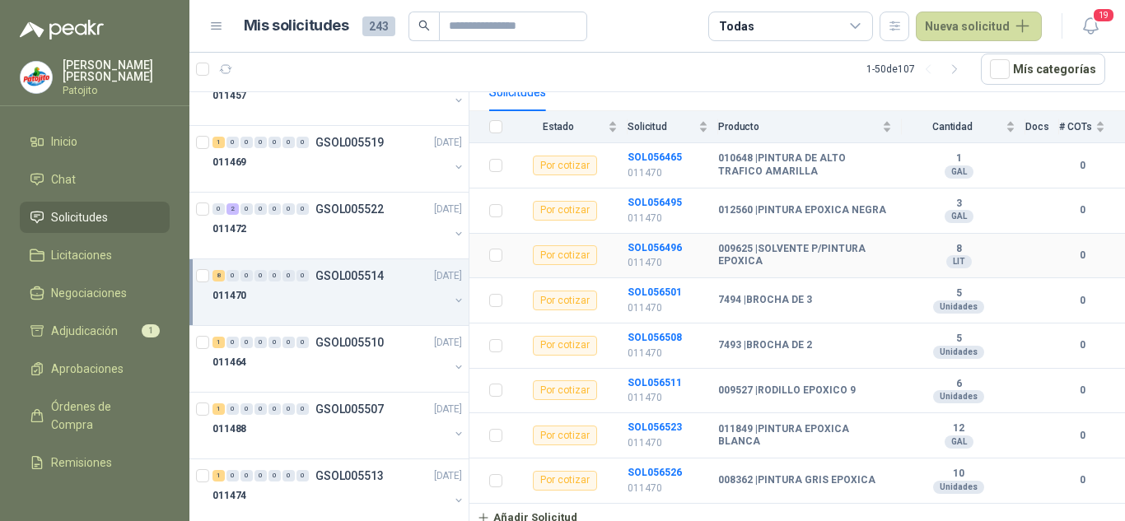
scroll to position [196, 0]
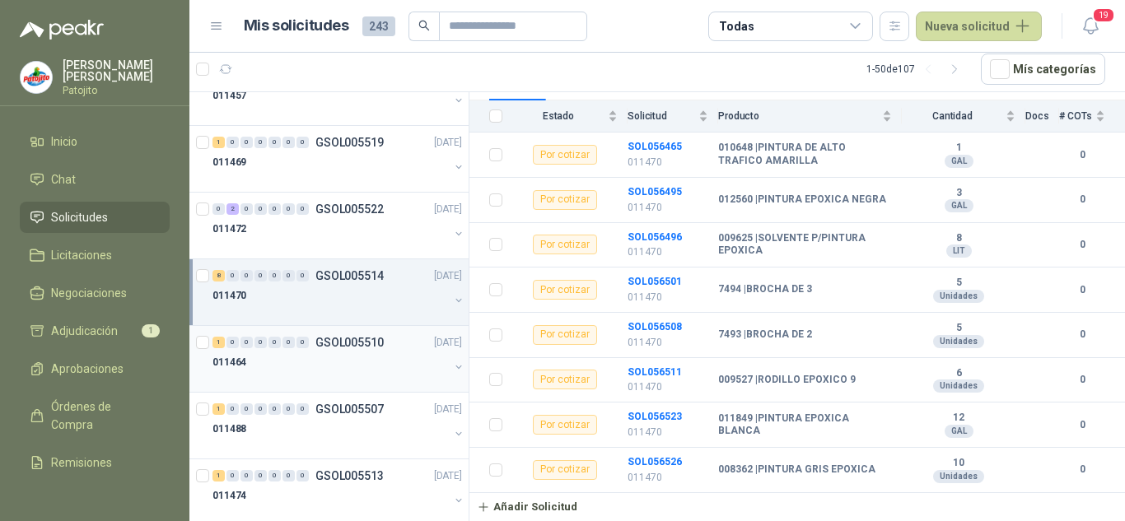
click at [323, 352] on div "1 0 0 0 0 0 0 GSOL005510 [DATE]" at bounding box center [339, 343] width 253 height 20
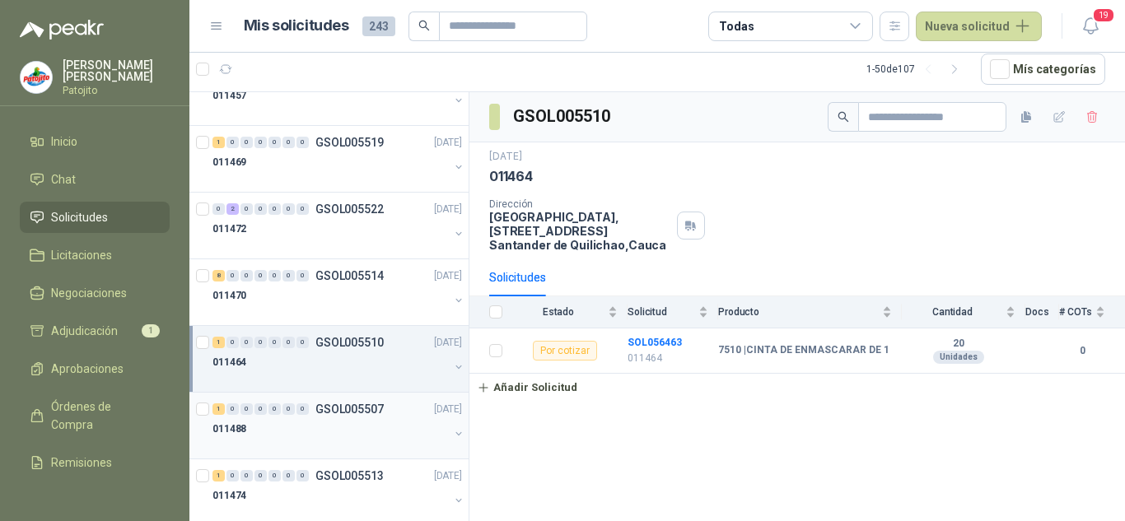
click at [334, 414] on p "GSOL005507" at bounding box center [349, 410] width 68 height 12
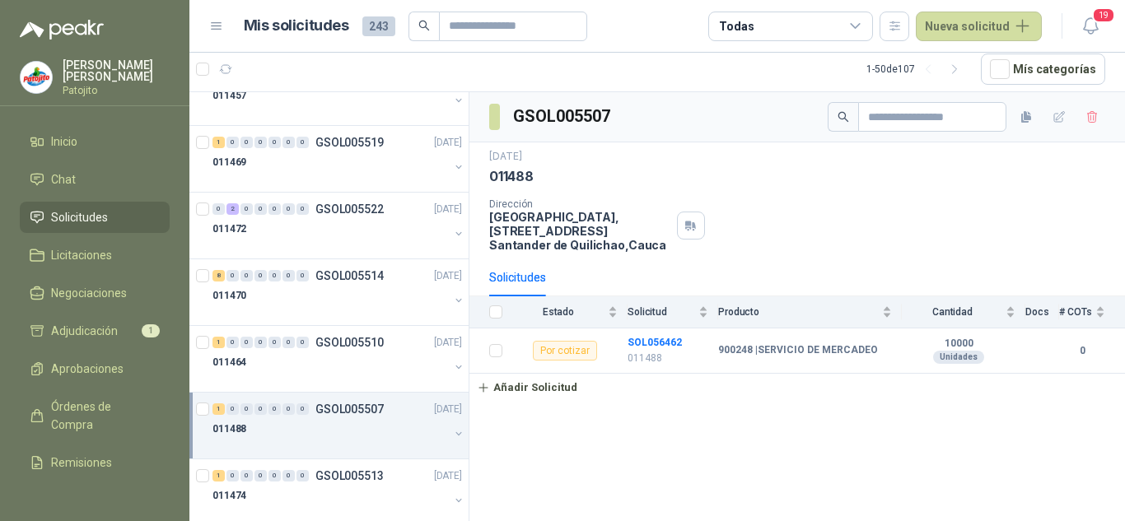
click at [363, 417] on div "1 0 0 0 0 0 0 GSOL005507 [DATE]" at bounding box center [339, 409] width 253 height 20
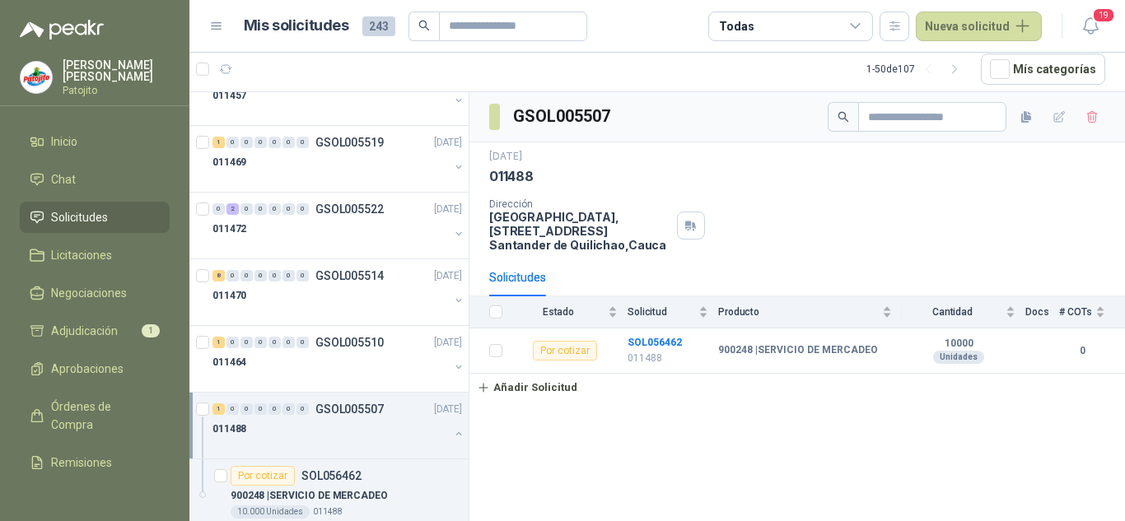
scroll to position [115, 0]
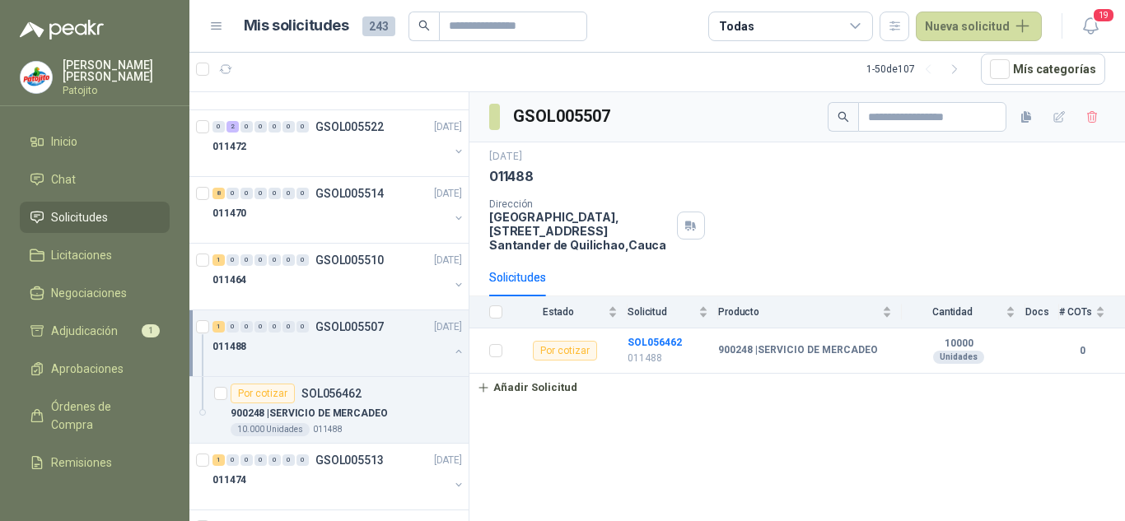
click at [330, 343] on div "011488" at bounding box center [331, 347] width 236 height 20
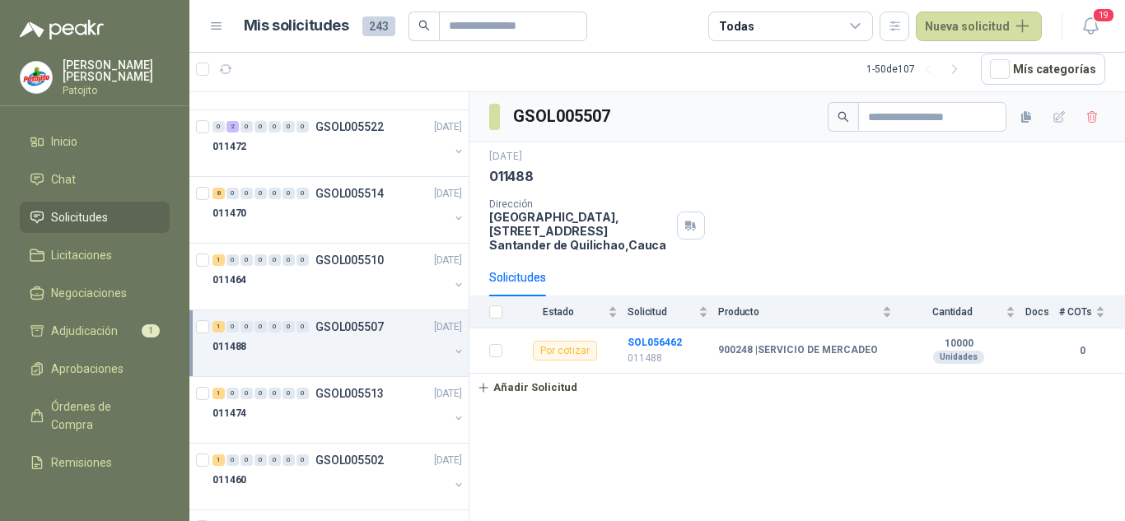
click at [368, 353] on div "011488" at bounding box center [331, 347] width 236 height 20
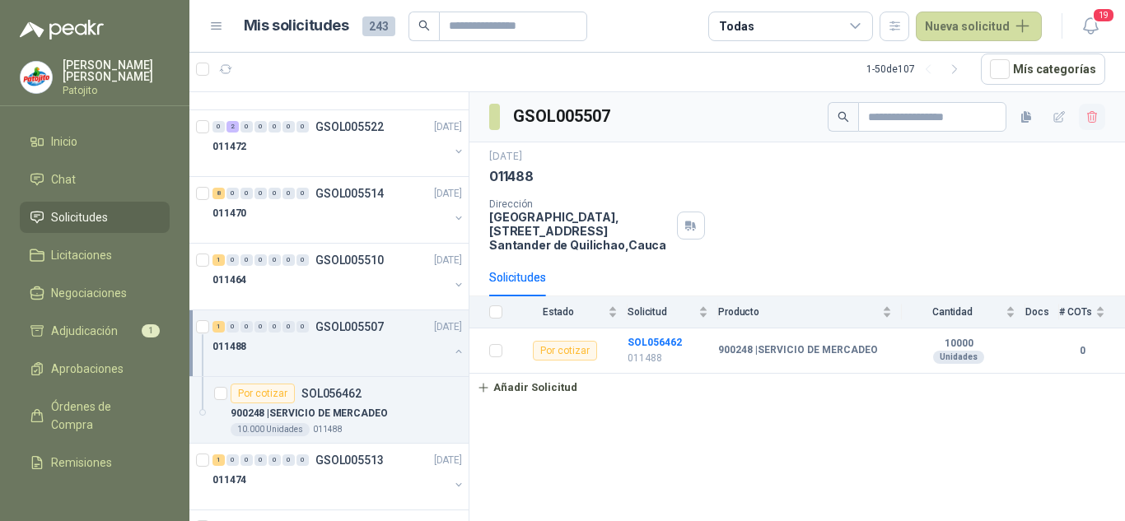
click at [1083, 114] on button "button" at bounding box center [1092, 117] width 26 height 26
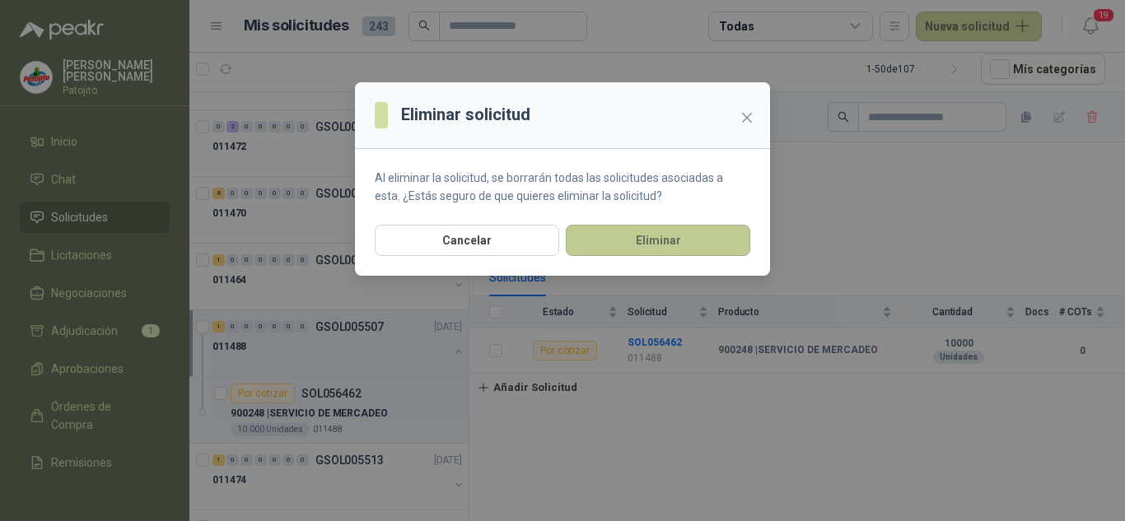
click at [670, 243] on button "Eliminar" at bounding box center [658, 240] width 184 height 31
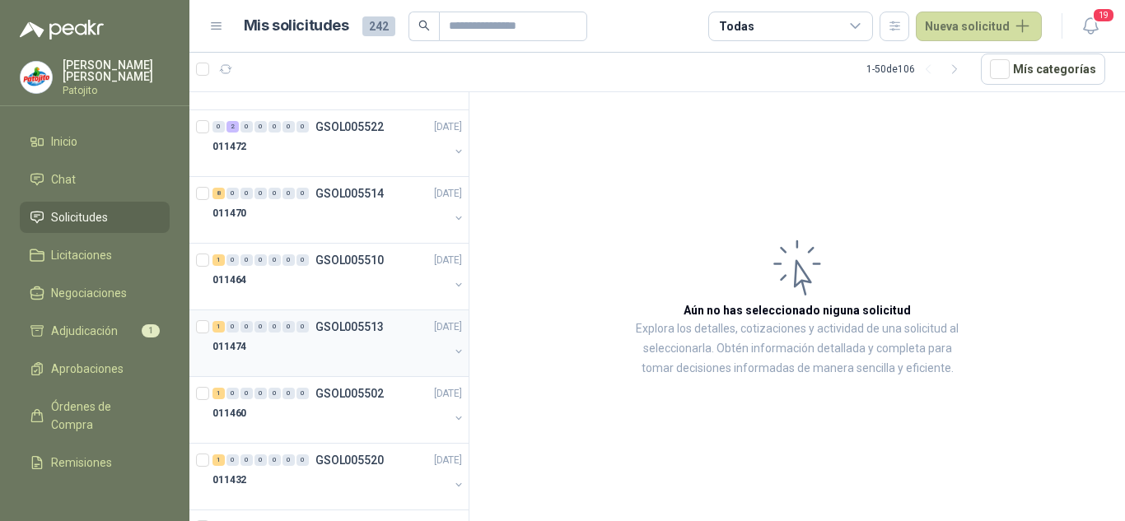
click at [333, 331] on p "GSOL005513" at bounding box center [349, 327] width 68 height 12
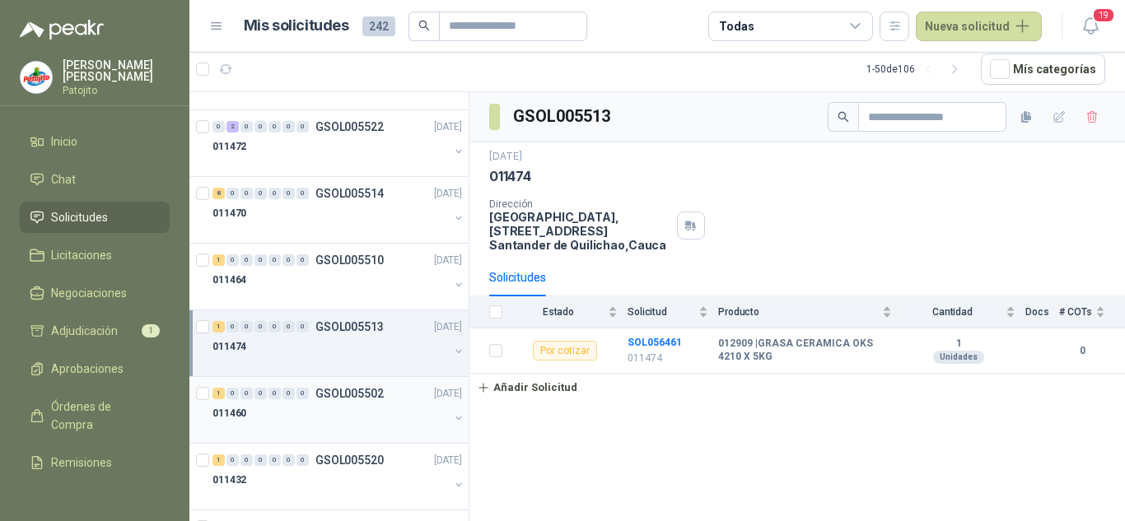
click at [325, 404] on div "011460" at bounding box center [331, 414] width 236 height 20
click at [330, 342] on div "011474" at bounding box center [331, 347] width 236 height 20
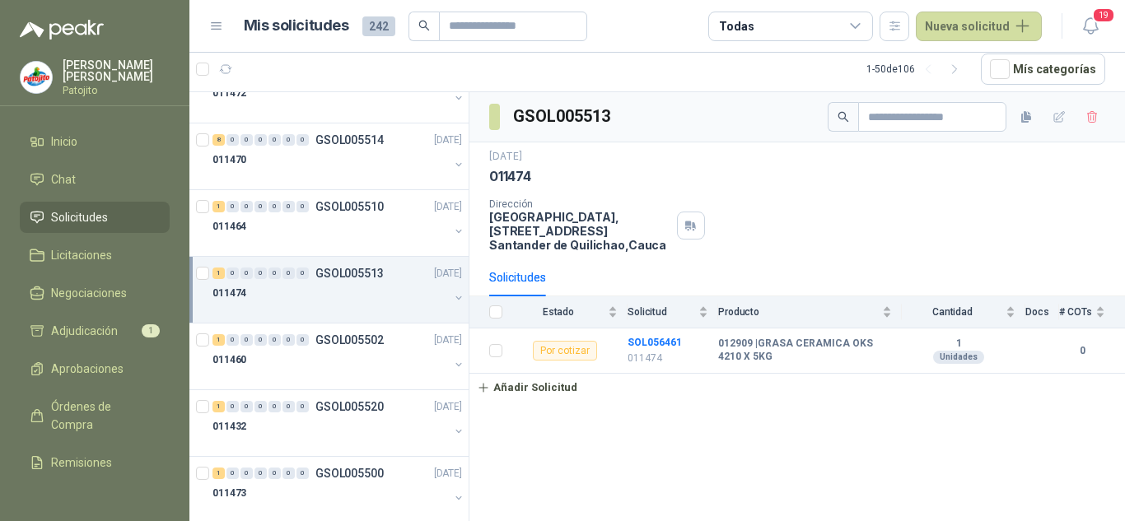
scroll to position [198, 0]
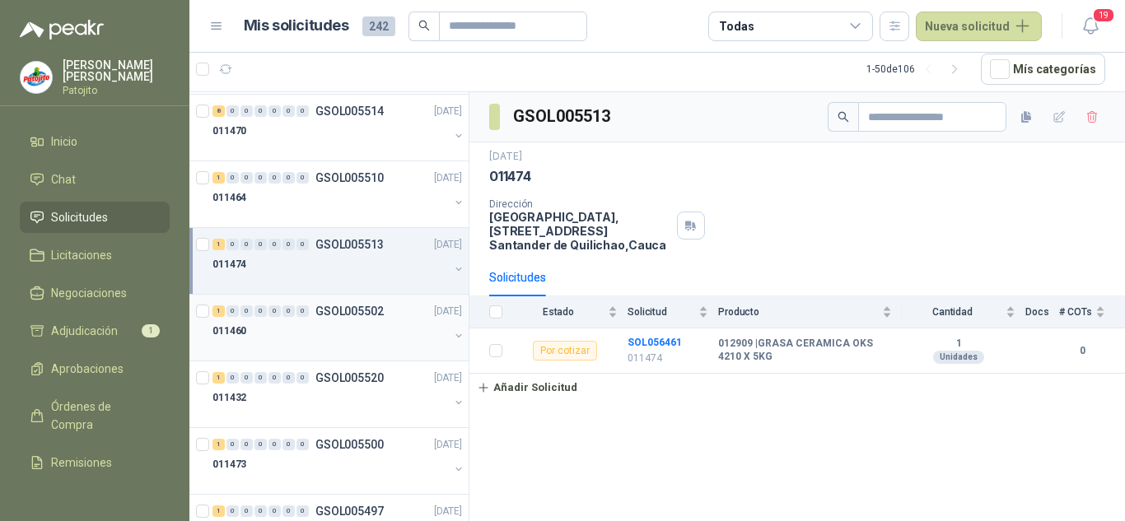
click at [347, 324] on div "011460" at bounding box center [331, 331] width 236 height 20
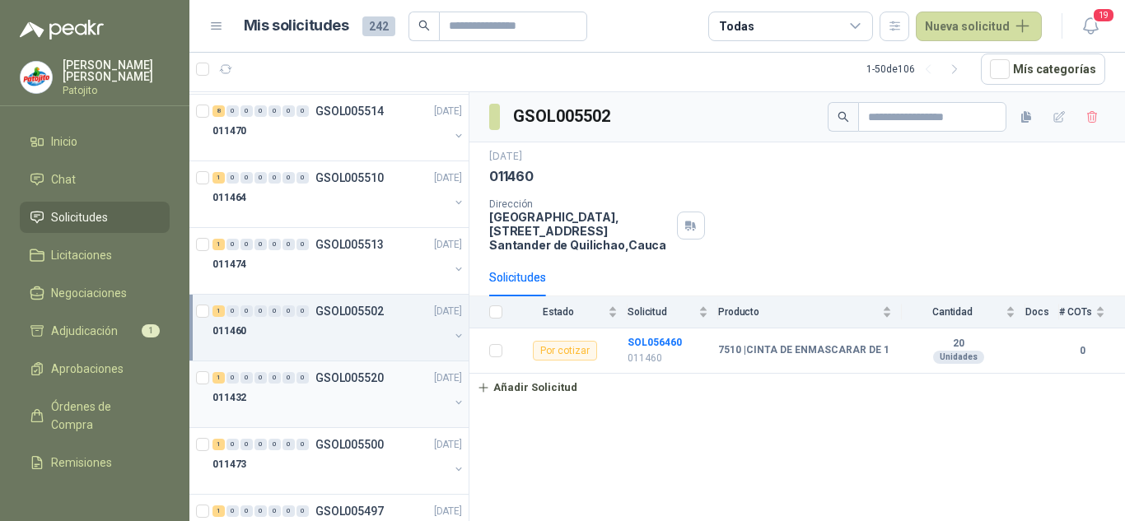
click at [346, 393] on div "011432" at bounding box center [331, 398] width 236 height 20
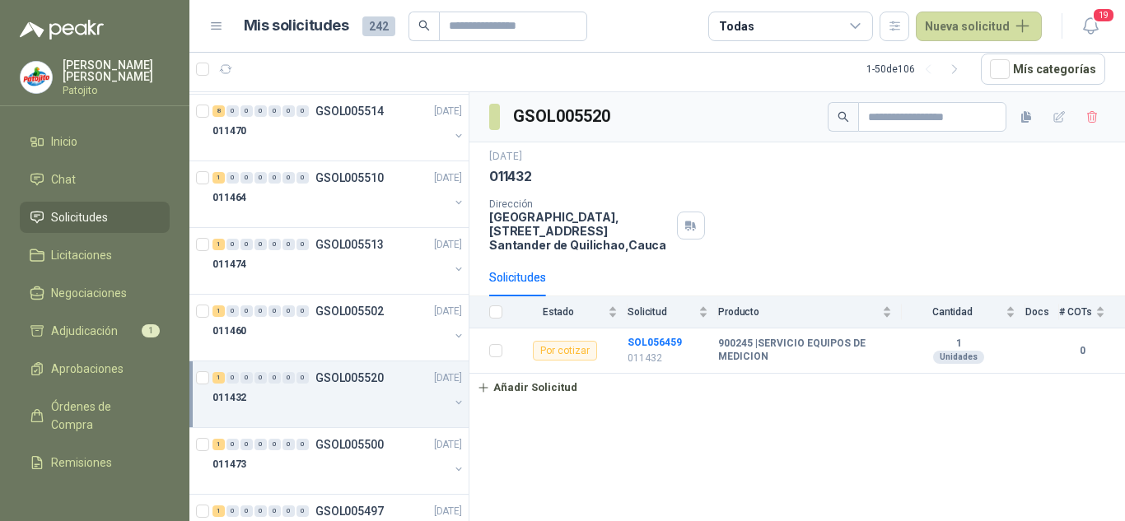
click at [353, 395] on div "011432" at bounding box center [331, 398] width 236 height 20
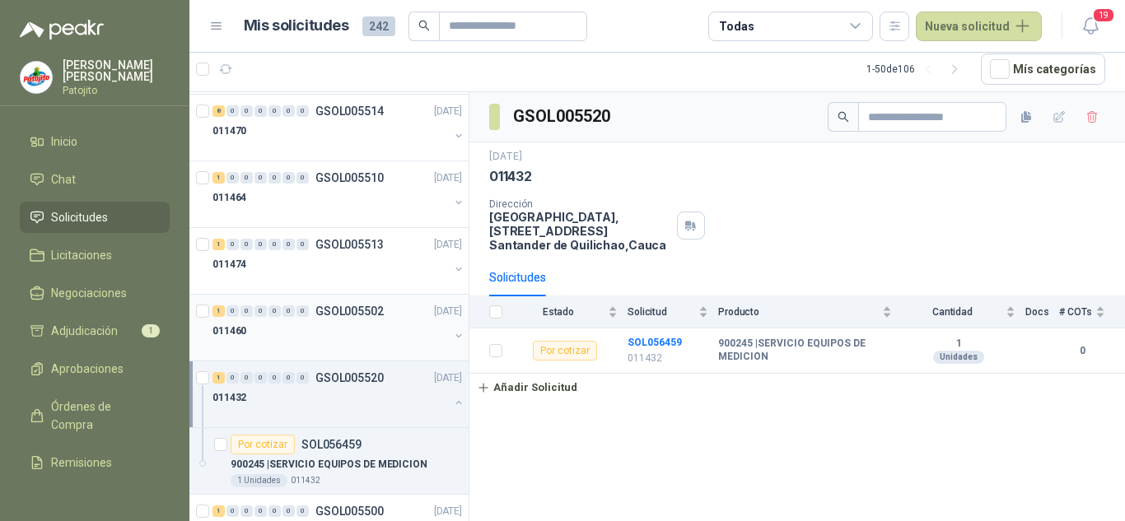
click at [367, 318] on div "1 0 0 0 0 0 0 GSOL005502 [DATE]" at bounding box center [339, 311] width 253 height 20
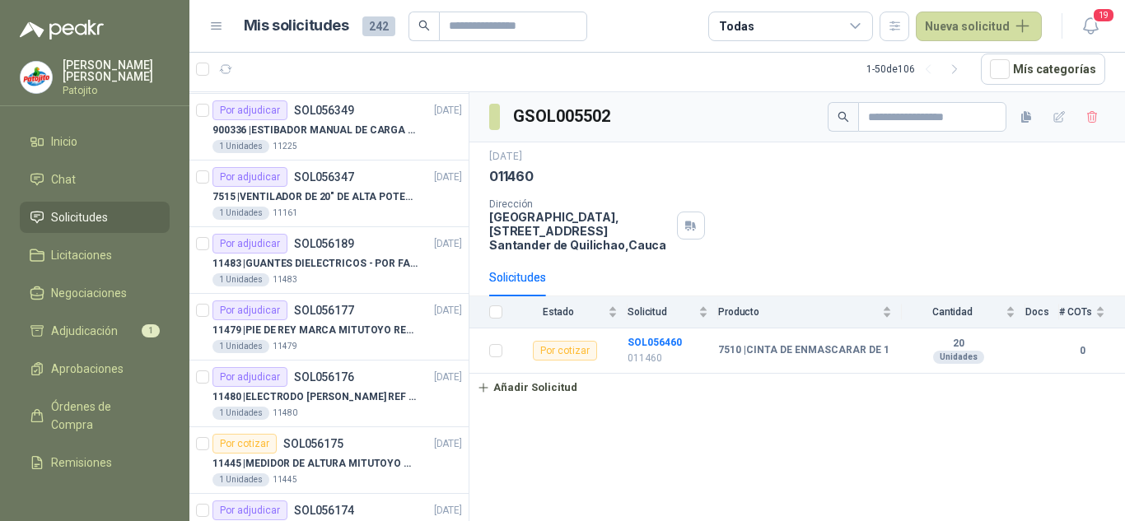
scroll to position [1104, 0]
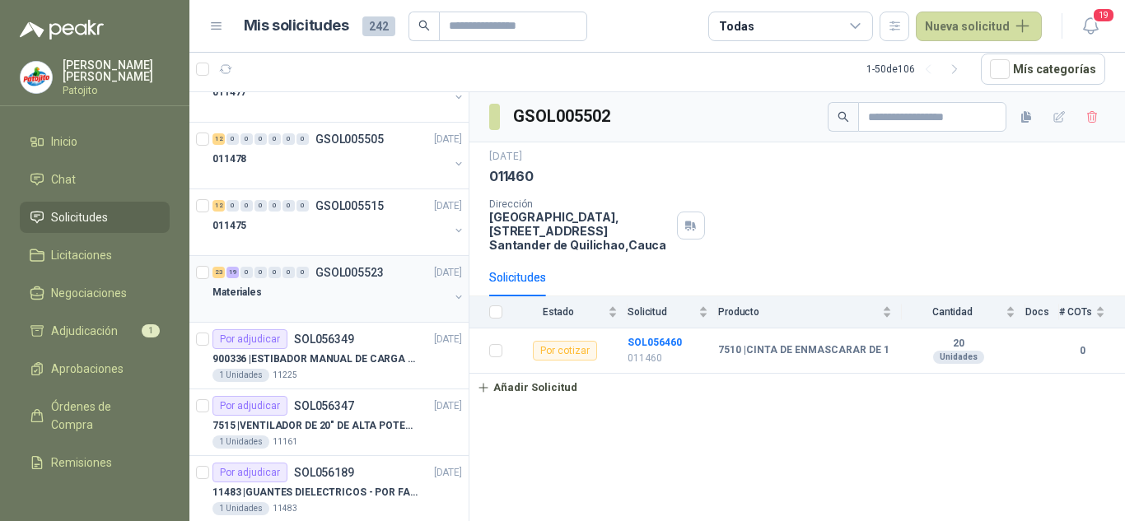
click at [350, 280] on div "23 19 0 0 0 0 0 GSOL005523 [DATE]" at bounding box center [339, 273] width 253 height 20
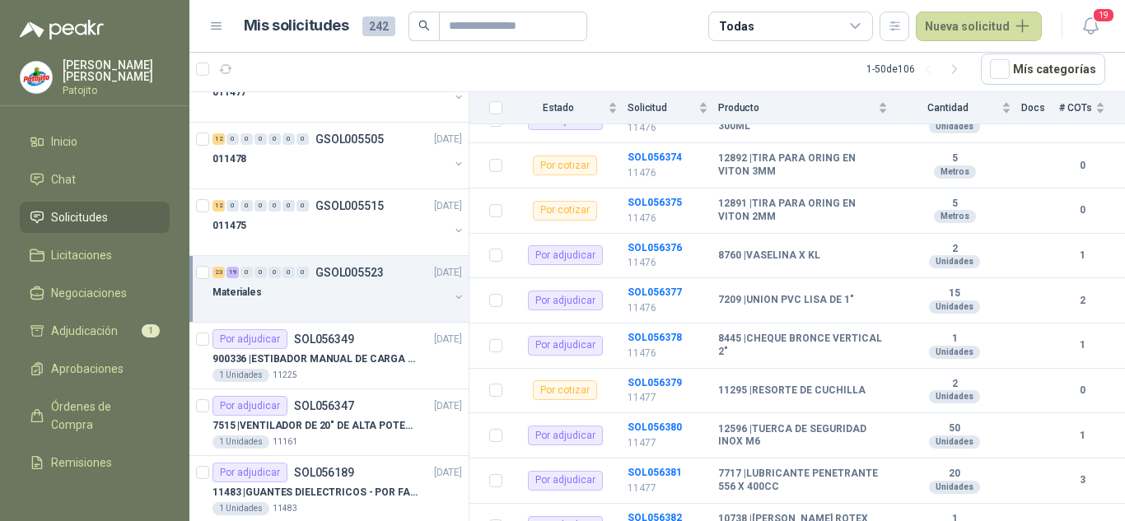
scroll to position [1021, 0]
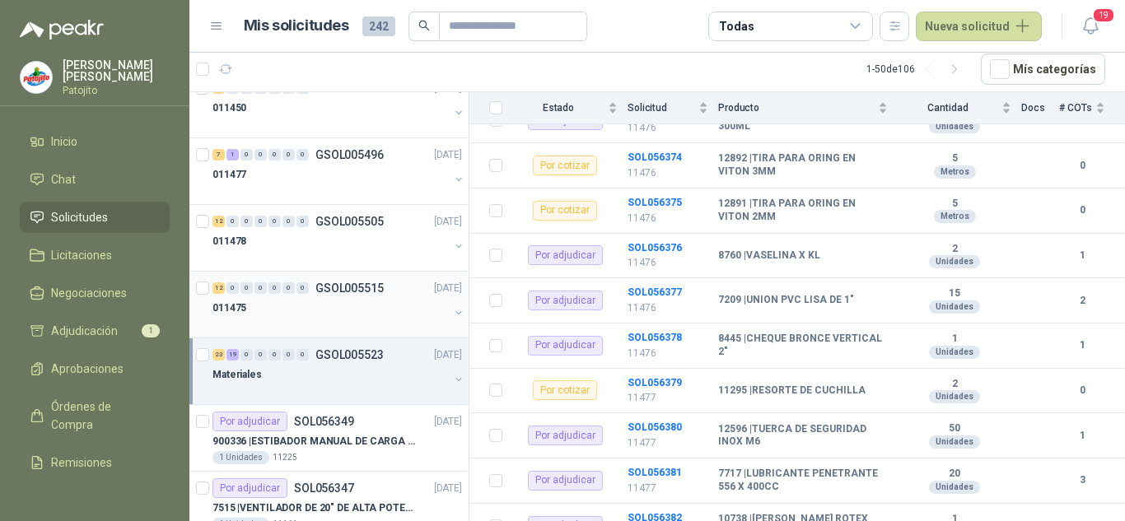
click at [326, 303] on div "011475" at bounding box center [331, 308] width 236 height 20
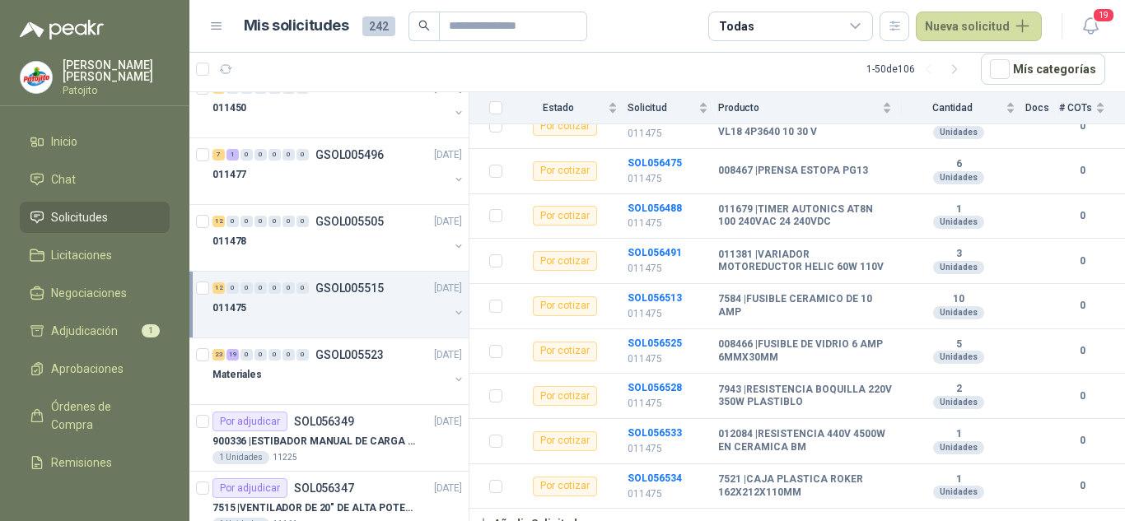
scroll to position [376, 0]
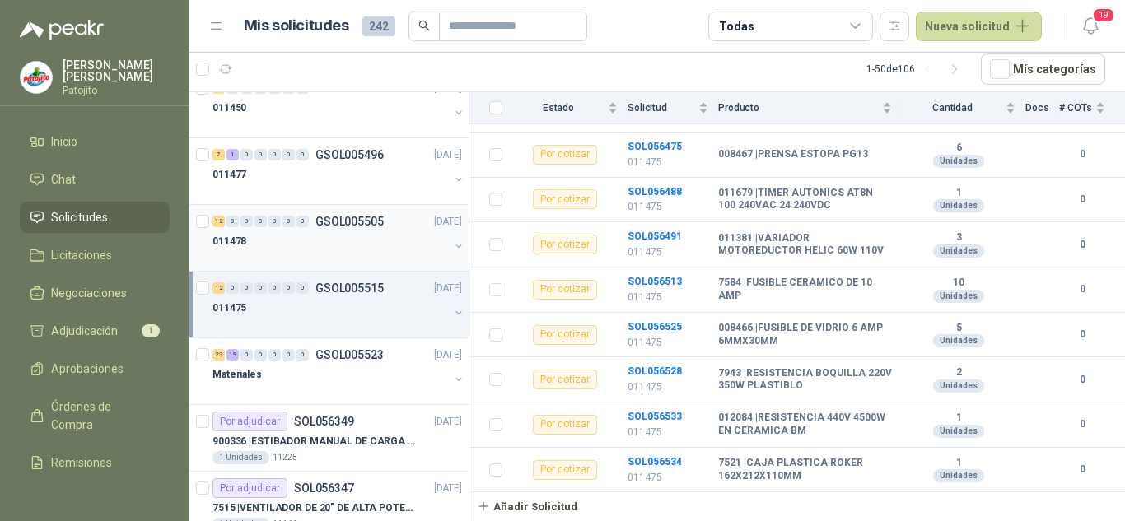
click at [297, 235] on div "011478" at bounding box center [331, 241] width 236 height 20
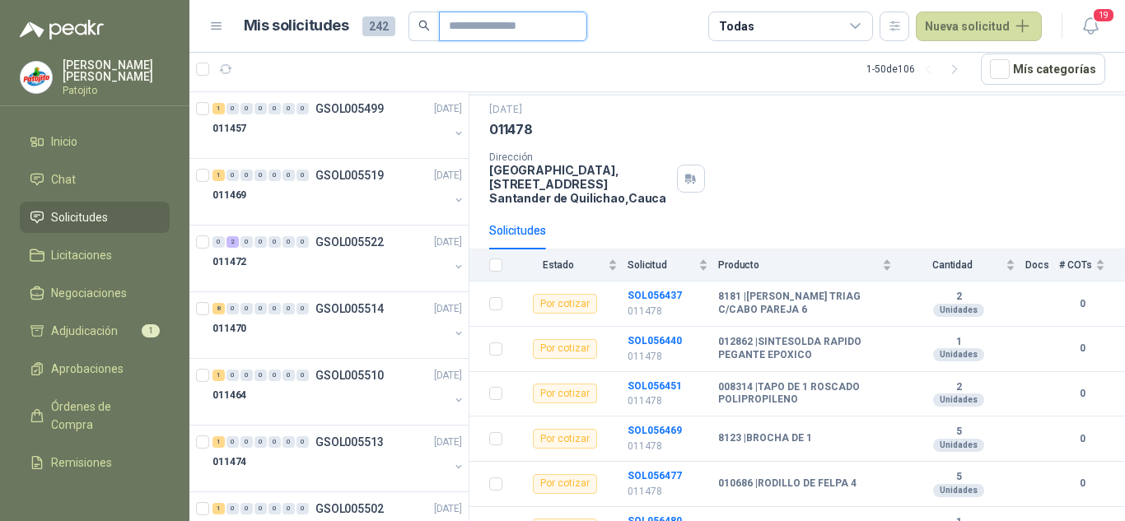
click at [505, 30] on input "text" at bounding box center [506, 26] width 115 height 28
click at [330, 140] on div at bounding box center [331, 144] width 236 height 13
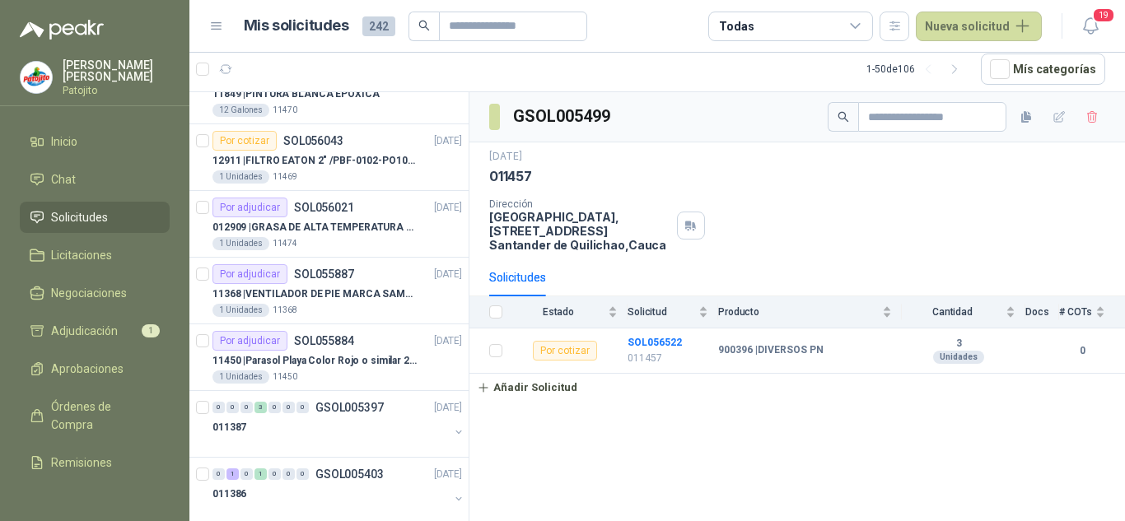
scroll to position [2930, 0]
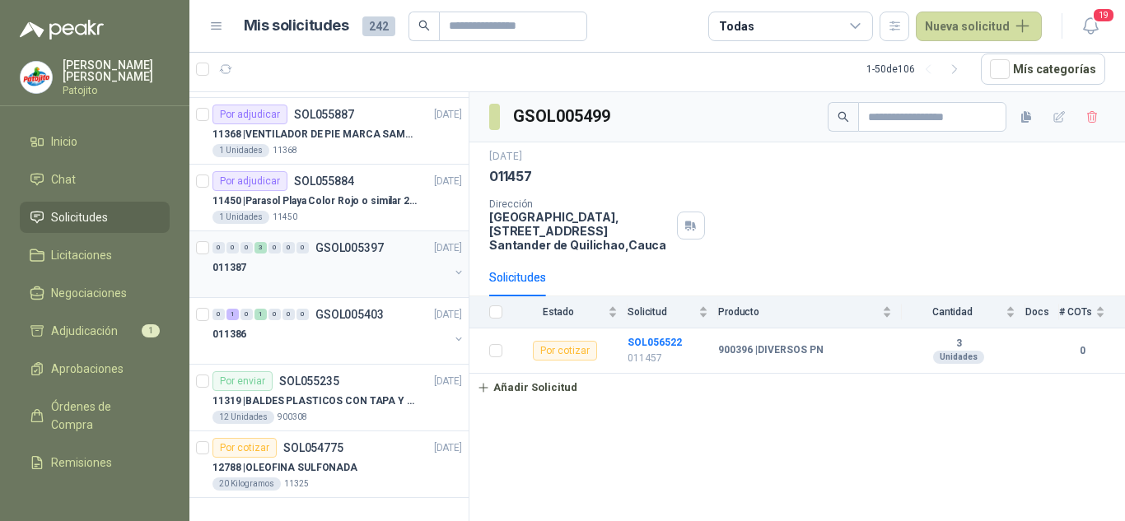
click at [338, 264] on div "011387" at bounding box center [331, 268] width 236 height 20
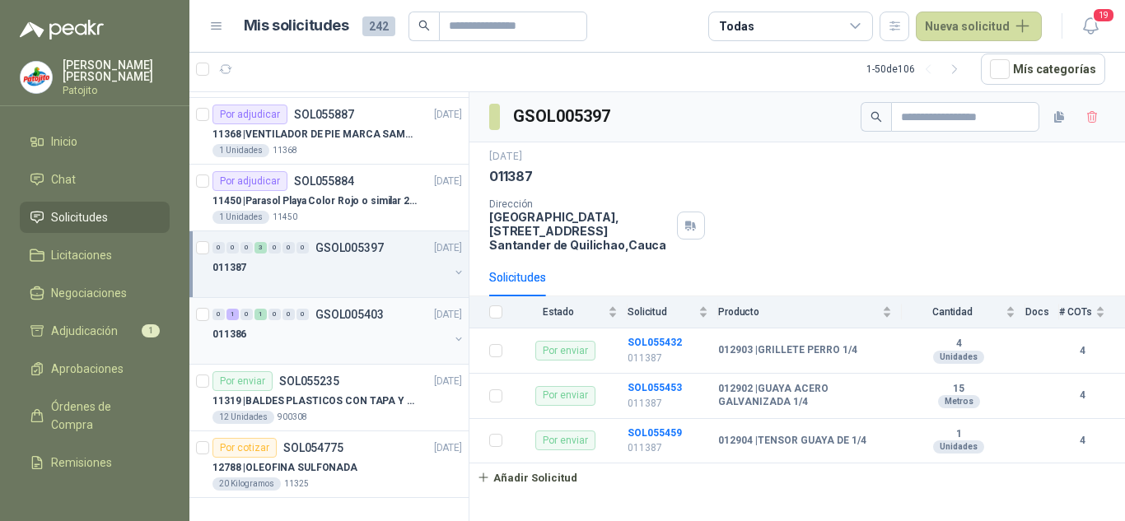
click at [339, 321] on div "0 1 0 1 0 0 0 GSOL005403 [DATE]" at bounding box center [339, 315] width 253 height 20
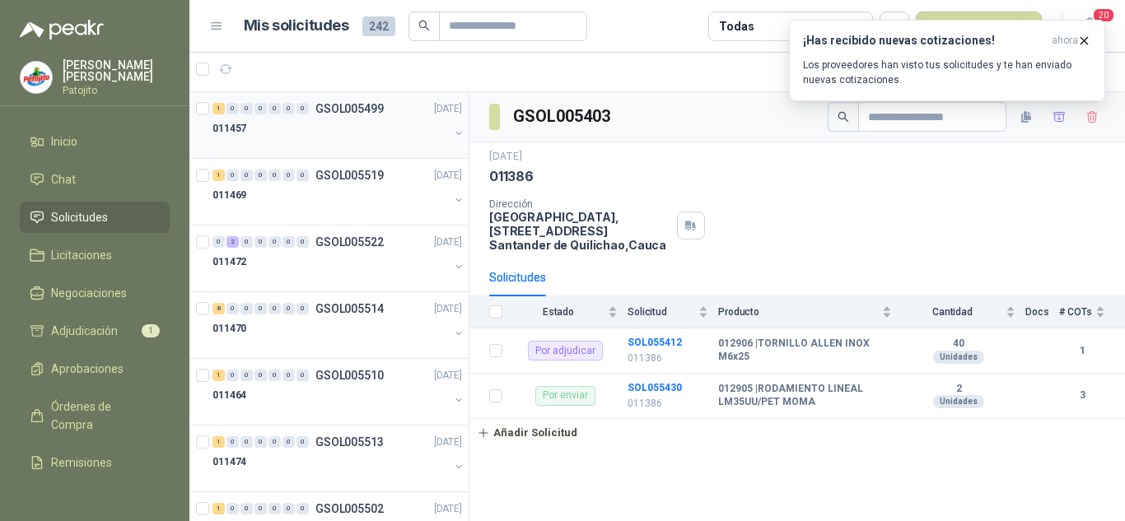
click at [316, 133] on div "011457" at bounding box center [331, 129] width 236 height 20
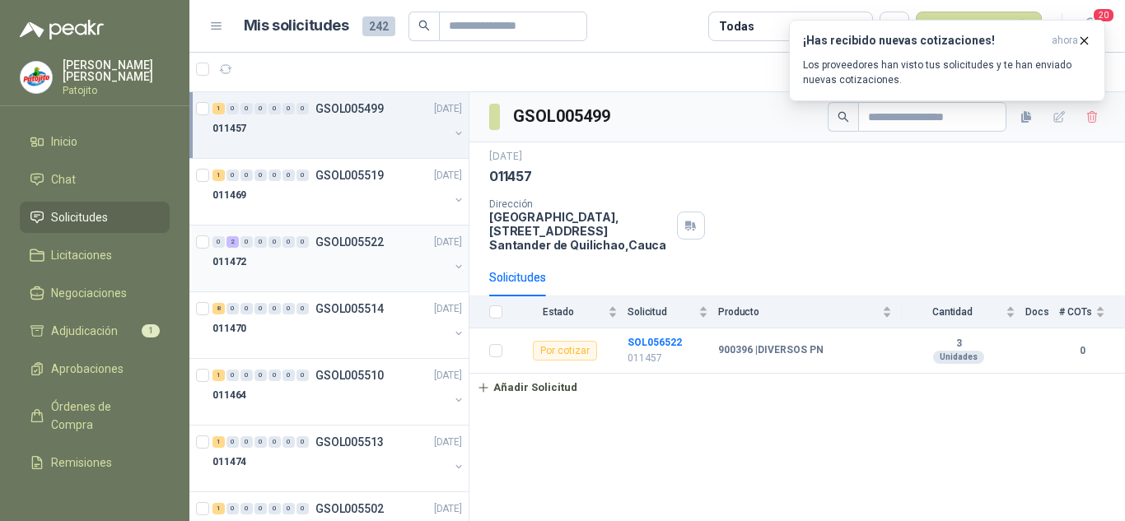
scroll to position [165, 0]
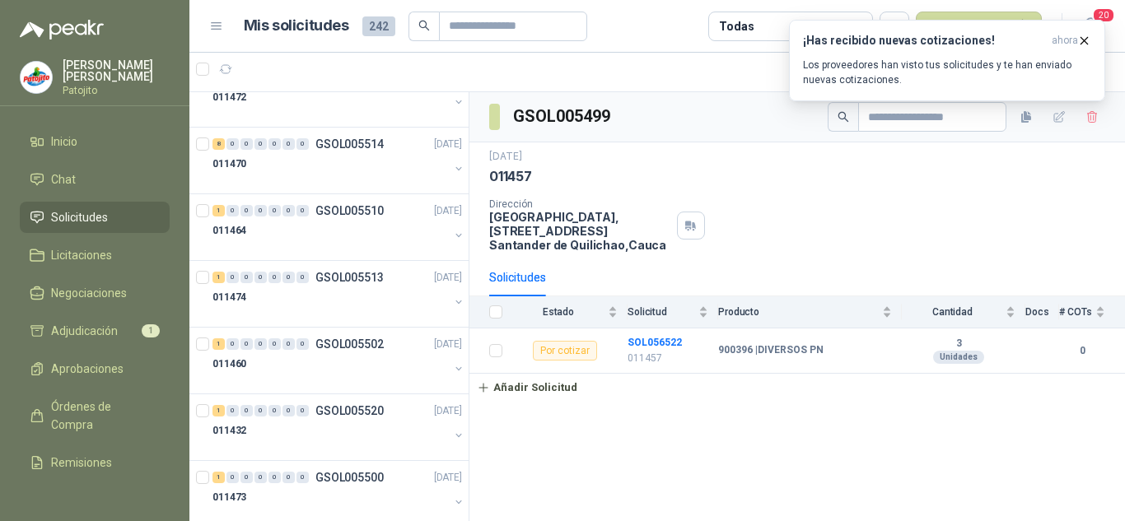
click at [81, 215] on span "Solicitudes" at bounding box center [79, 217] width 57 height 18
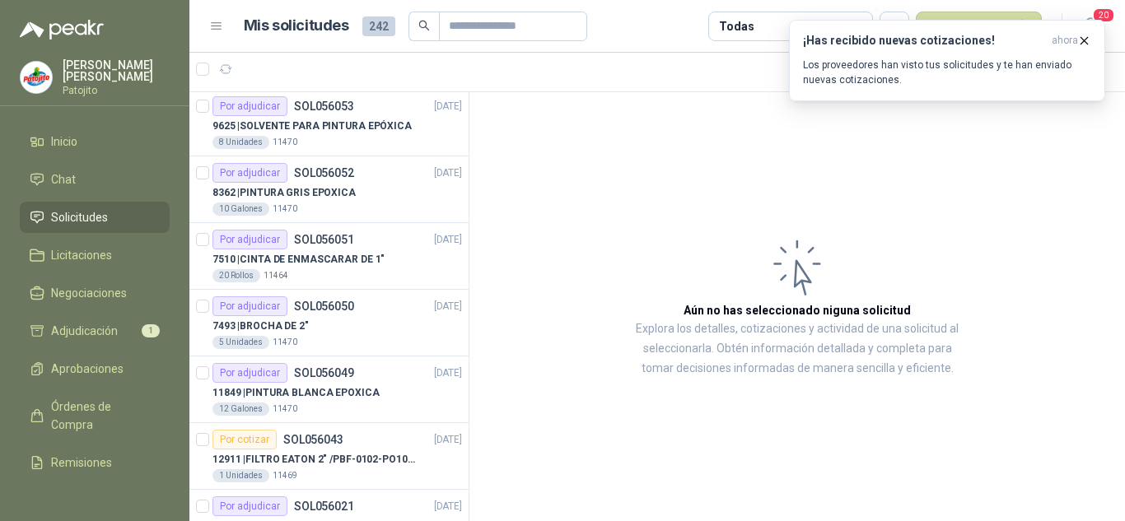
scroll to position [2883, 0]
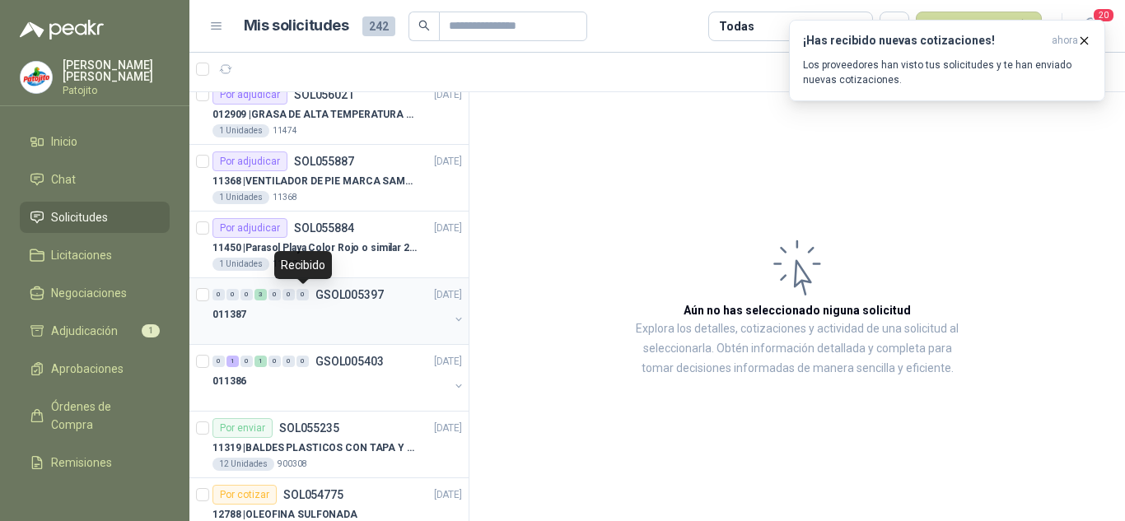
click at [307, 299] on div "0" at bounding box center [303, 295] width 12 height 12
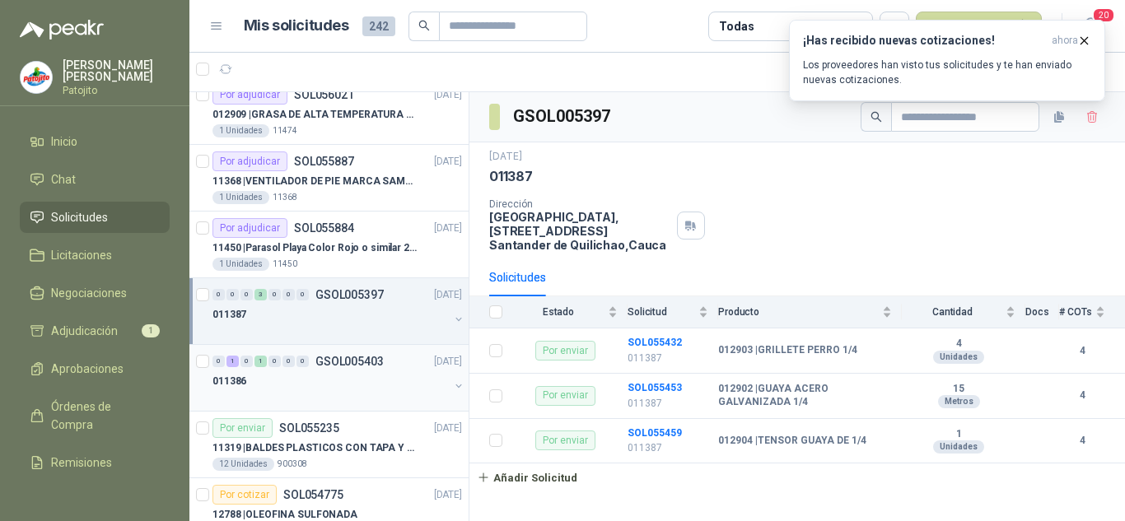
click at [309, 373] on div "011386" at bounding box center [331, 381] width 236 height 20
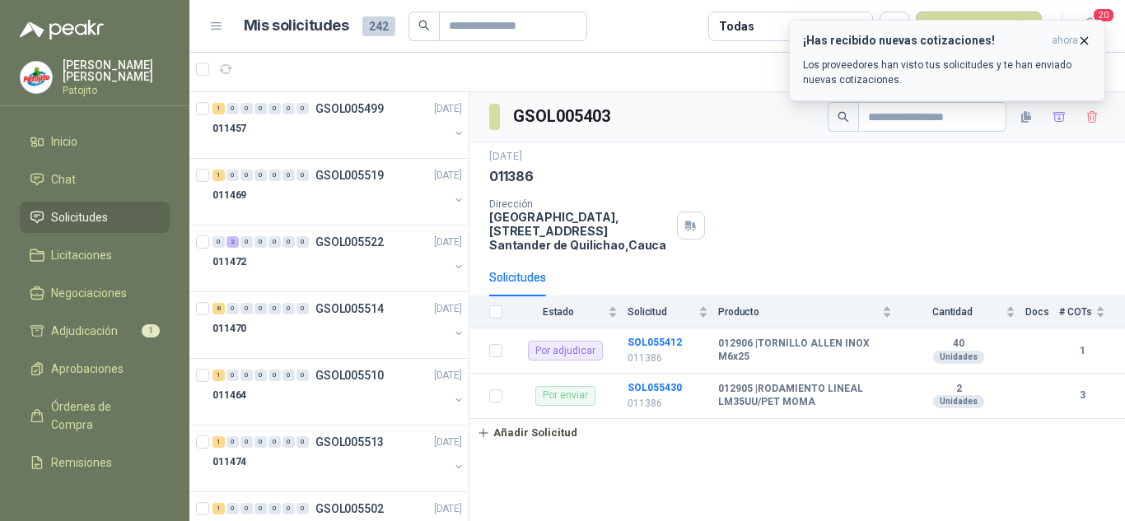
click at [1083, 42] on icon "button" at bounding box center [1084, 40] width 7 height 7
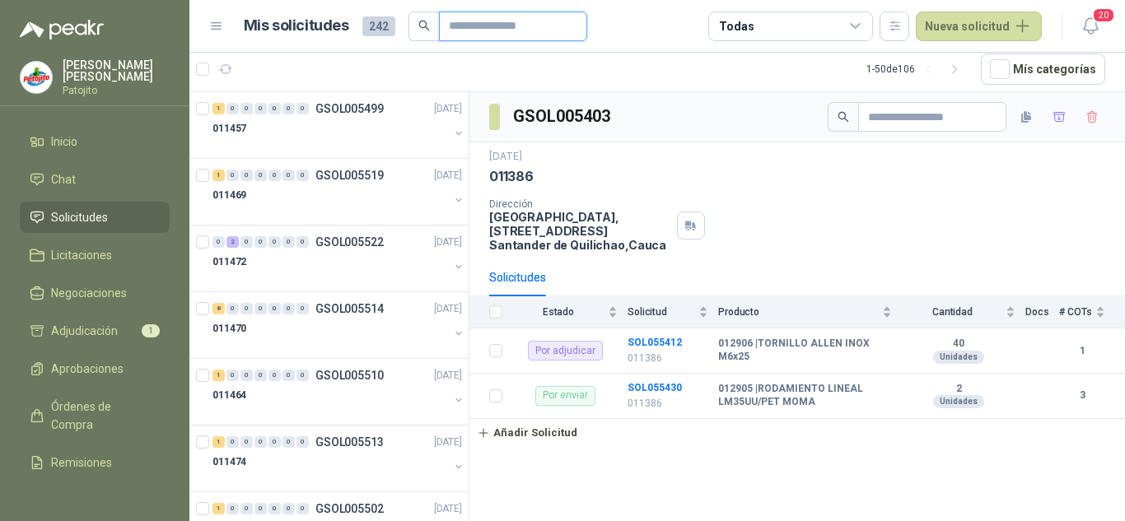
click at [471, 35] on input "text" at bounding box center [506, 26] width 115 height 28
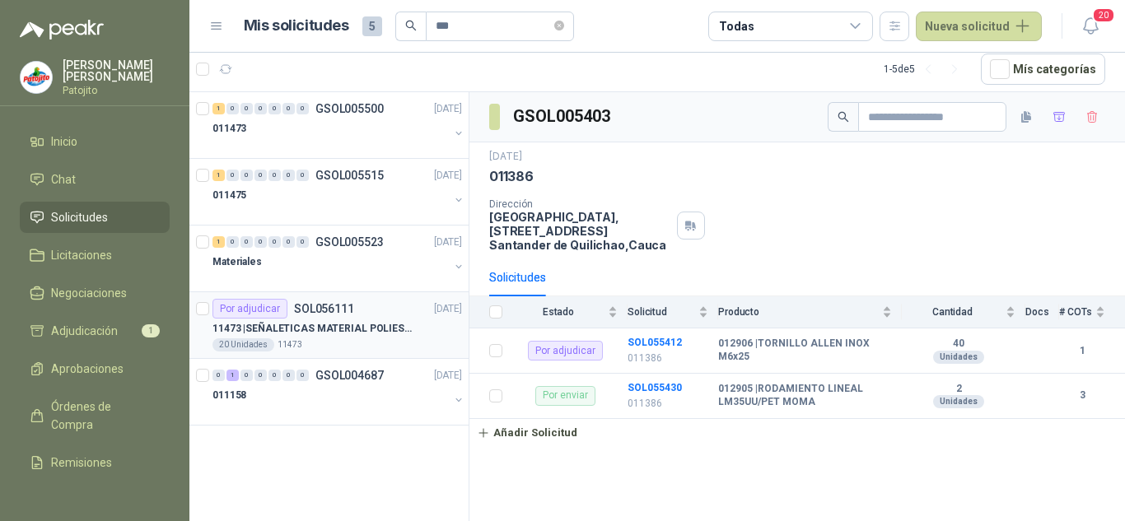
click at [329, 318] on div "Por adjudicar SOL056111" at bounding box center [284, 309] width 142 height 20
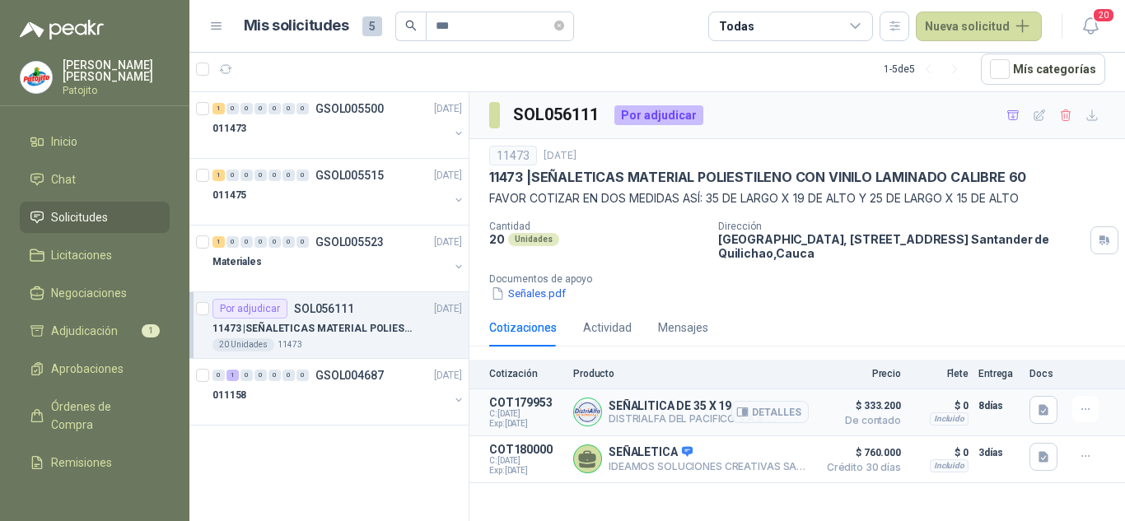
click at [1028, 409] on article "COT179953 C: [DATE] Exp: [DATE] SEÑALITICA DE 35 X 19 DISTRIALFA DEL PACIFICO S…" at bounding box center [797, 413] width 656 height 47
click at [1032, 409] on button "button" at bounding box center [1044, 410] width 28 height 28
click at [1037, 407] on icon "button" at bounding box center [1044, 411] width 14 height 14
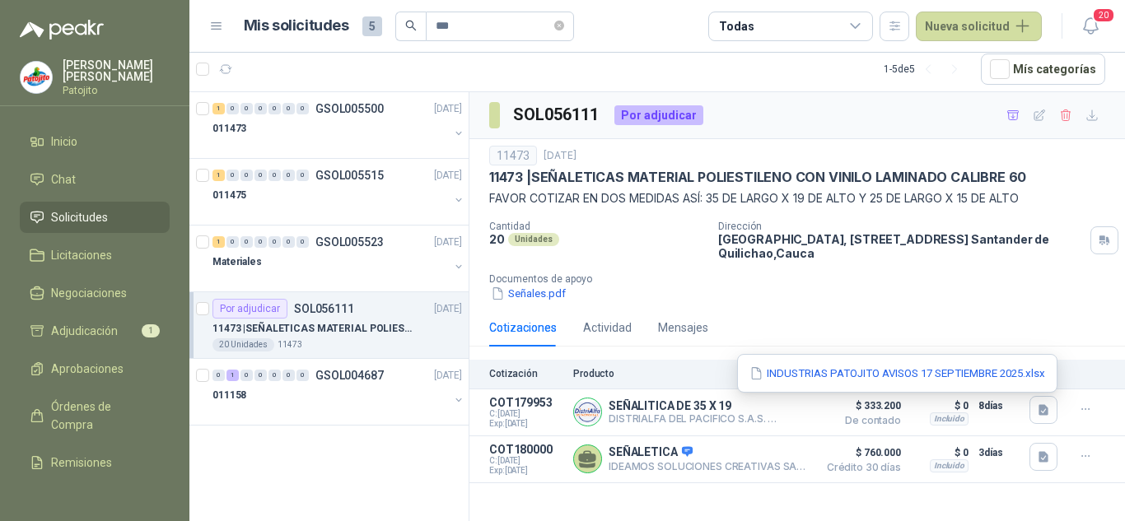
click at [897, 364] on div "INDUSTRIAS PATOJITO AVISOS 17 SEPTIEMBRE 2025.xlsx" at bounding box center [897, 373] width 320 height 39
click at [899, 373] on button "INDUSTRIAS PATOJITO AVISOS 17 SEPTIEMBRE 2025.xlsx" at bounding box center [897, 373] width 299 height 17
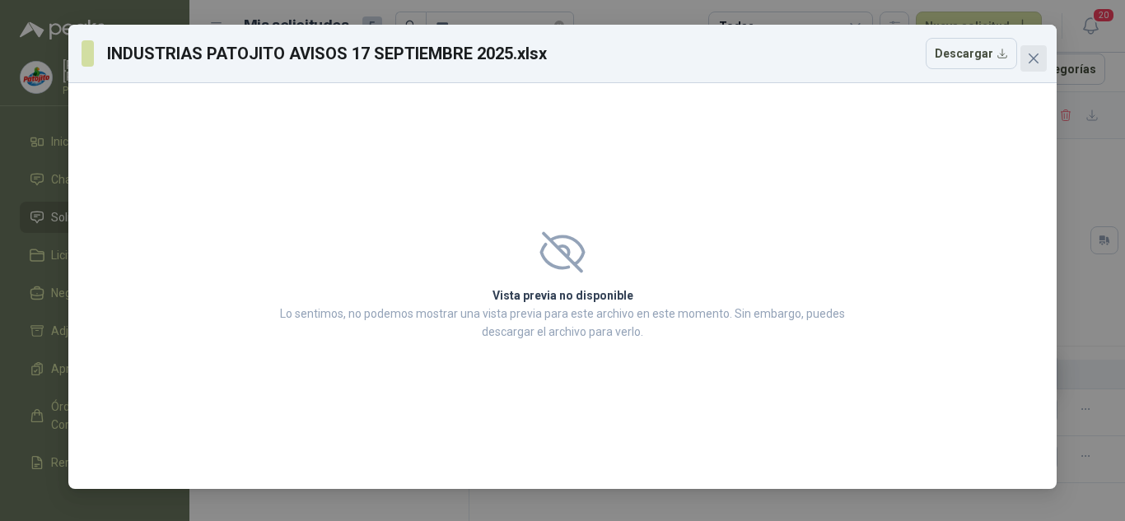
click at [1025, 60] on span "Close" at bounding box center [1033, 58] width 26 height 13
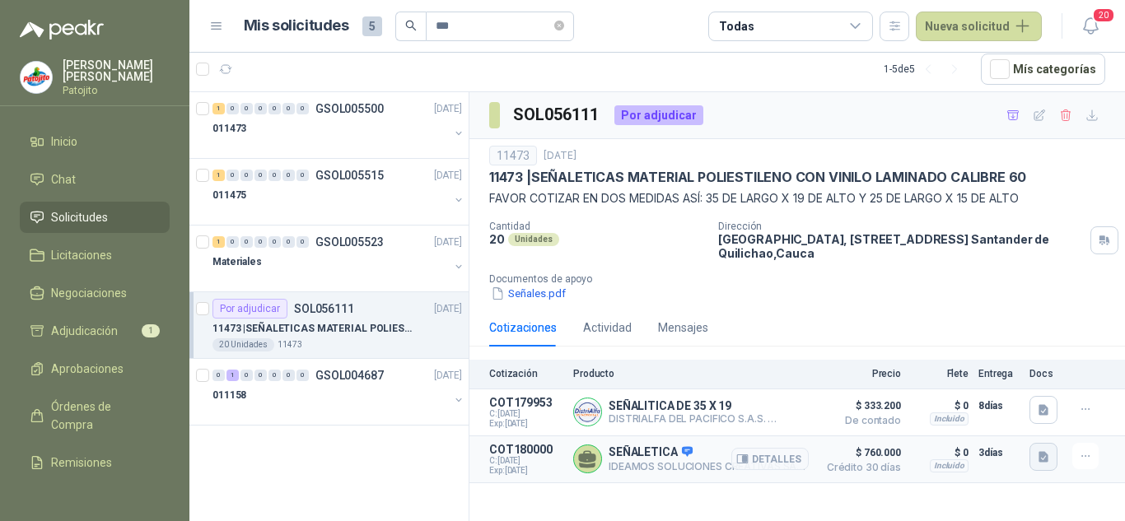
click at [1044, 459] on icon "button" at bounding box center [1044, 456] width 10 height 11
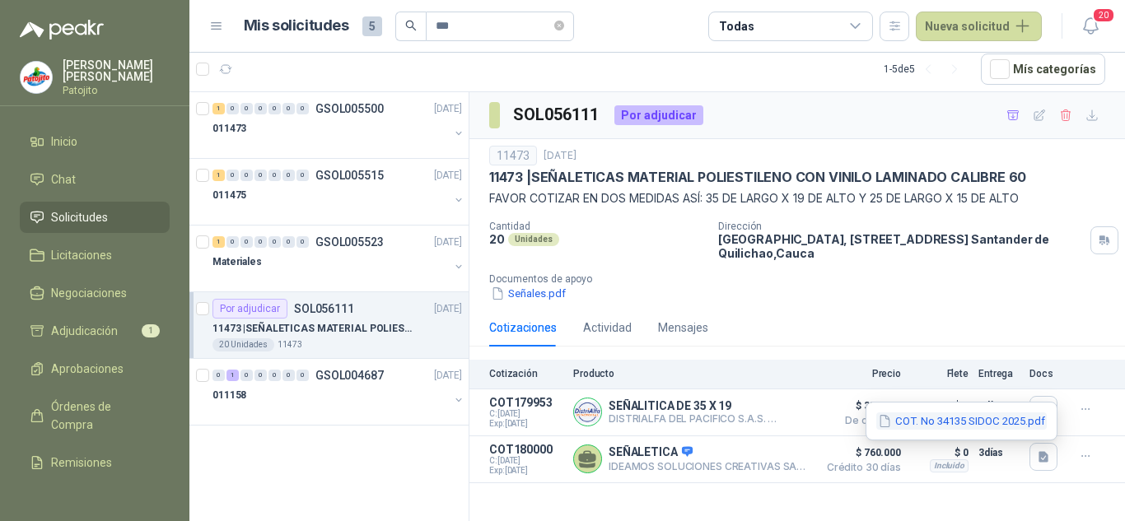
click at [964, 416] on button "COT. No 34135 SIDOC 2025.pdf" at bounding box center [961, 421] width 170 height 17
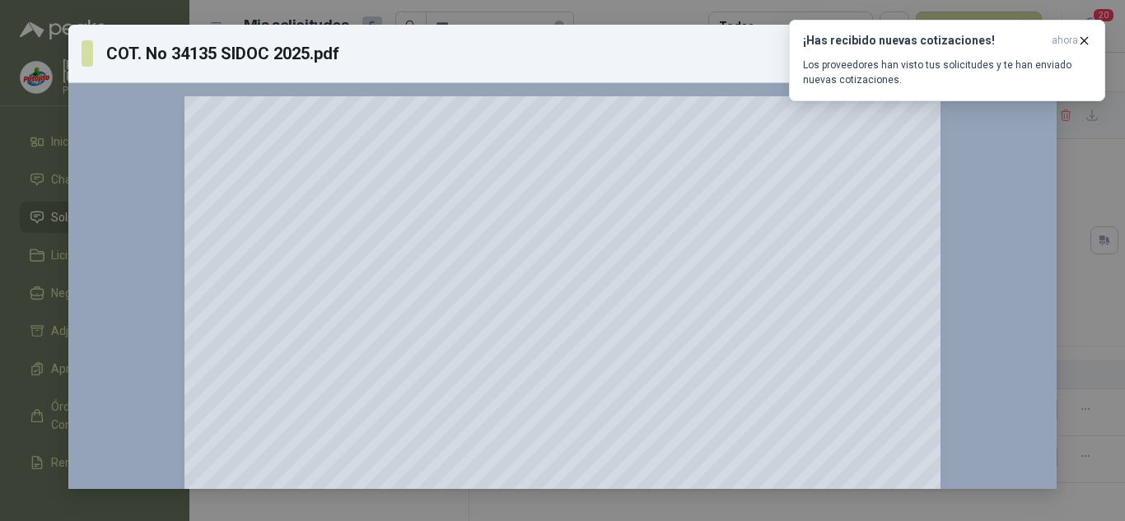
click at [1073, 289] on div "COT. No 34135 SIDOC 2025.pdf Descargar 150 %" at bounding box center [562, 260] width 1125 height 521
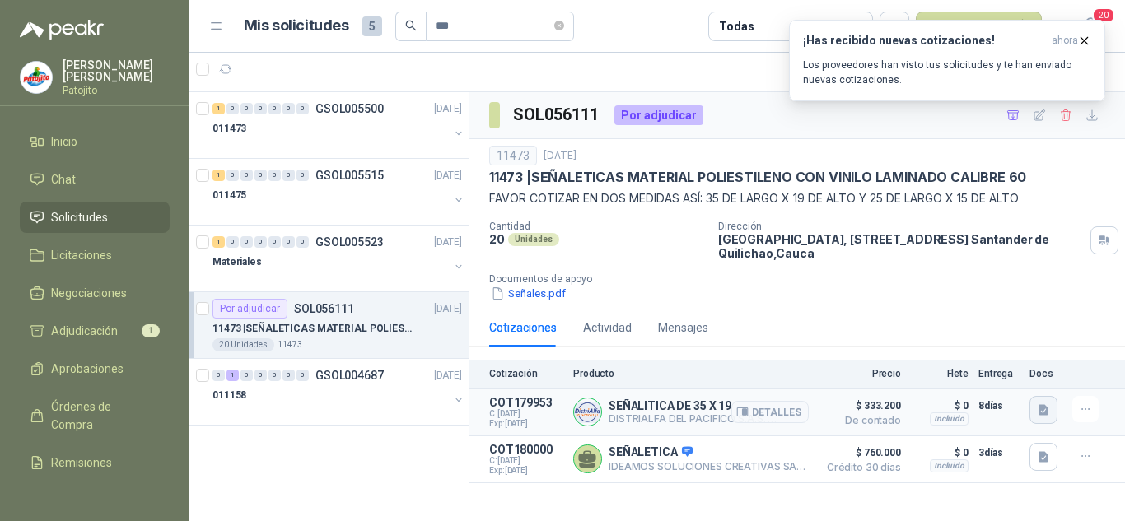
click at [1044, 409] on icon "button" at bounding box center [1044, 409] width 10 height 11
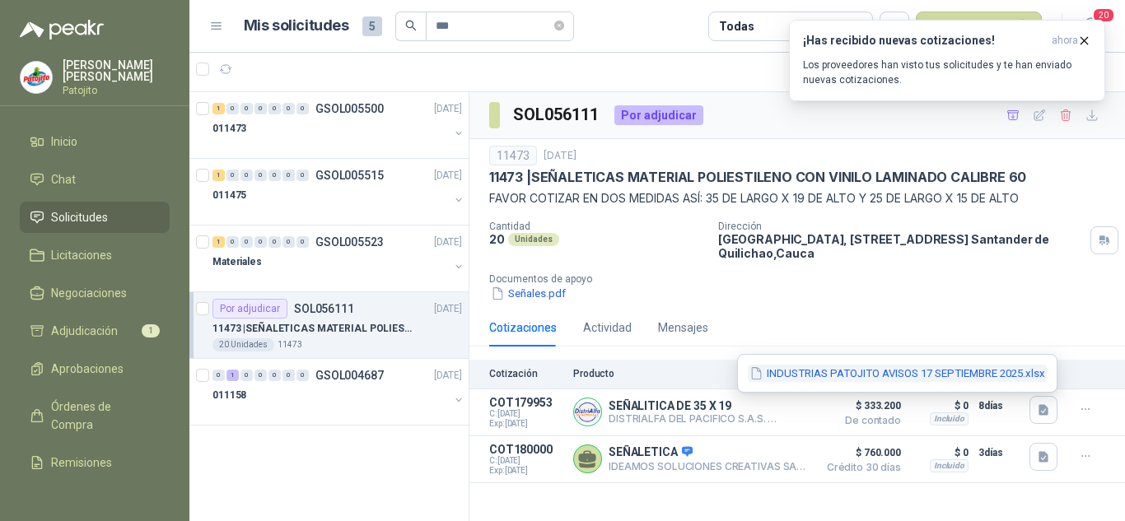
click at [928, 374] on button "INDUSTRIAS PATOJITO AVISOS 17 SEPTIEMBRE 2025.xlsx" at bounding box center [897, 373] width 299 height 17
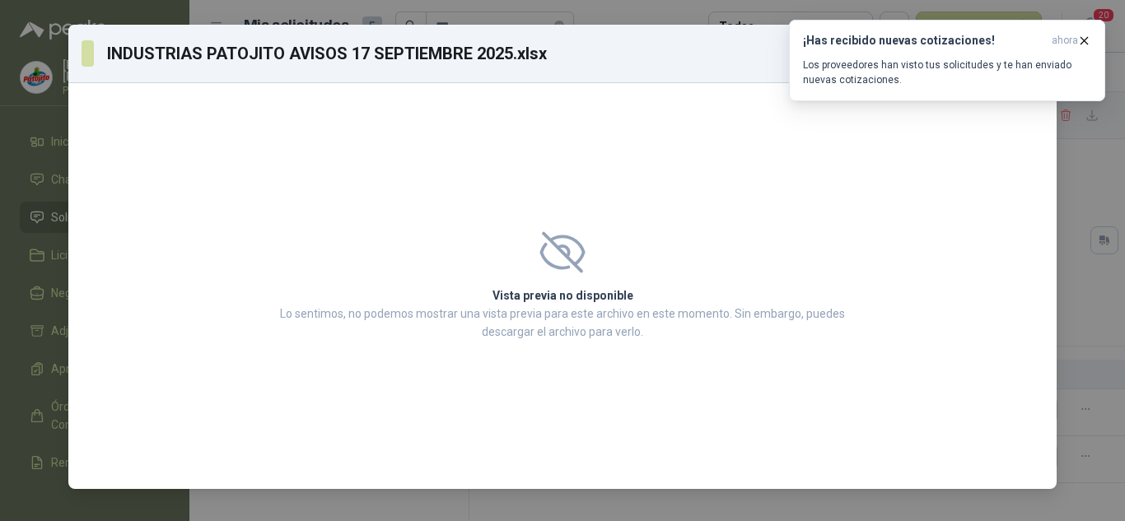
click at [27, 224] on div "INDUSTRIAS PATOJITO AVISOS 17 SEPTIEMBRE 2025.xlsx Descargar Vista previa no di…" at bounding box center [562, 260] width 1125 height 521
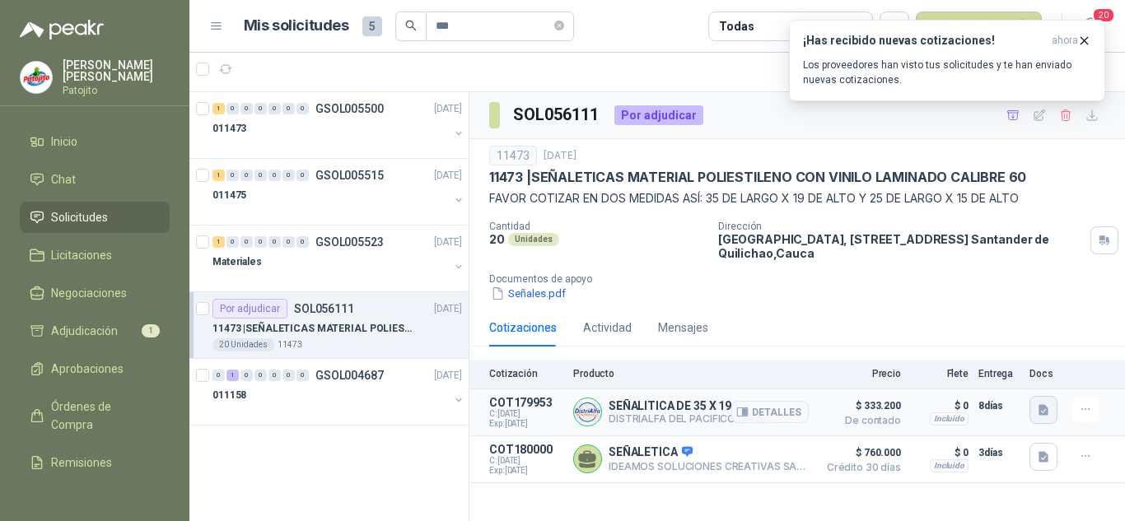
click at [1039, 411] on icon "button" at bounding box center [1044, 409] width 10 height 11
click at [789, 412] on button "Detalles" at bounding box center [769, 412] width 77 height 22
click at [759, 410] on body "[PERSON_NAME] Inicio Chat Solicitudes Licitaciones Negociaciones Adjudicación 1…" at bounding box center [562, 260] width 1125 height 521
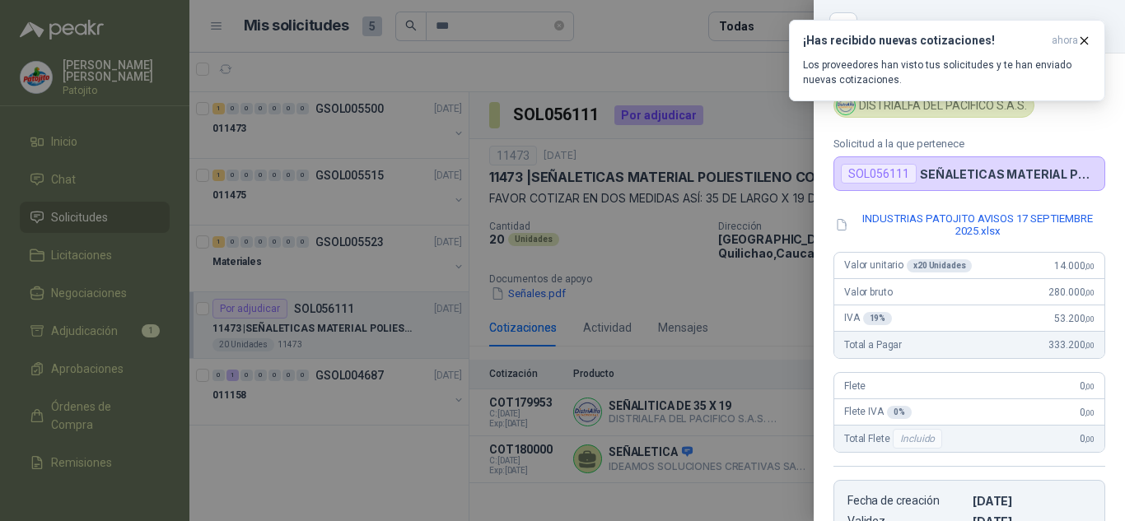
scroll to position [309, 0]
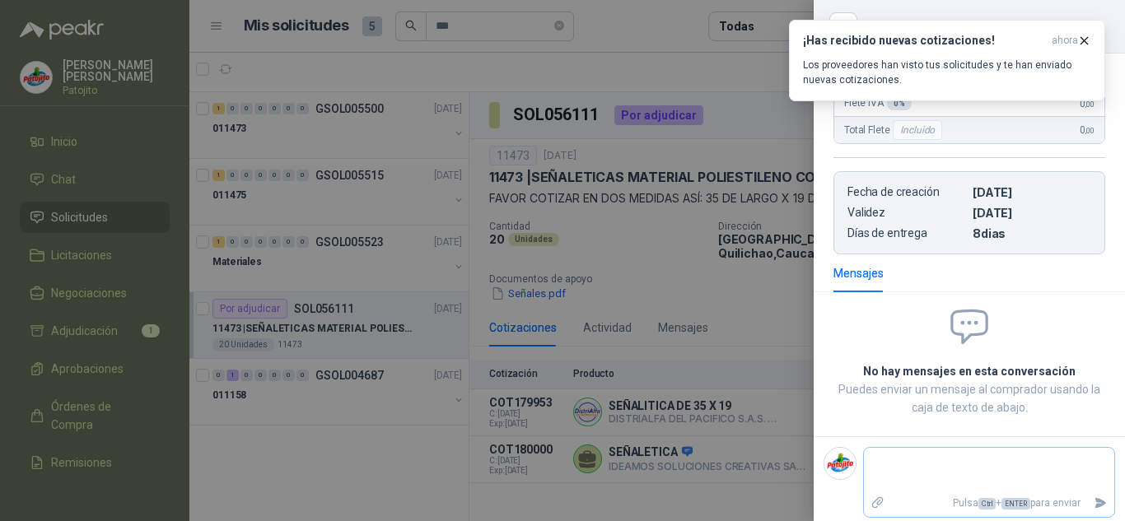
click at [904, 469] on textarea at bounding box center [989, 470] width 250 height 38
drag, startPoint x: 933, startPoint y: 493, endPoint x: 825, endPoint y: 494, distance: 107.9
click at [825, 494] on div "**********" at bounding box center [970, 498] width 292 height 102
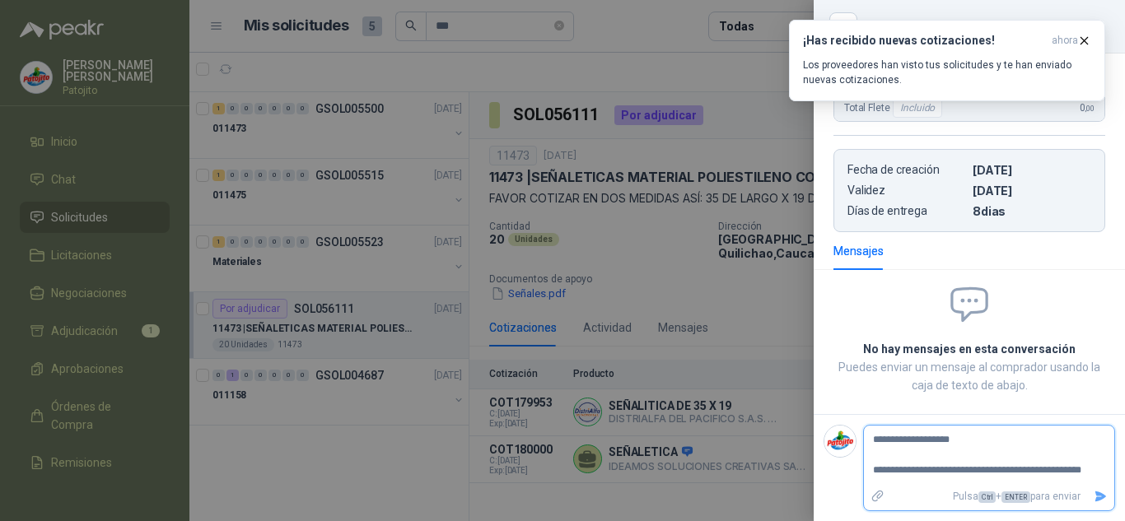
click at [1094, 490] on icon "Enviar" at bounding box center [1101, 497] width 14 height 14
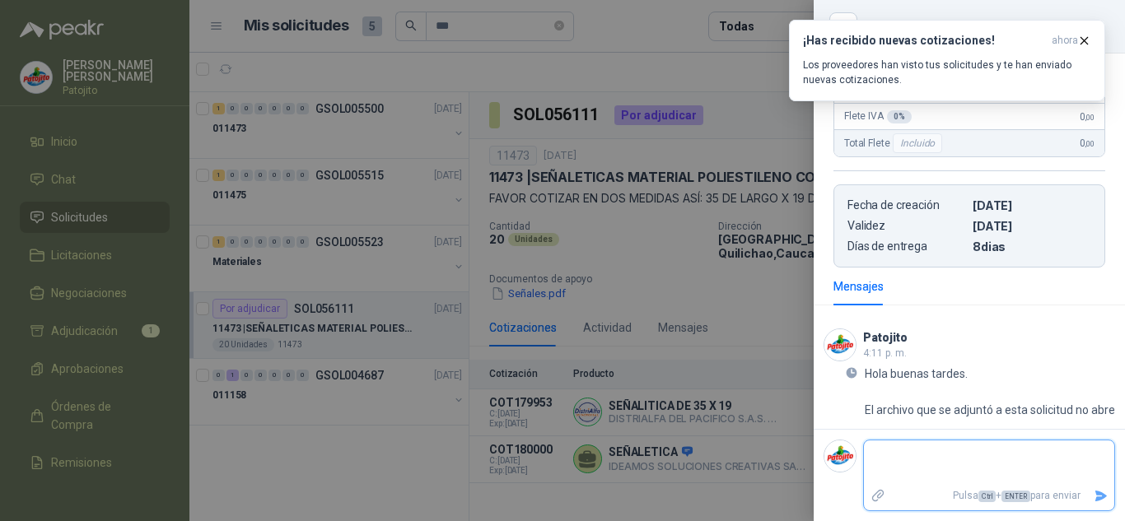
scroll to position [315, 0]
click at [1032, 469] on textarea at bounding box center [982, 463] width 237 height 38
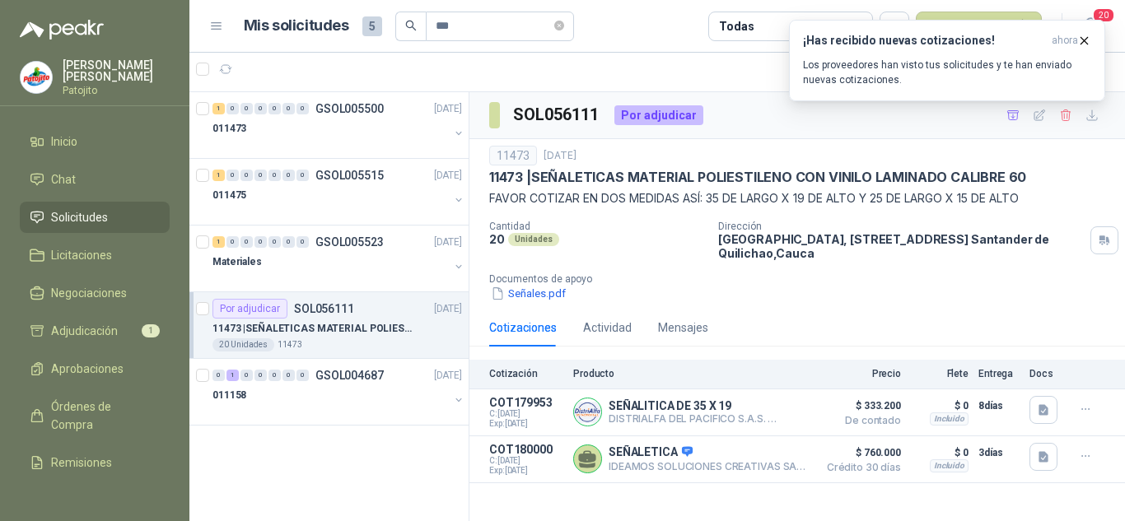
click at [87, 203] on link "Solicitudes" at bounding box center [95, 217] width 150 height 31
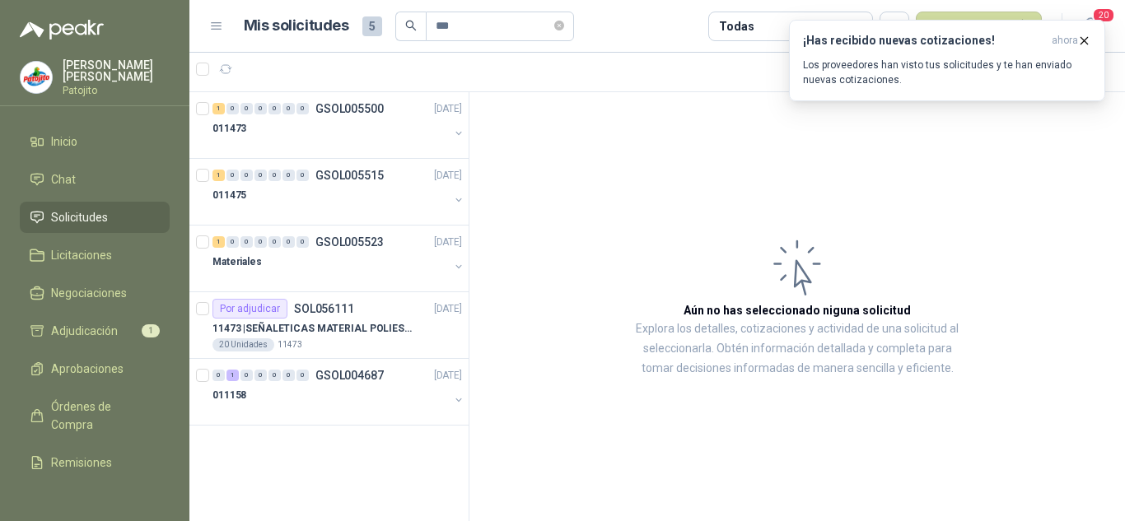
click at [127, 207] on link "Solicitudes" at bounding box center [95, 217] width 150 height 31
click at [100, 139] on li "Inicio" at bounding box center [95, 142] width 130 height 18
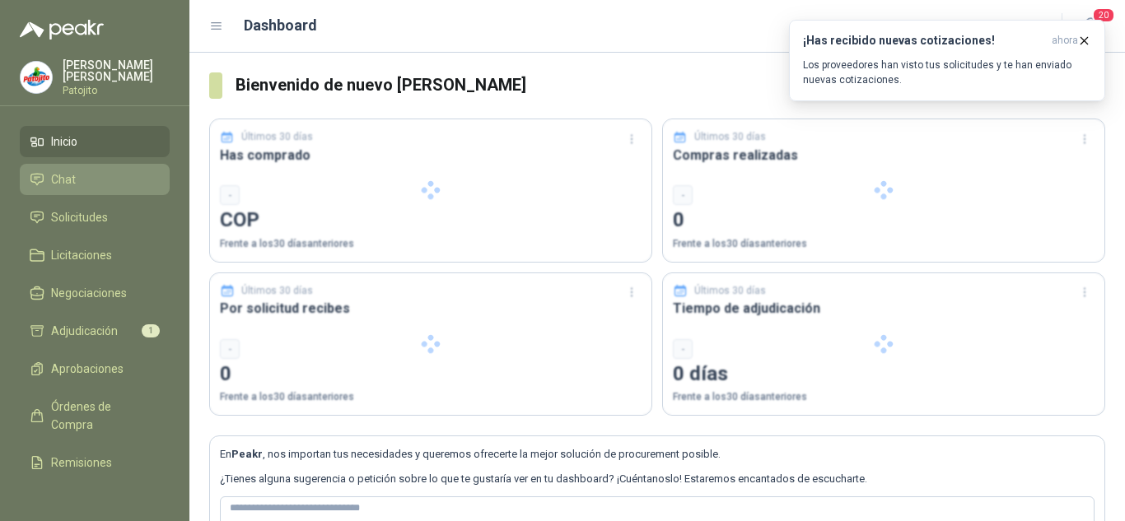
click at [79, 183] on li "Chat" at bounding box center [95, 179] width 130 height 18
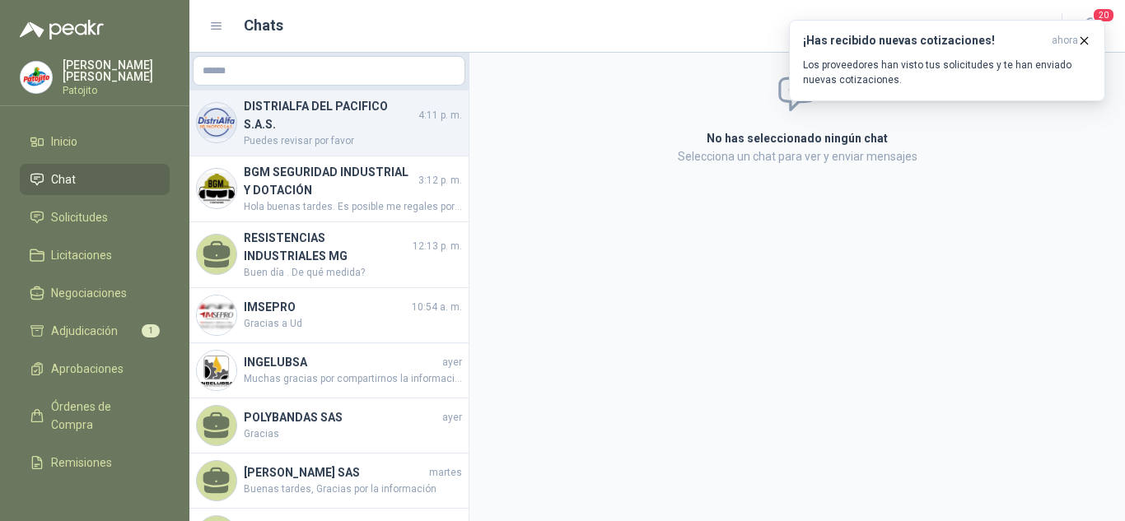
click at [322, 140] on span "Puedes revisar por favor" at bounding box center [353, 141] width 218 height 16
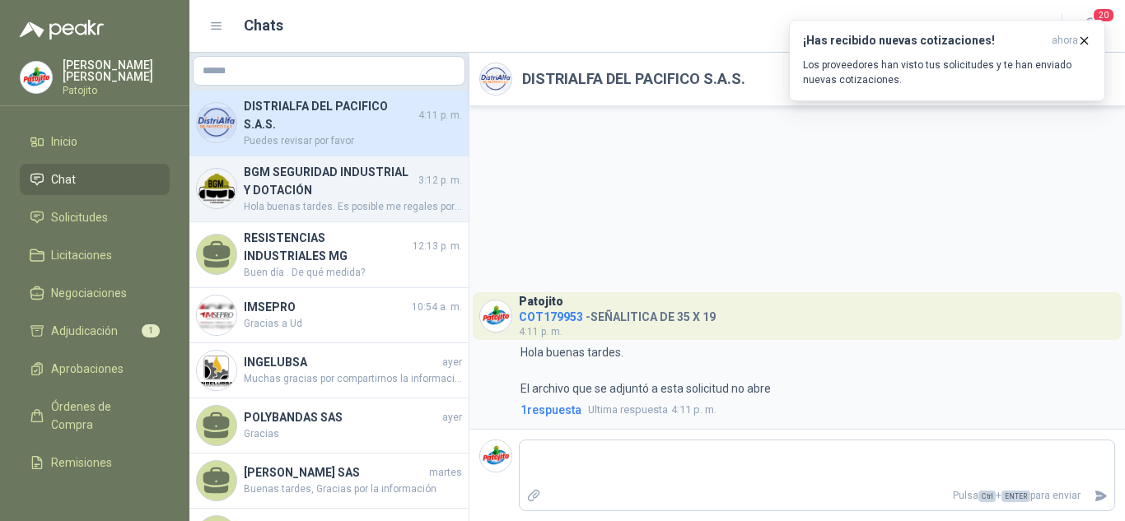
click at [327, 172] on h4 "BGM SEGURIDAD INDUSTRIAL Y DOTACIÓN" at bounding box center [329, 181] width 171 height 36
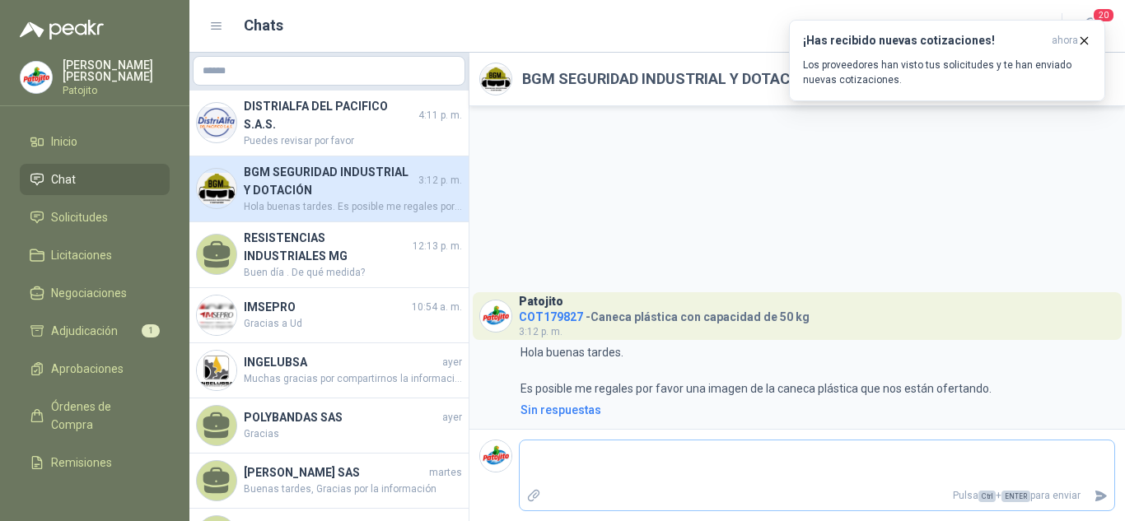
click at [595, 459] on textarea at bounding box center [817, 463] width 595 height 38
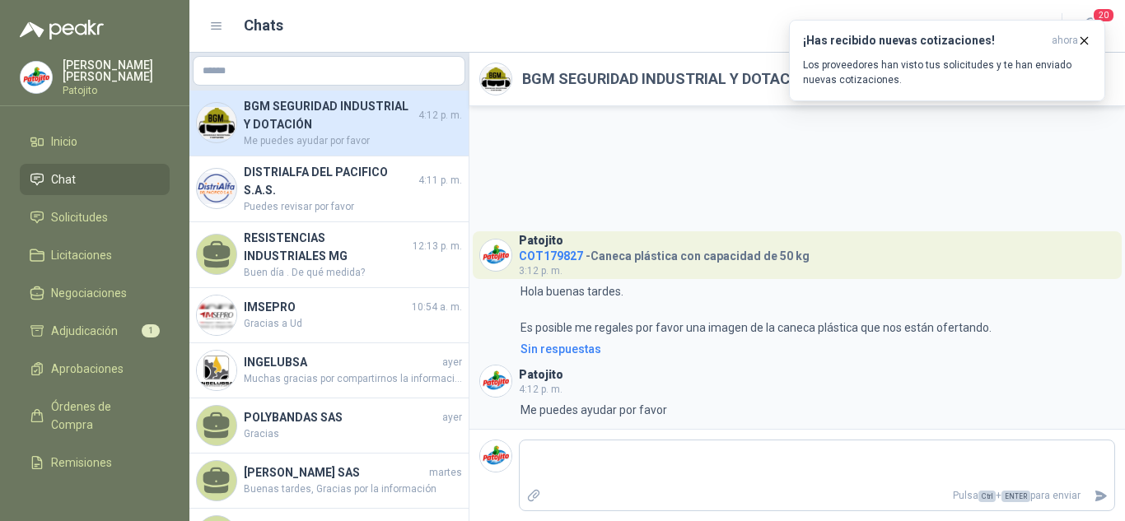
click at [98, 196] on ul "Inicio Chat Solicitudes Licitaciones Negociaciones Adjudicación 1 Aprobaciones …" at bounding box center [94, 304] width 189 height 356
click at [103, 207] on link "Solicitudes" at bounding box center [95, 217] width 150 height 31
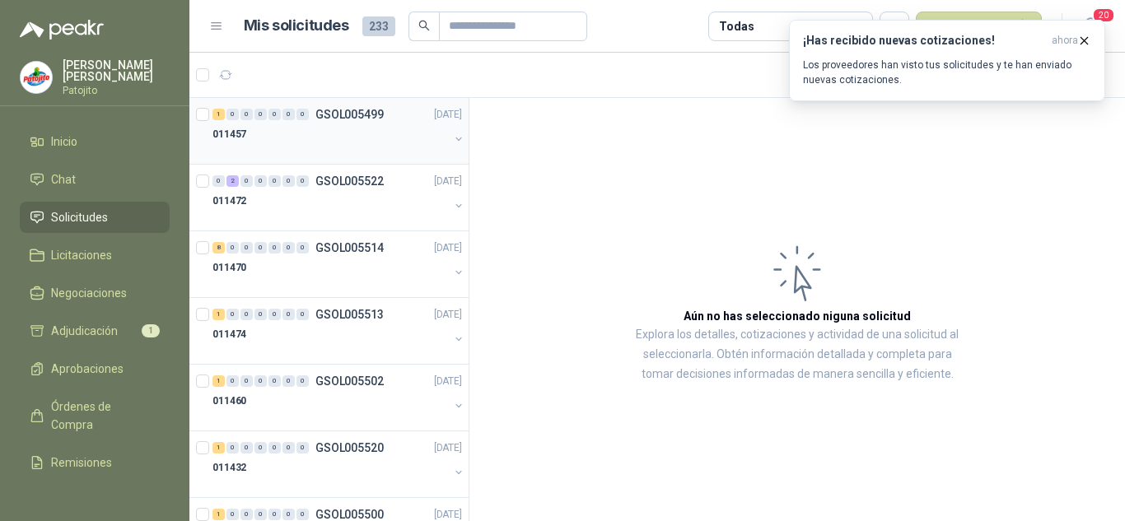
click at [358, 123] on div "1 0 0 0 0 0 0 GSOL005499 [DATE]" at bounding box center [339, 115] width 253 height 20
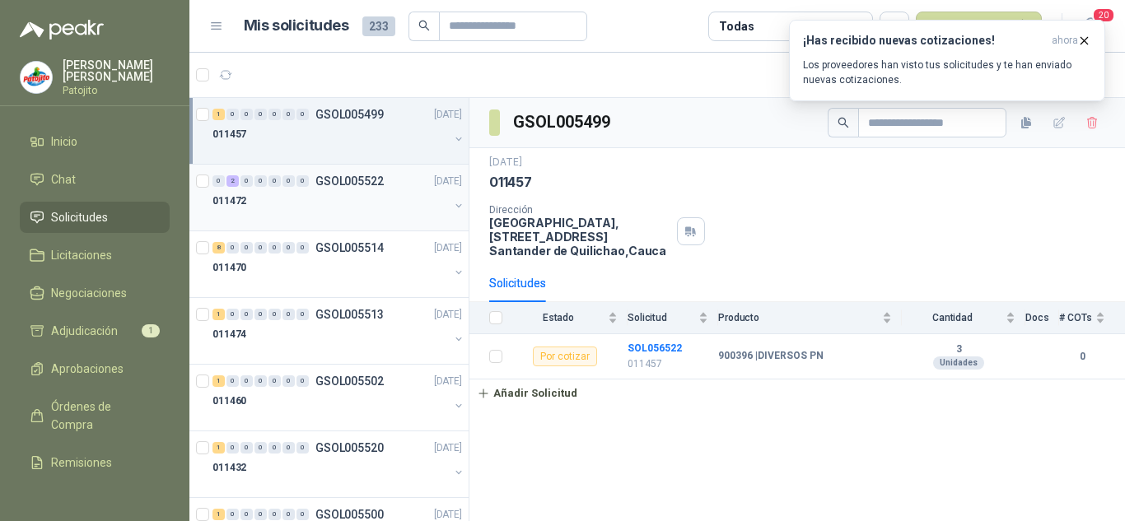
click at [320, 192] on div "011472" at bounding box center [331, 201] width 236 height 20
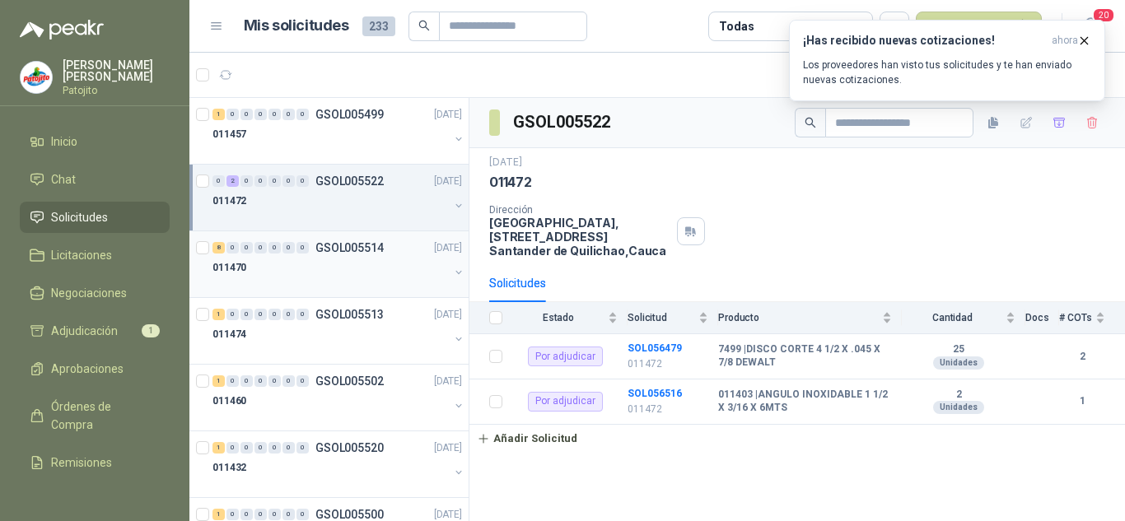
click at [317, 265] on div "011470" at bounding box center [331, 268] width 236 height 20
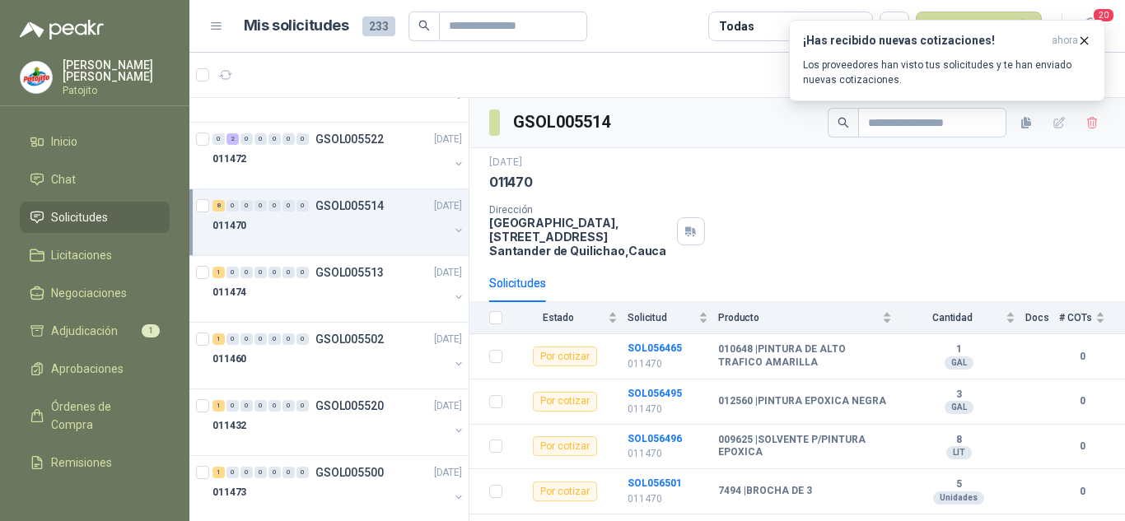
scroll to position [82, 0]
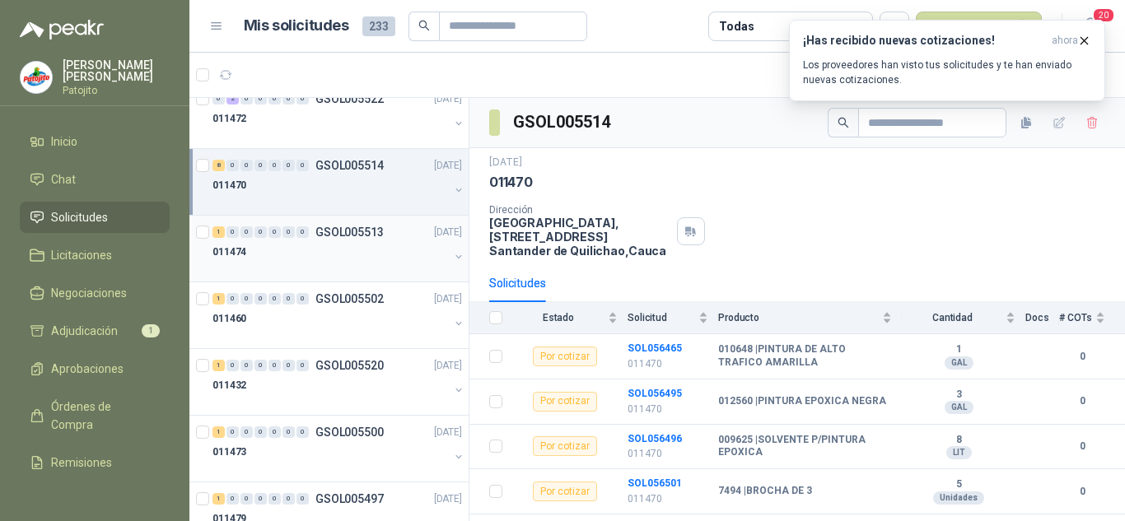
click at [317, 265] on div at bounding box center [331, 268] width 236 height 13
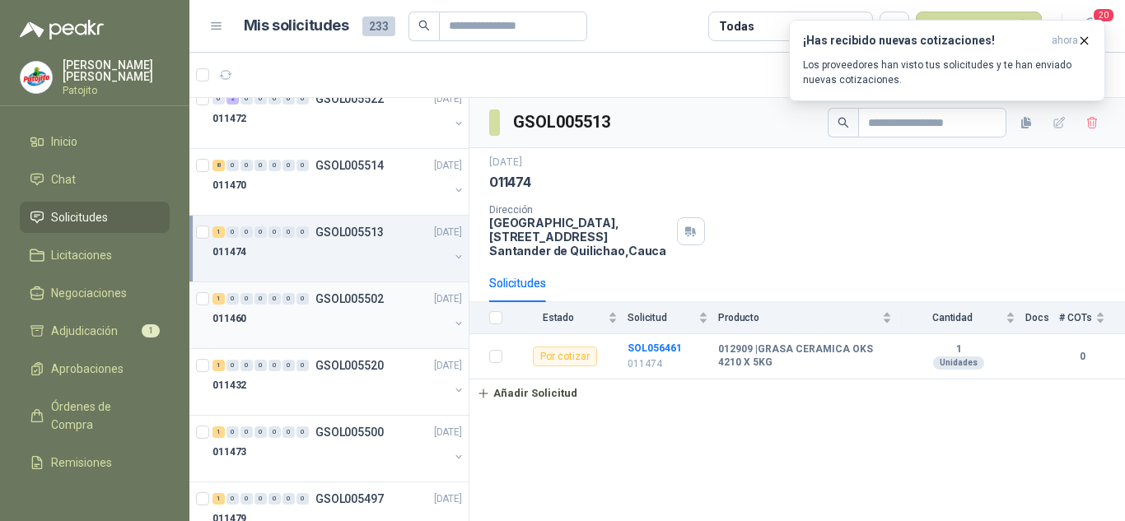
click at [320, 297] on p "GSOL005502" at bounding box center [349, 299] width 68 height 12
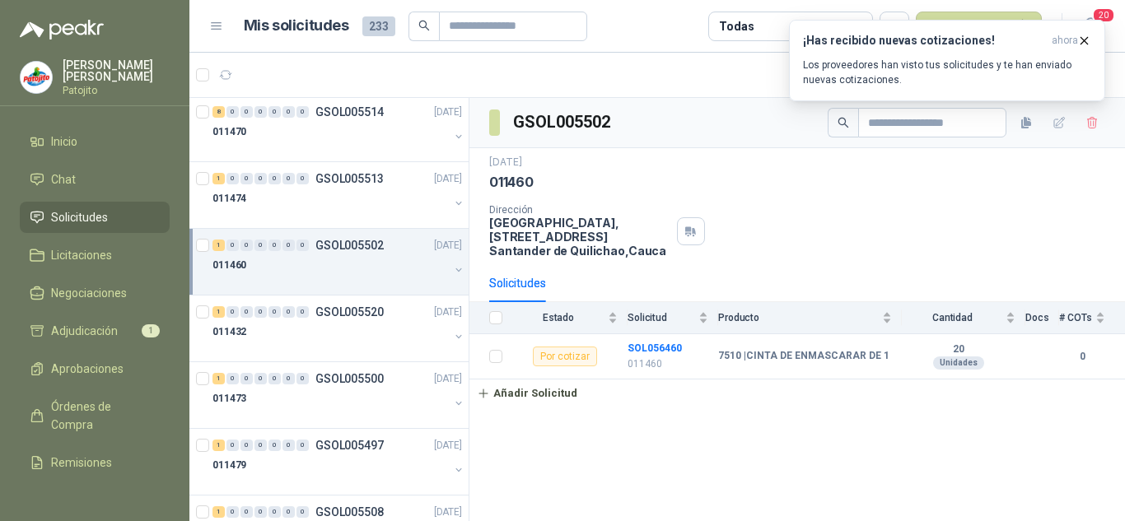
scroll to position [165, 0]
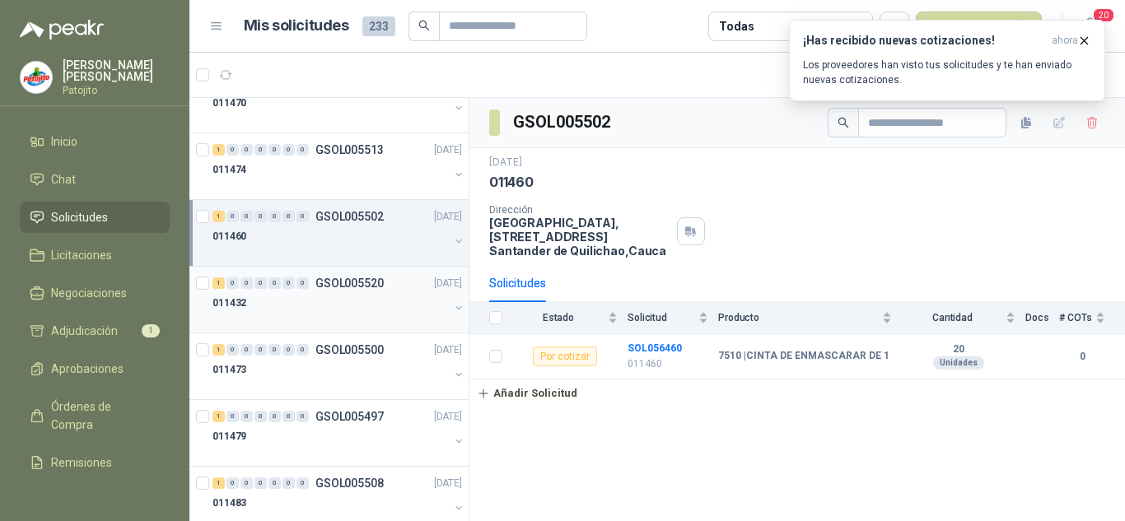
click at [320, 295] on div "011432" at bounding box center [331, 303] width 236 height 20
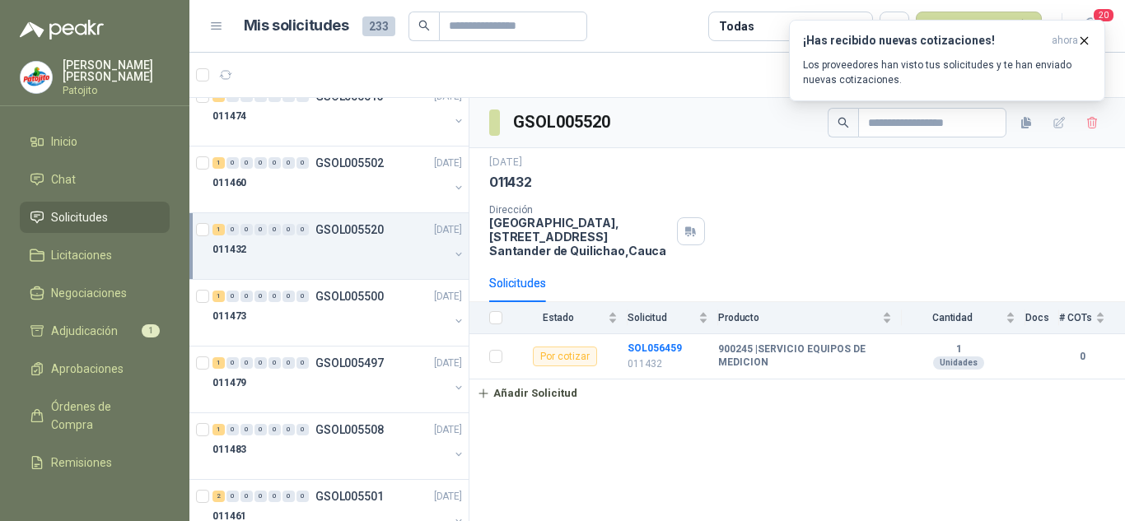
scroll to position [247, 0]
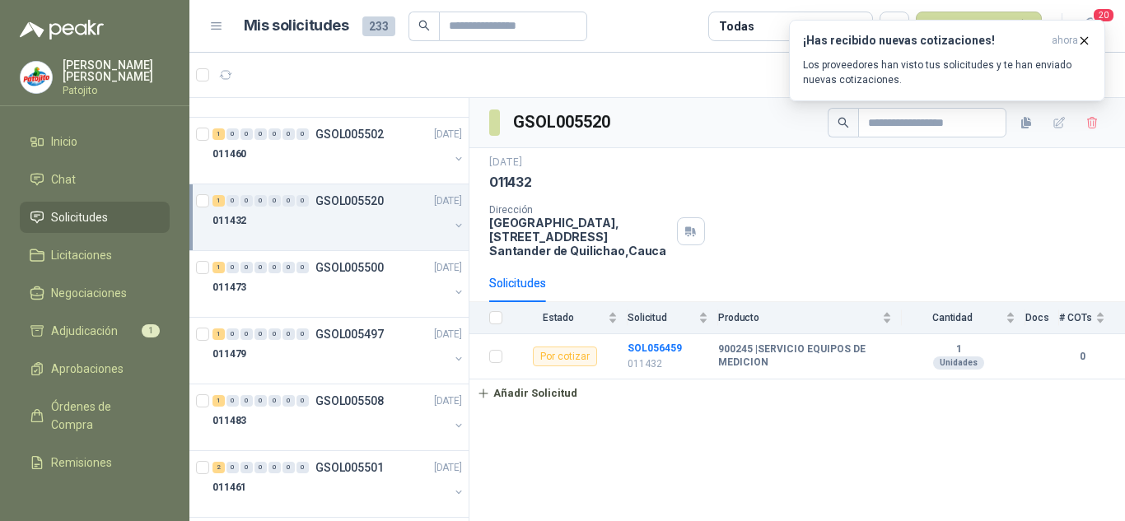
click at [319, 225] on div "011432" at bounding box center [331, 221] width 236 height 20
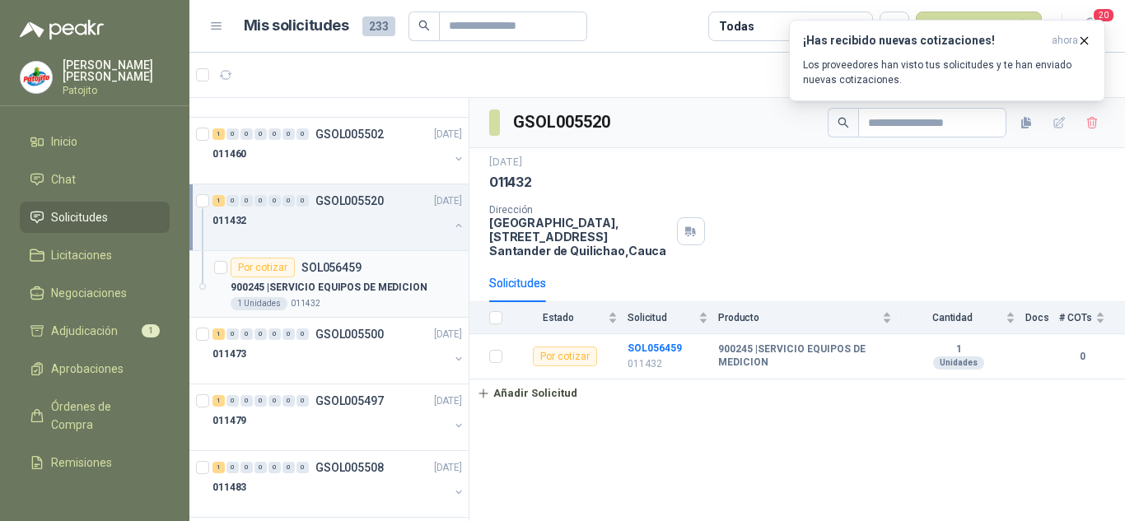
click at [345, 254] on article "Por cotizar SOL056459 900245 | SERVICIO EQUIPOS DE MEDICION 1 Unidades 011432" at bounding box center [328, 284] width 279 height 67
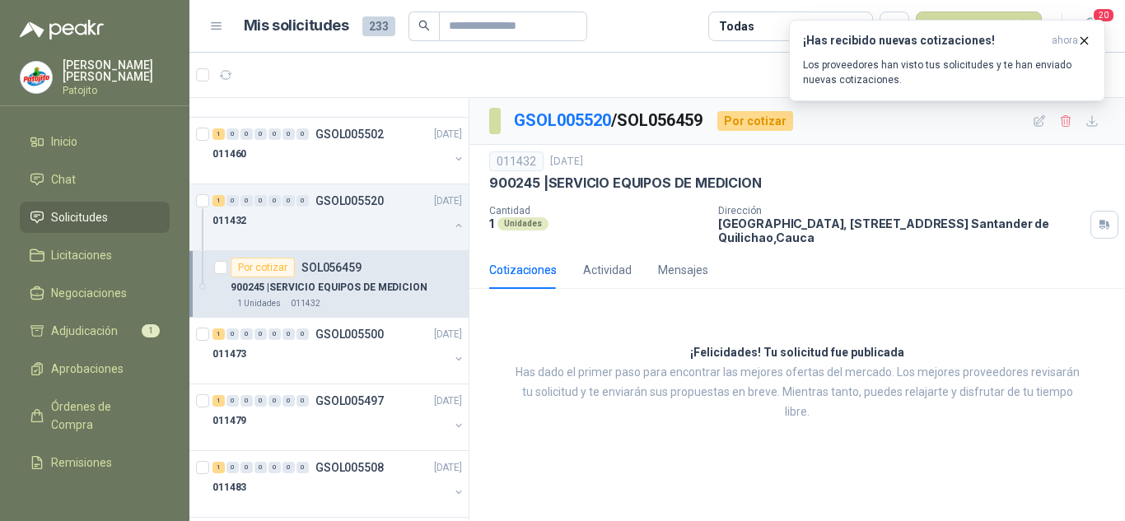
click at [392, 273] on div "Por cotizar SOL056459" at bounding box center [346, 268] width 231 height 20
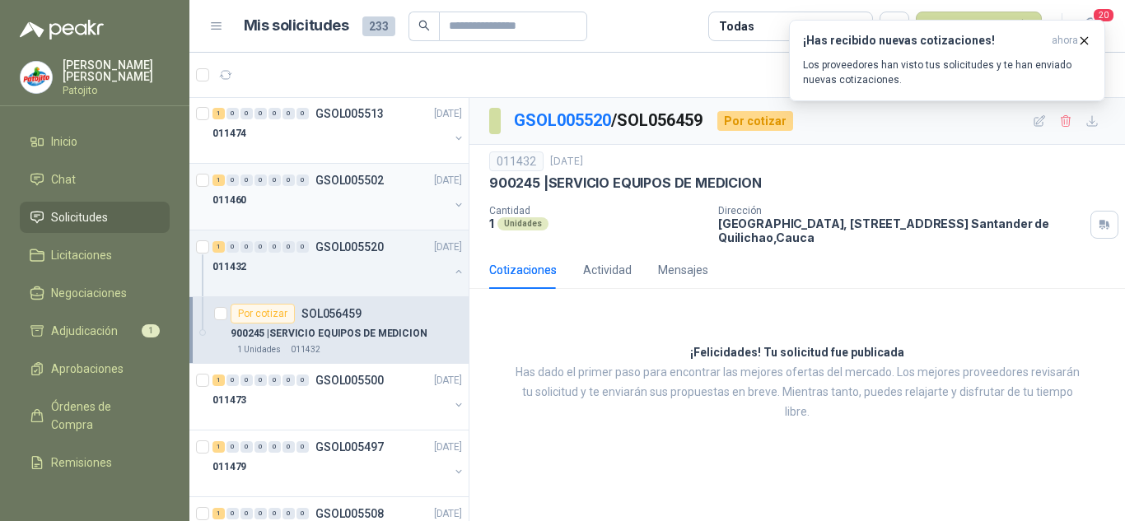
scroll to position [165, 0]
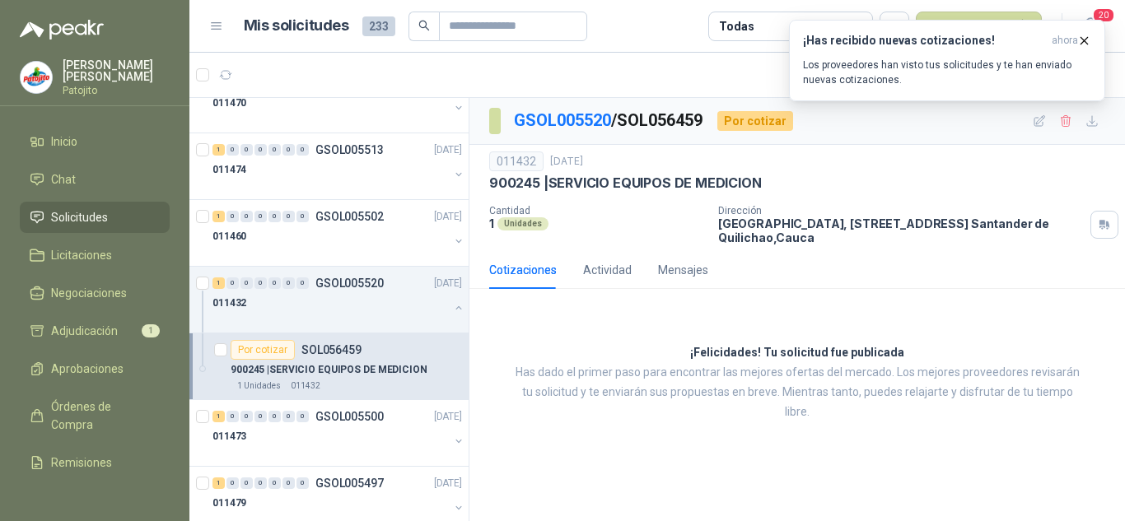
click at [381, 348] on div "Por cotizar SOL056459" at bounding box center [346, 350] width 231 height 20
click at [227, 309] on p "011432" at bounding box center [230, 304] width 34 height 16
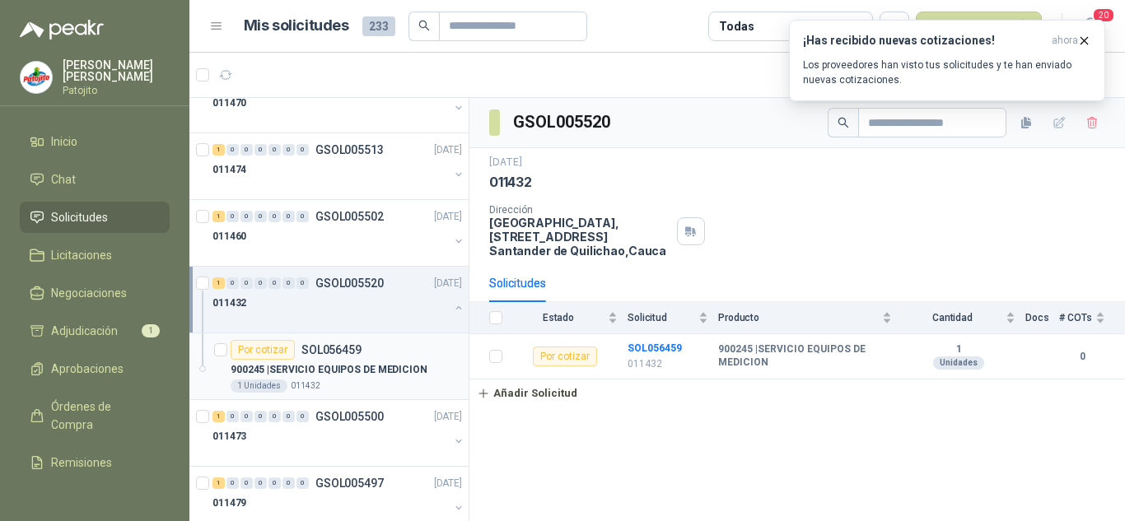
click at [355, 363] on p "900245 | SERVICIO EQUIPOS DE MEDICION" at bounding box center [329, 370] width 197 height 16
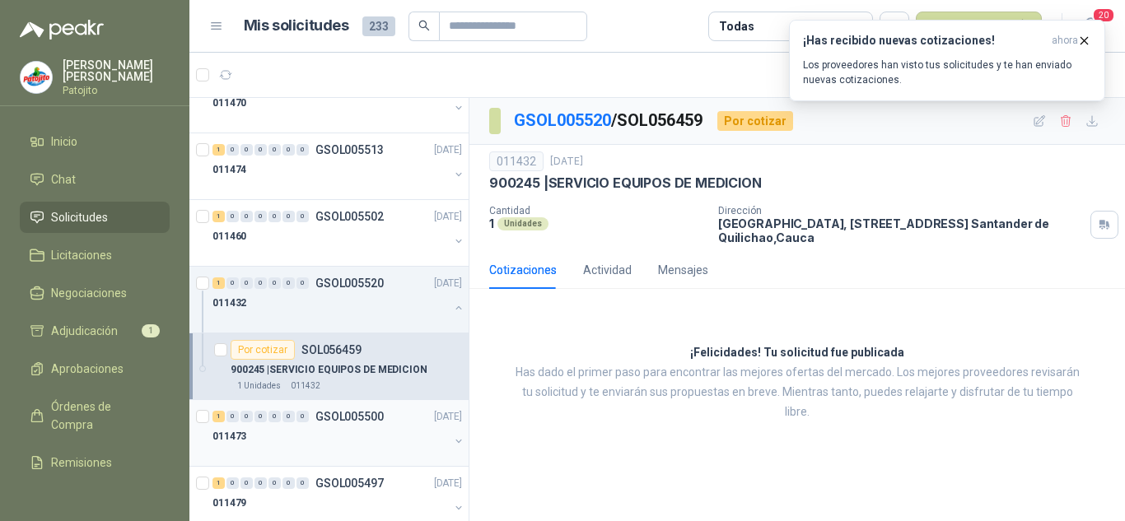
click at [344, 429] on div "011473" at bounding box center [331, 437] width 236 height 20
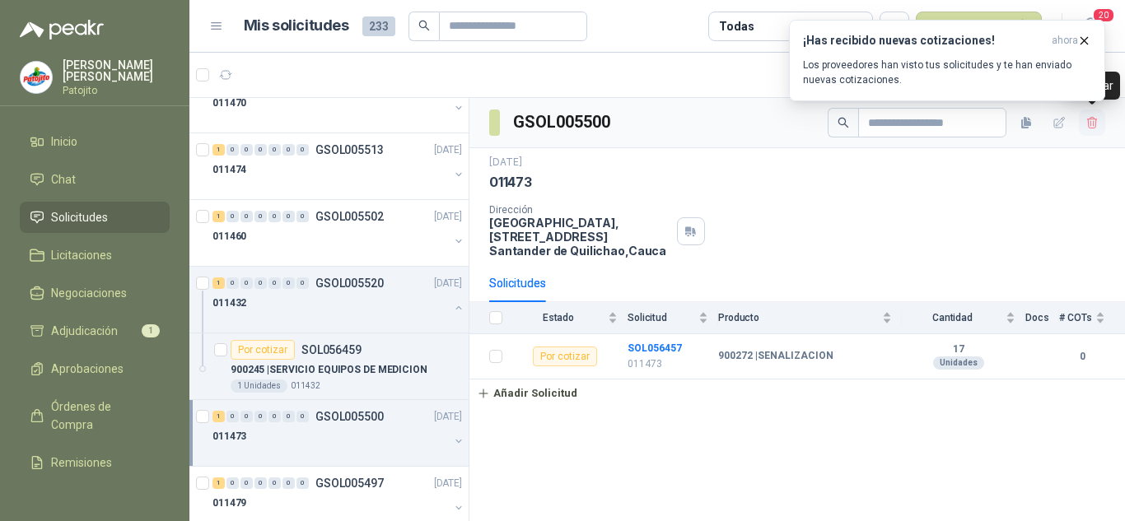
click at [1090, 117] on icon "button" at bounding box center [1093, 123] width 14 height 14
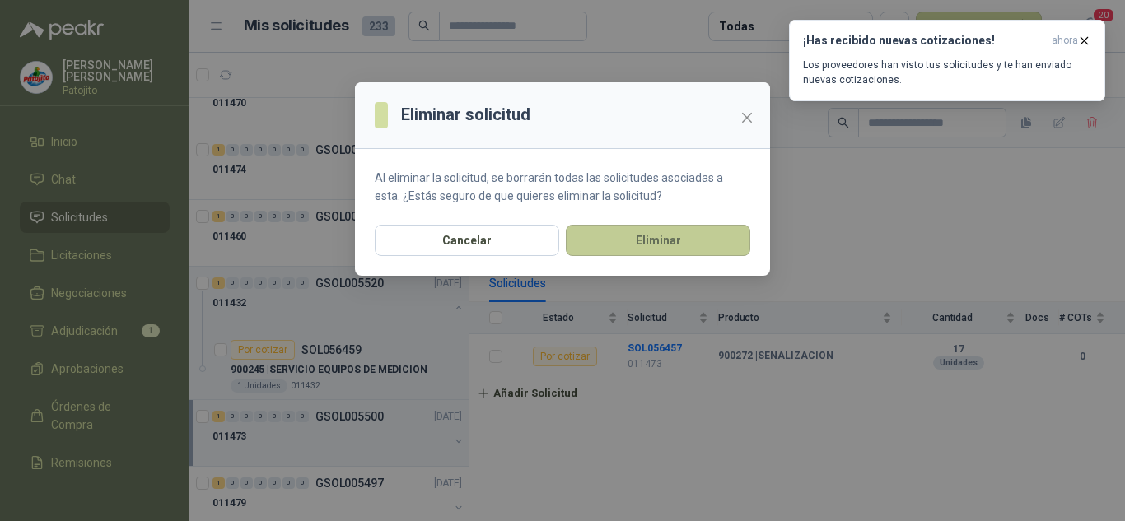
click at [663, 239] on button "Eliminar" at bounding box center [658, 240] width 184 height 31
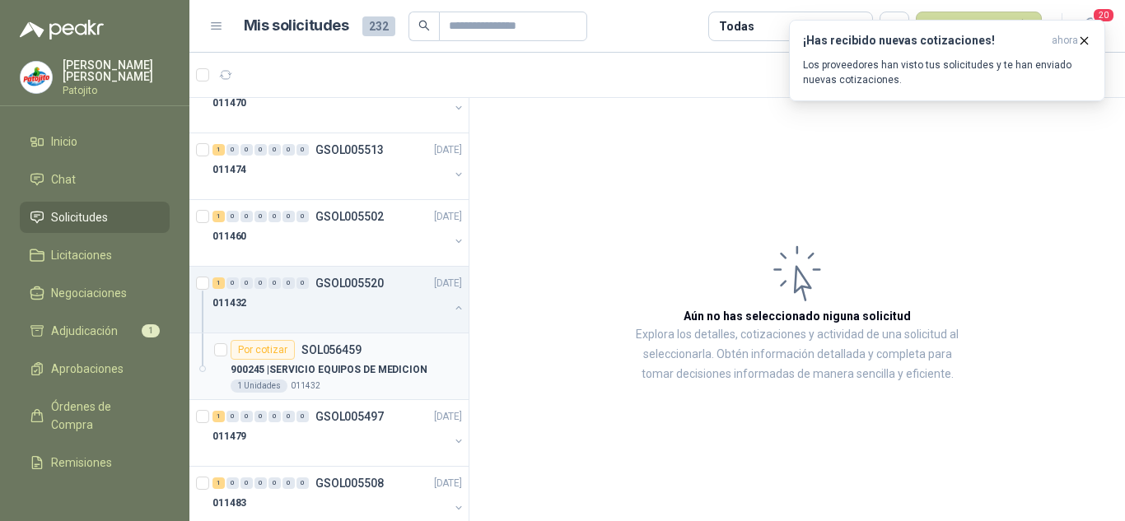
click at [367, 366] on p "900245 | SERVICIO EQUIPOS DE MEDICION" at bounding box center [329, 370] width 197 height 16
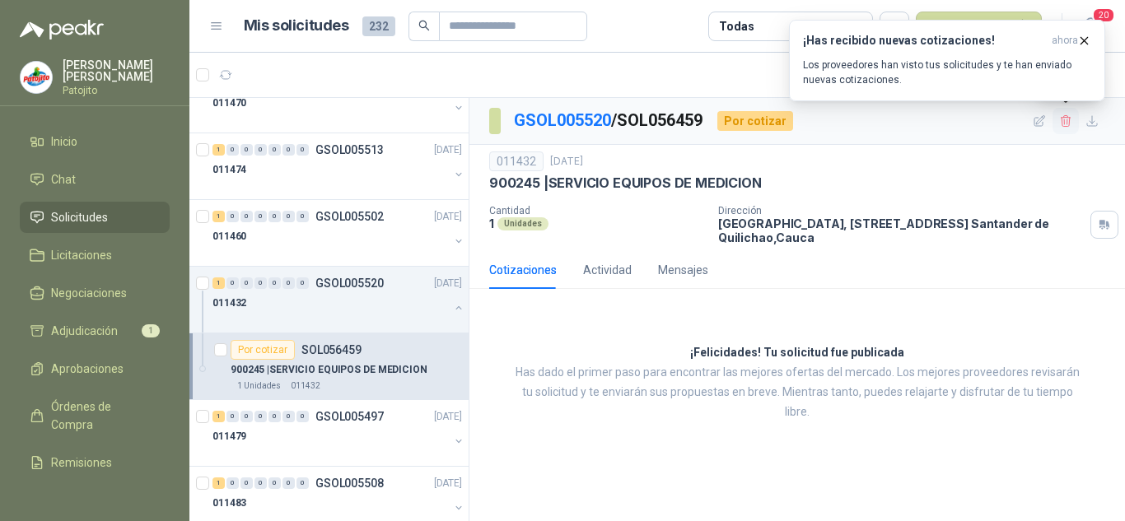
click at [1065, 124] on icon "button" at bounding box center [1066, 121] width 14 height 14
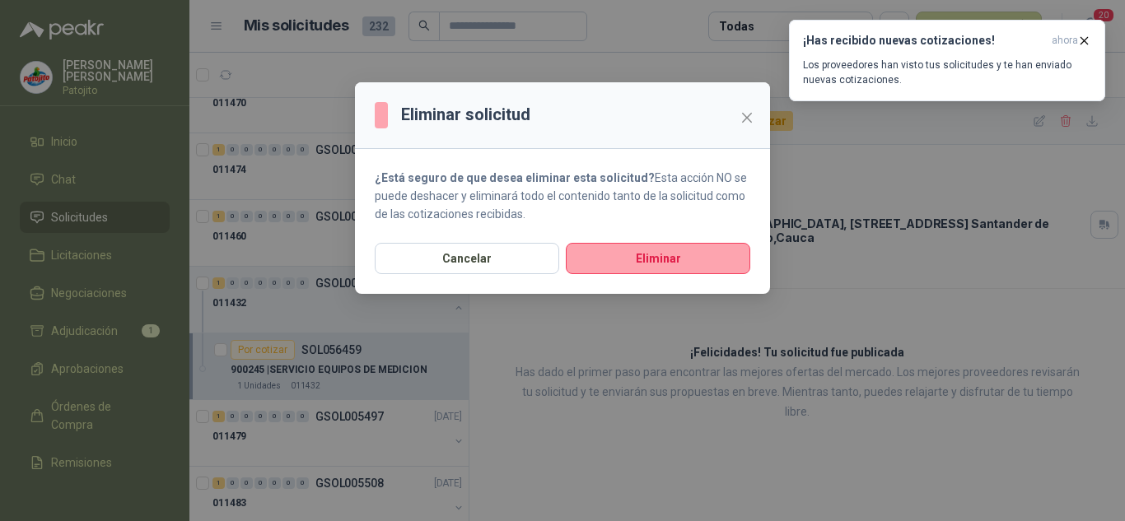
drag, startPoint x: 659, startPoint y: 251, endPoint x: 644, endPoint y: 285, distance: 36.9
click at [644, 285] on div "Cancelar Eliminar" at bounding box center [562, 268] width 415 height 51
click at [643, 245] on button "Eliminar" at bounding box center [658, 258] width 184 height 31
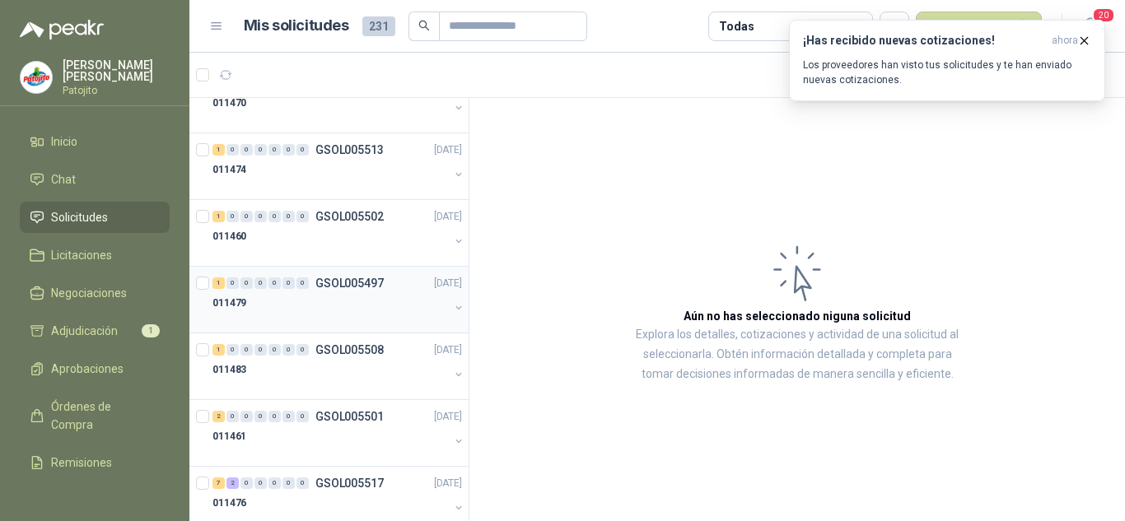
click at [340, 307] on div "011479" at bounding box center [331, 303] width 236 height 20
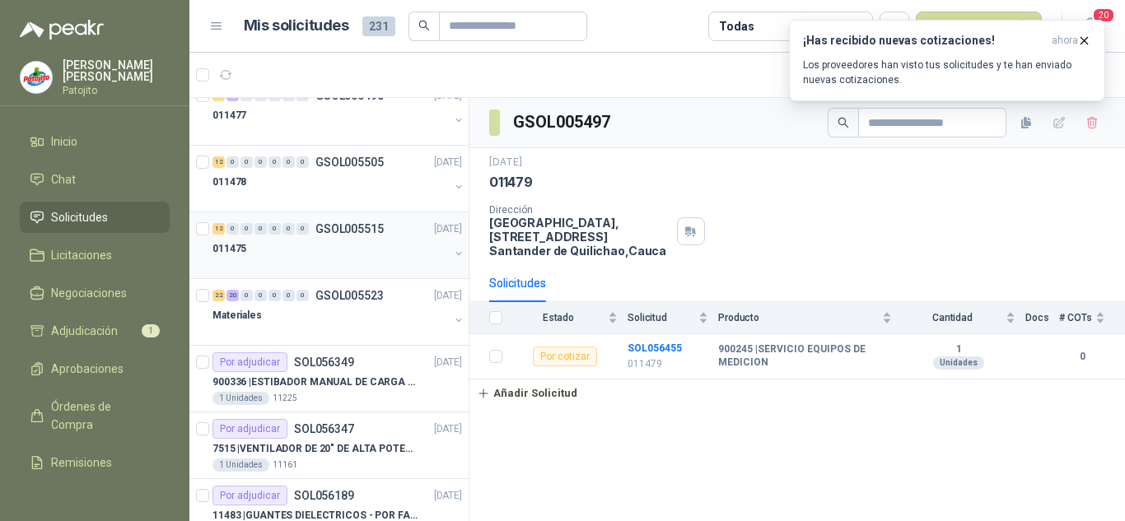
scroll to position [659, 0]
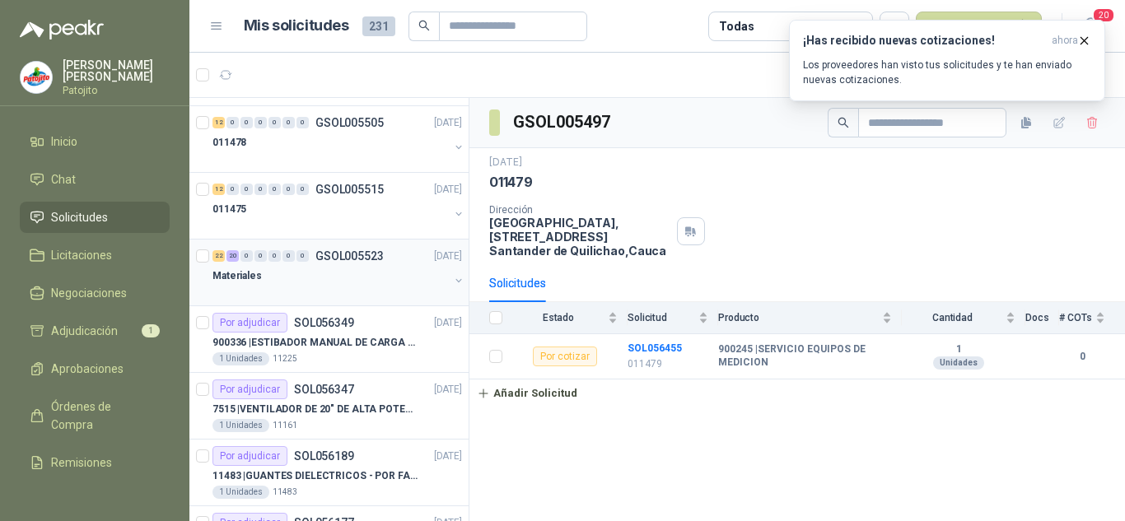
click at [376, 260] on p "GSOL005523" at bounding box center [349, 256] width 68 height 12
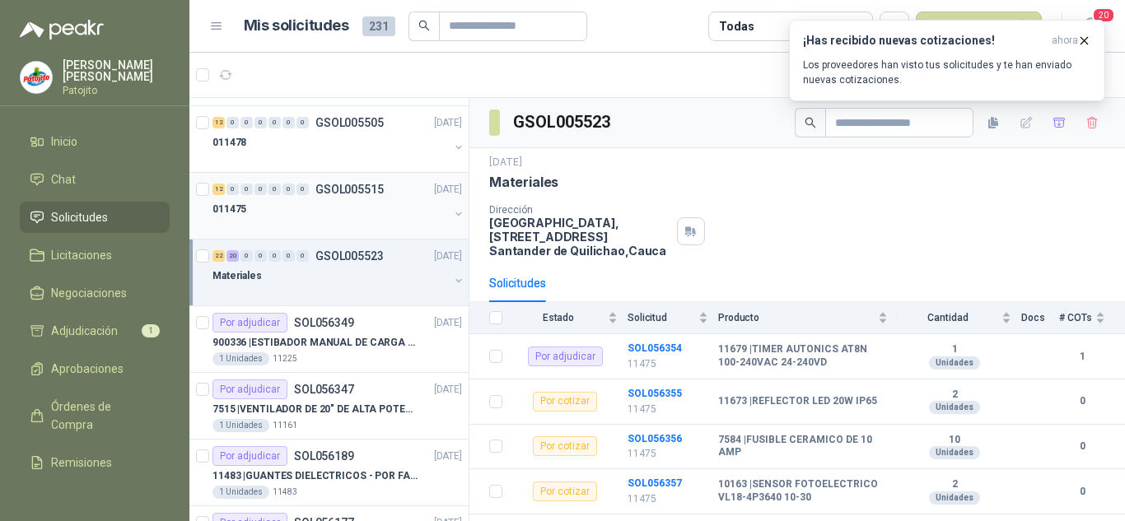
click at [350, 181] on div "12 0 0 0 0 0 0 GSOL005515 [DATE]" at bounding box center [339, 190] width 253 height 20
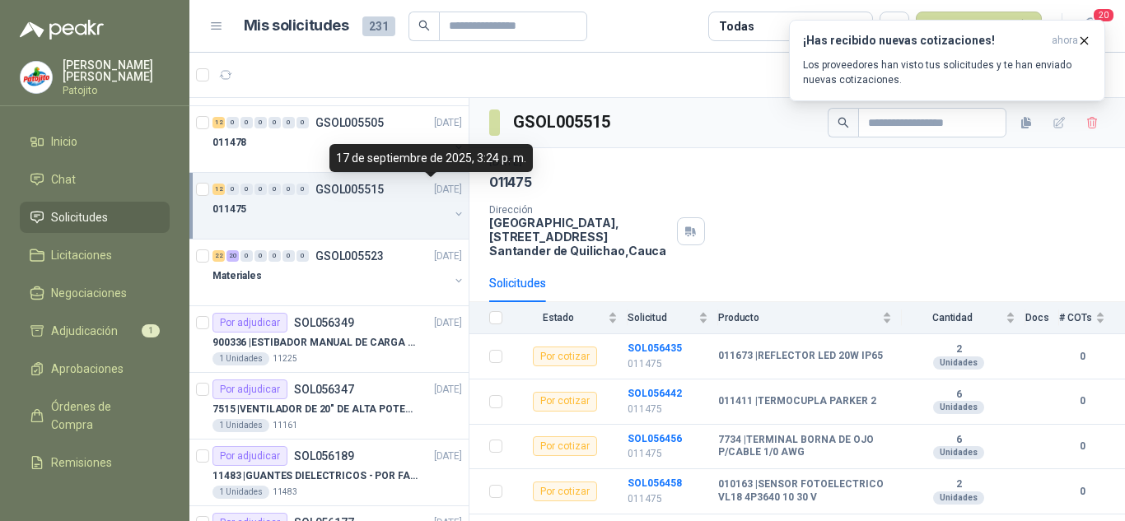
scroll to position [577, 0]
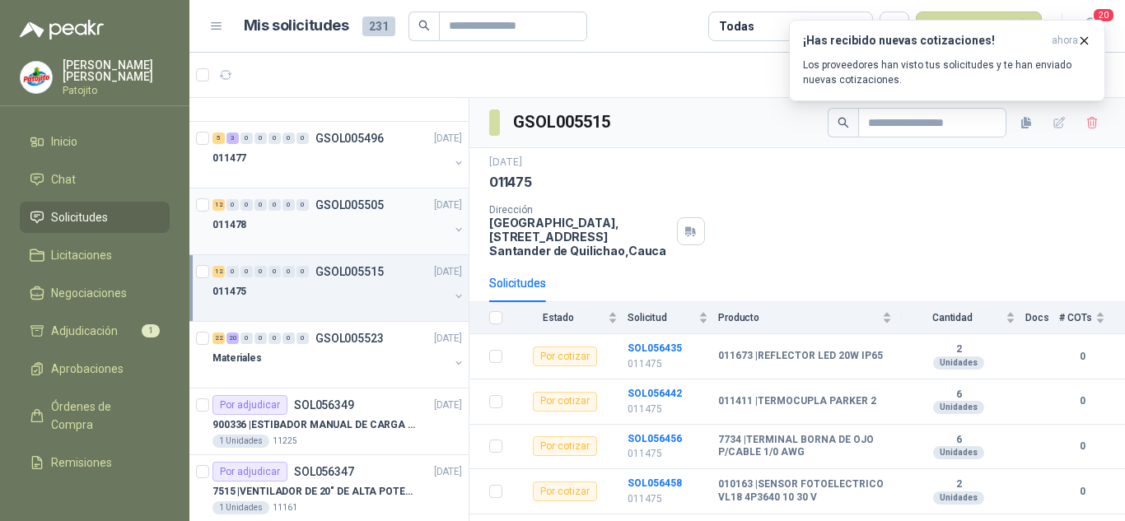
click at [360, 228] on div "011478" at bounding box center [331, 225] width 236 height 20
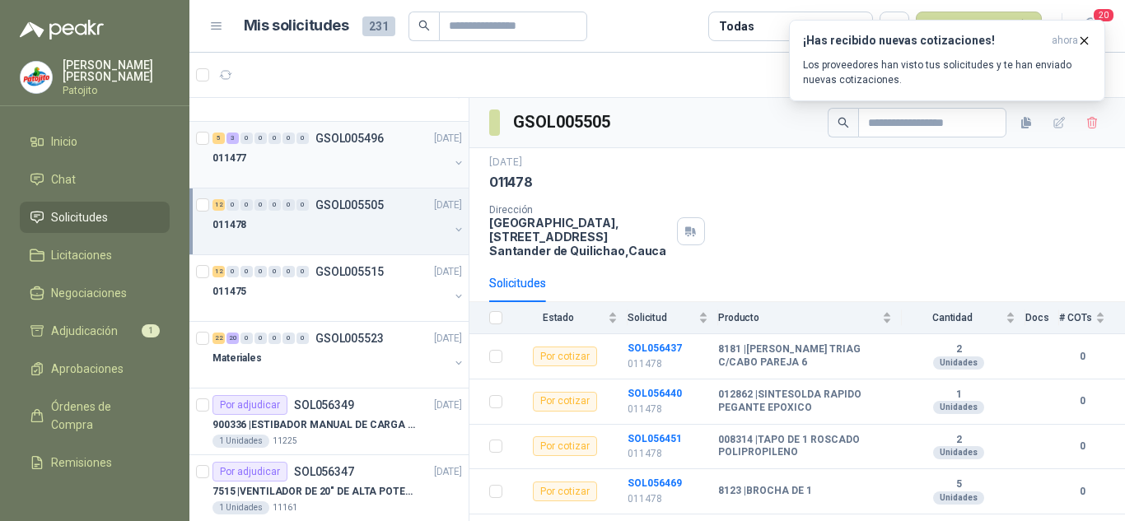
click at [367, 166] on div "011477" at bounding box center [331, 158] width 236 height 20
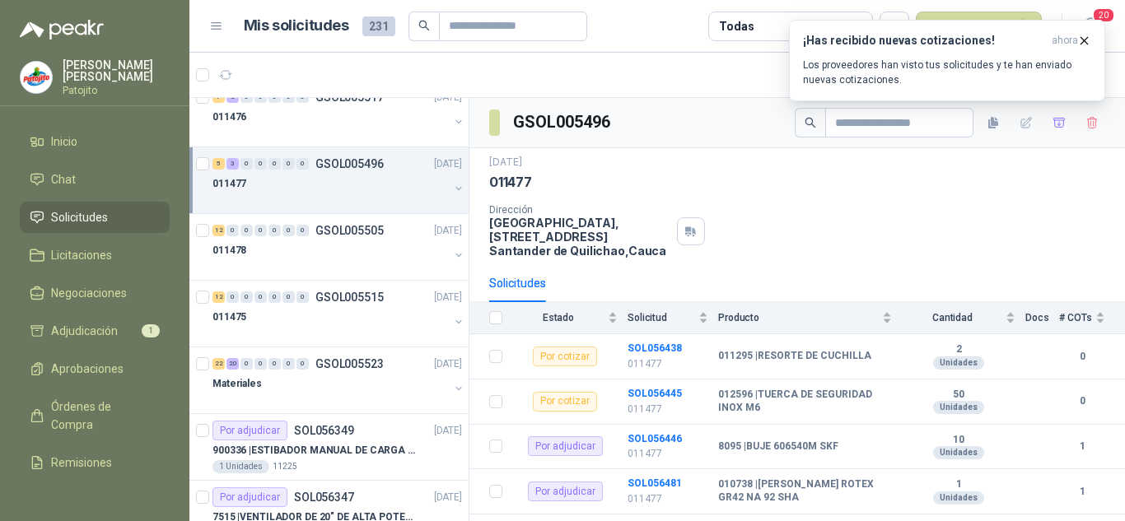
scroll to position [494, 0]
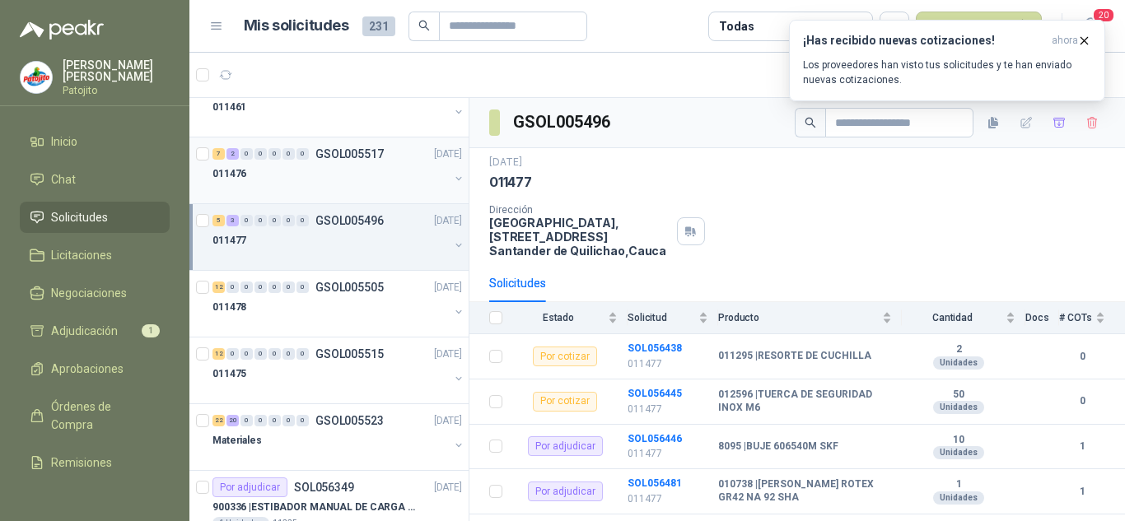
click at [367, 179] on div "011476" at bounding box center [331, 174] width 236 height 20
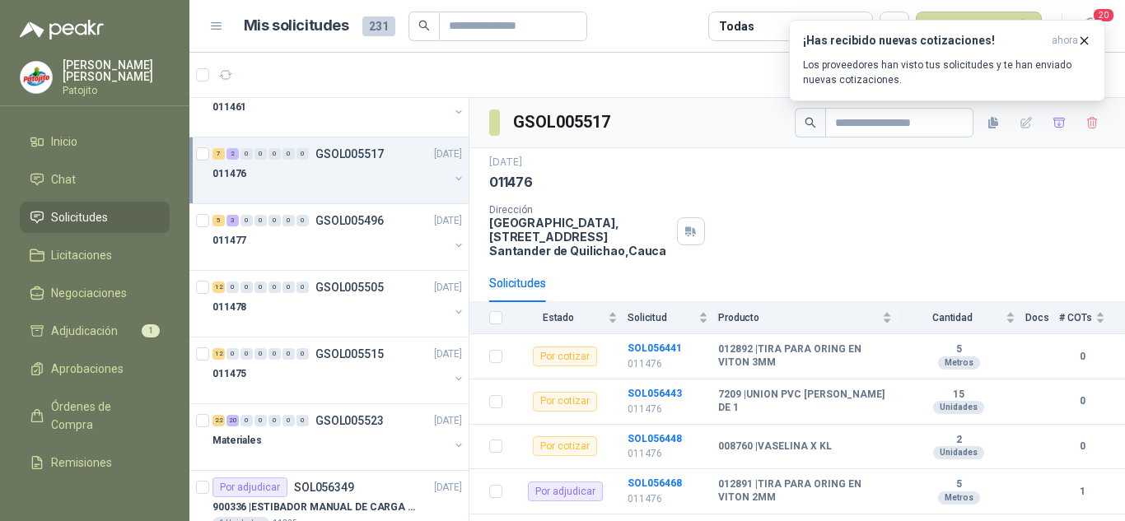
scroll to position [412, 0]
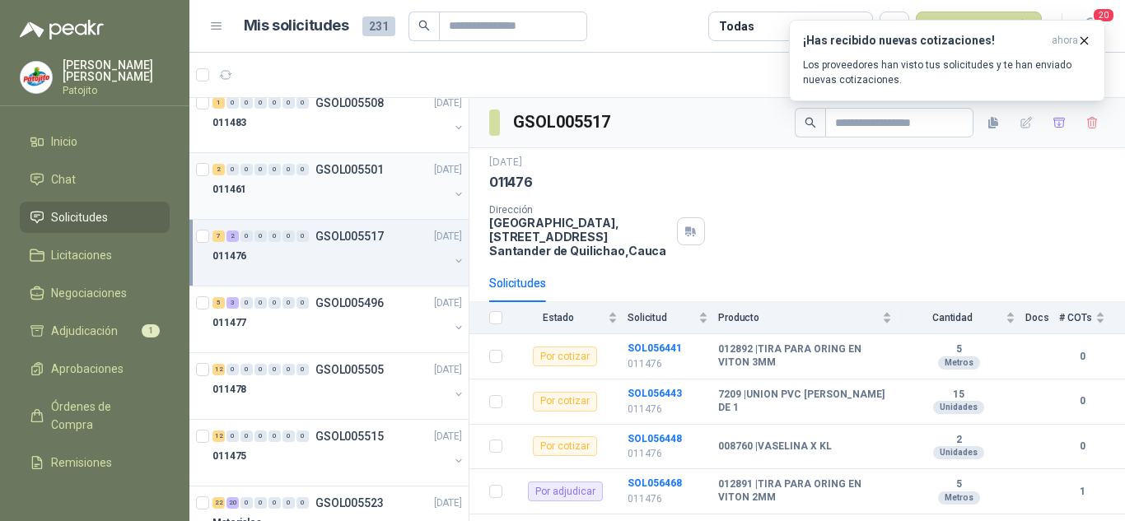
click at [358, 184] on div "011461" at bounding box center [331, 190] width 236 height 20
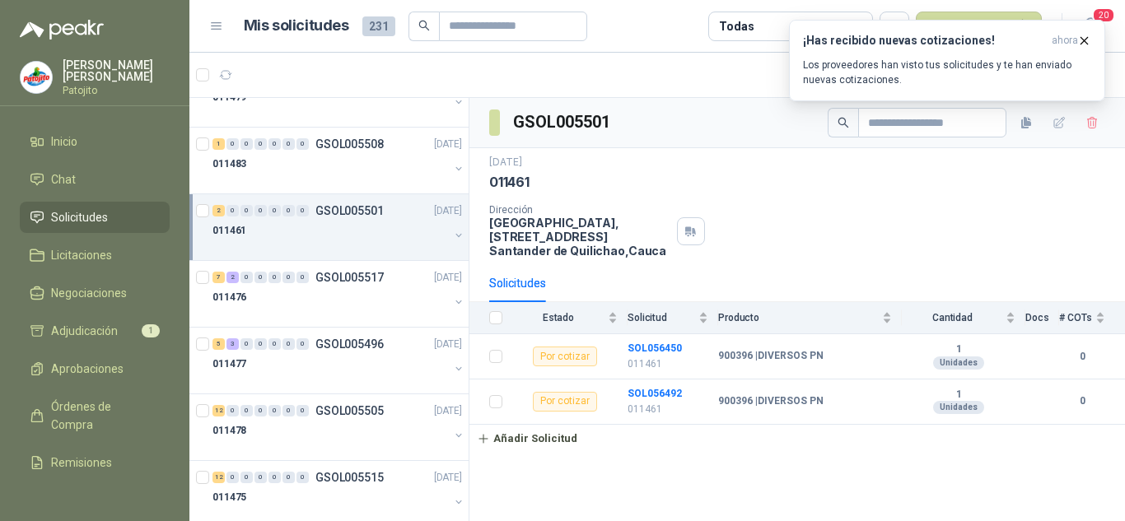
scroll to position [329, 0]
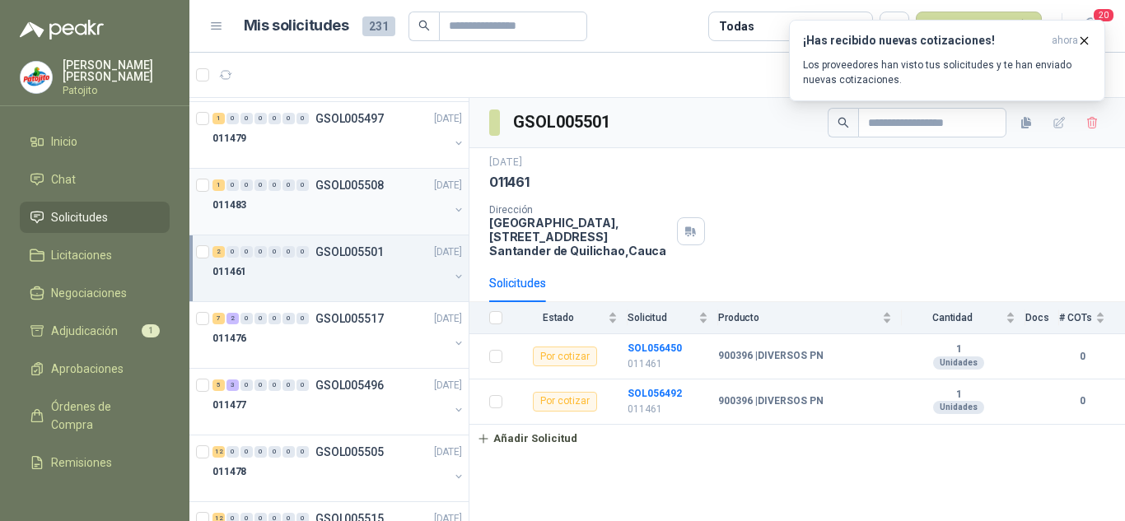
click at [321, 217] on div at bounding box center [331, 221] width 236 height 13
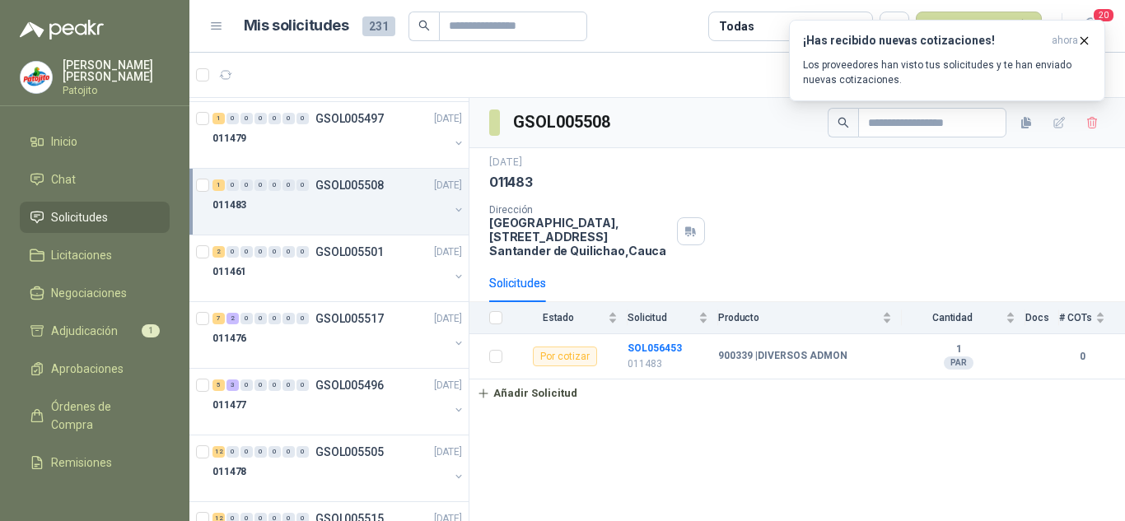
click at [434, 189] on p "[DATE]" at bounding box center [448, 186] width 28 height 16
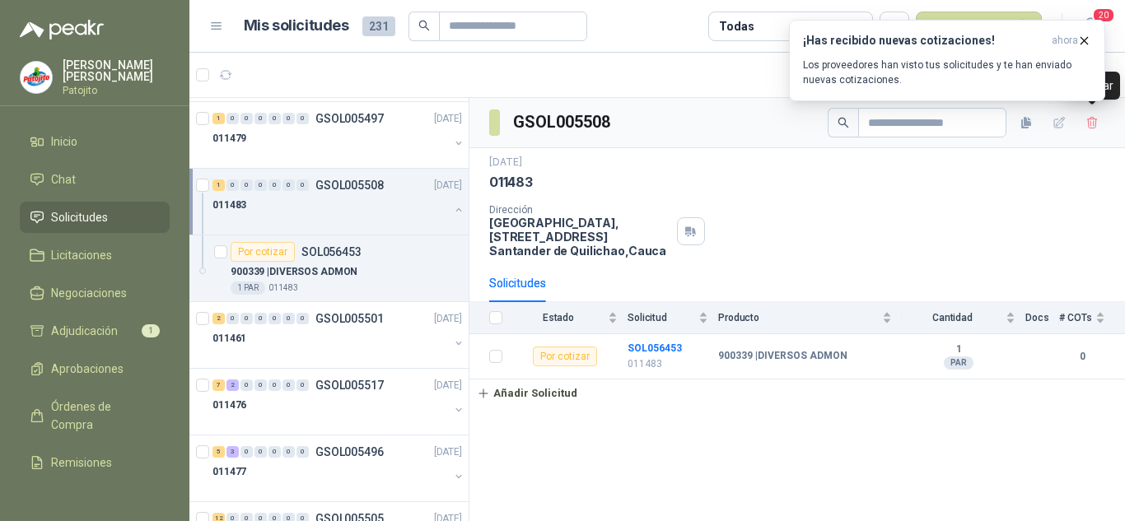
click at [1105, 116] on div "GSOL005508" at bounding box center [797, 123] width 656 height 50
click at [1086, 122] on icon "button" at bounding box center [1093, 123] width 14 height 14
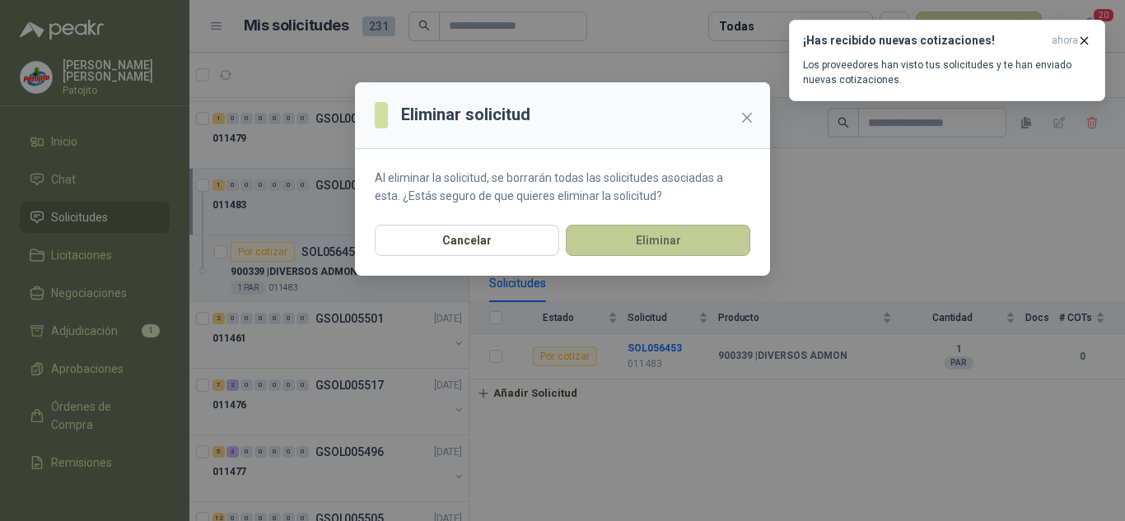
click at [688, 232] on button "Eliminar" at bounding box center [658, 240] width 184 height 31
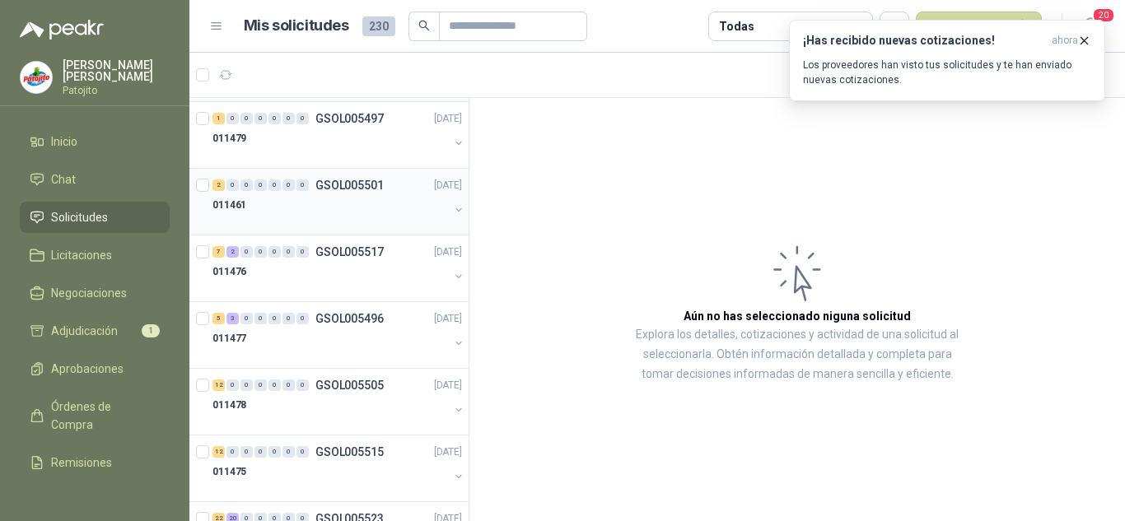
click at [327, 213] on div "011461" at bounding box center [331, 205] width 236 height 20
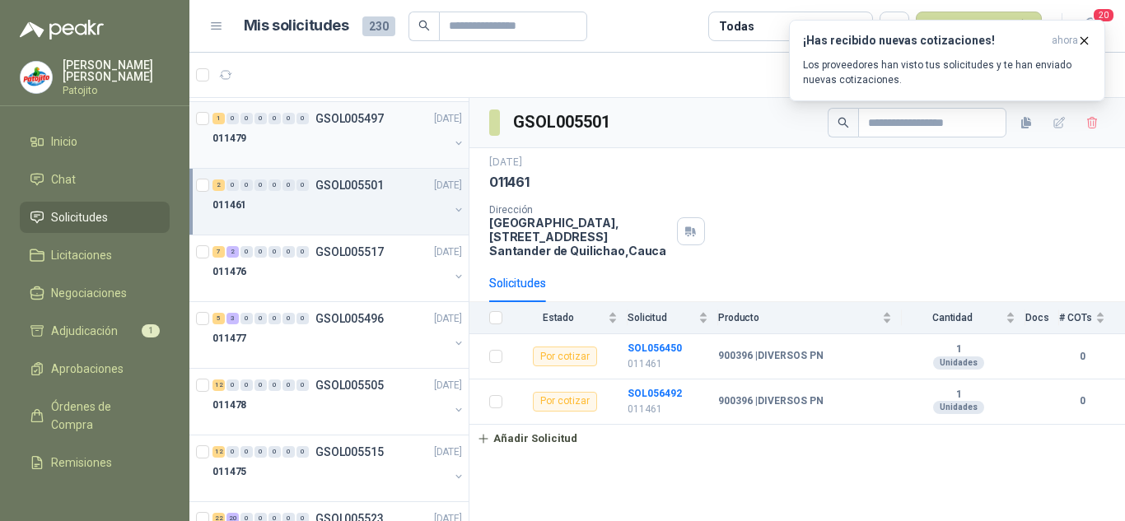
click at [361, 150] on div at bounding box center [331, 154] width 236 height 13
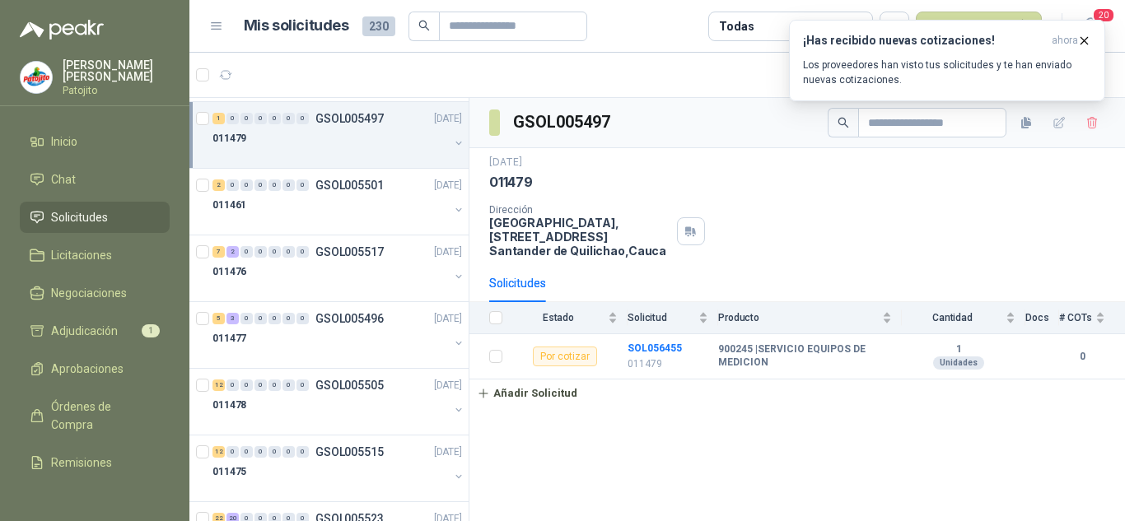
click at [376, 147] on div "011479" at bounding box center [331, 138] width 236 height 20
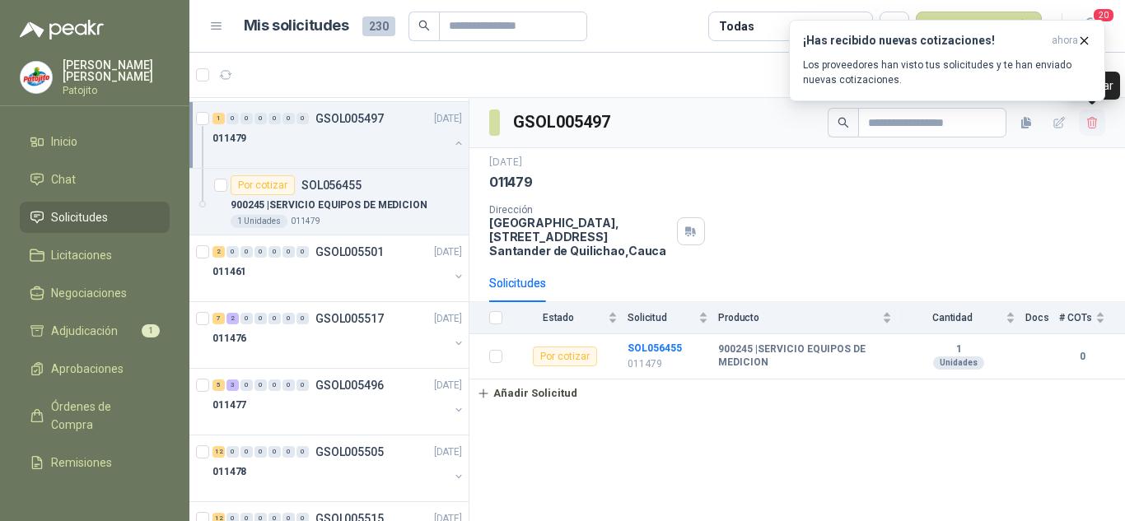
click at [1086, 119] on icon "button" at bounding box center [1093, 123] width 14 height 14
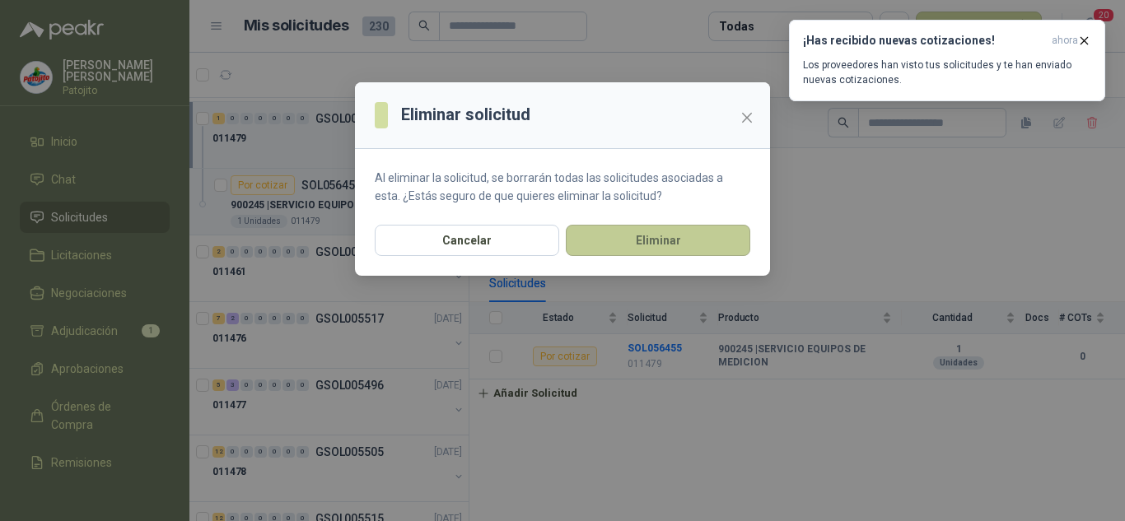
click at [675, 230] on button "Eliminar" at bounding box center [658, 240] width 184 height 31
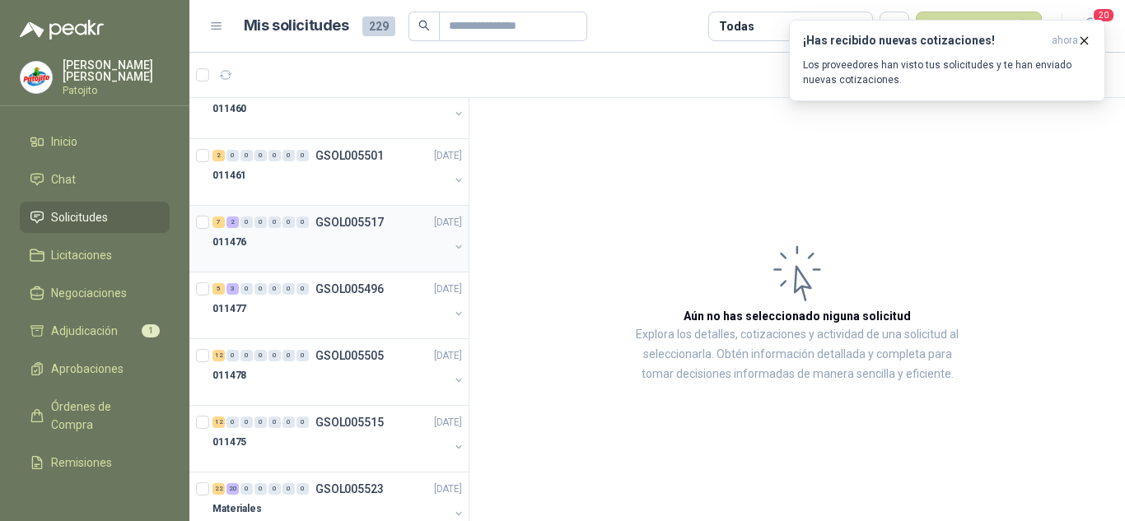
scroll to position [329, 0]
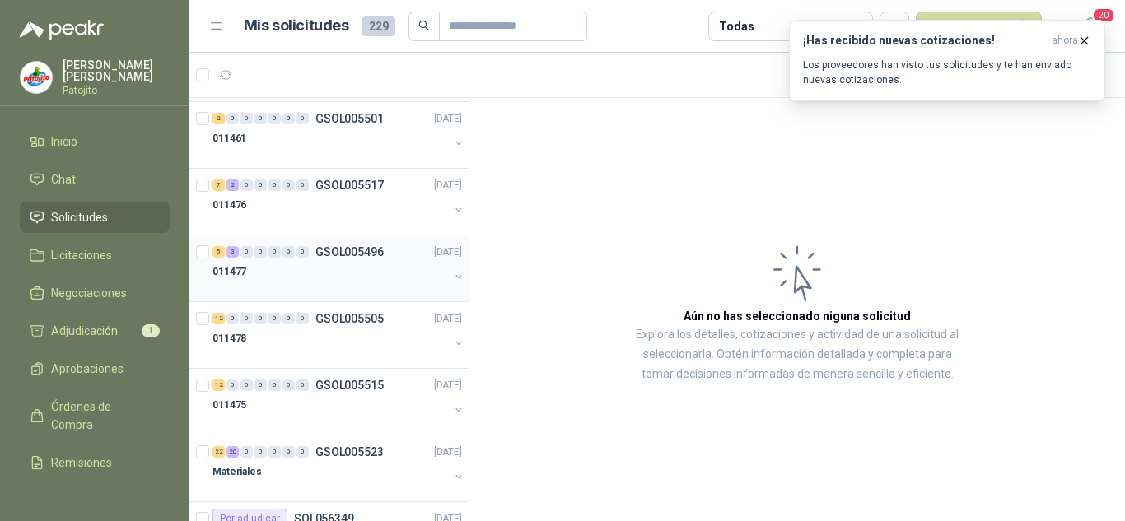
click at [330, 278] on div "011477" at bounding box center [331, 272] width 236 height 20
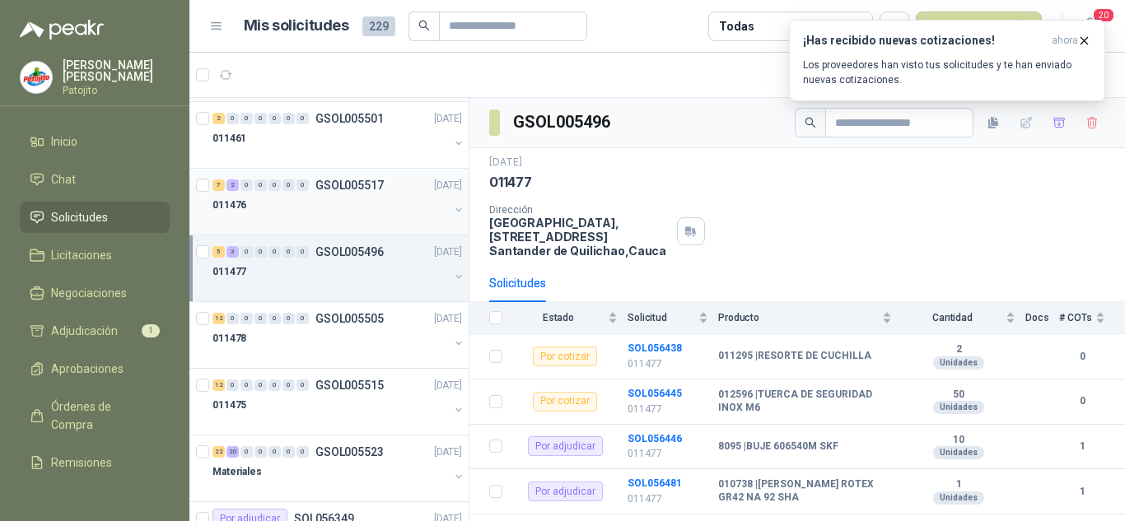
click at [328, 223] on div at bounding box center [331, 221] width 236 height 13
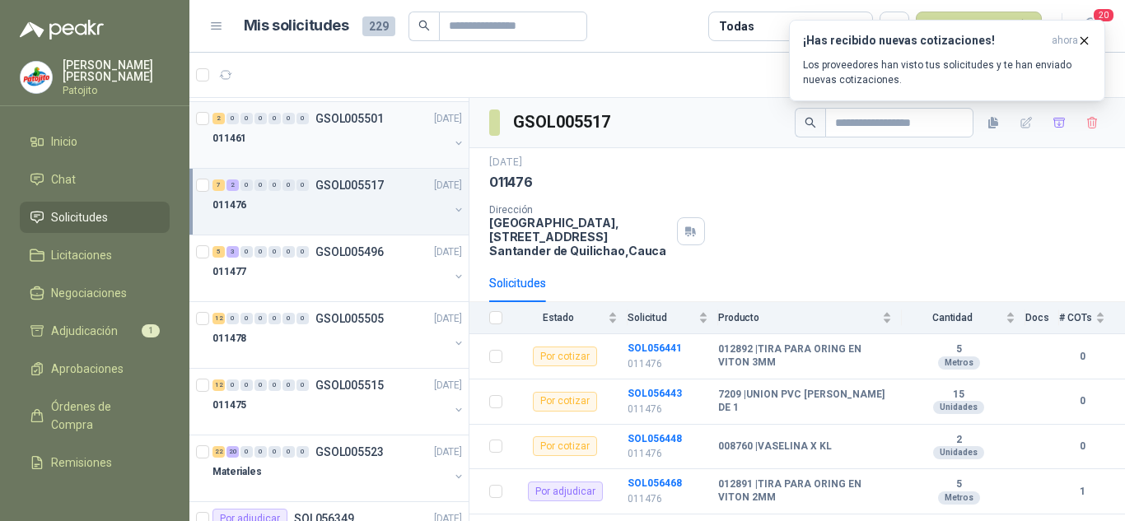
click at [323, 143] on div "011461" at bounding box center [331, 138] width 236 height 20
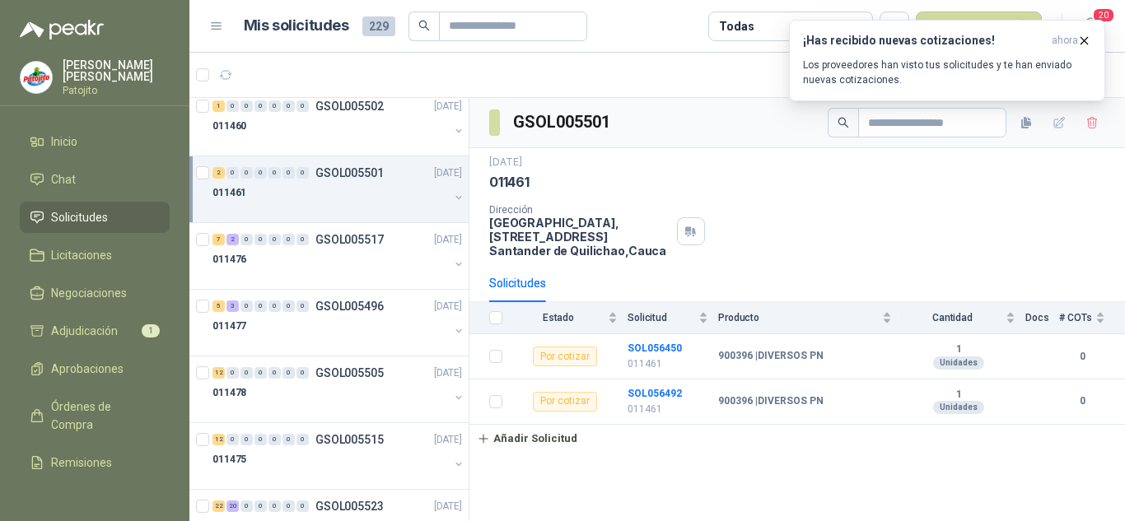
scroll to position [247, 0]
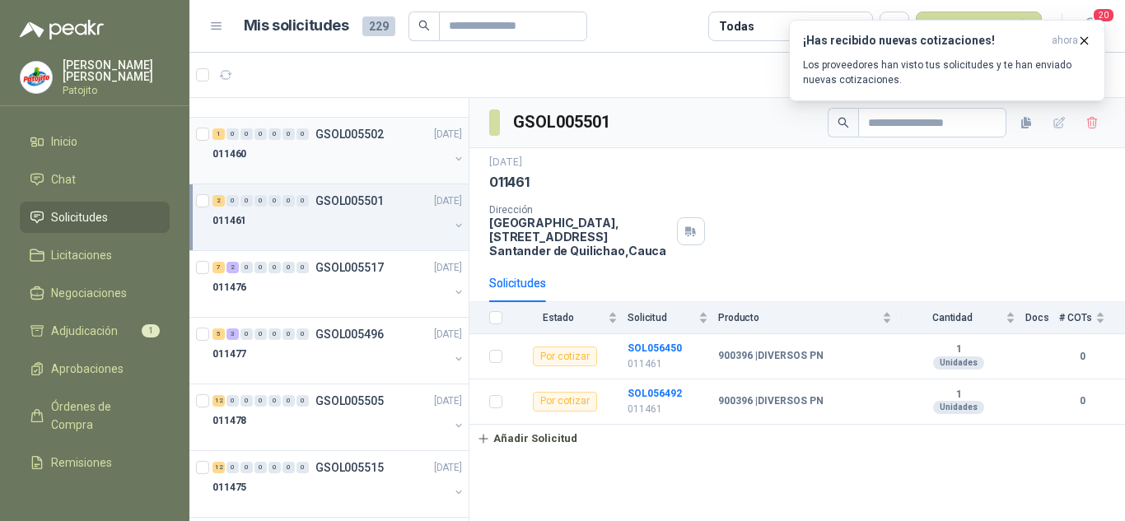
click at [347, 164] on div at bounding box center [331, 170] width 236 height 13
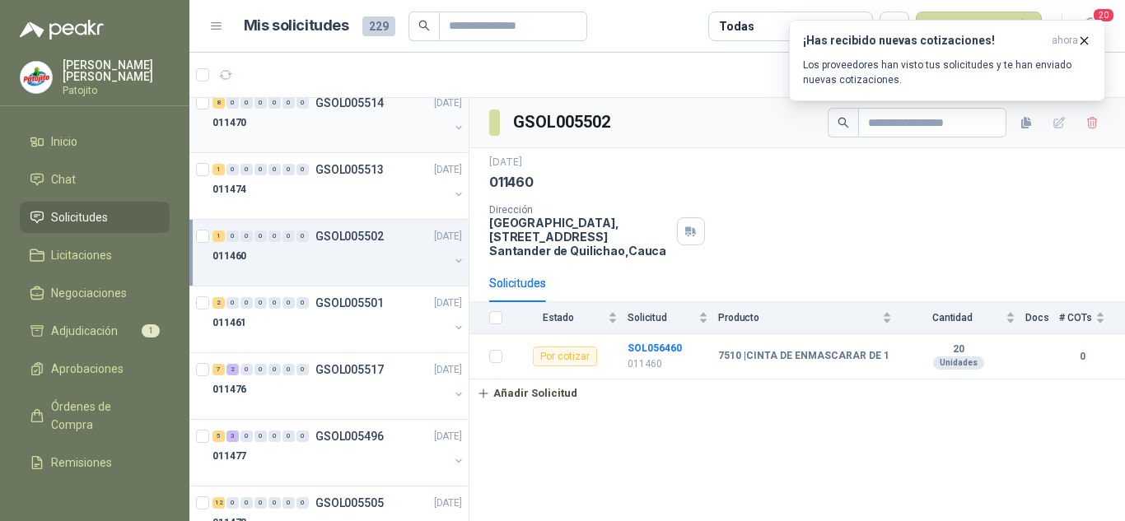
scroll to position [82, 0]
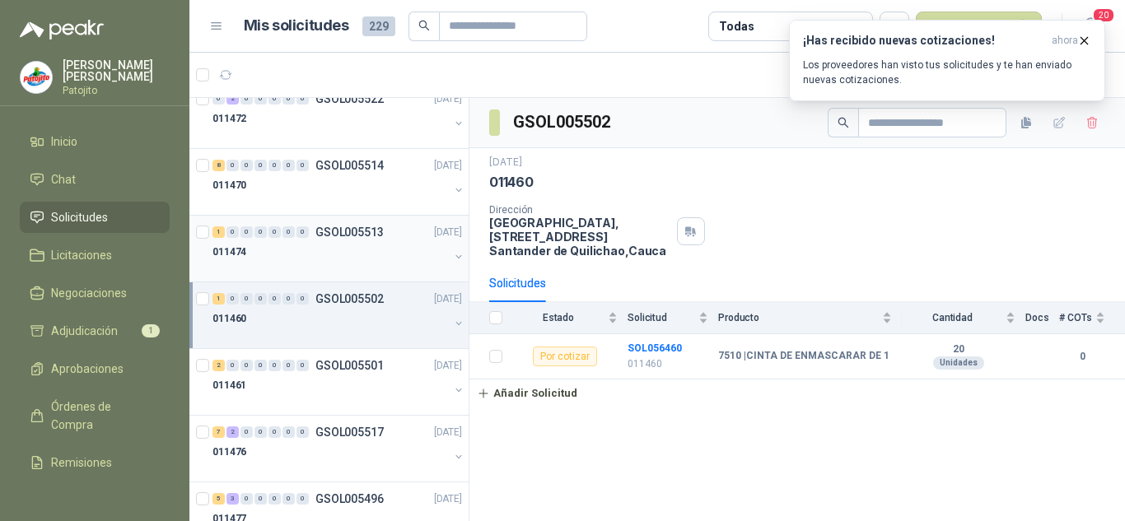
click at [336, 246] on div "011474" at bounding box center [331, 252] width 236 height 20
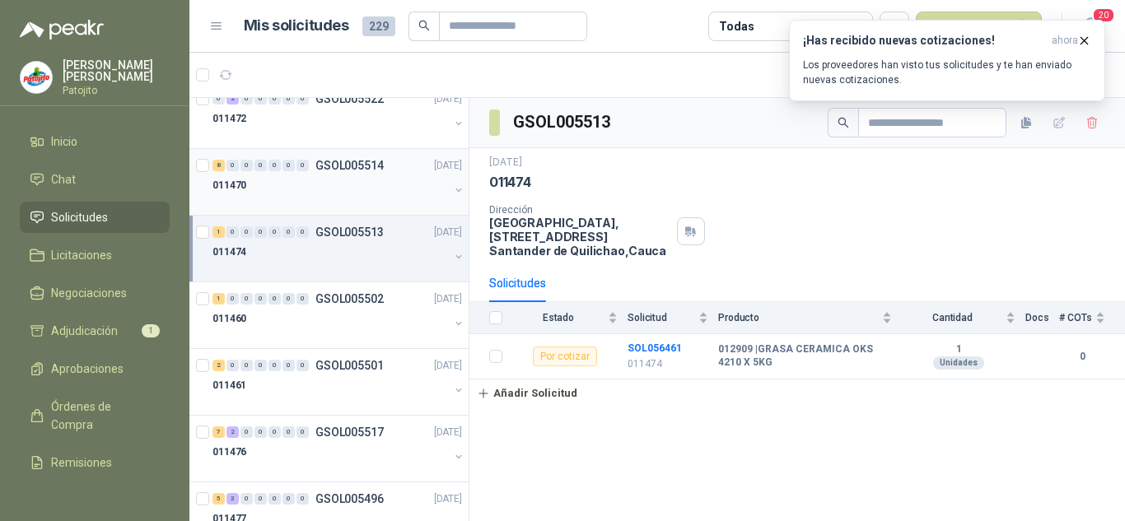
click at [344, 192] on div "011470" at bounding box center [331, 185] width 236 height 20
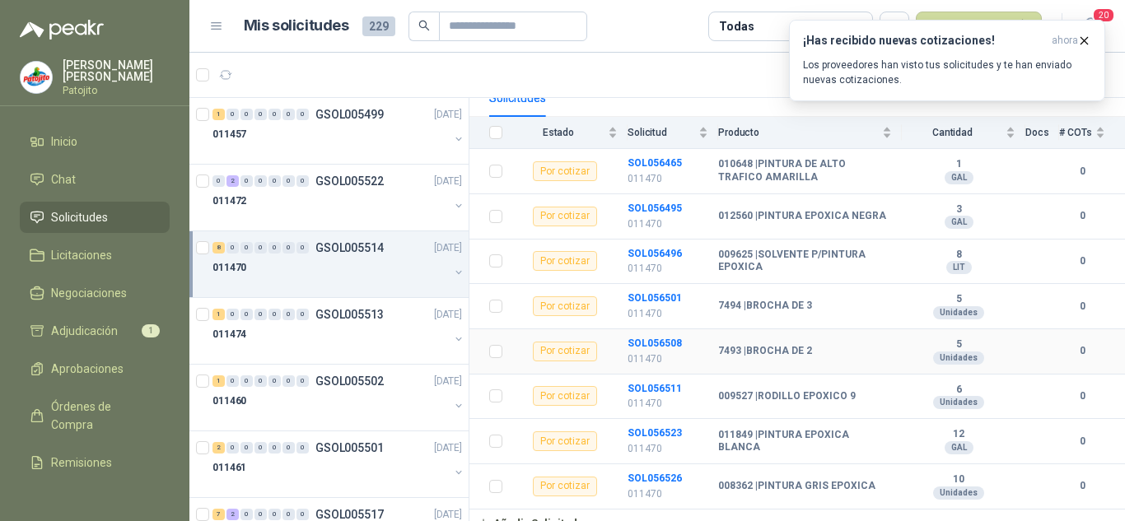
scroll to position [196, 0]
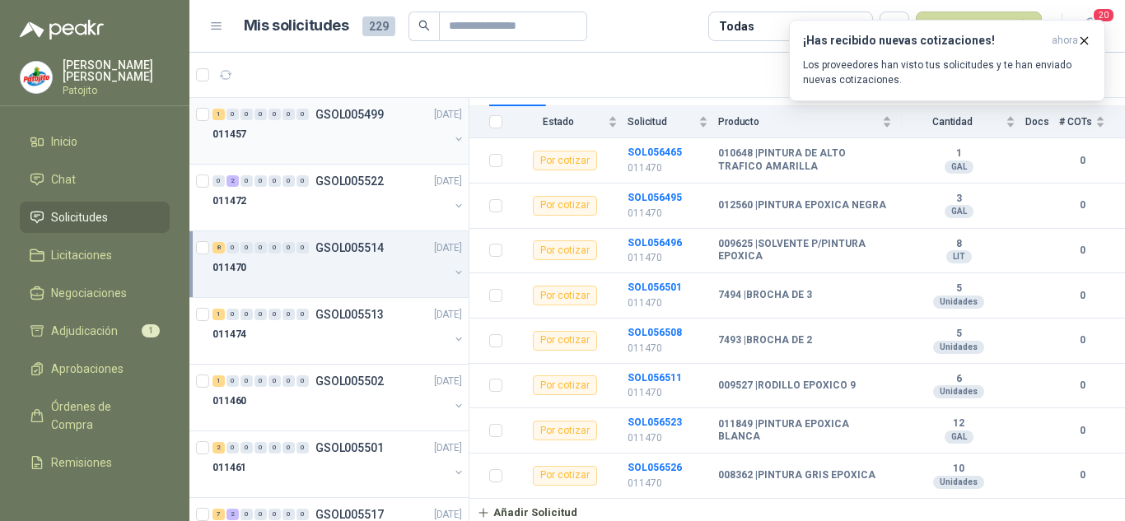
click at [325, 143] on div "011457" at bounding box center [331, 134] width 236 height 20
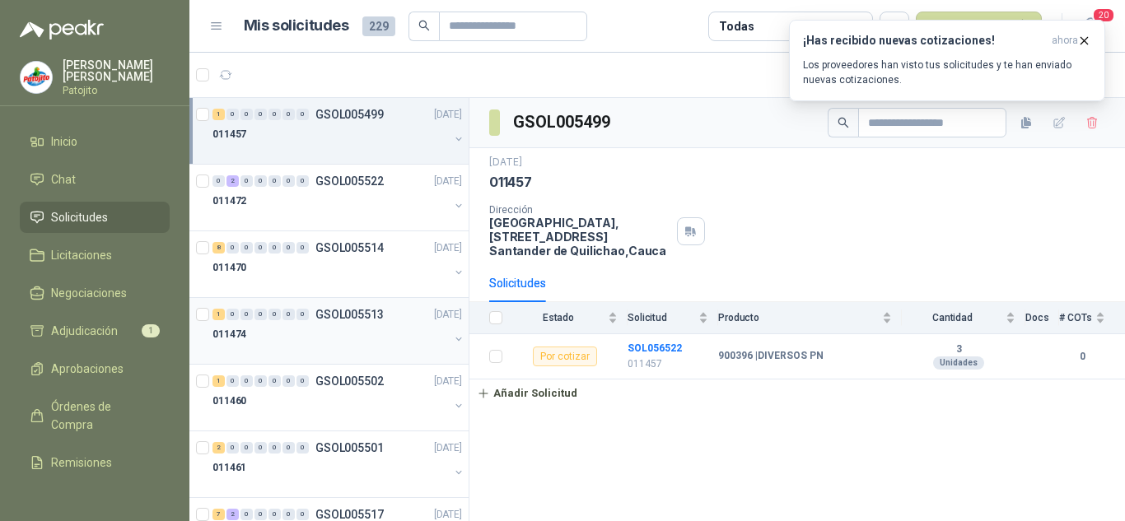
click at [320, 334] on div "011474" at bounding box center [331, 335] width 236 height 20
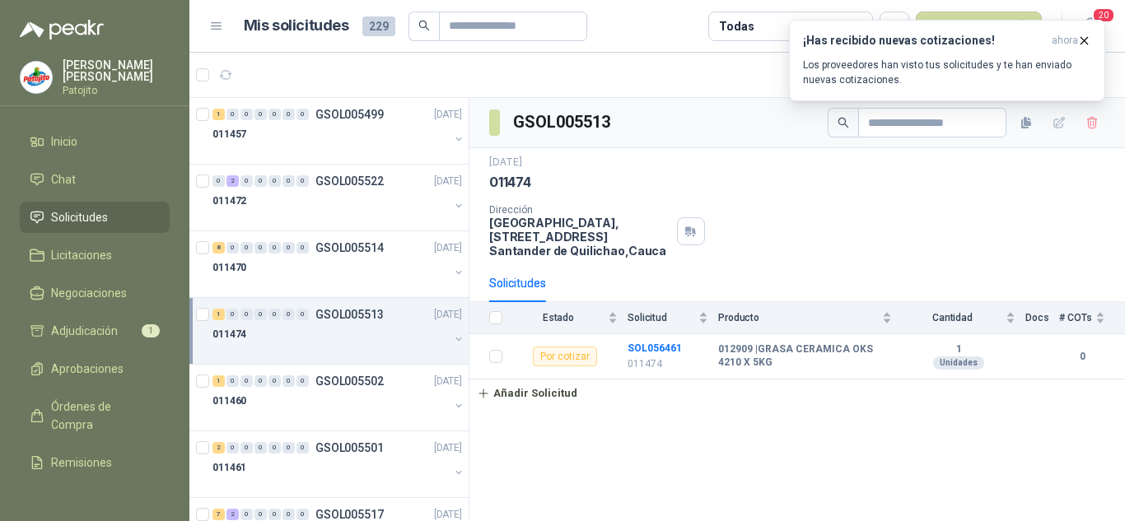
click at [116, 315] on ul "Inicio Chat Solicitudes Licitaciones Negociaciones Adjudicación 1 Aprobaciones …" at bounding box center [94, 304] width 189 height 356
click at [114, 327] on span "Adjudicación" at bounding box center [84, 331] width 67 height 18
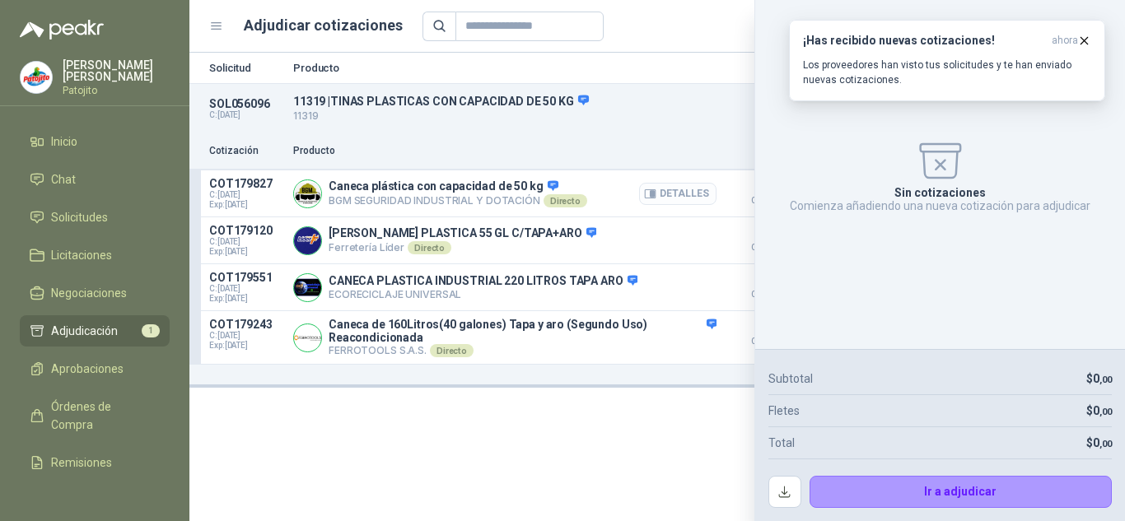
click at [687, 194] on button "Detalles" at bounding box center [677, 194] width 77 height 22
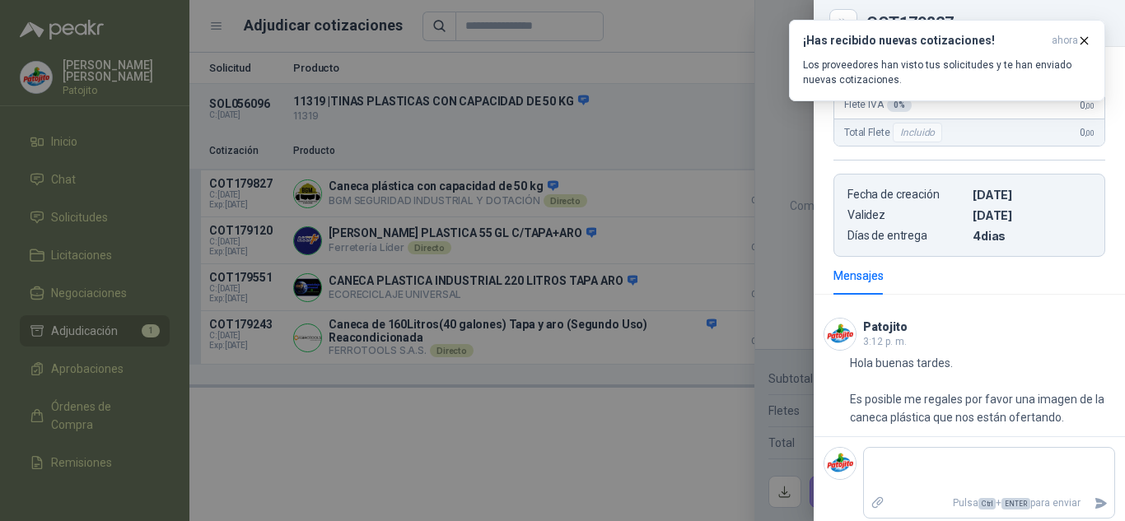
scroll to position [371, 0]
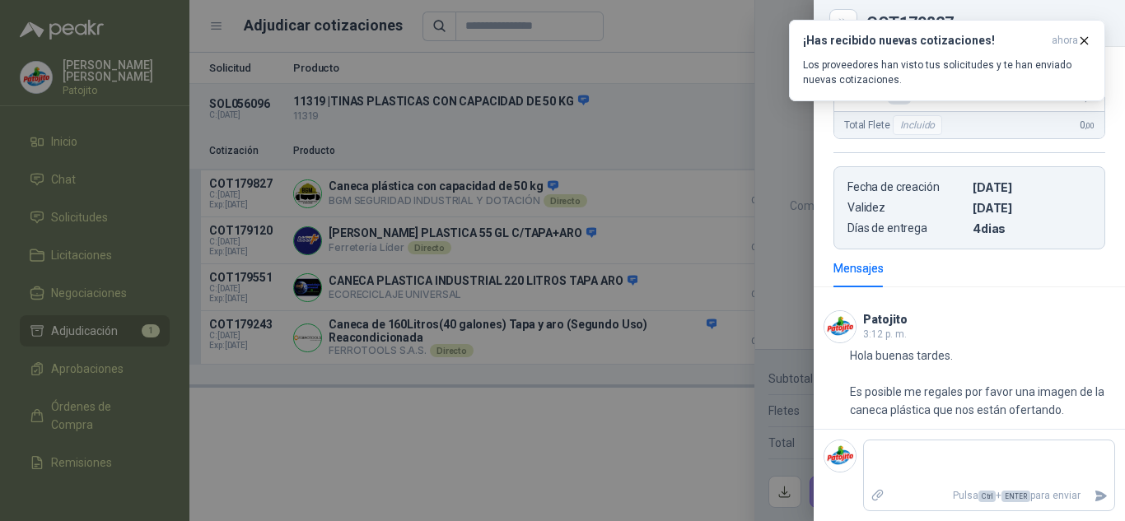
click at [472, 404] on div at bounding box center [562, 260] width 1125 height 521
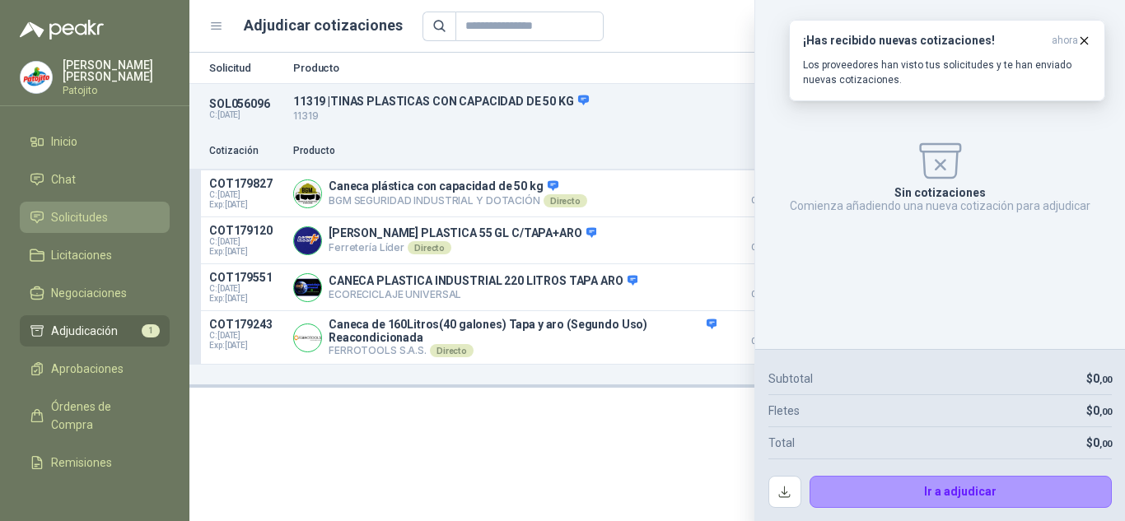
click at [91, 213] on span "Solicitudes" at bounding box center [79, 217] width 57 height 18
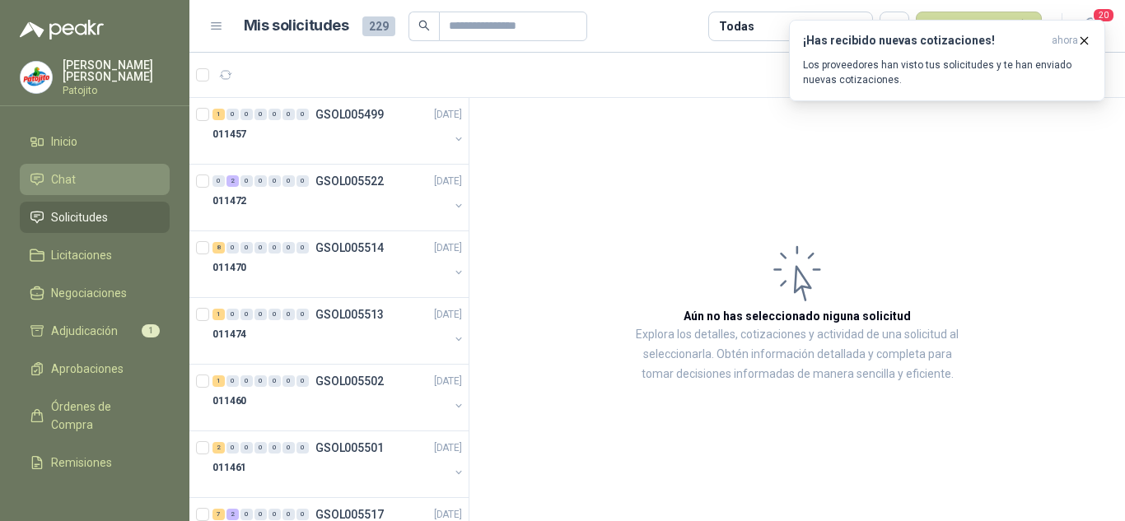
click at [69, 189] on link "Chat" at bounding box center [95, 179] width 150 height 31
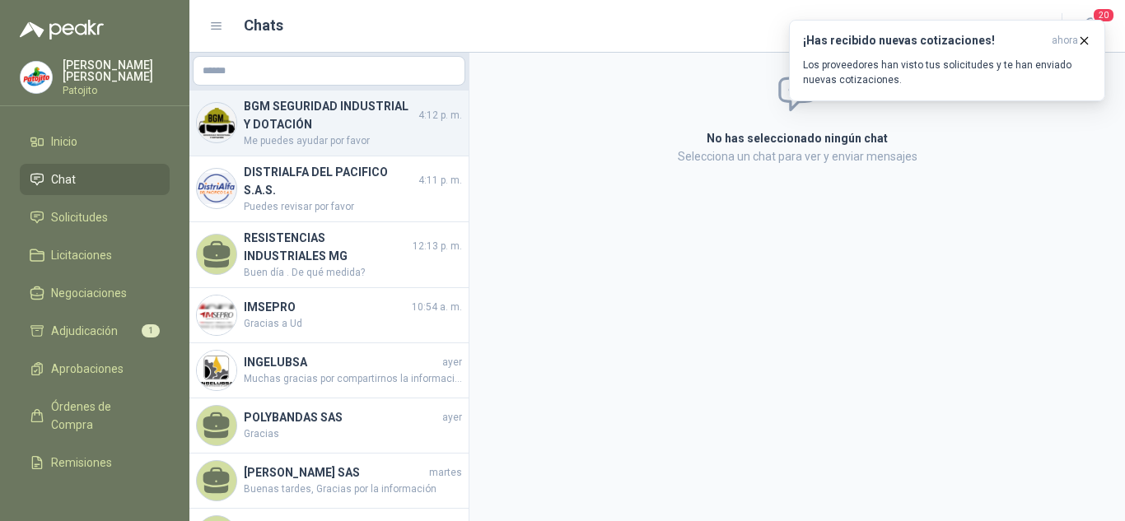
click at [354, 141] on span "Me puedes ayudar por favor" at bounding box center [353, 141] width 218 height 16
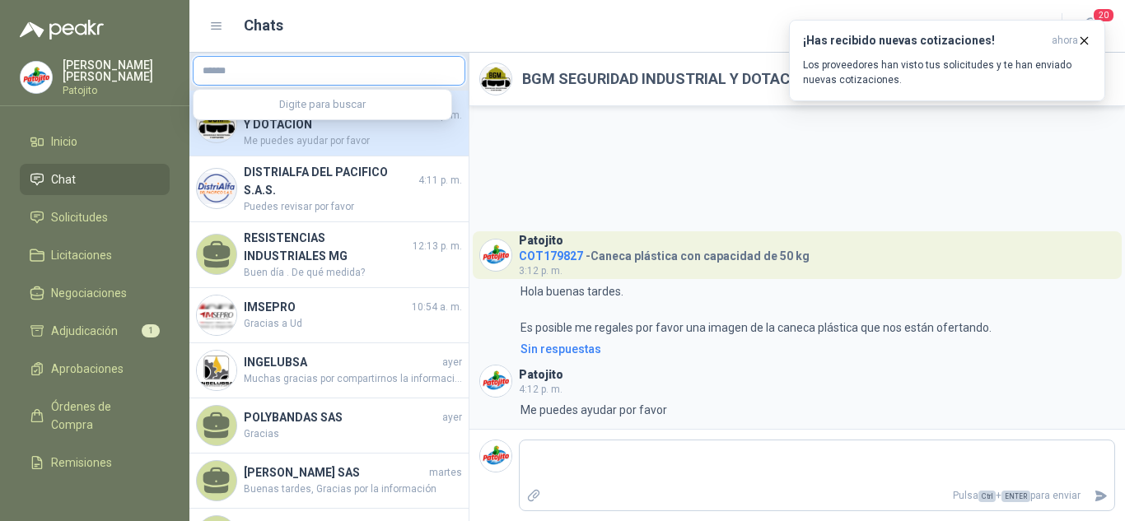
click at [317, 65] on input "text" at bounding box center [329, 71] width 271 height 28
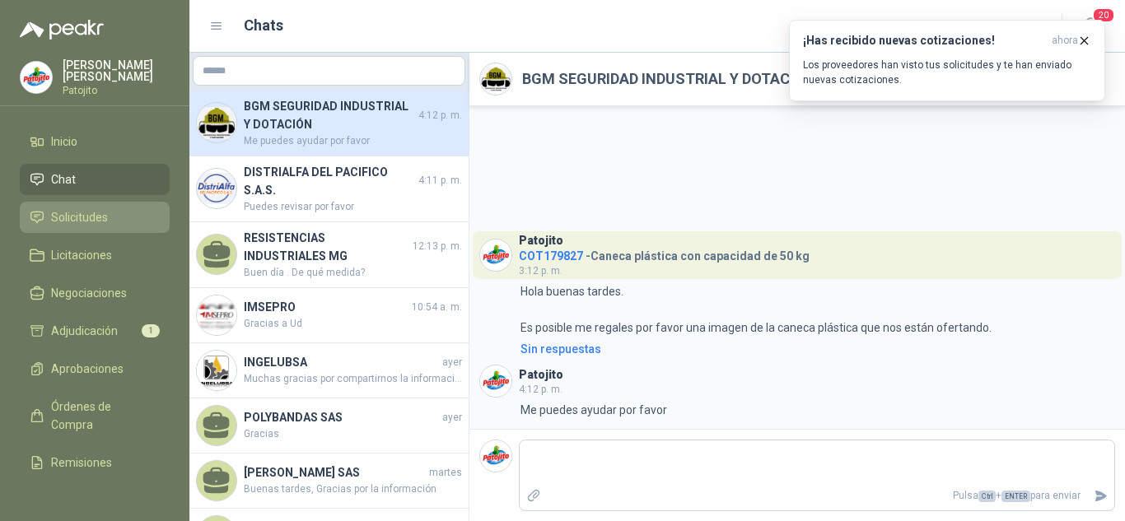
click at [105, 208] on link "Solicitudes" at bounding box center [95, 217] width 150 height 31
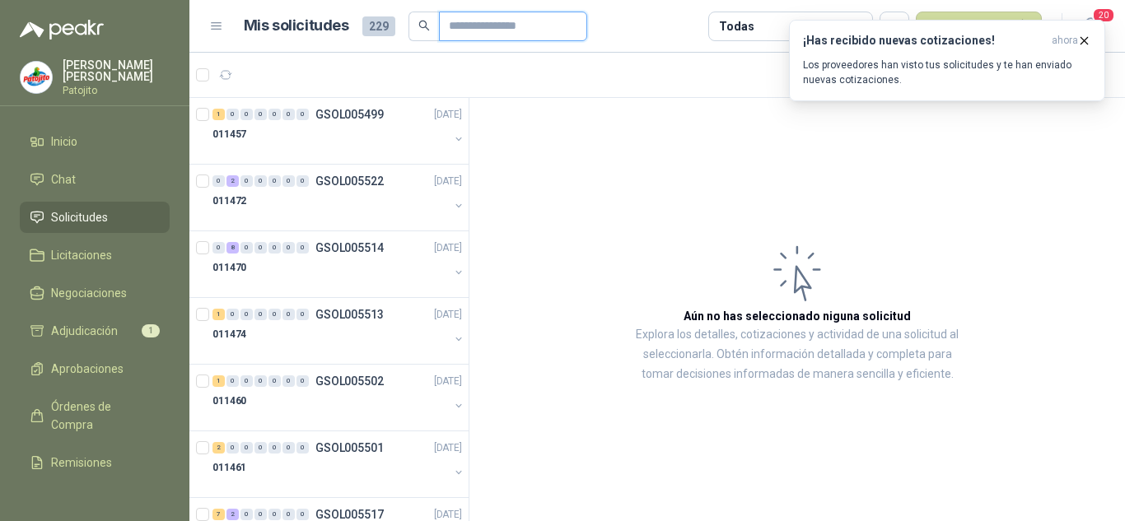
click at [485, 33] on input "text" at bounding box center [506, 26] width 115 height 28
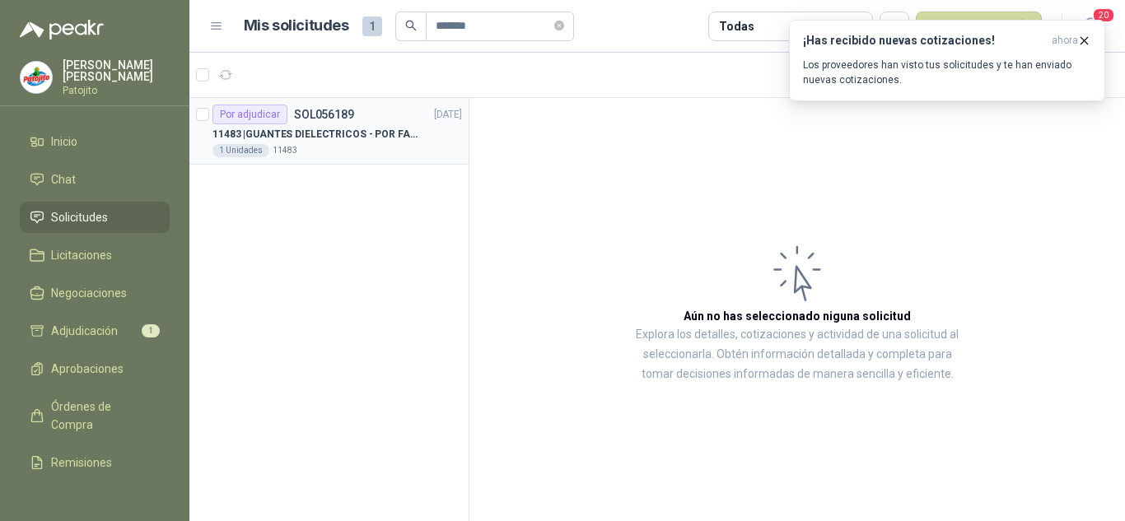
click at [408, 146] on div "1 Unidades 11483" at bounding box center [338, 150] width 250 height 13
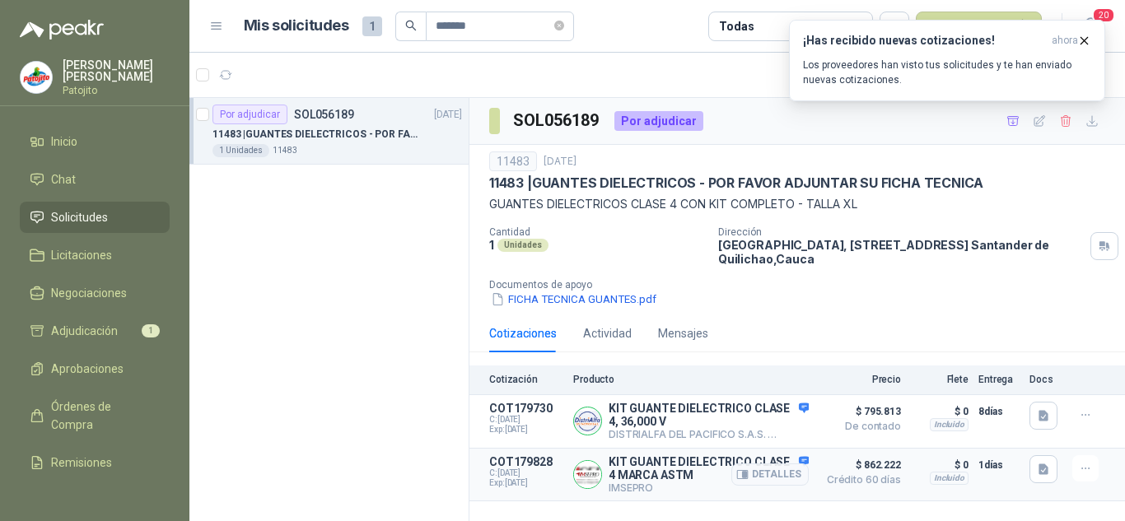
drag, startPoint x: 680, startPoint y: 441, endPoint x: 676, endPoint y: 465, distance: 24.2
click at [676, 464] on div "Cotización Producto Precio [PERSON_NAME] Entrega Docs COT179730 C: [DATE] Exp: …" at bounding box center [797, 434] width 656 height 136
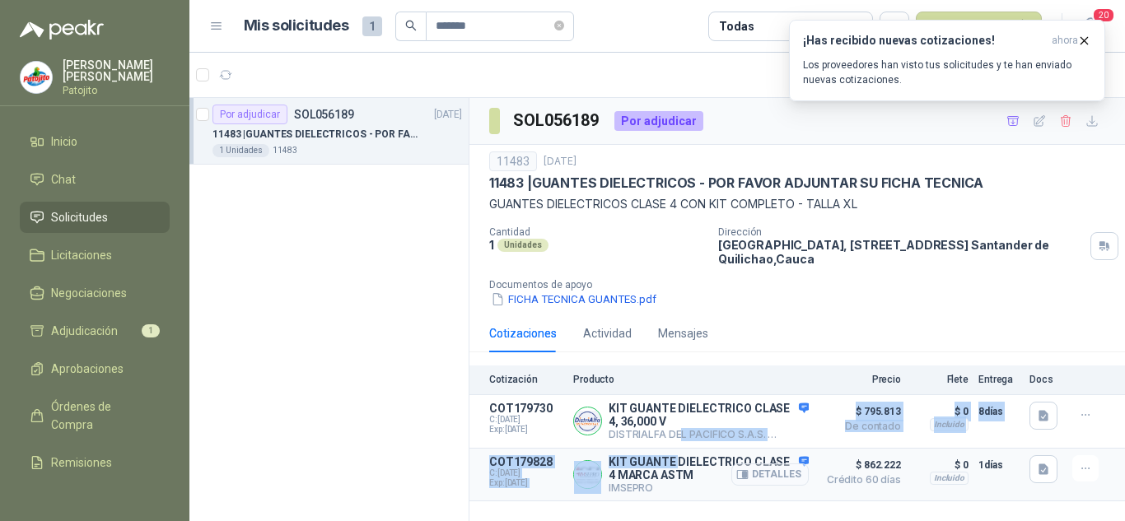
click at [768, 483] on button "Detalles" at bounding box center [769, 475] width 77 height 22
